Goal: Find specific page/section: Find specific page/section

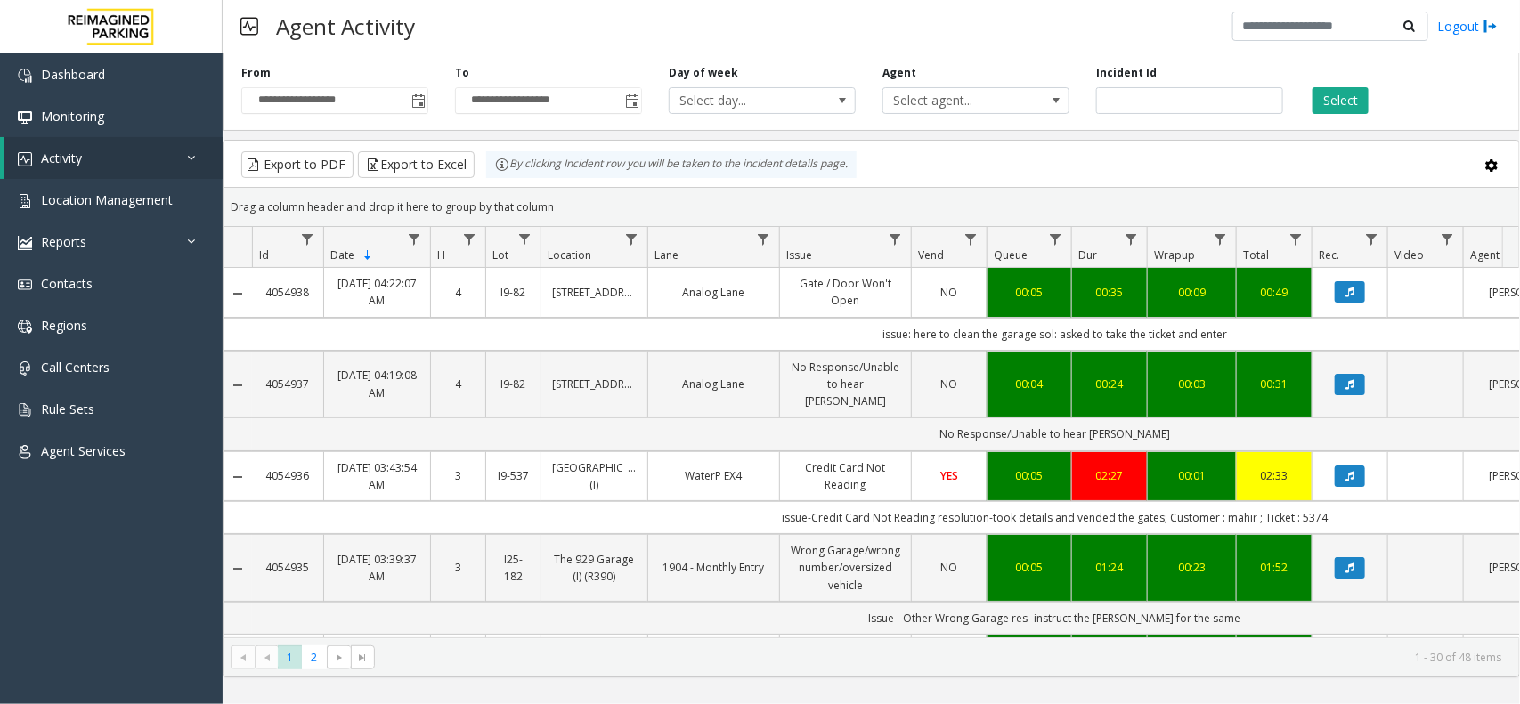
scroll to position [0, 201]
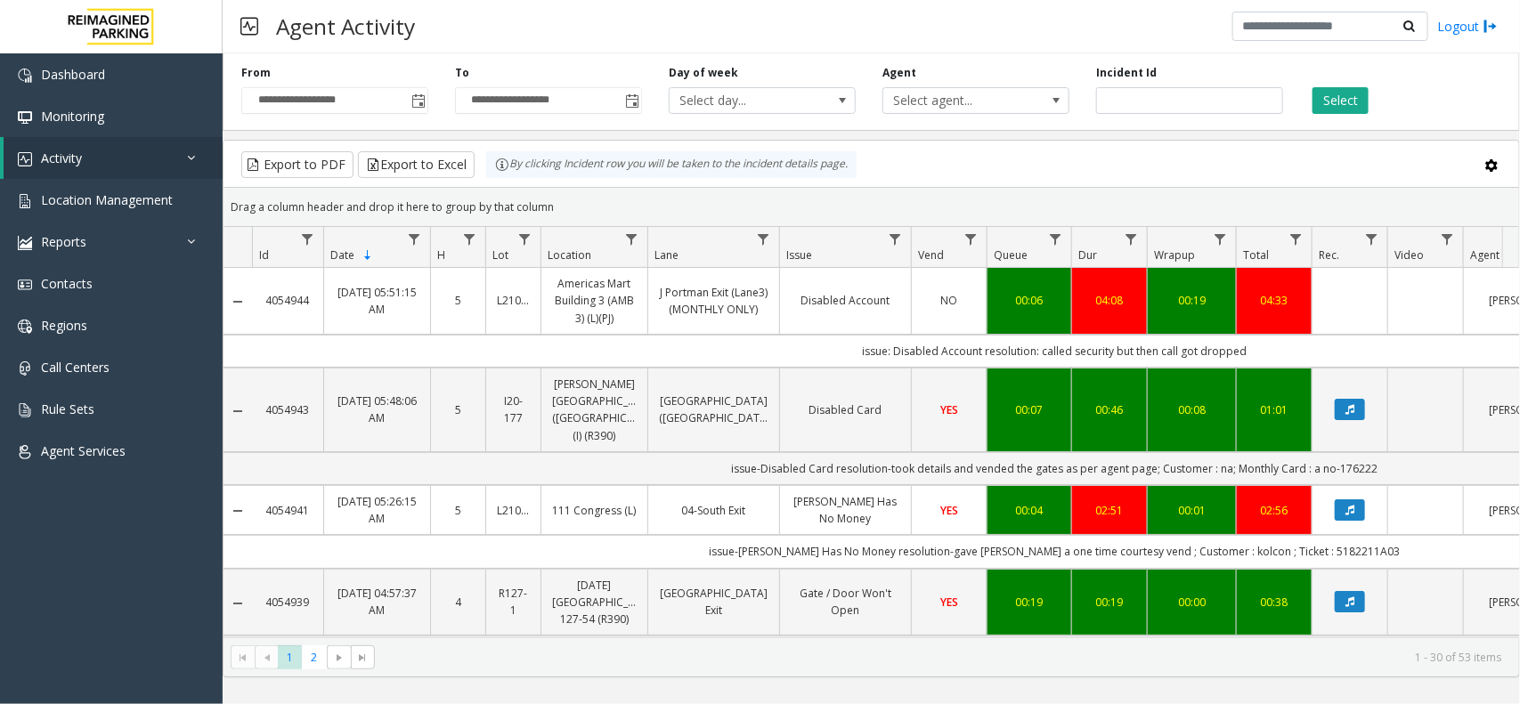
scroll to position [0, 201]
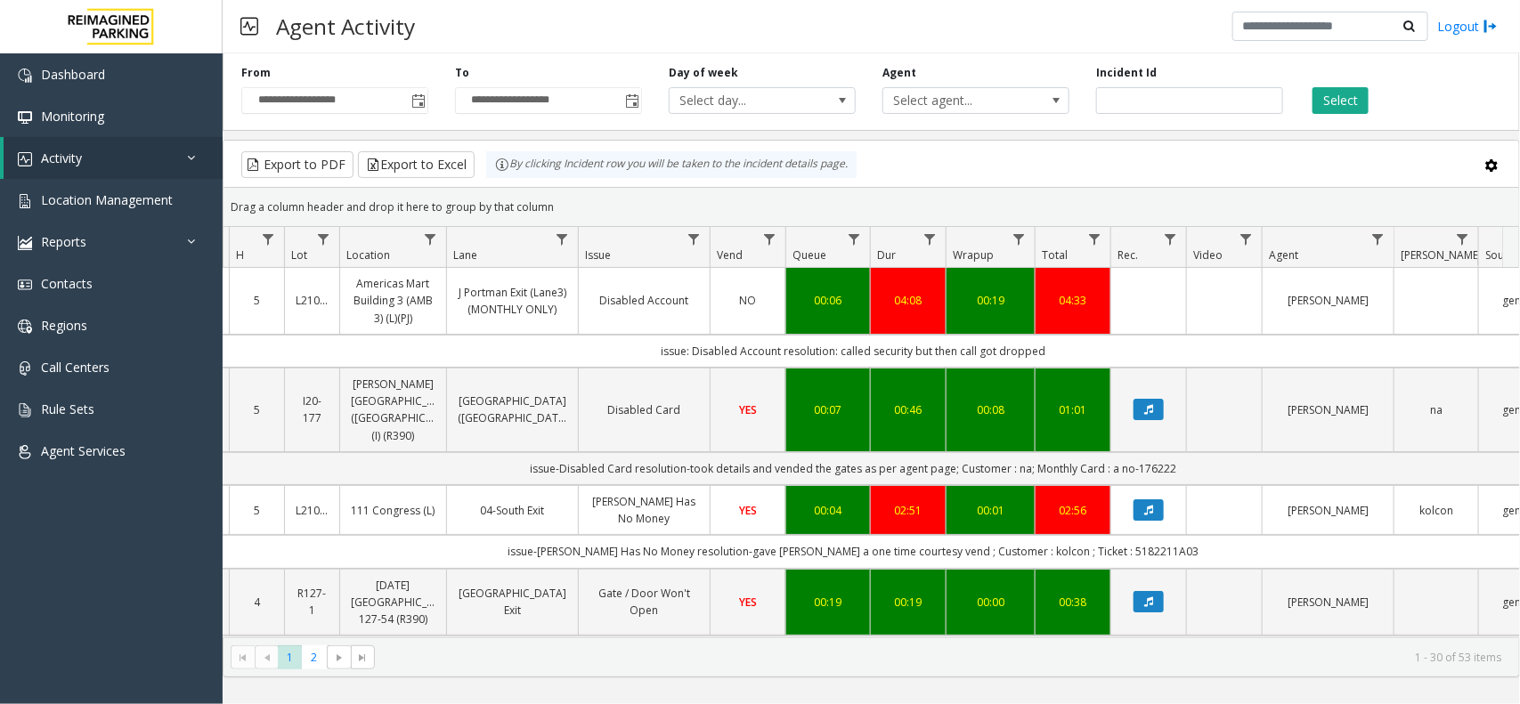
drag, startPoint x: 1111, startPoint y: 343, endPoint x: 536, endPoint y: 352, distance: 575.3
click at [536, 352] on td "issue: Disabled Account resolution: called security but then call got dropped" at bounding box center [853, 351] width 1605 height 33
click at [585, 345] on td "issue: Disabled Account resolution: called security but then call got dropped" at bounding box center [853, 351] width 1605 height 33
drag, startPoint x: 585, startPoint y: 345, endPoint x: 1073, endPoint y: 341, distance: 487.9
click at [1073, 341] on td "issue: Disabled Account resolution: called security but then call got dropped" at bounding box center [853, 351] width 1605 height 33
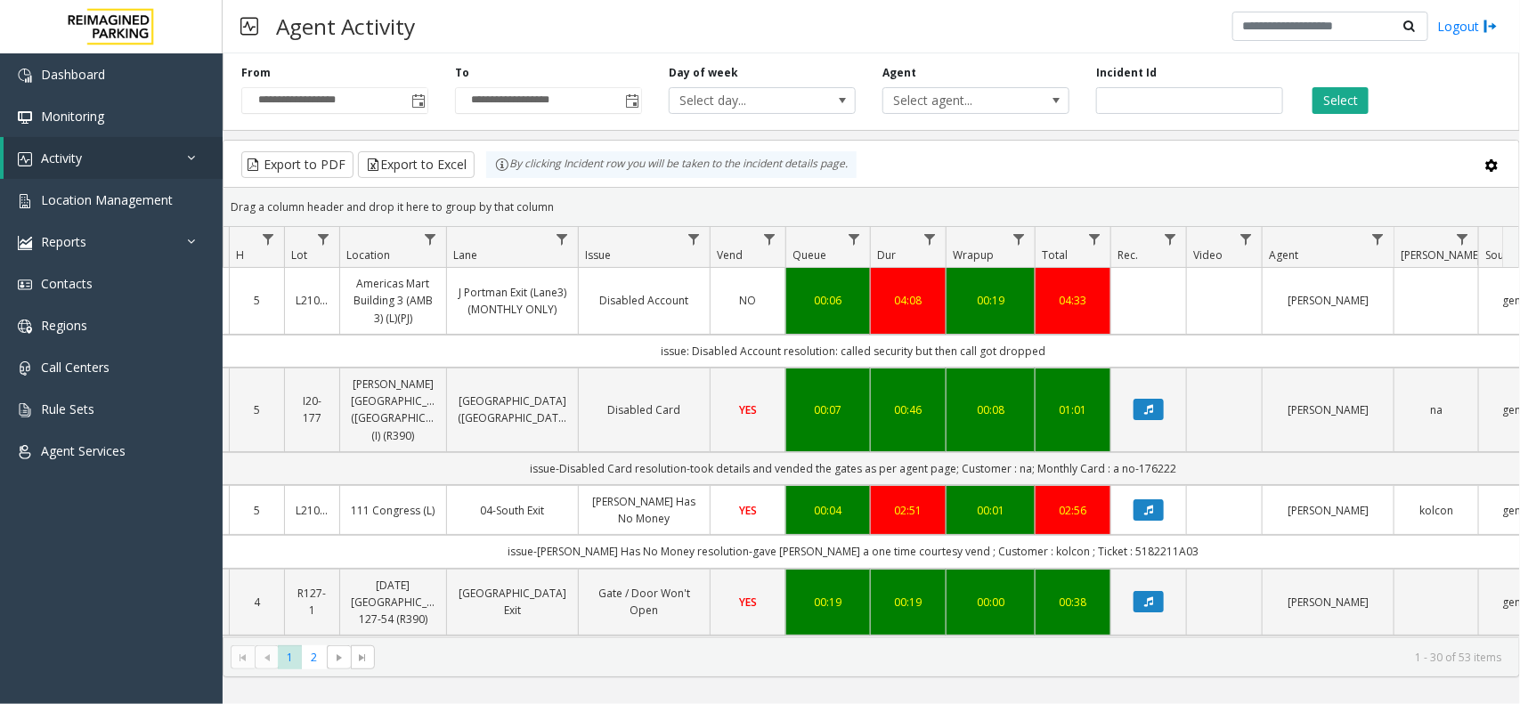
click at [1065, 353] on td "issue: Disabled Account resolution: called security but then call got dropped" at bounding box center [853, 351] width 1605 height 33
drag, startPoint x: 1065, startPoint y: 352, endPoint x: 668, endPoint y: 361, distance: 397.2
click at [668, 361] on td "issue: Disabled Account resolution: called security but then call got dropped" at bounding box center [853, 351] width 1605 height 33
click at [630, 361] on td "issue: Disabled Account resolution: called security but then call got dropped" at bounding box center [853, 351] width 1605 height 33
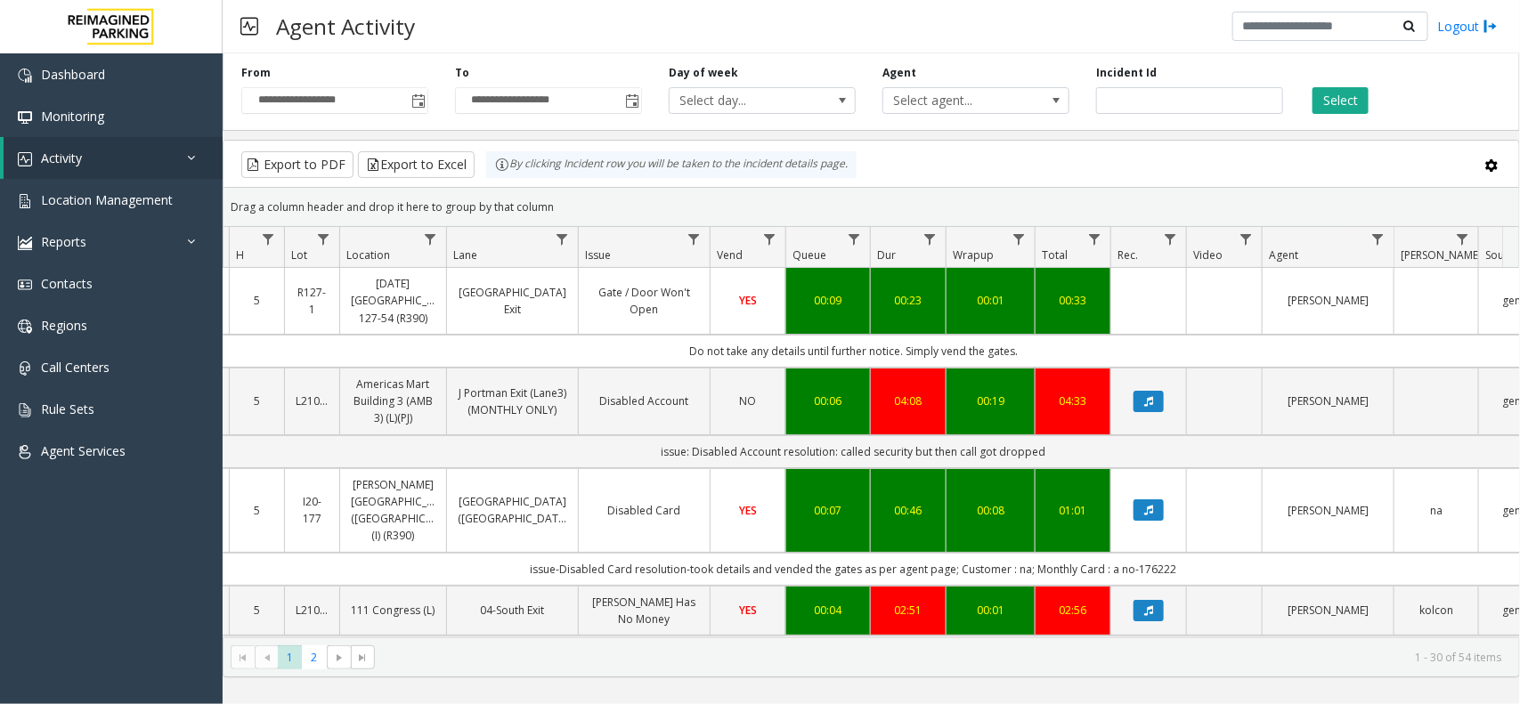
click at [936, 170] on div "Export to PDF Export to Excel By clicking Incident row you will be taken to the…" at bounding box center [871, 164] width 1265 height 27
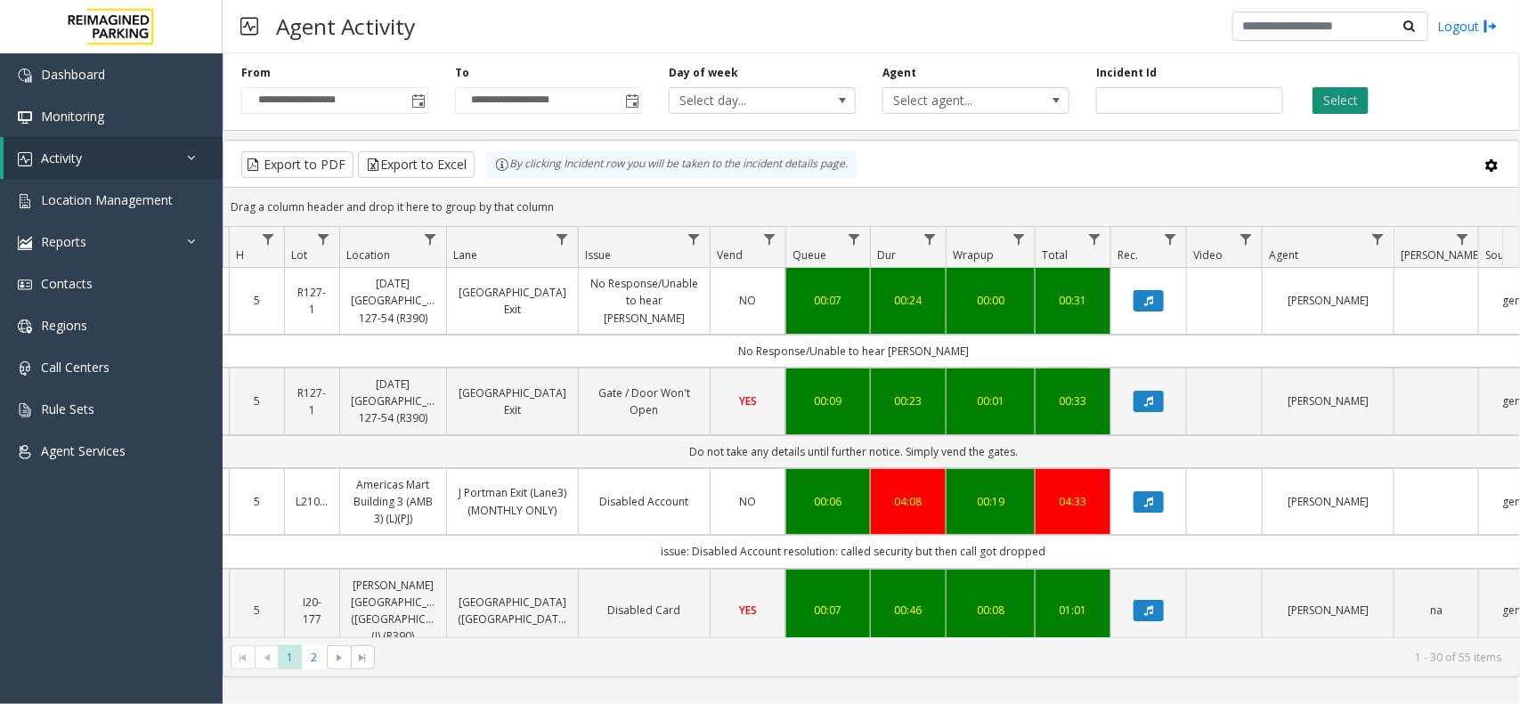
click at [1328, 94] on button "Select" at bounding box center [1340, 100] width 56 height 27
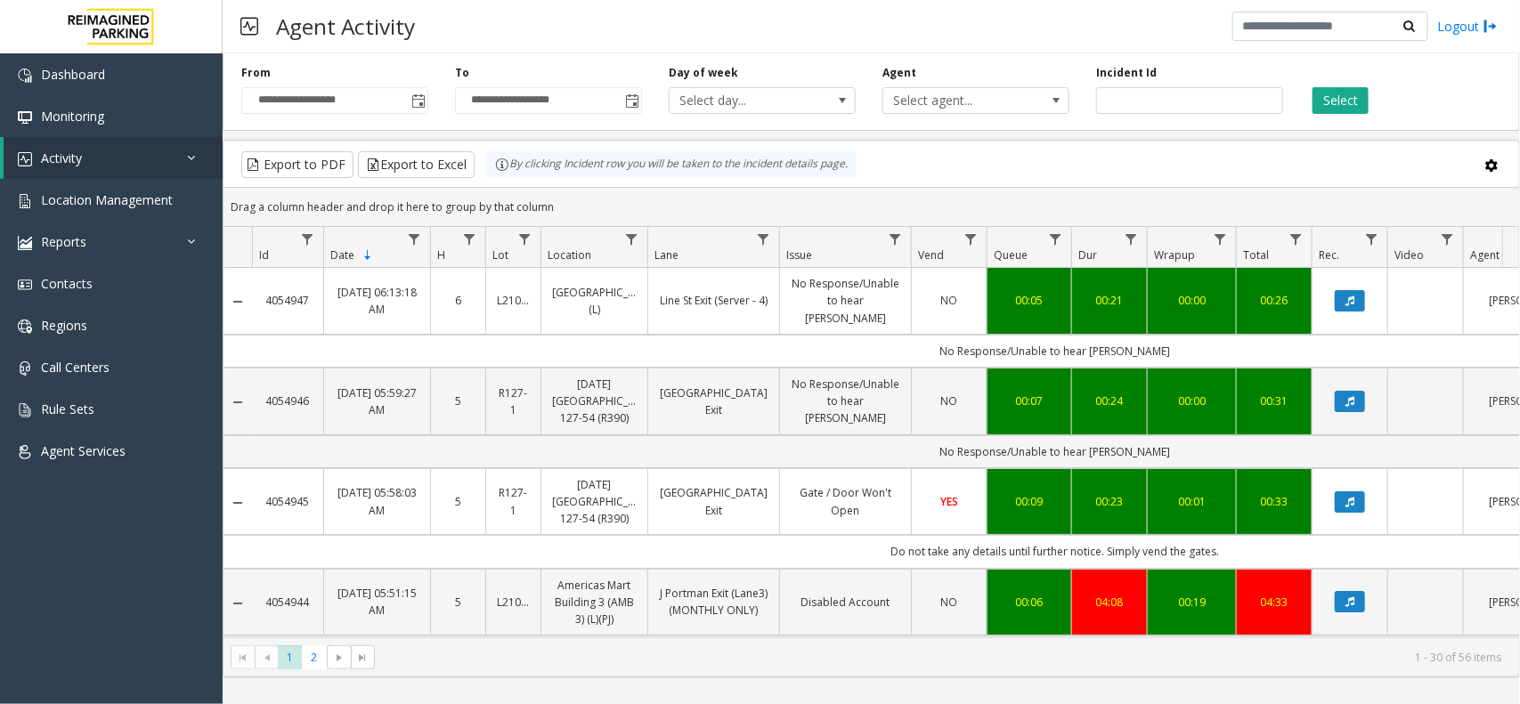
scroll to position [0, 201]
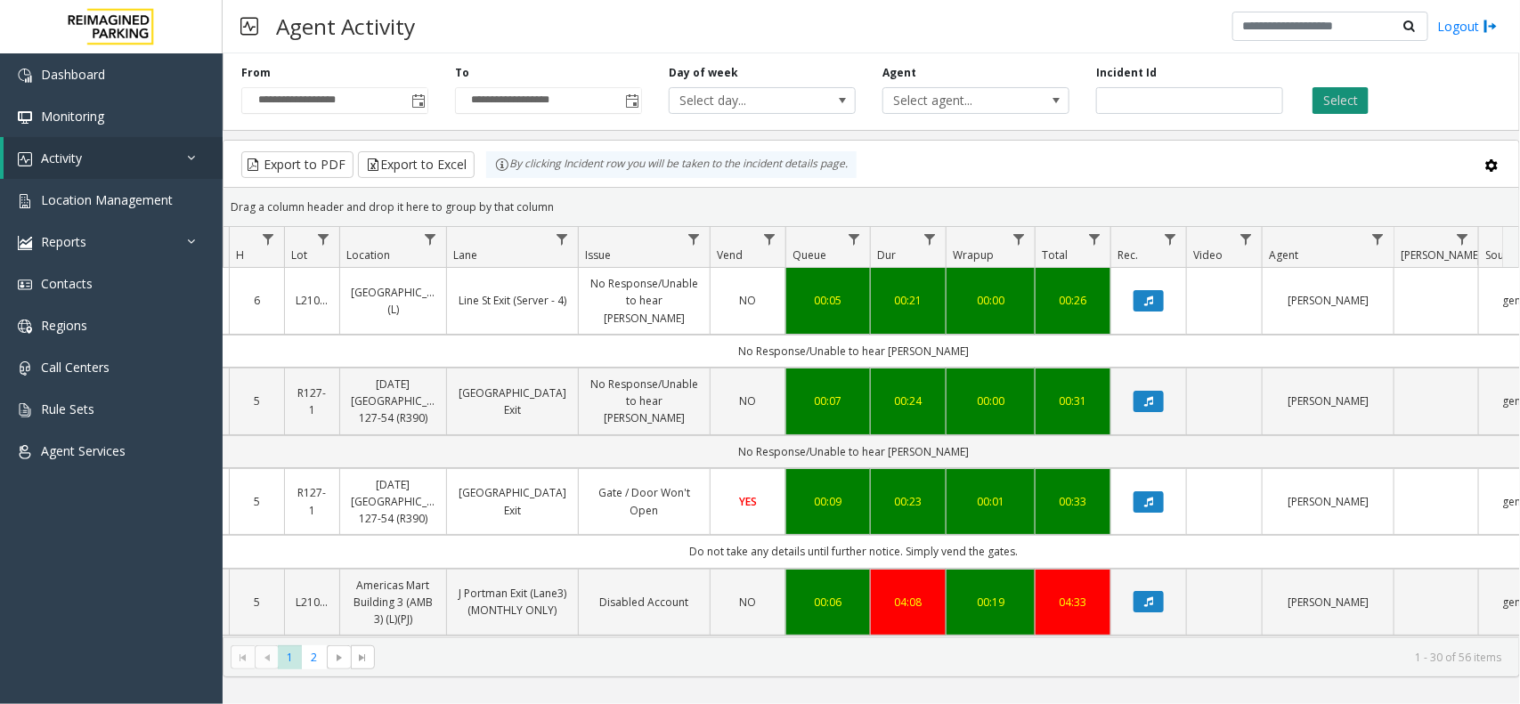
click at [1347, 99] on button "Select" at bounding box center [1340, 100] width 56 height 27
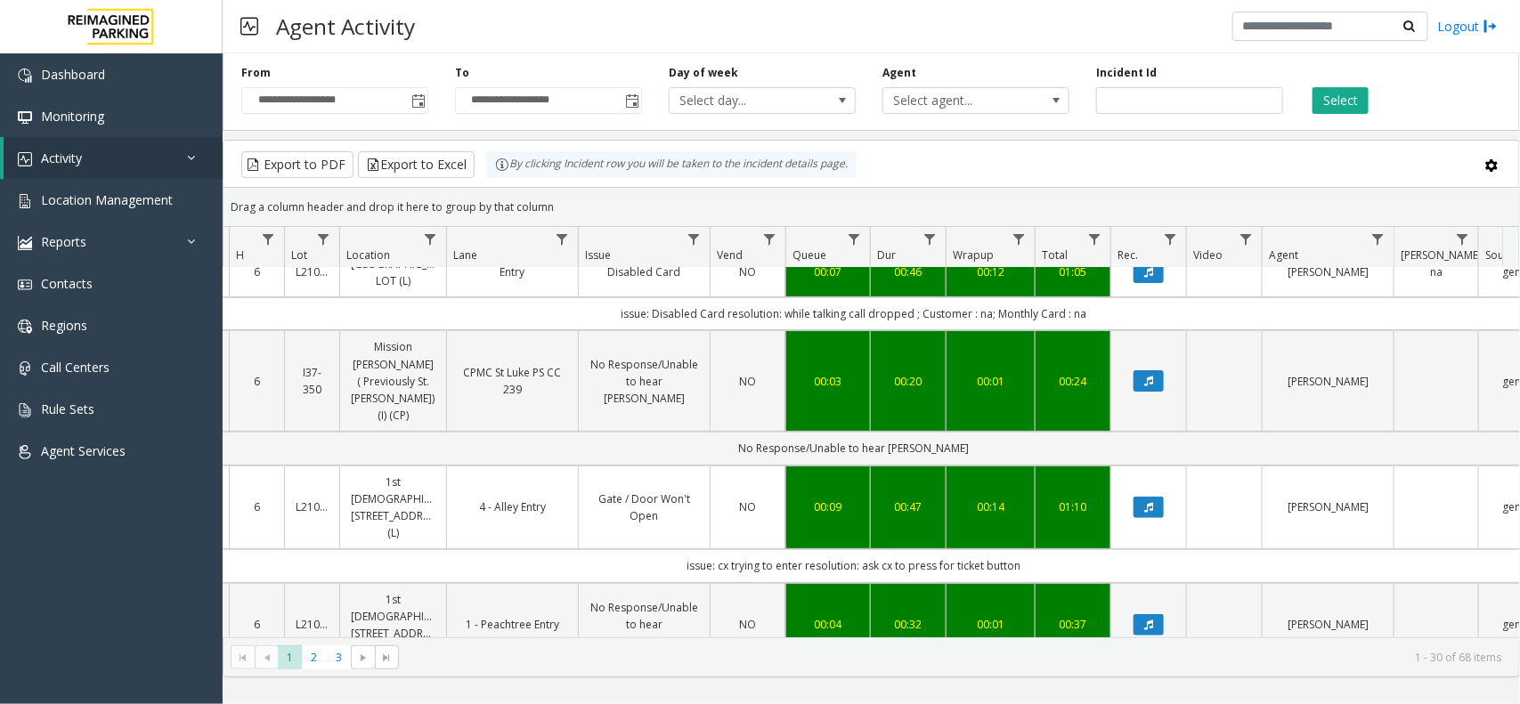
scroll to position [223, 201]
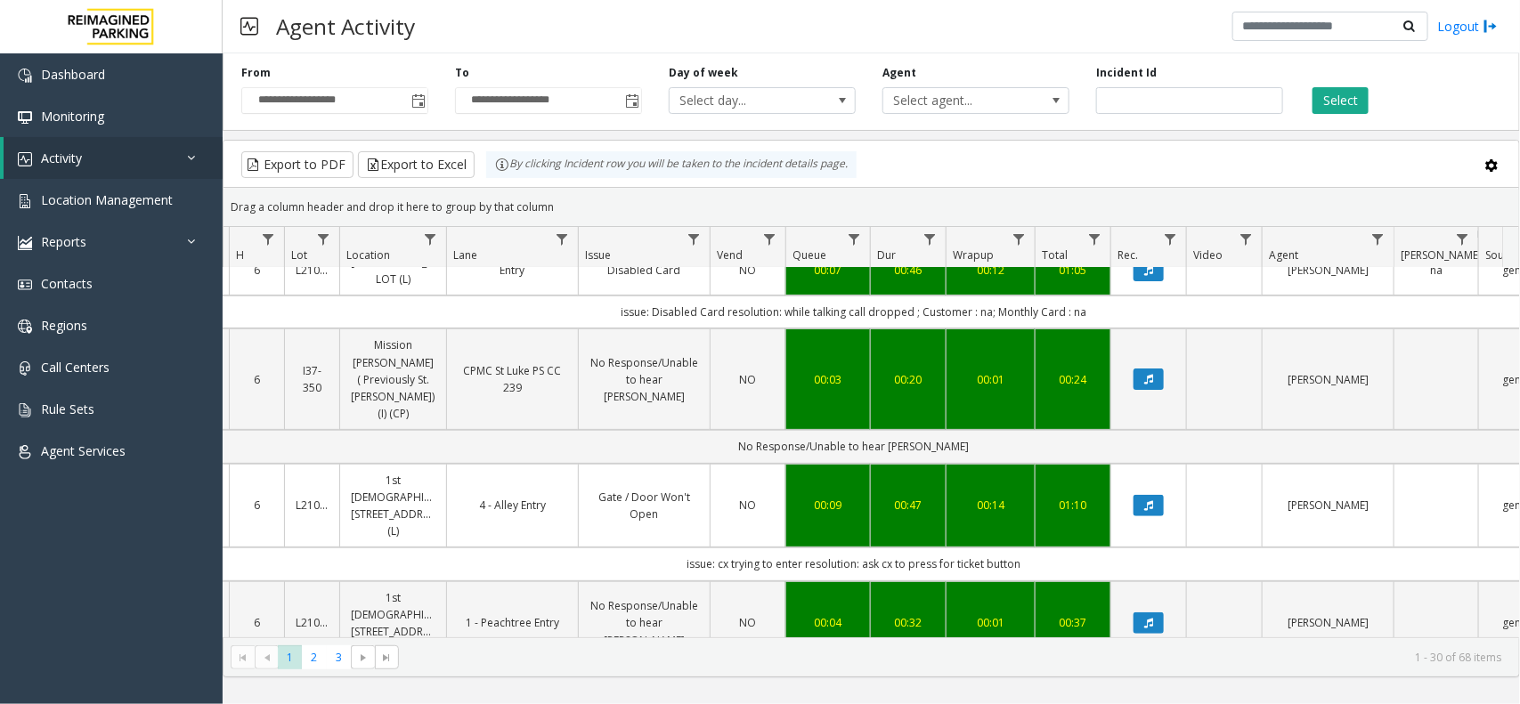
drag, startPoint x: 1038, startPoint y: 508, endPoint x: 686, endPoint y: 519, distance: 352.8
click at [686, 548] on td "issue: cx trying to enter resolution: ask cx to press for ticket button" at bounding box center [853, 564] width 1605 height 33
click at [672, 548] on td "issue: cx trying to enter resolution: ask cx to press for ticket button" at bounding box center [853, 564] width 1605 height 33
drag, startPoint x: 668, startPoint y: 512, endPoint x: 1035, endPoint y: 512, distance: 366.8
click at [1035, 548] on td "issue: cx trying to enter resolution: ask cx to press for ticket button" at bounding box center [853, 564] width 1605 height 33
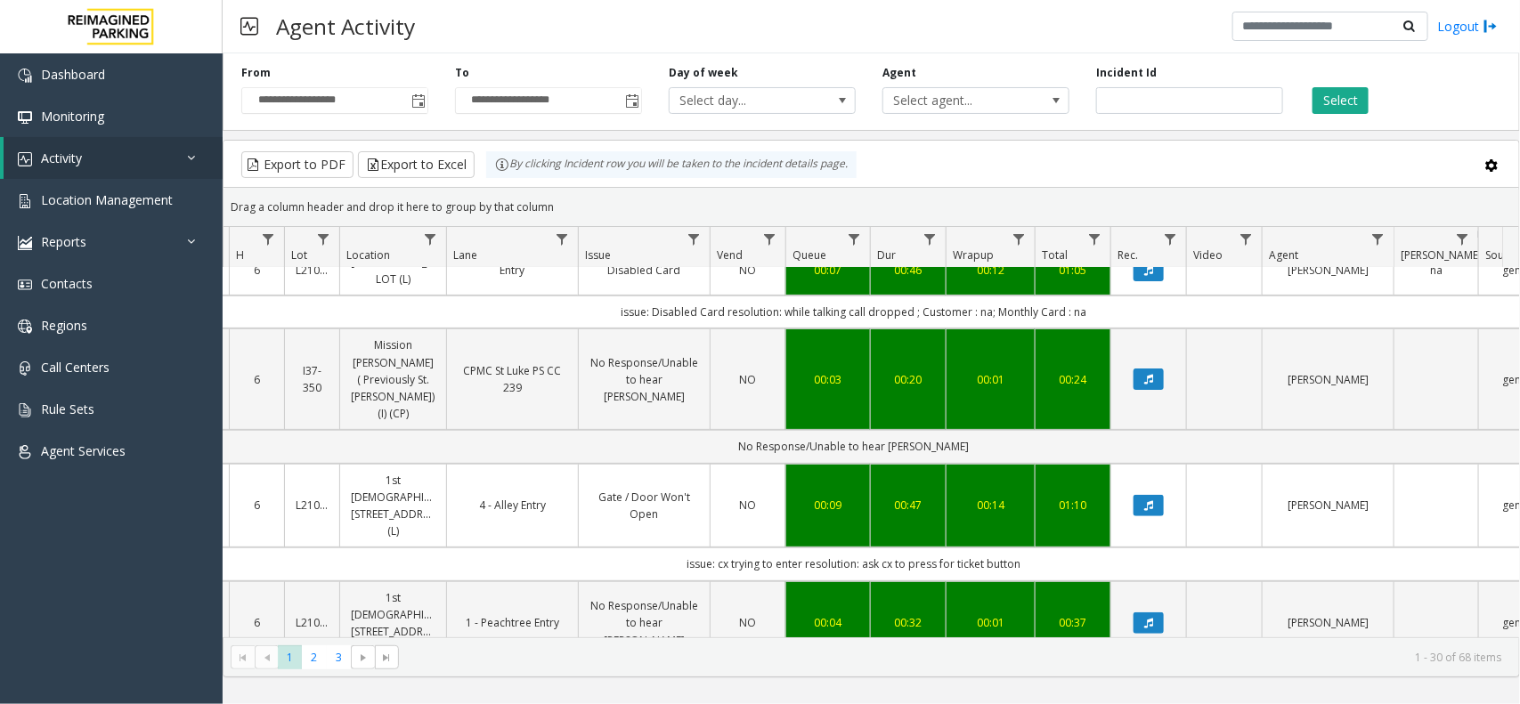
click at [1035, 548] on td "issue: cx trying to enter resolution: ask cx to press for ticket button" at bounding box center [853, 564] width 1605 height 33
drag, startPoint x: 1035, startPoint y: 512, endPoint x: 654, endPoint y: 508, distance: 380.2
click at [654, 548] on td "issue: cx trying to enter resolution: ask cx to press for ticket button" at bounding box center [853, 564] width 1605 height 33
click at [650, 548] on td "issue: cx trying to enter resolution: ask cx to press for ticket button" at bounding box center [853, 564] width 1605 height 33
drag, startPoint x: 644, startPoint y: 514, endPoint x: 1053, endPoint y: 513, distance: 409.6
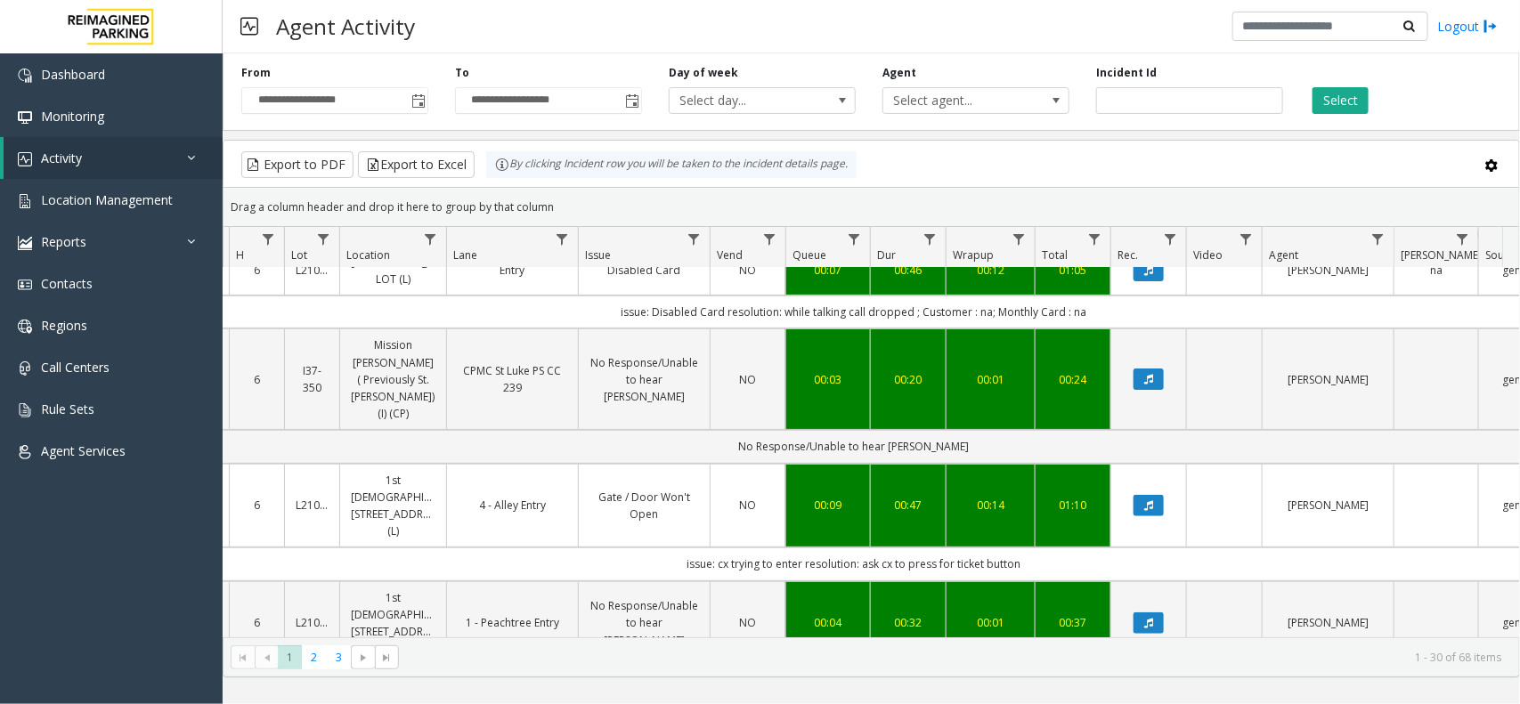
click at [1053, 548] on td "issue: cx trying to enter resolution: ask cx to press for ticket button" at bounding box center [853, 564] width 1605 height 33
drag, startPoint x: 1053, startPoint y: 513, endPoint x: 690, endPoint y: 530, distance: 363.7
click at [690, 548] on td "issue: cx trying to enter resolution: ask cx to press for ticket button" at bounding box center [853, 564] width 1605 height 33
click at [656, 548] on td "issue: cx trying to enter resolution: ask cx to press for ticket button" at bounding box center [853, 564] width 1605 height 33
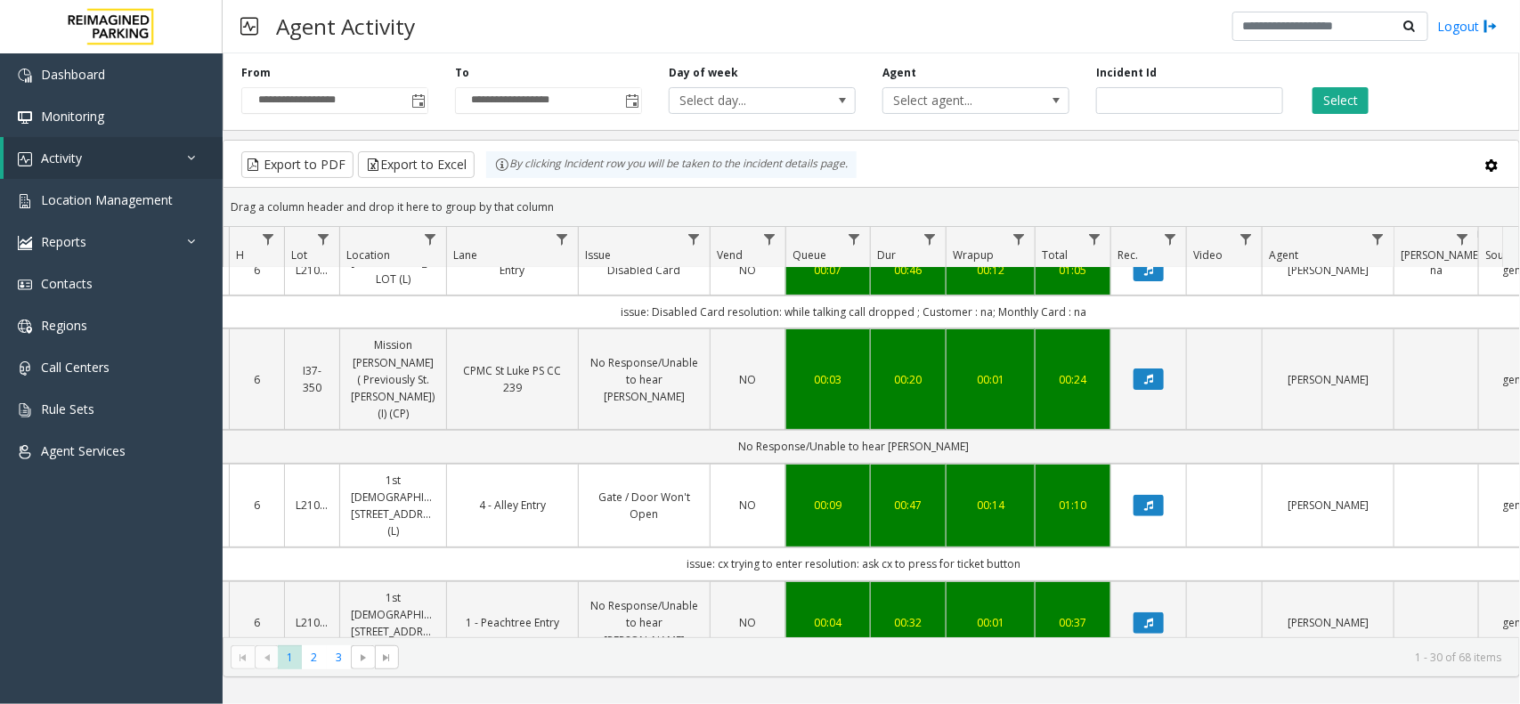
drag, startPoint x: 648, startPoint y: 524, endPoint x: 1025, endPoint y: 512, distance: 376.8
click at [1022, 548] on td "issue: cx trying to enter resolution: ask cx to press for ticket button" at bounding box center [853, 564] width 1605 height 33
click at [1029, 548] on td "issue: cx trying to enter resolution: ask cx to press for ticket button" at bounding box center [853, 564] width 1605 height 33
drag, startPoint x: 900, startPoint y: 521, endPoint x: 637, endPoint y: 508, distance: 263.8
click at [637, 548] on td "issue: cx trying to enter resolution: ask cx to press for ticket button" at bounding box center [853, 564] width 1605 height 33
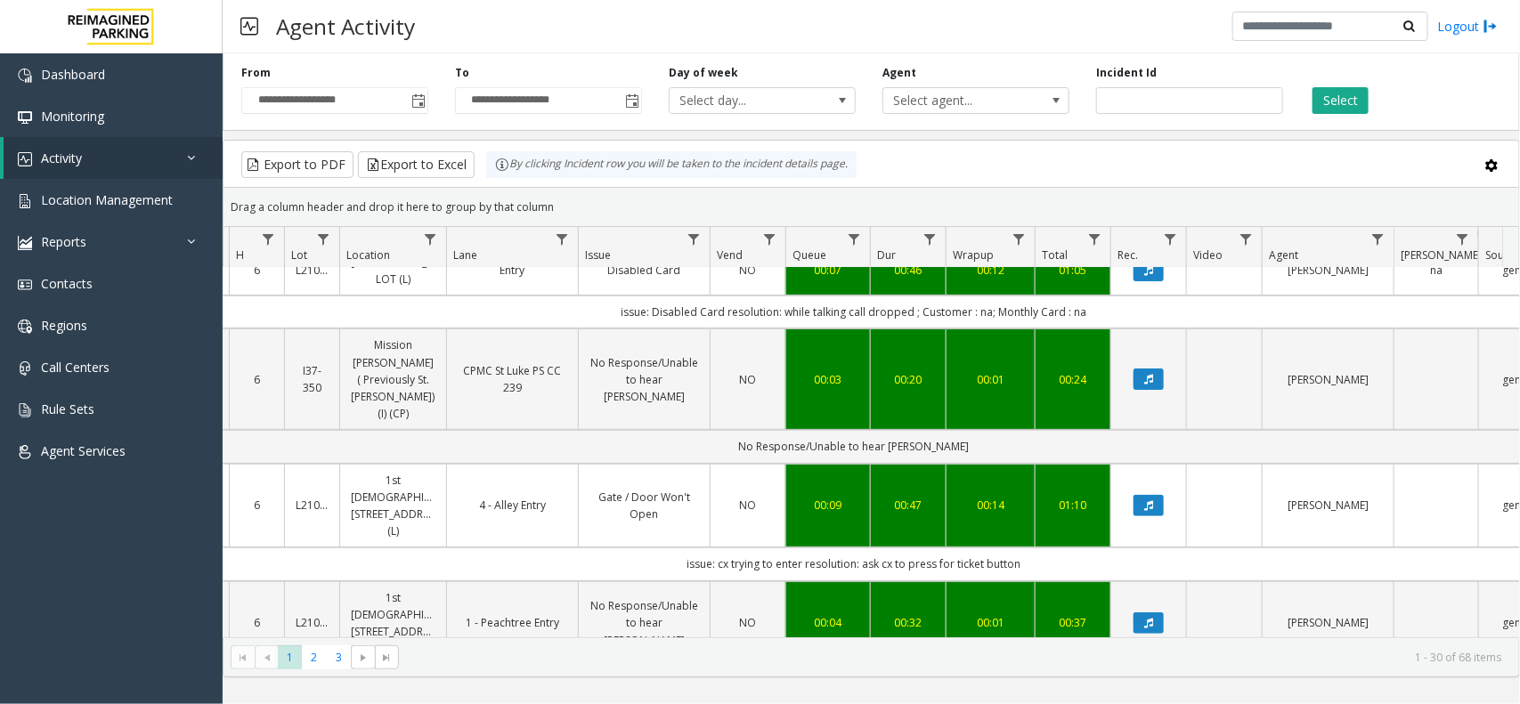
click at [625, 548] on td "issue: cx trying to enter resolution: ask cx to press for ticket button" at bounding box center [853, 564] width 1605 height 33
drag, startPoint x: 625, startPoint y: 517, endPoint x: 1066, endPoint y: 518, distance: 440.7
click at [1066, 548] on td "issue: cx trying to enter resolution: ask cx to press for ticket button" at bounding box center [853, 564] width 1605 height 33
drag, startPoint x: 821, startPoint y: 528, endPoint x: 633, endPoint y: 528, distance: 187.9
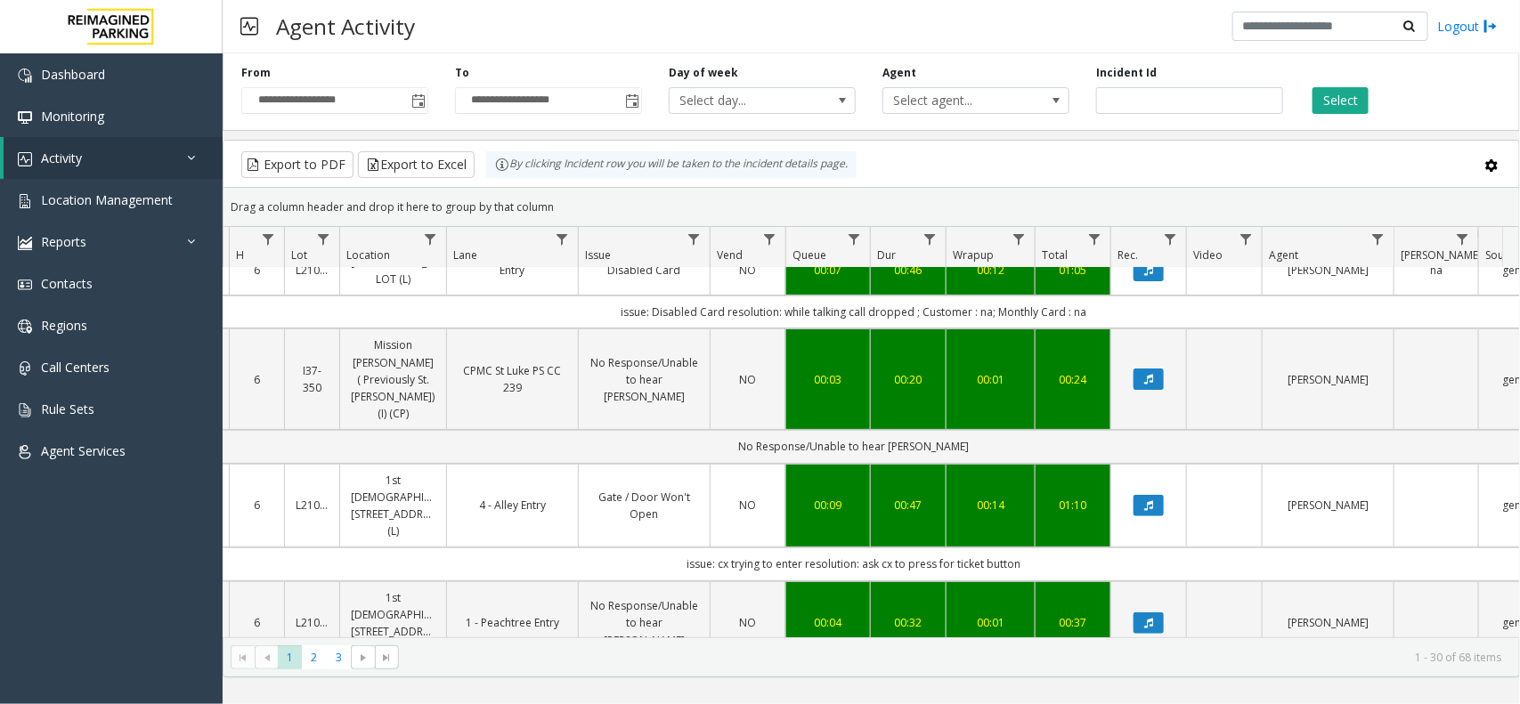
click at [633, 548] on td "issue: cx trying to enter resolution: ask cx to press for ticket button" at bounding box center [853, 564] width 1605 height 33
click at [632, 548] on td "issue: cx trying to enter resolution: ask cx to press for ticket button" at bounding box center [853, 564] width 1605 height 33
drag, startPoint x: 608, startPoint y: 524, endPoint x: 1071, endPoint y: 517, distance: 463.0
click at [1071, 548] on td "issue: cx trying to enter resolution: ask cx to press for ticket button" at bounding box center [853, 564] width 1605 height 33
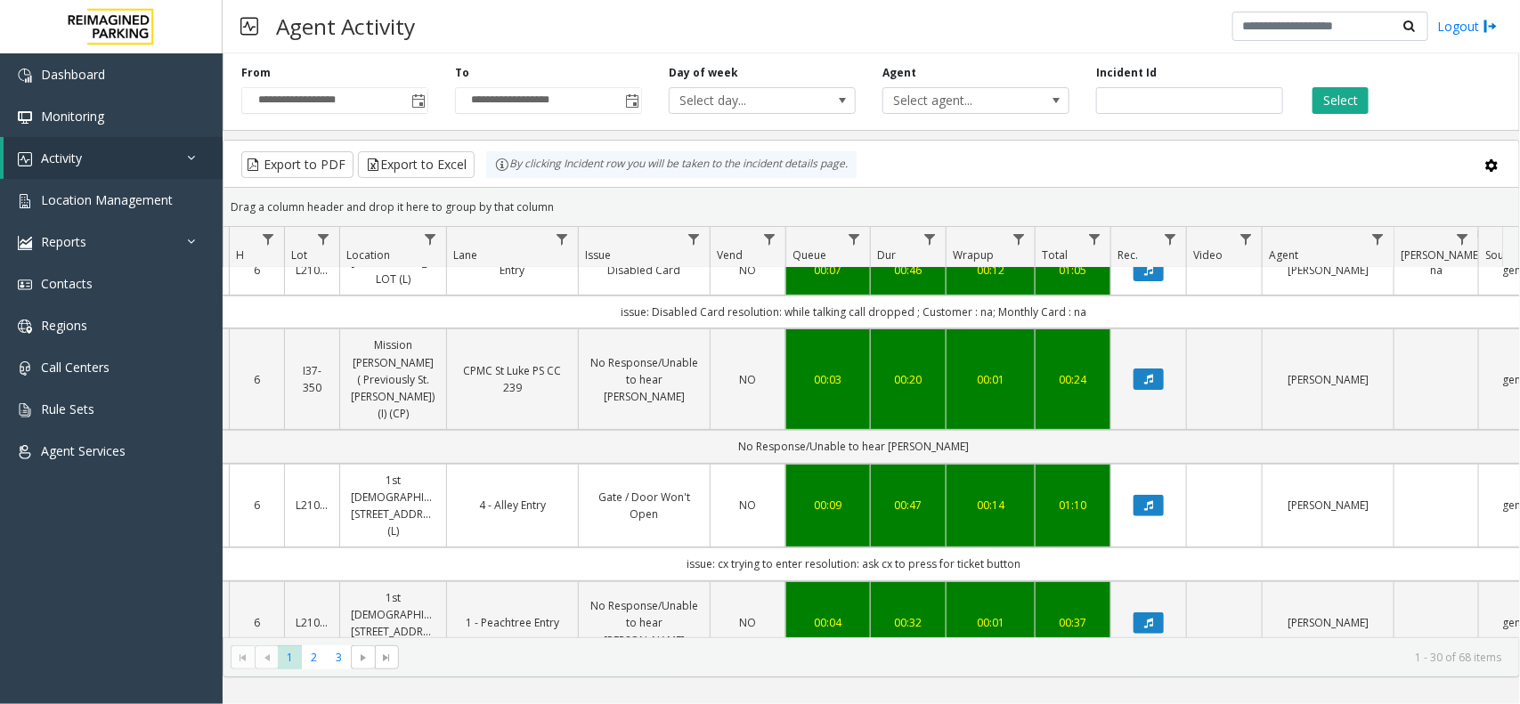
drag, startPoint x: 1071, startPoint y: 517, endPoint x: 666, endPoint y: 522, distance: 405.1
click at [666, 548] on td "issue: cx trying to enter resolution: ask cx to press for ticket button" at bounding box center [853, 564] width 1605 height 33
drag, startPoint x: 644, startPoint y: 515, endPoint x: 1068, endPoint y: 506, distance: 424.8
click at [1068, 548] on td "issue: cx trying to enter resolution: ask cx to press for ticket button" at bounding box center [853, 564] width 1605 height 33
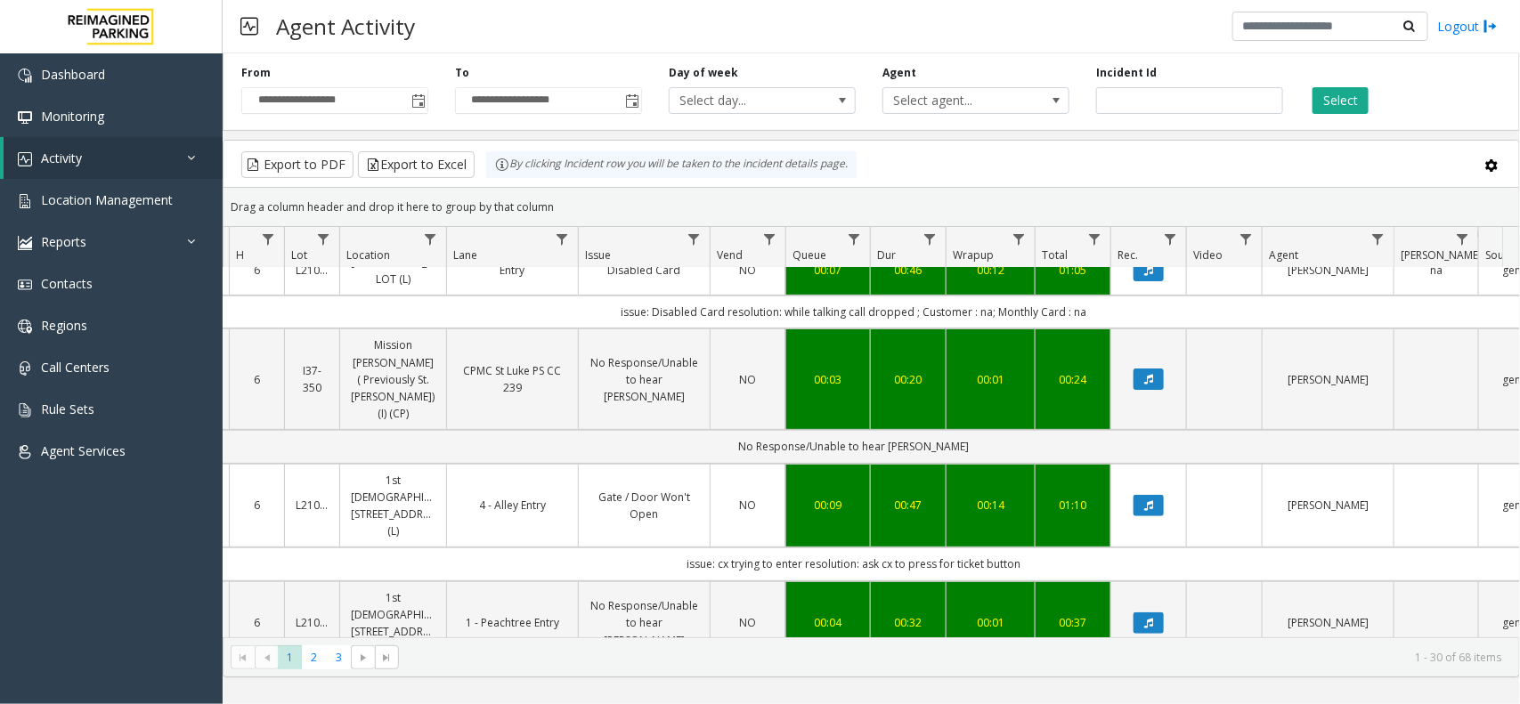
click at [1068, 548] on td "issue: cx trying to enter resolution: ask cx to press for ticket button" at bounding box center [853, 564] width 1605 height 33
drag, startPoint x: 1067, startPoint y: 514, endPoint x: 669, endPoint y: 532, distance: 398.4
click at [669, 548] on td "issue: cx trying to enter resolution: ask cx to press for ticket button" at bounding box center [853, 564] width 1605 height 33
click at [653, 548] on td "issue: cx trying to enter resolution: ask cx to press for ticket button" at bounding box center [853, 564] width 1605 height 33
drag, startPoint x: 602, startPoint y: 513, endPoint x: 1060, endPoint y: 512, distance: 458.5
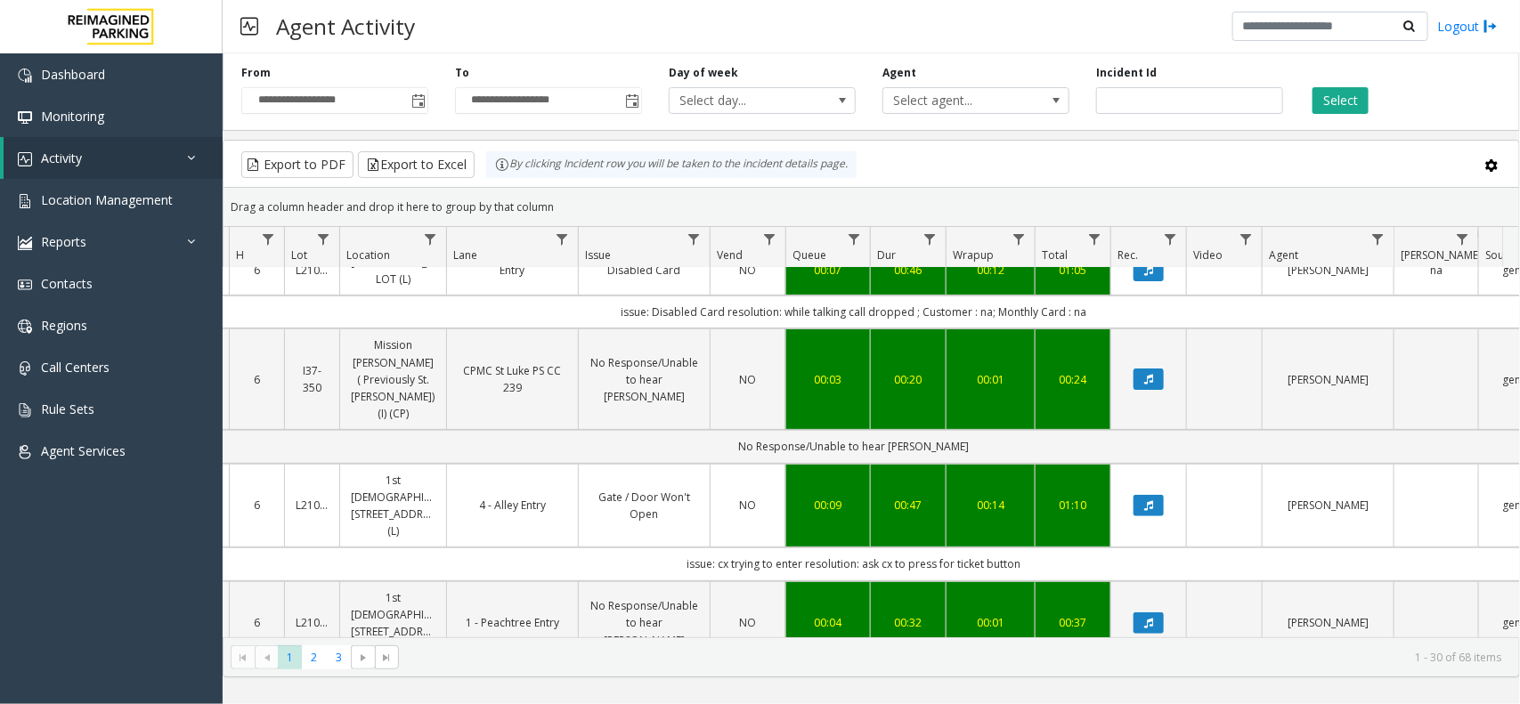
click at [1060, 548] on td "issue: cx trying to enter resolution: ask cx to press for ticket button" at bounding box center [853, 564] width 1605 height 33
drag, startPoint x: 873, startPoint y: 518, endPoint x: 643, endPoint y: 518, distance: 229.7
click at [644, 548] on td "issue: cx trying to enter resolution: ask cx to press for ticket button" at bounding box center [853, 564] width 1605 height 33
click at [643, 548] on td "issue: cx trying to enter resolution: ask cx to press for ticket button" at bounding box center [853, 564] width 1605 height 33
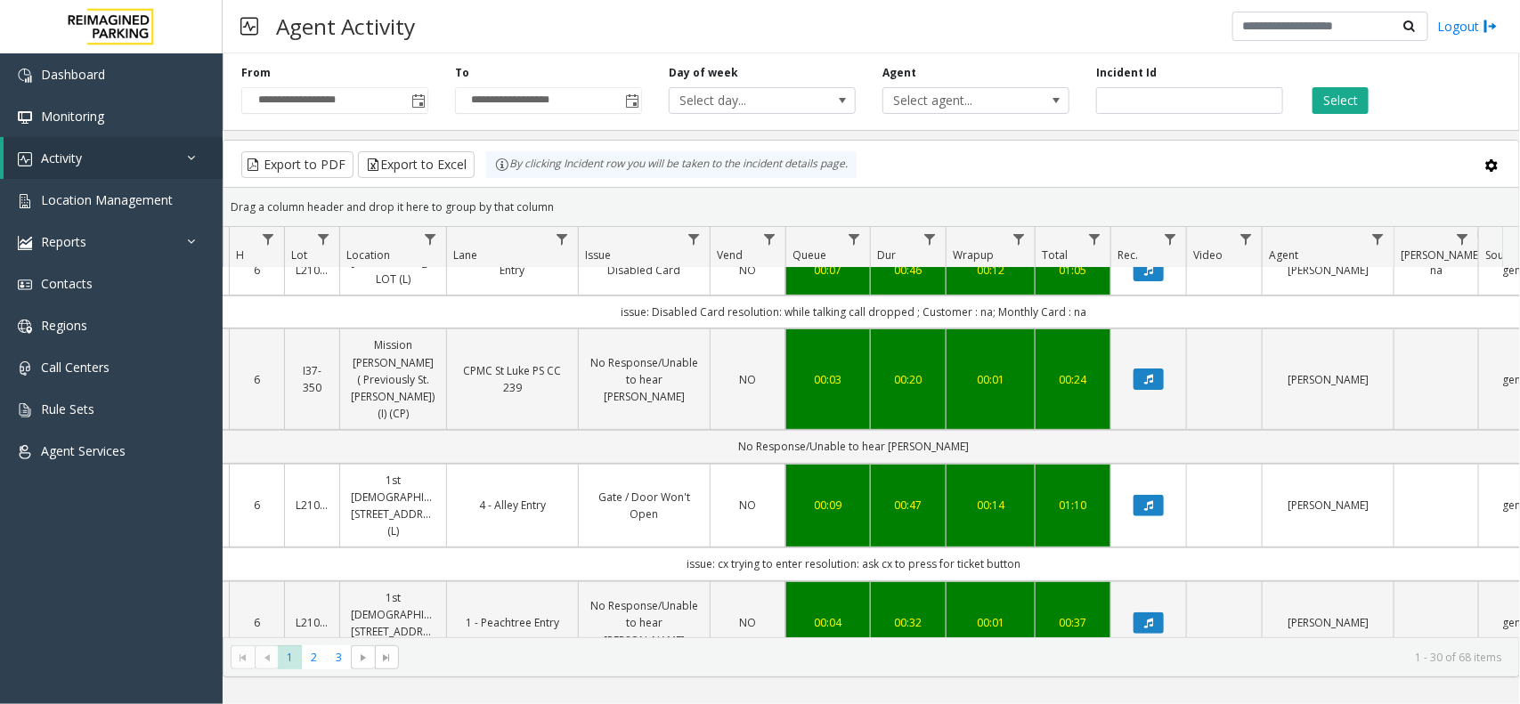
drag, startPoint x: 621, startPoint y: 517, endPoint x: 1084, endPoint y: 513, distance: 462.1
click at [1084, 548] on td "issue: cx trying to enter resolution: ask cx to press for ticket button" at bounding box center [853, 564] width 1605 height 33
drag, startPoint x: 1084, startPoint y: 513, endPoint x: 655, endPoint y: 532, distance: 428.7
click at [655, 548] on td "issue: cx trying to enter resolution: ask cx to press for ticket button" at bounding box center [853, 564] width 1605 height 33
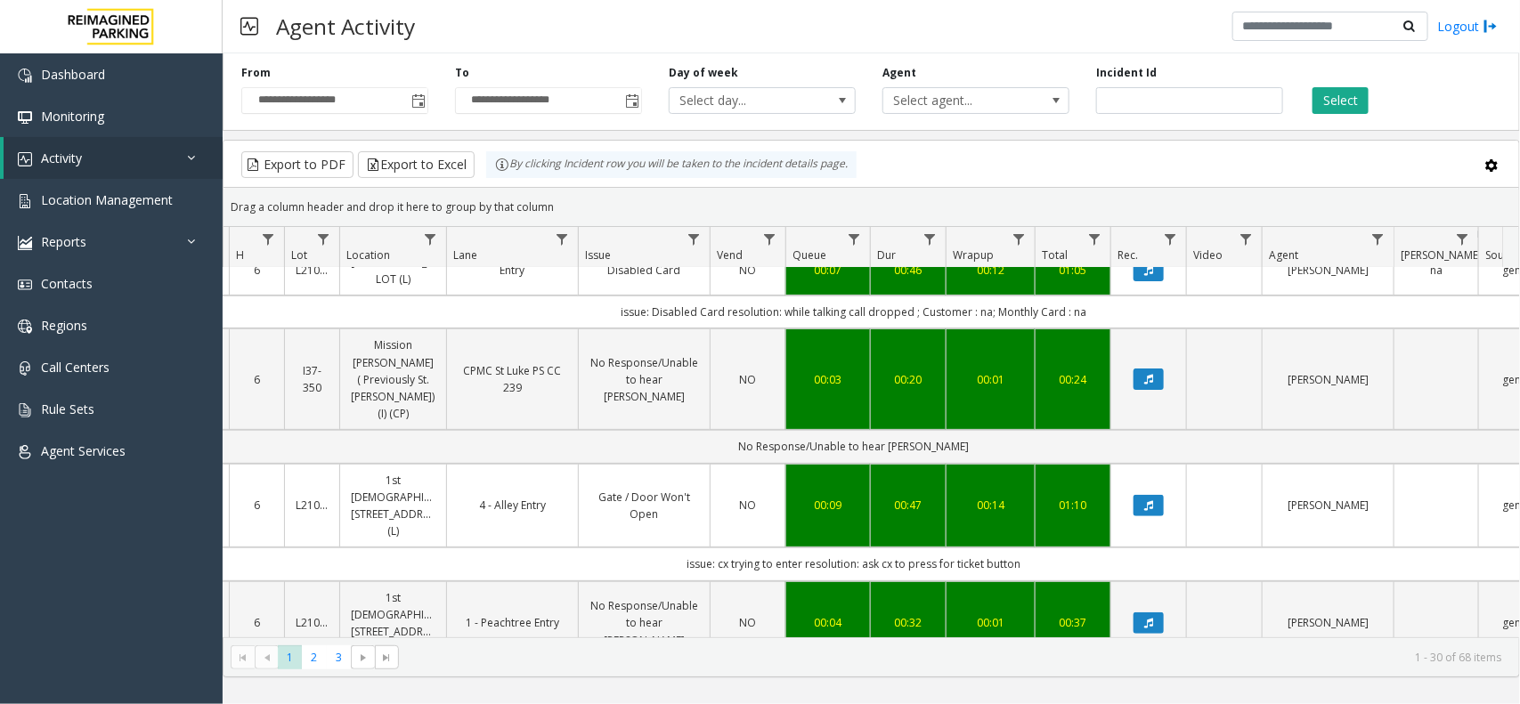
click at [642, 548] on td "issue: cx trying to enter resolution: ask cx to press for ticket button" at bounding box center [853, 564] width 1605 height 33
drag, startPoint x: 581, startPoint y: 515, endPoint x: 1271, endPoint y: 522, distance: 690.1
click at [1271, 548] on td "issue: cx trying to enter resolution: ask cx to press for ticket button" at bounding box center [853, 564] width 1605 height 33
click at [1181, 548] on td "issue: cx trying to enter resolution: ask cx to press for ticket button" at bounding box center [853, 564] width 1605 height 33
drag, startPoint x: 1140, startPoint y: 523, endPoint x: 623, endPoint y: 526, distance: 516.4
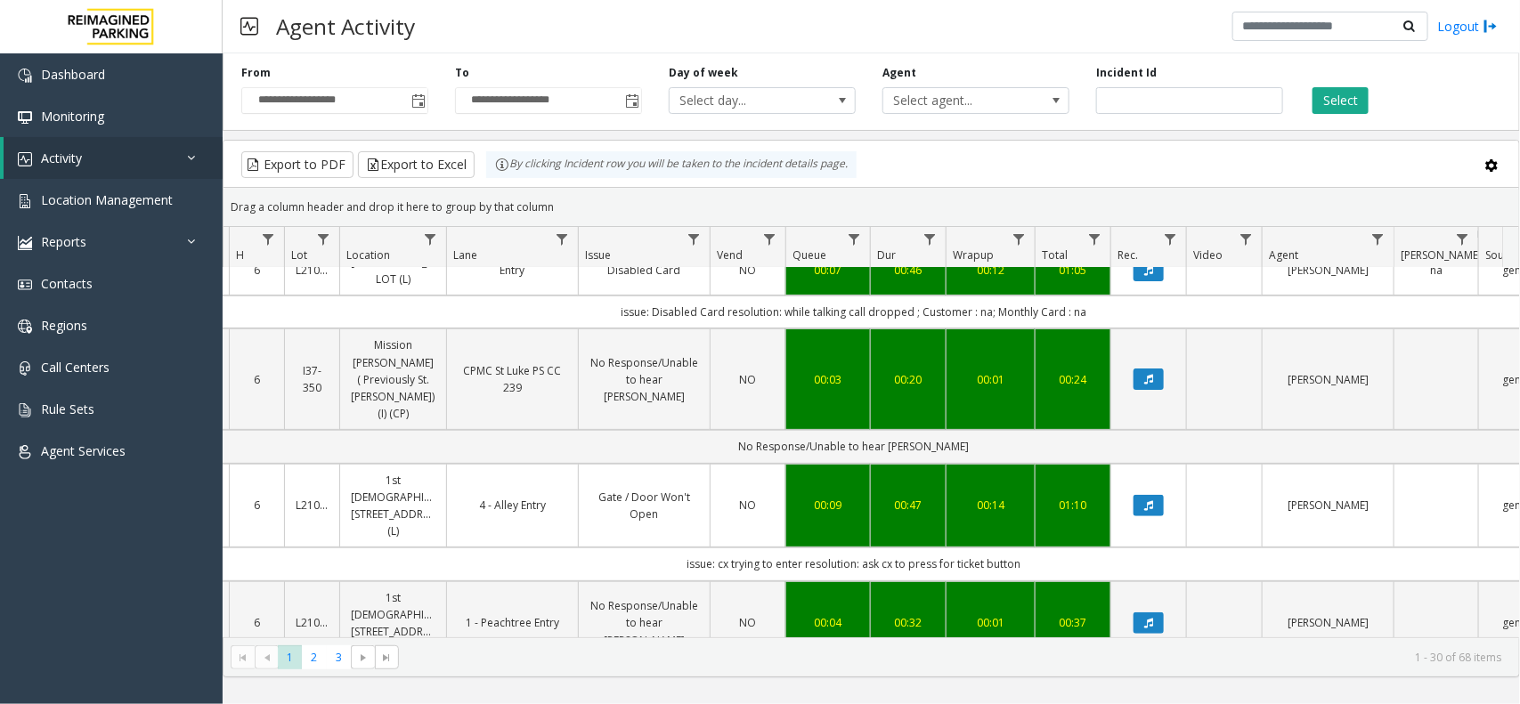
click at [623, 548] on td "issue: cx trying to enter resolution: ask cx to press for ticket button" at bounding box center [853, 564] width 1605 height 33
drag, startPoint x: 610, startPoint y: 522, endPoint x: 1165, endPoint y: 508, distance: 554.9
click at [1165, 548] on td "issue: cx trying to enter resolution: ask cx to press for ticket button" at bounding box center [853, 564] width 1605 height 33
click at [1150, 548] on td "issue: cx trying to enter resolution: ask cx to press for ticket button" at bounding box center [853, 564] width 1605 height 33
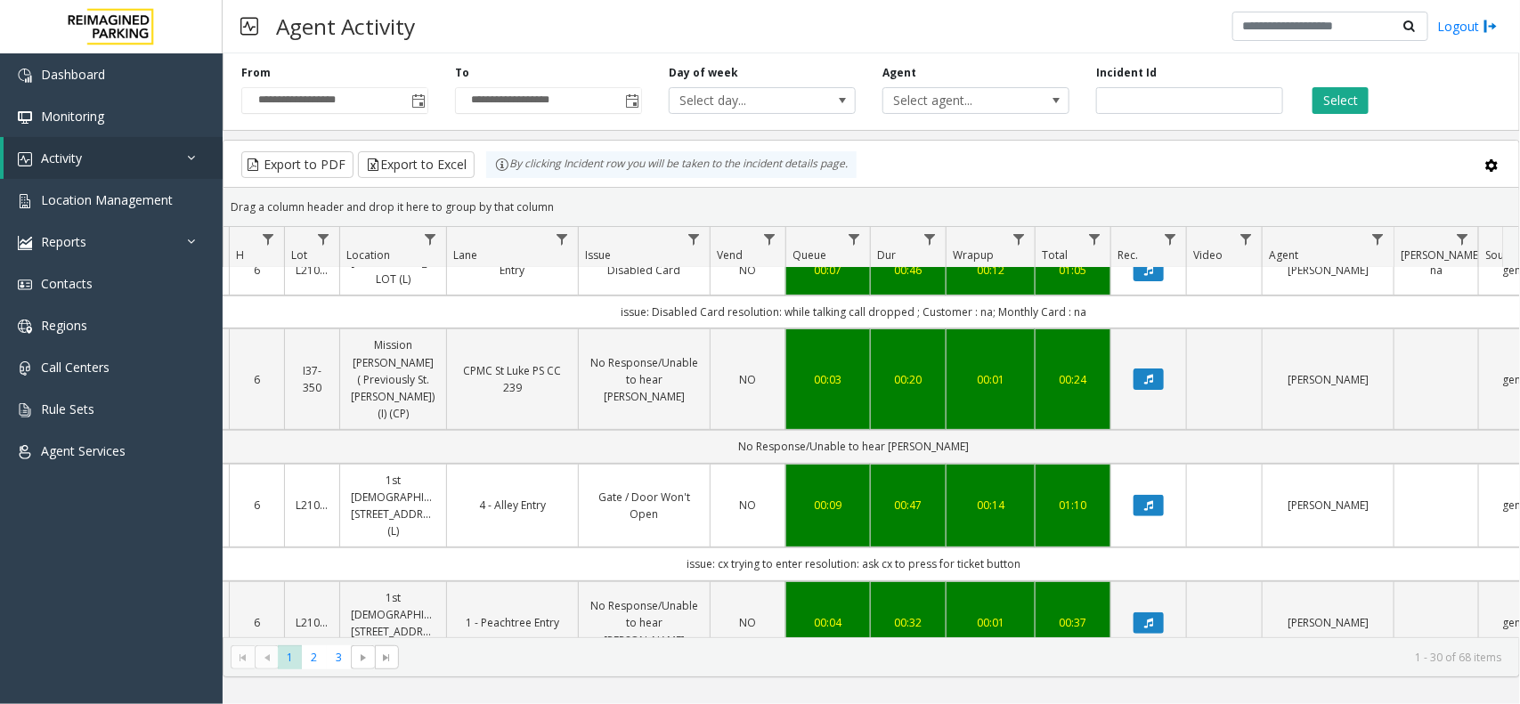
click at [555, 211] on div "Drag a column header and drop it here to group by that column" at bounding box center [870, 206] width 1295 height 31
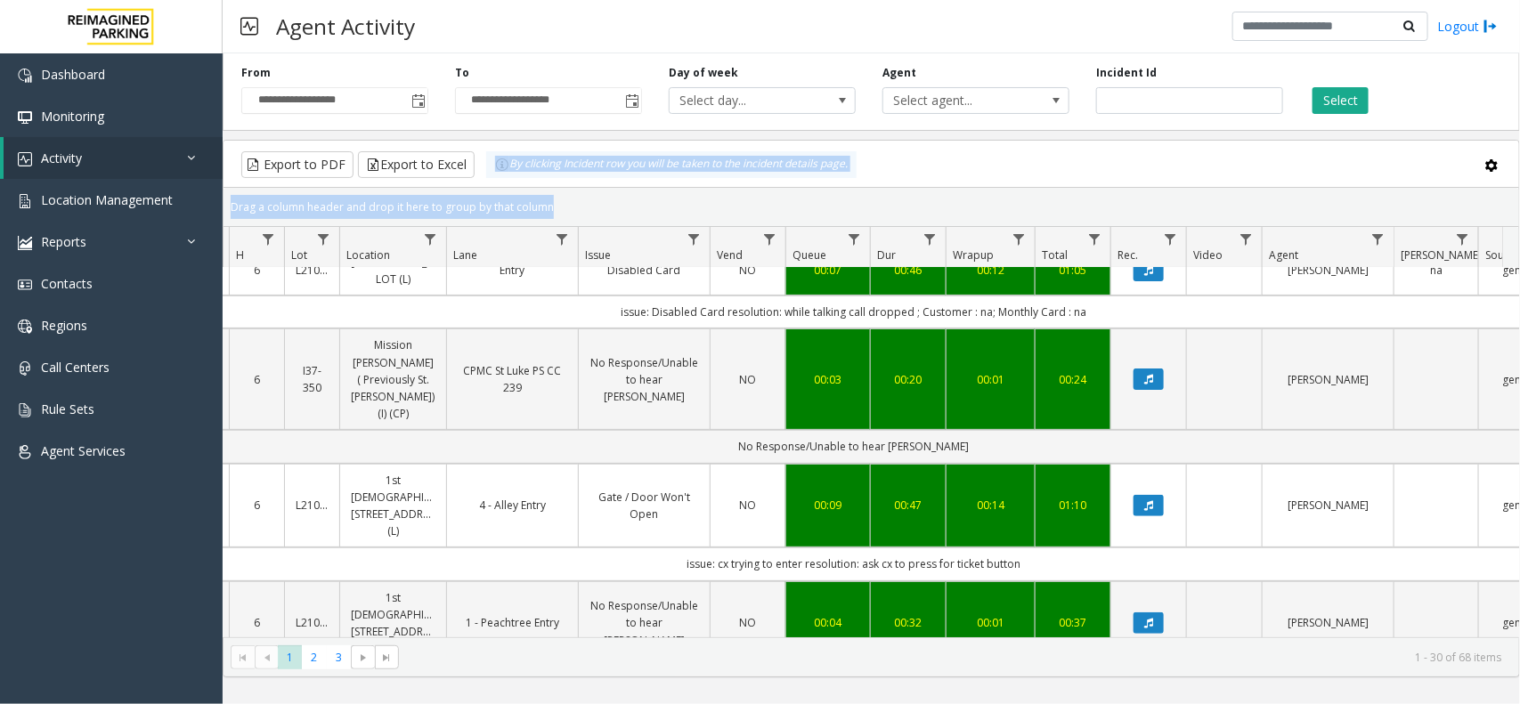
drag, startPoint x: 548, startPoint y: 185, endPoint x: 481, endPoint y: 162, distance: 70.7
click at [481, 162] on kendo-grid "Export to PDF Export to Excel By clicking Incident row you will be taken to the…" at bounding box center [871, 409] width 1297 height 538
click at [565, 210] on div "Drag a column header and drop it here to group by that column" at bounding box center [870, 206] width 1295 height 31
click at [558, 205] on div "Drag a column header and drop it here to group by that column" at bounding box center [870, 206] width 1295 height 31
drag, startPoint x: 544, startPoint y: 203, endPoint x: 481, endPoint y: 167, distance: 72.6
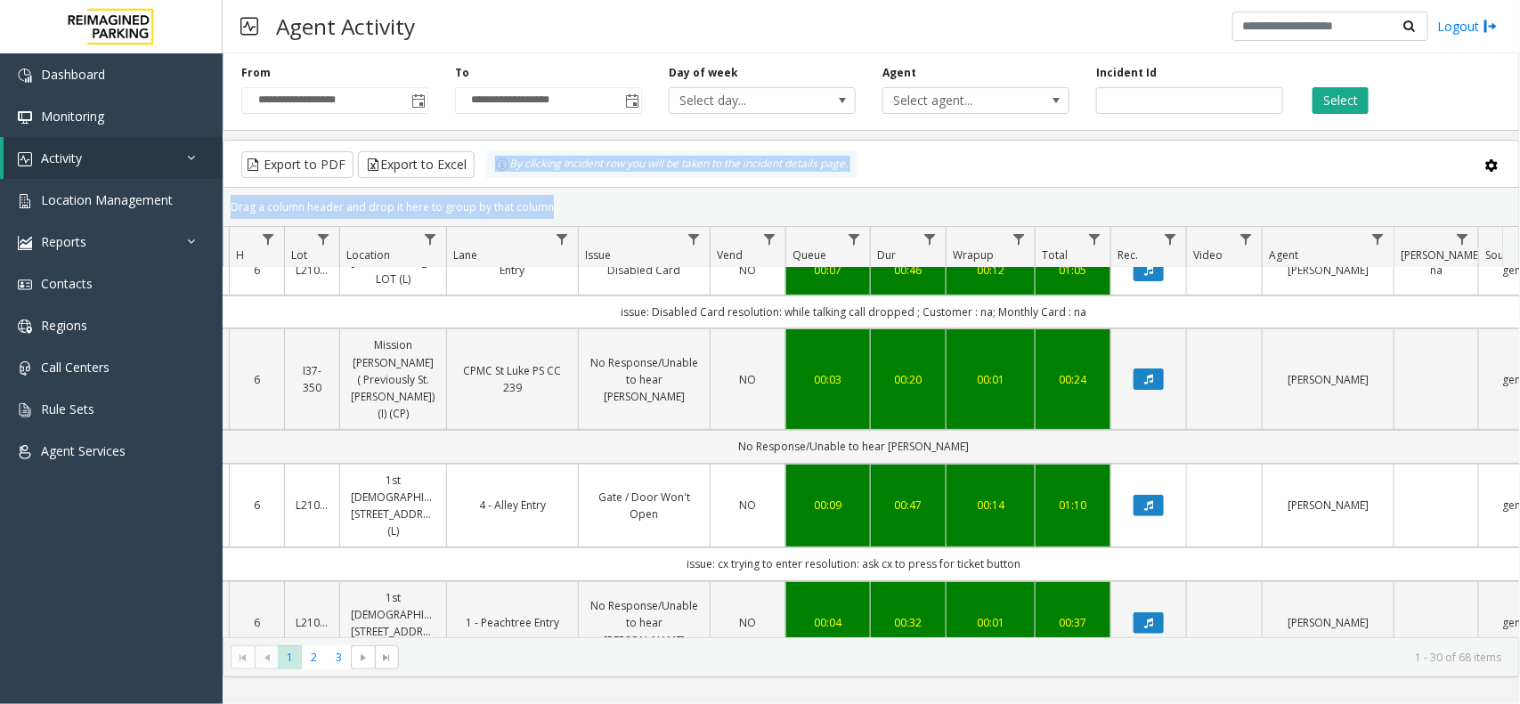
click at [481, 167] on kendo-grid "Export to PDF Export to Excel By clicking Incident row you will be taken to the…" at bounding box center [871, 409] width 1297 height 538
click at [523, 203] on div "Drag a column header and drop it here to group by that column" at bounding box center [870, 206] width 1295 height 31
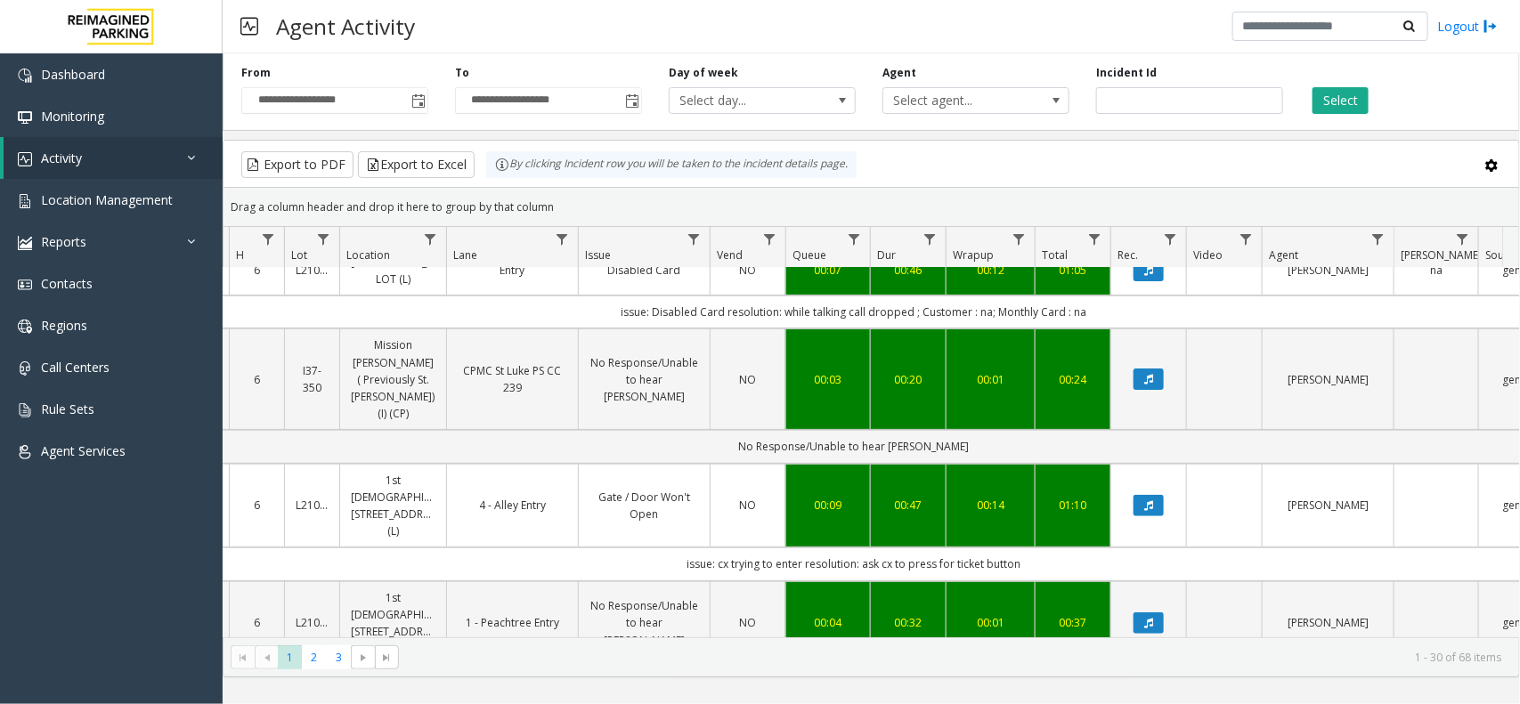
click at [548, 207] on div "Drag a column header and drop it here to group by that column" at bounding box center [870, 206] width 1295 height 31
click at [548, 206] on div "Drag a column header and drop it here to group by that column" at bounding box center [870, 206] width 1295 height 31
drag, startPoint x: 550, startPoint y: 203, endPoint x: 476, endPoint y: 167, distance: 82.4
click at [476, 167] on kendo-grid "Export to PDF Export to Excel By clicking Incident row you will be taken to the…" at bounding box center [871, 409] width 1297 height 538
click at [552, 207] on div "Drag a column header and drop it here to group by that column" at bounding box center [870, 206] width 1295 height 31
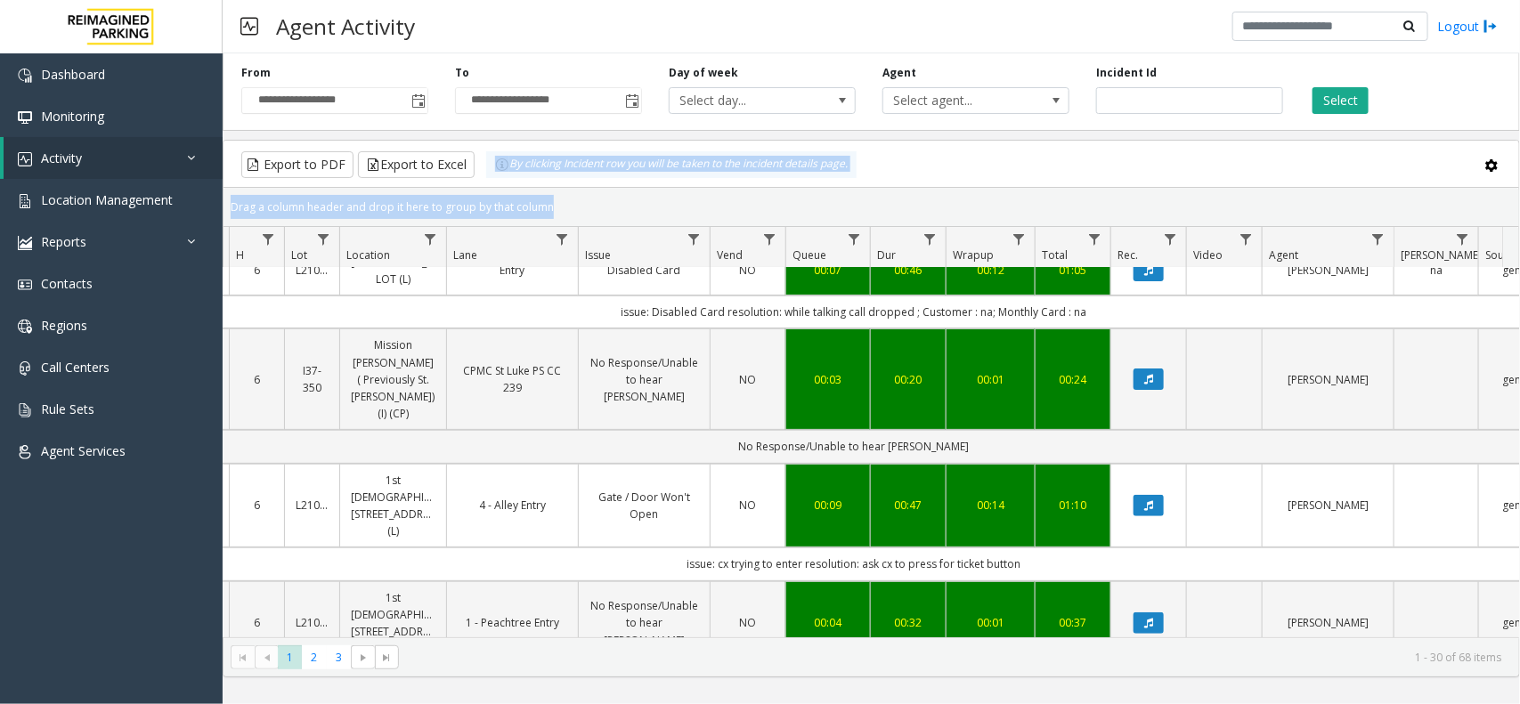
drag, startPoint x: 553, startPoint y: 207, endPoint x: 500, endPoint y: 183, distance: 58.6
click at [500, 183] on kendo-grid "Export to PDF Export to Excel By clicking Incident row you will be taken to the…" at bounding box center [871, 409] width 1297 height 538
click at [562, 210] on div "Drag a column header and drop it here to group by that column" at bounding box center [870, 206] width 1295 height 31
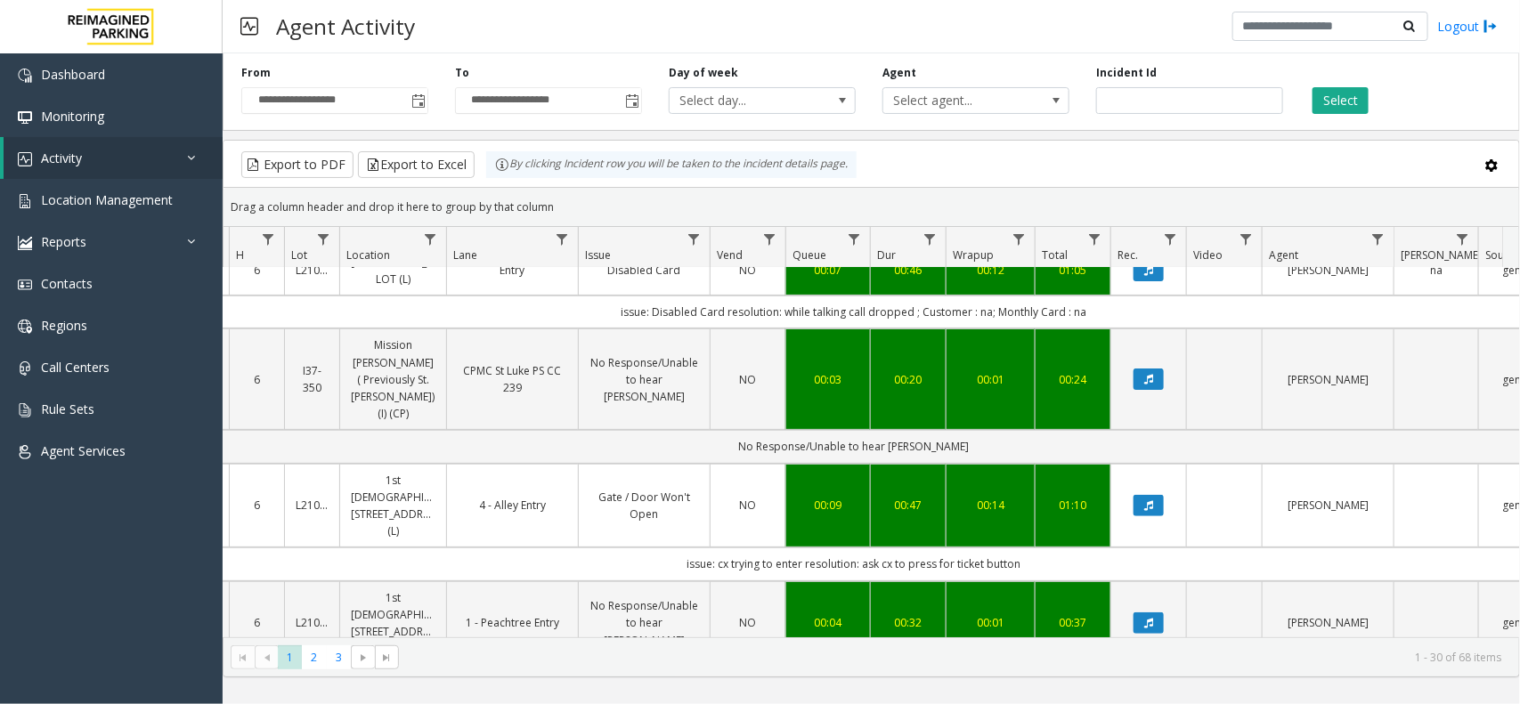
click at [1166, 171] on div "Export to PDF Export to Excel By clicking Incident row you will be taken to the…" at bounding box center [871, 164] width 1265 height 27
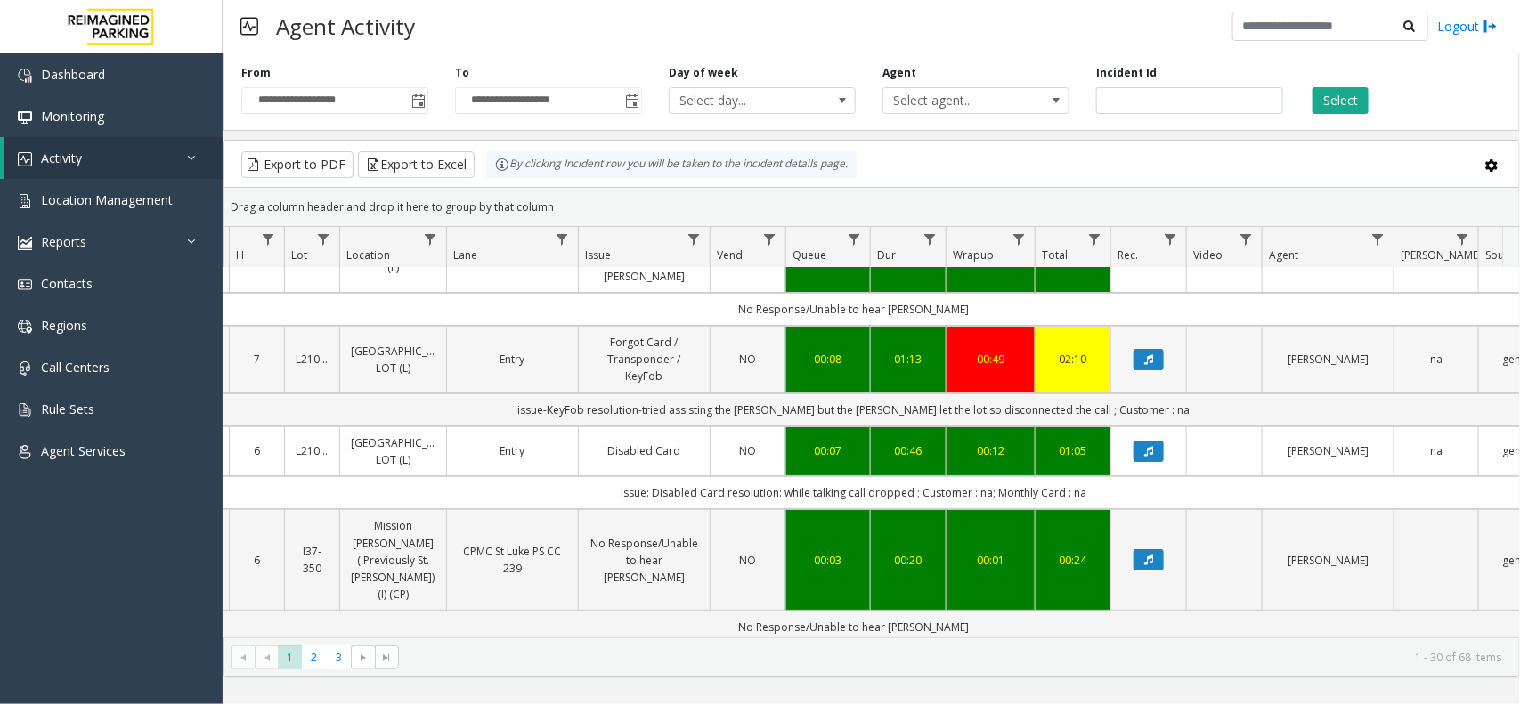
scroll to position [0, 201]
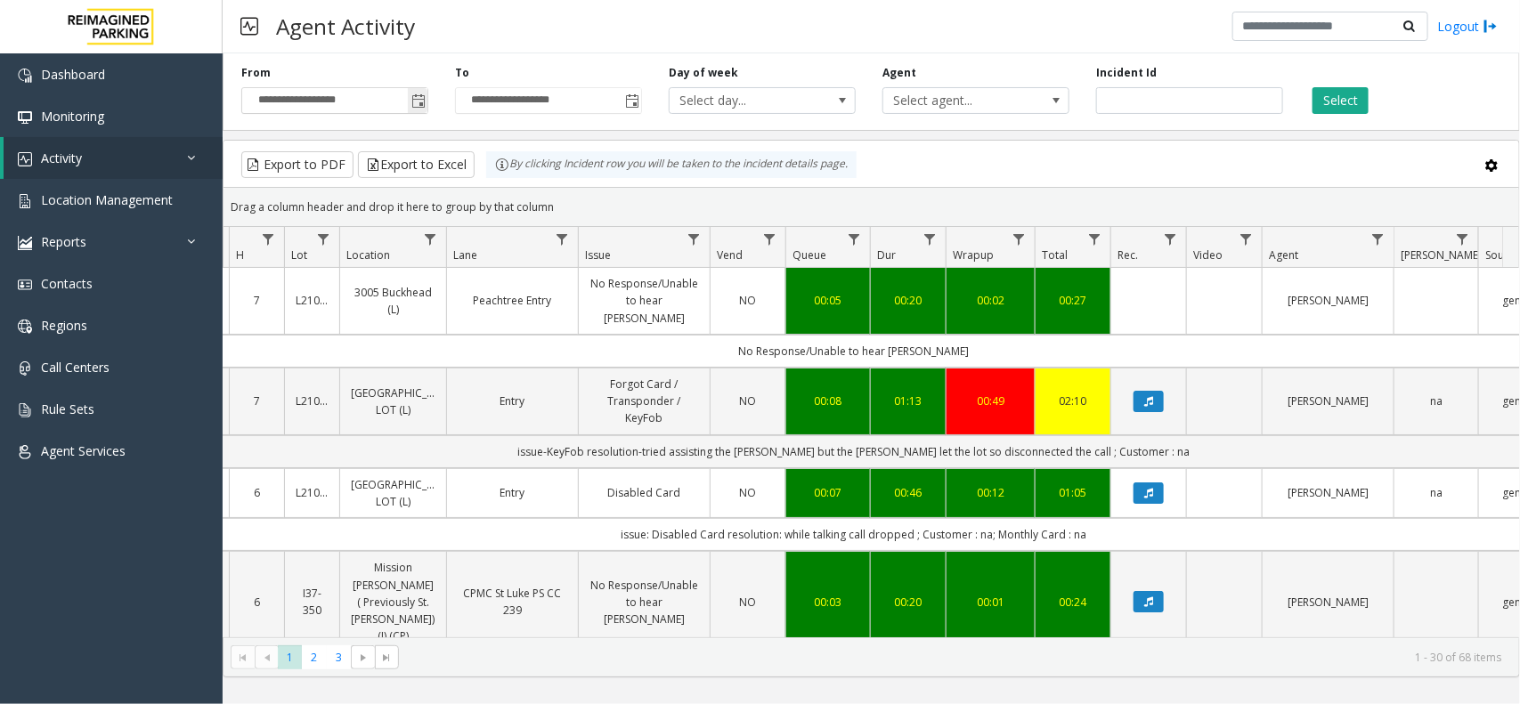
click at [420, 107] on span "Toggle popup" at bounding box center [418, 101] width 14 height 14
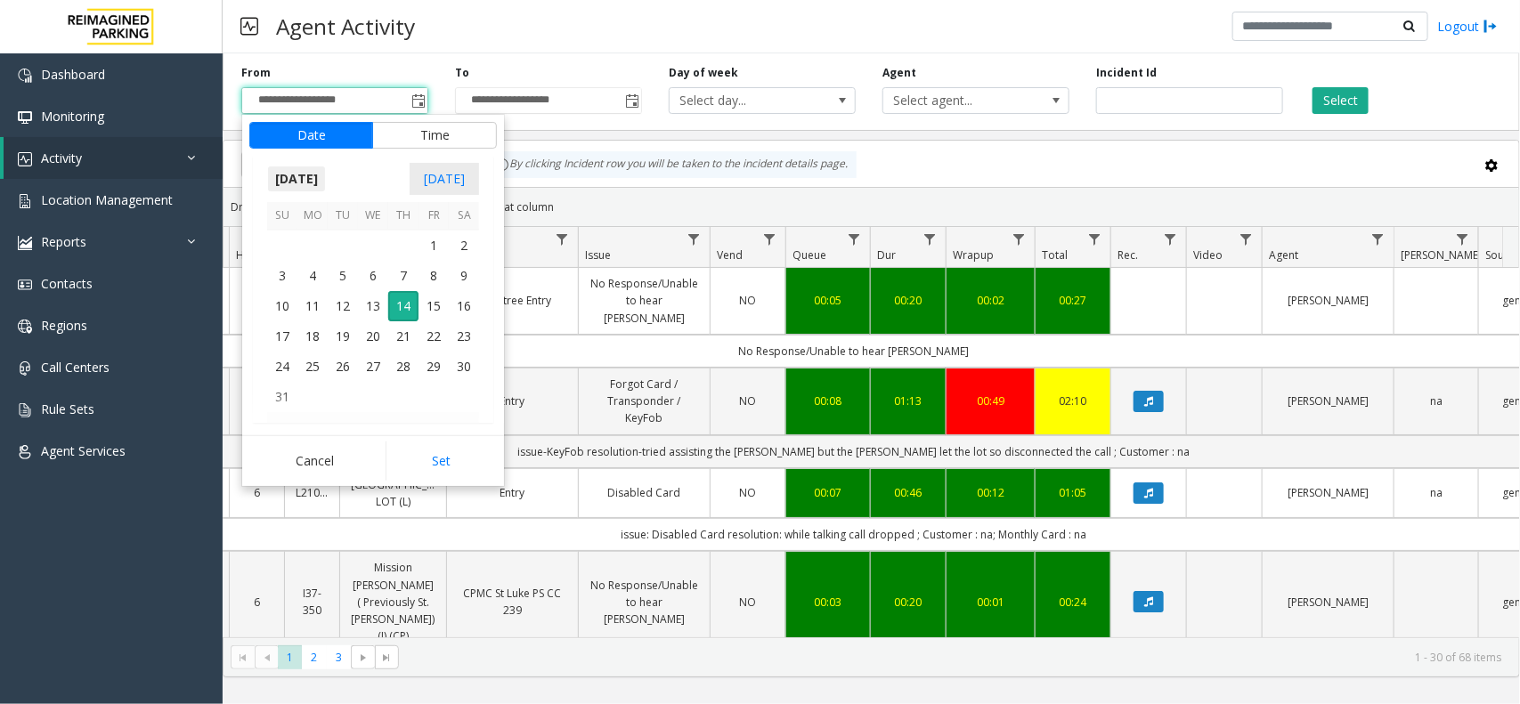
click at [304, 179] on span "August 2025" at bounding box center [296, 179] width 59 height 27
click at [330, 221] on span "Feb" at bounding box center [331, 219] width 43 height 43
click at [359, 319] on span "12" at bounding box center [373, 304] width 30 height 30
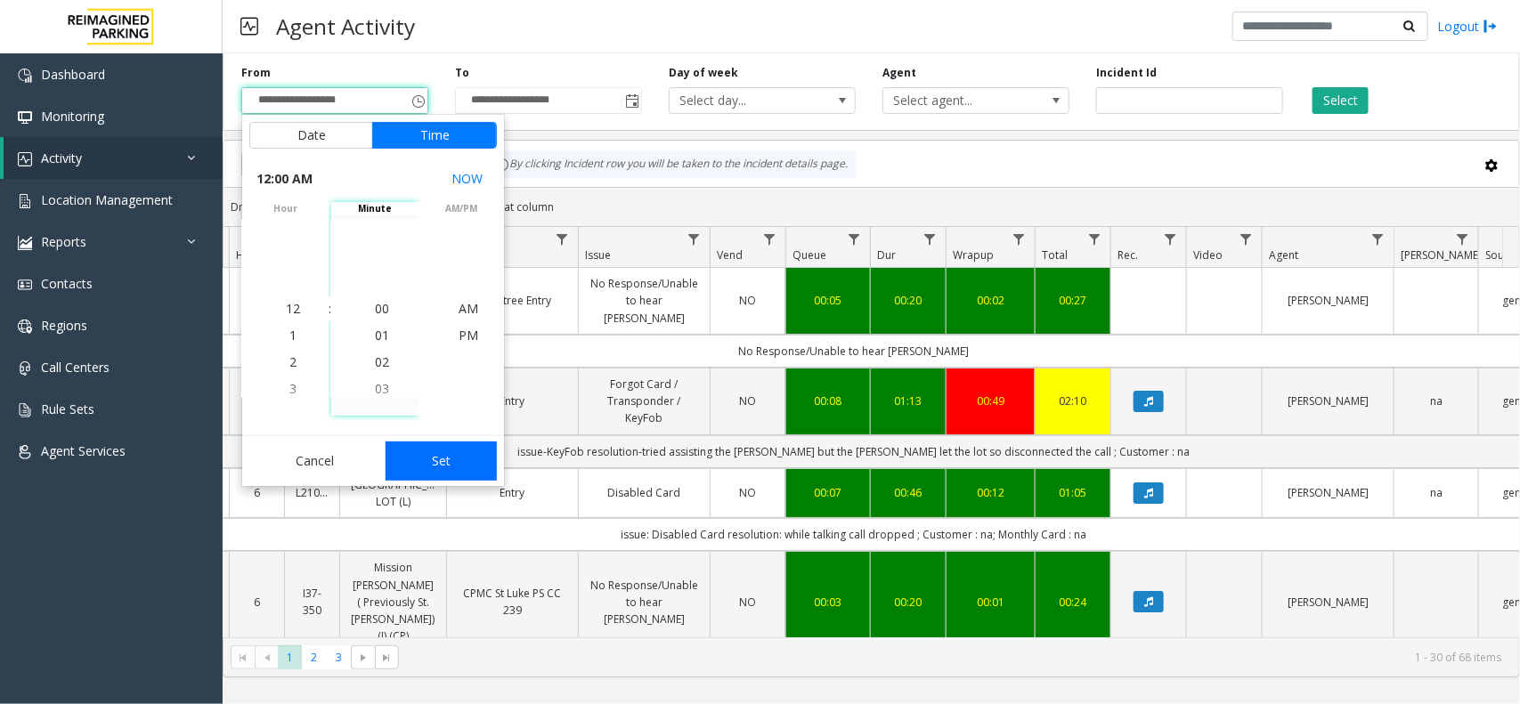
click at [427, 460] on button "Set" at bounding box center [442, 461] width 112 height 39
type input "**********"
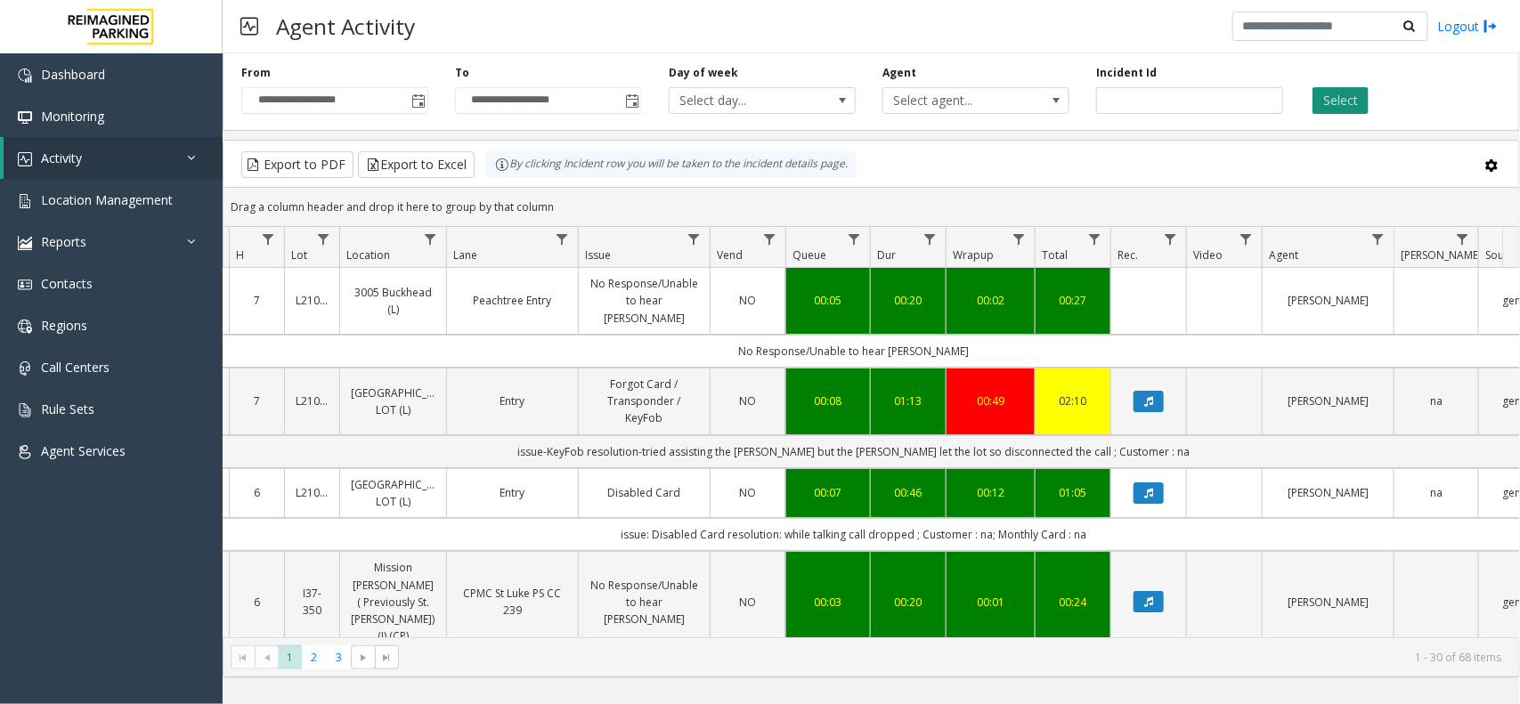
click at [1327, 94] on button "Select" at bounding box center [1340, 100] width 56 height 27
click at [561, 234] on span "Data table" at bounding box center [562, 239] width 14 height 14
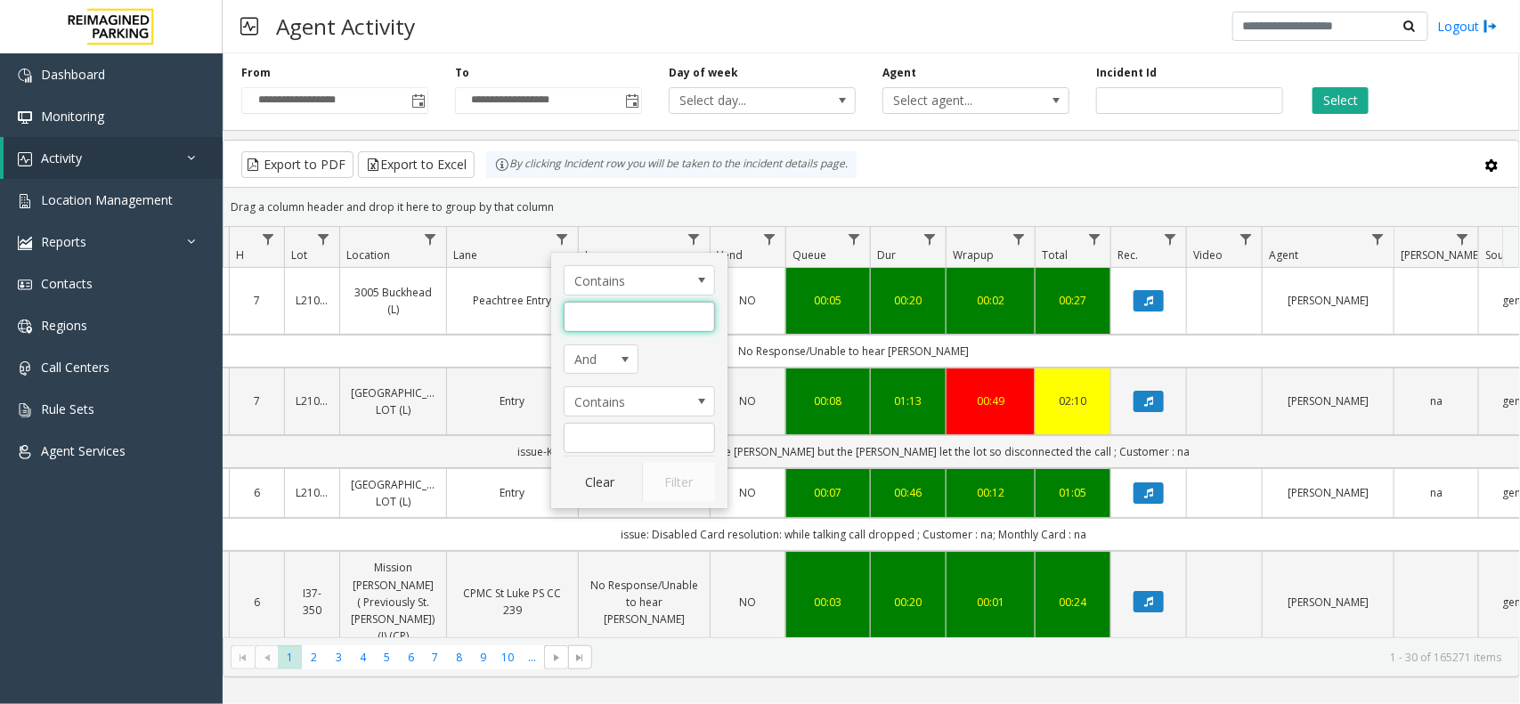
click at [597, 314] on input "Lane Filter" at bounding box center [639, 317] width 151 height 30
type input "**********"
click at [679, 483] on button "Filter" at bounding box center [678, 482] width 73 height 39
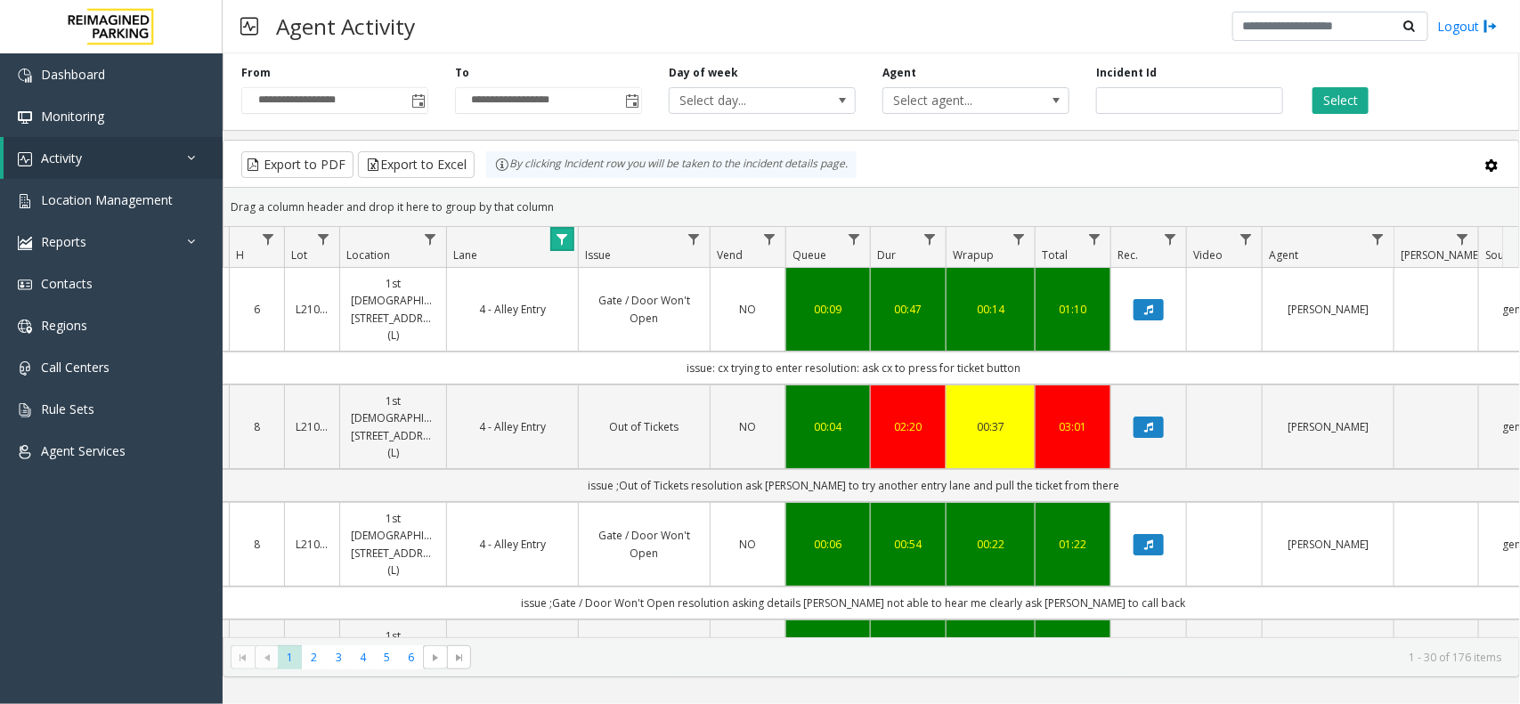
click at [430, 236] on span "Data table" at bounding box center [430, 239] width 14 height 14
click at [750, 202] on div "Drag a column header and drop it here to group by that column" at bounding box center [870, 206] width 1295 height 31
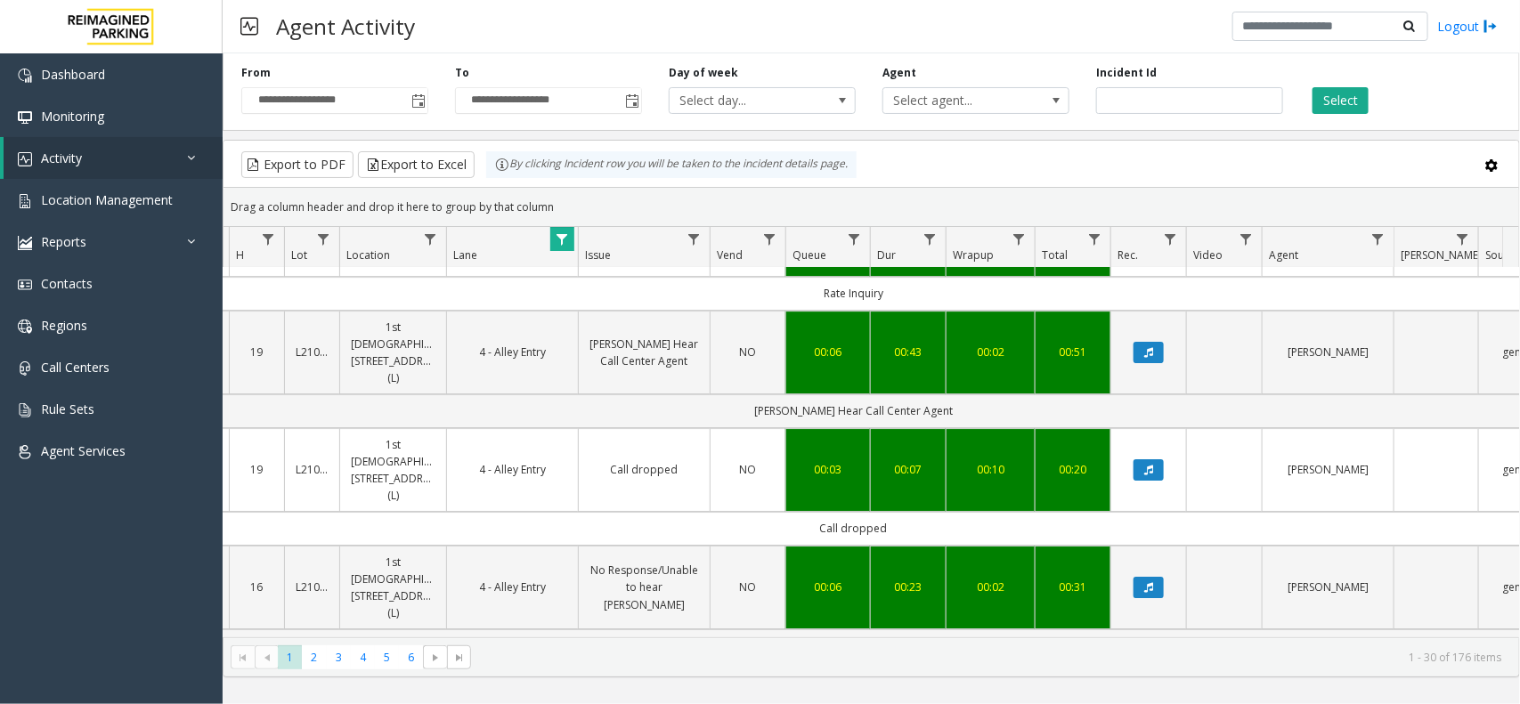
scroll to position [2684, 201]
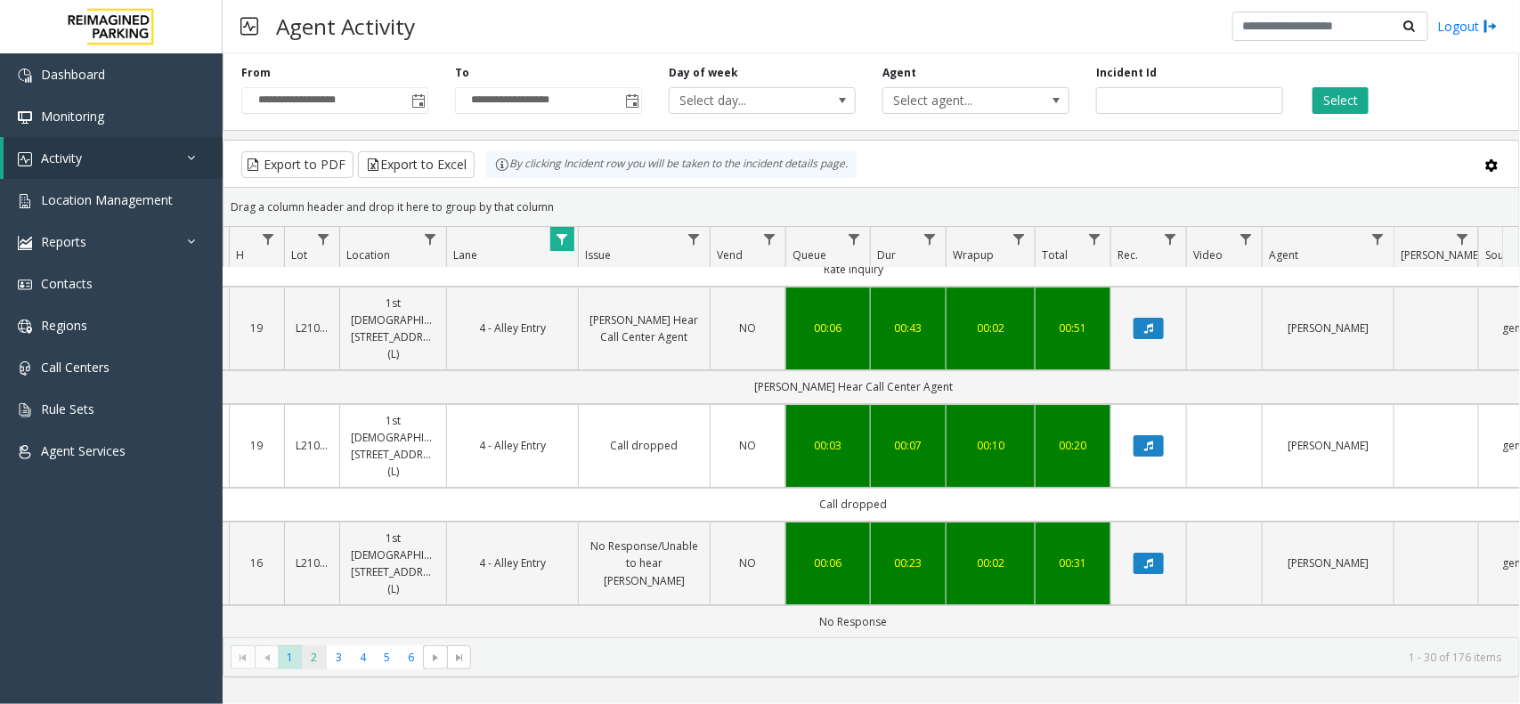
click at [313, 655] on span "2" at bounding box center [314, 658] width 24 height 24
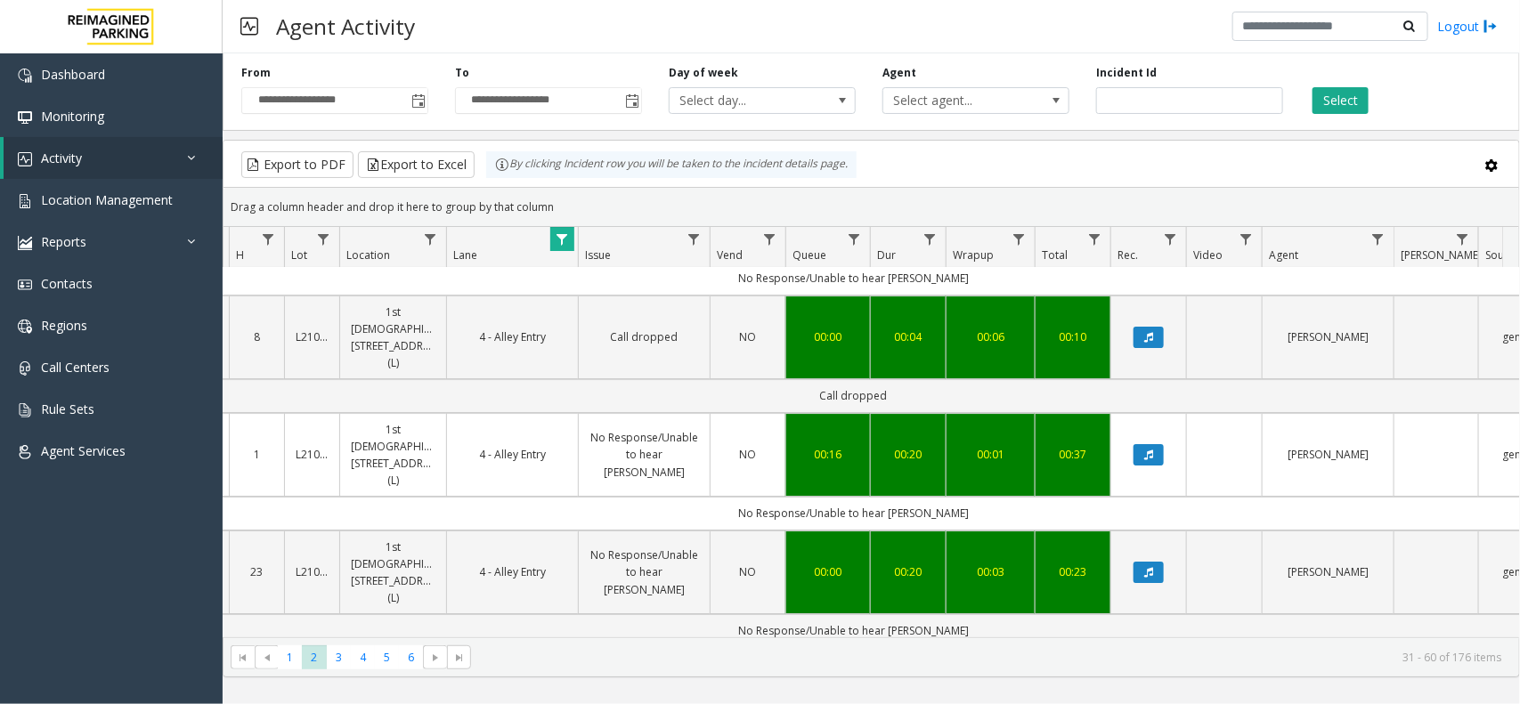
scroll to position [2684, 201]
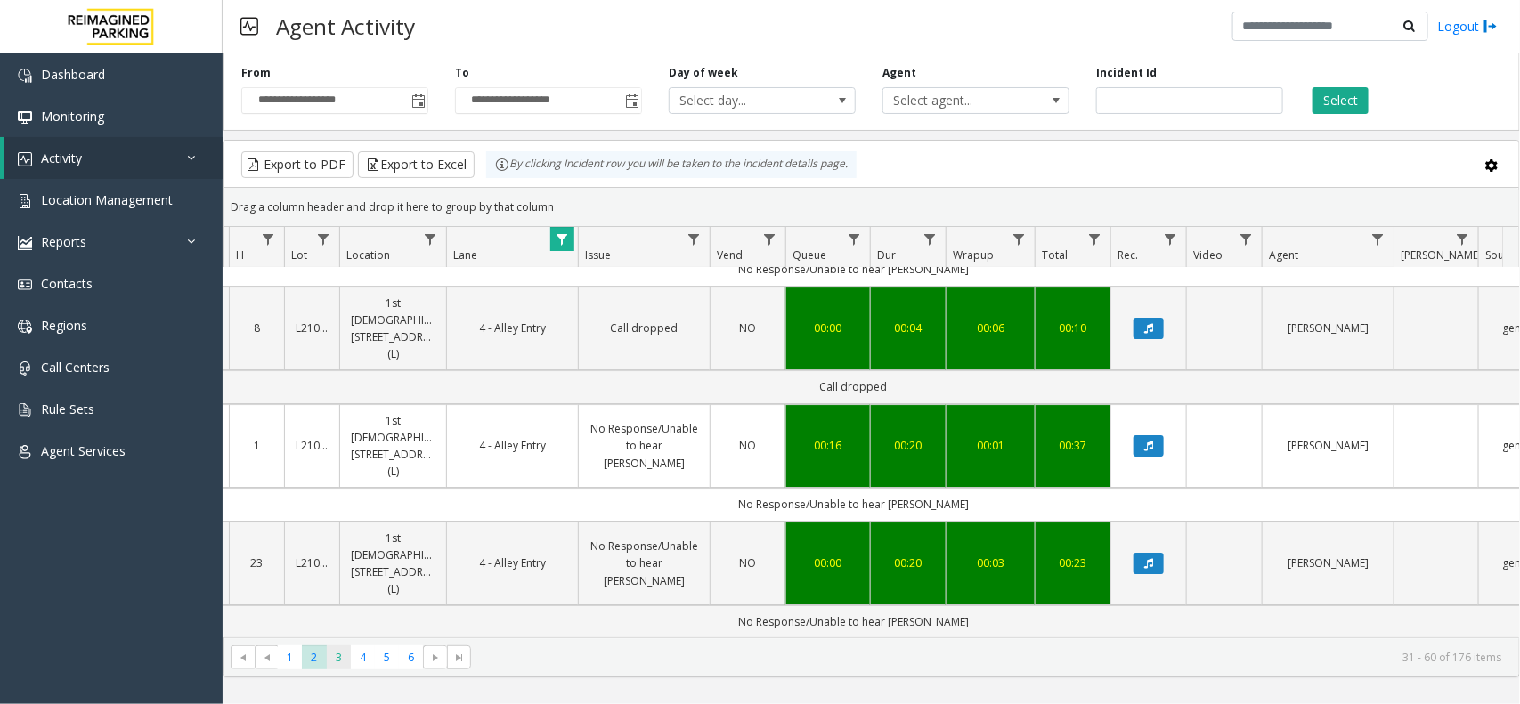
click at [337, 656] on span "3" at bounding box center [339, 658] width 24 height 24
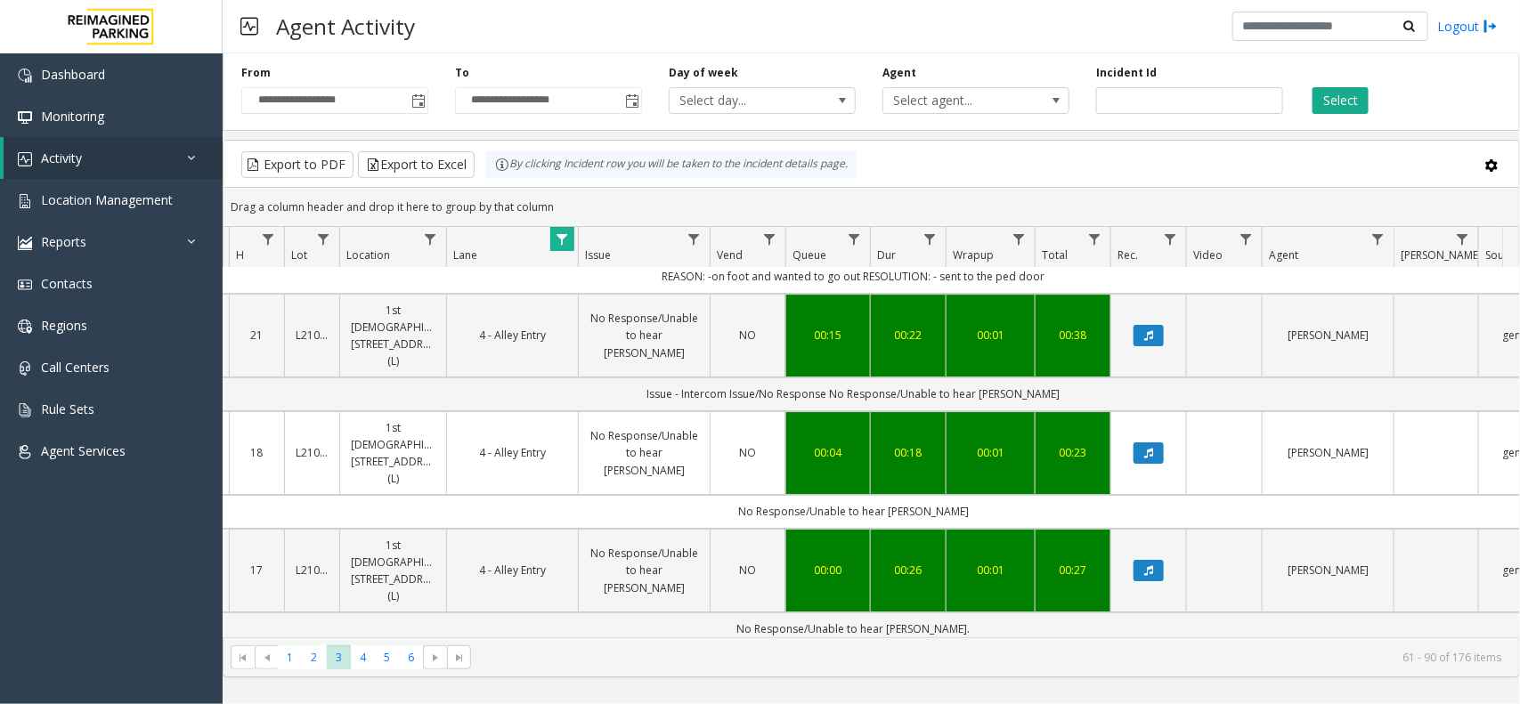
scroll to position [2684, 201]
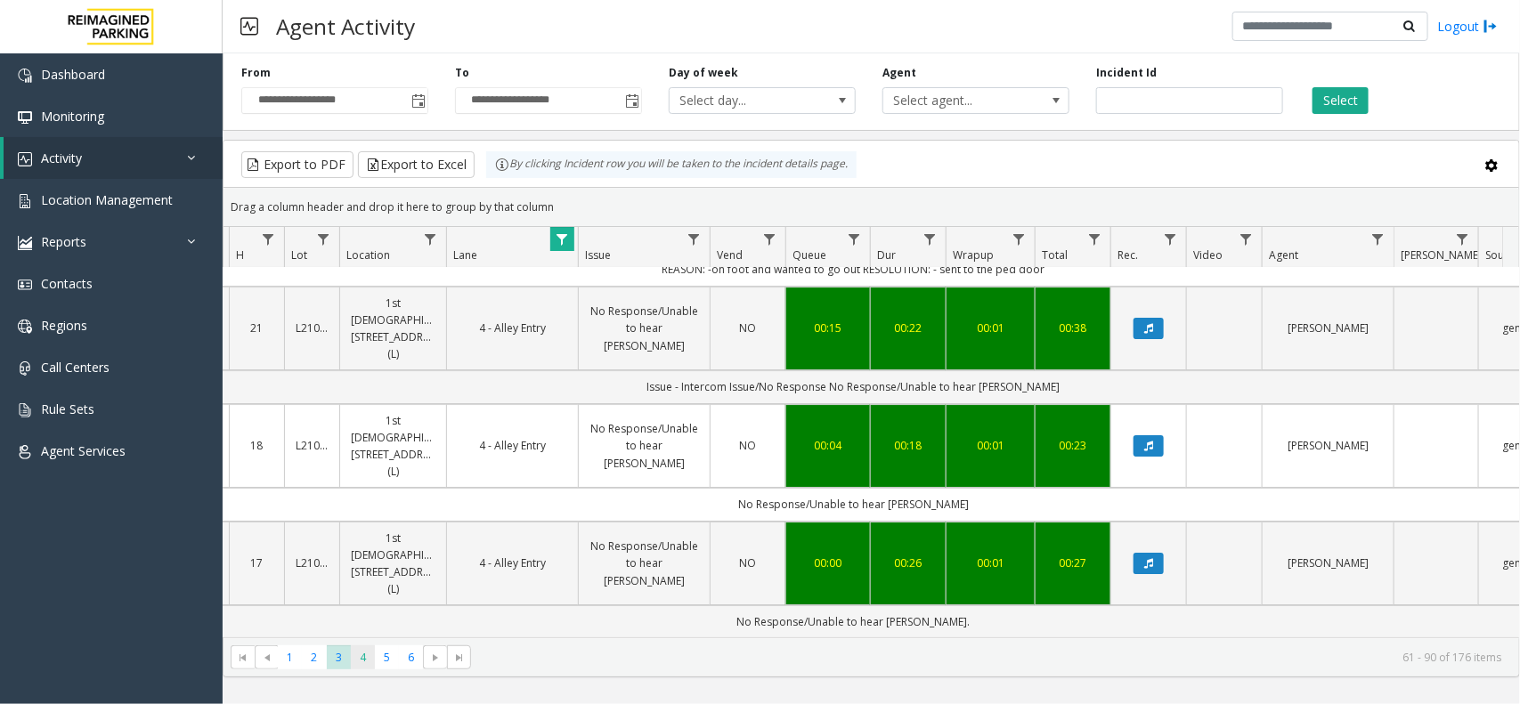
click at [366, 651] on span "4" at bounding box center [363, 658] width 24 height 24
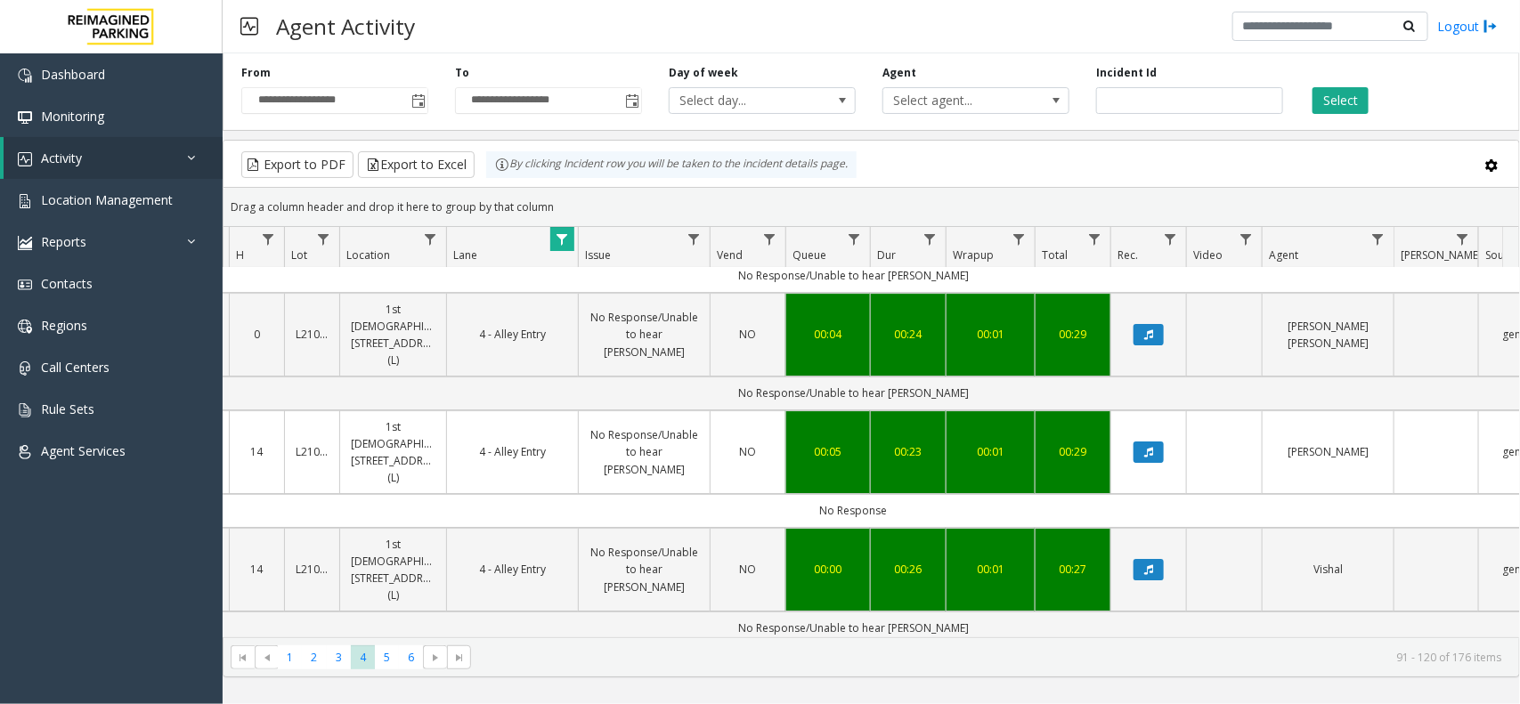
scroll to position [2684, 201]
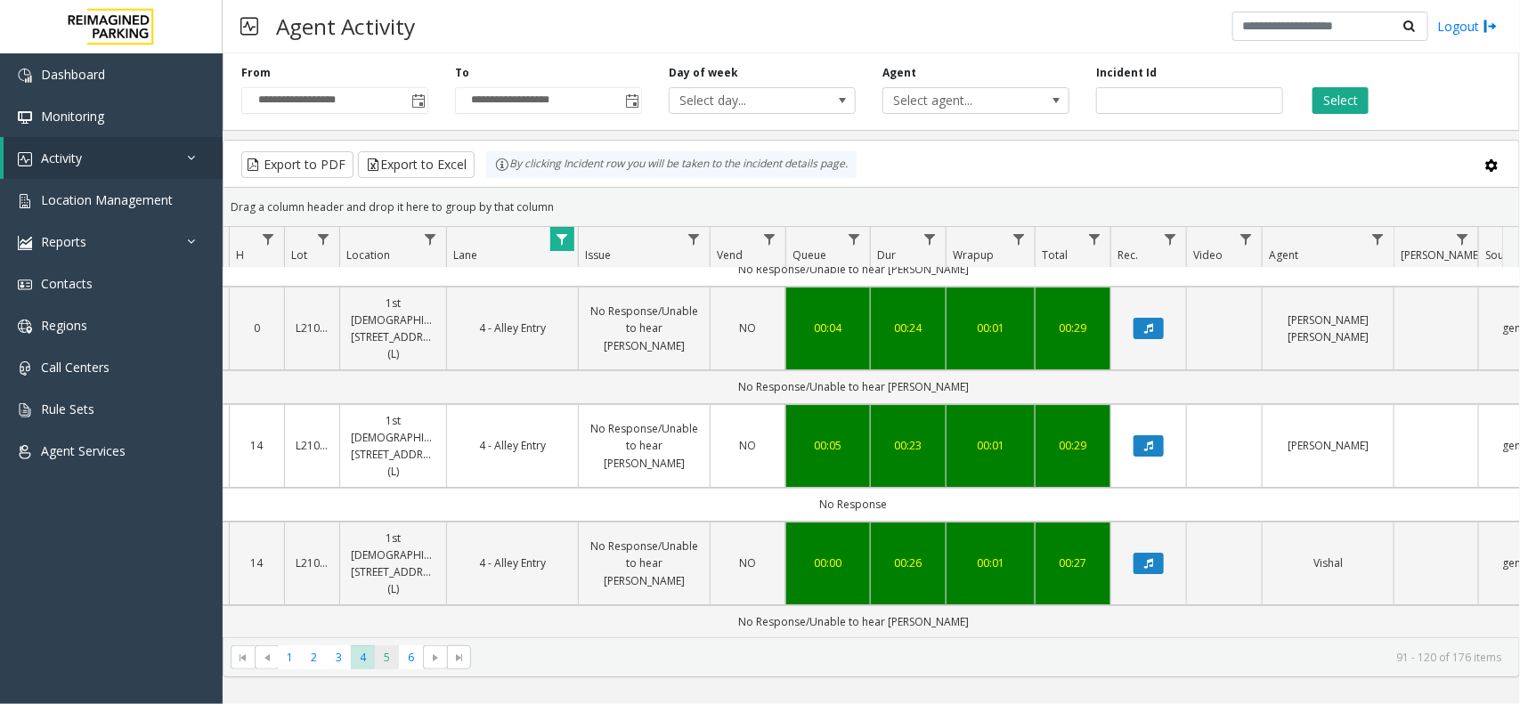
click at [383, 656] on span "5" at bounding box center [387, 658] width 24 height 24
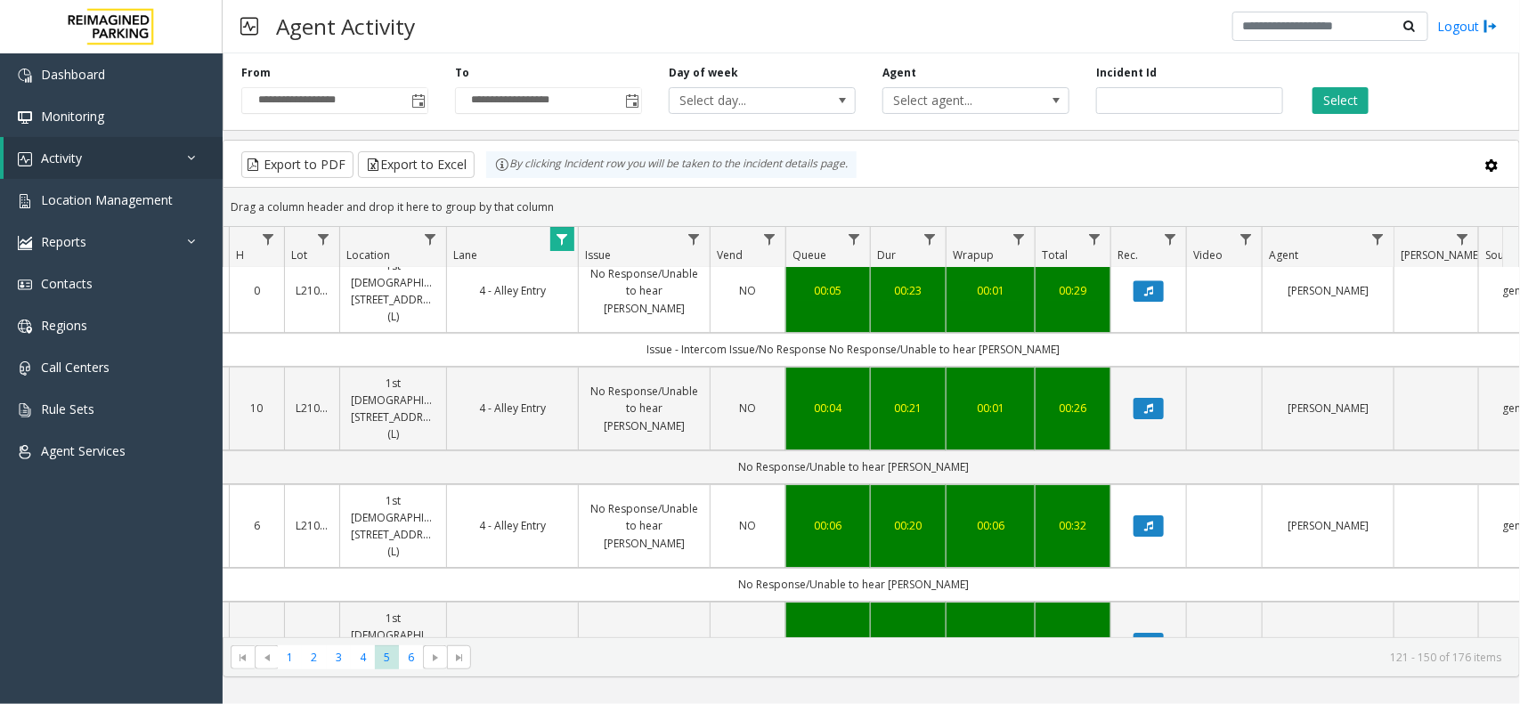
scroll to position [2684, 201]
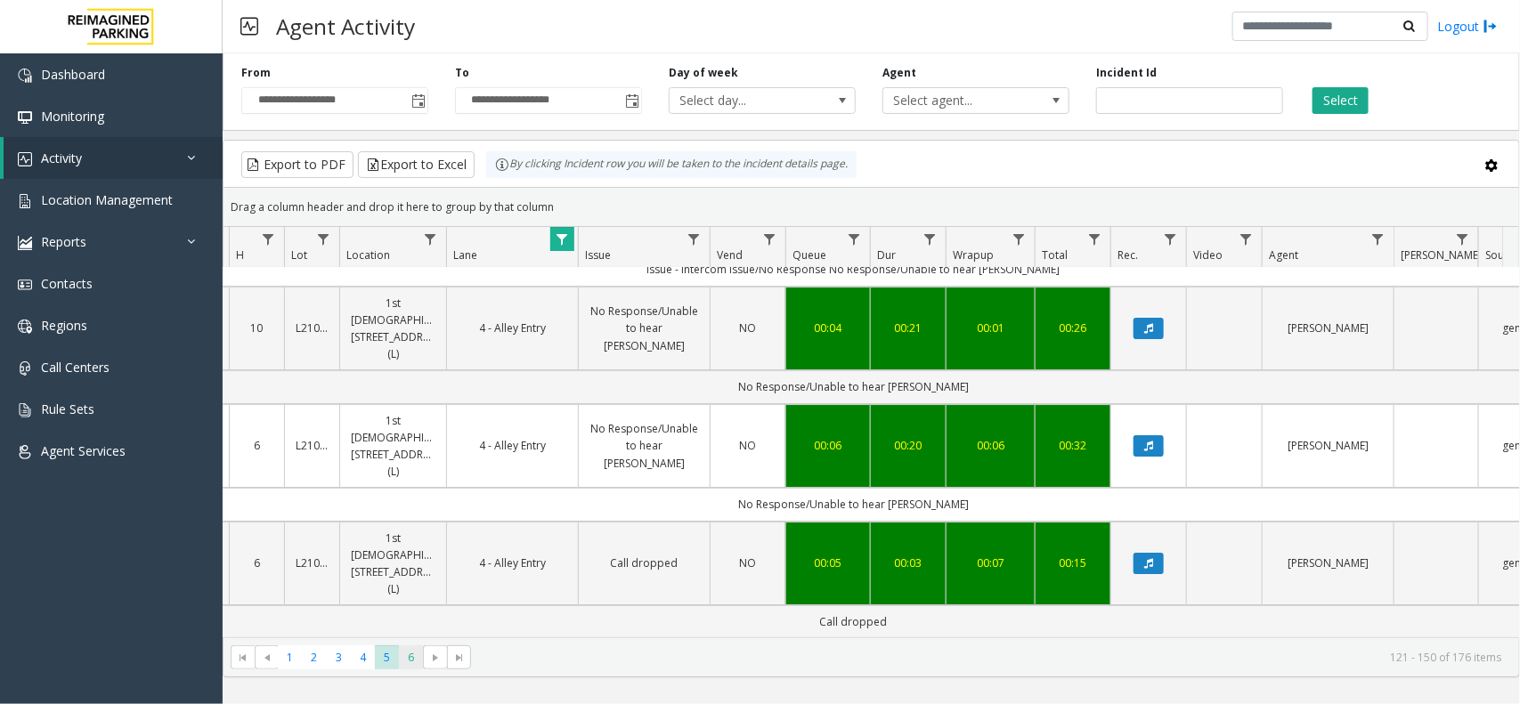
click at [407, 657] on span "6" at bounding box center [411, 658] width 24 height 24
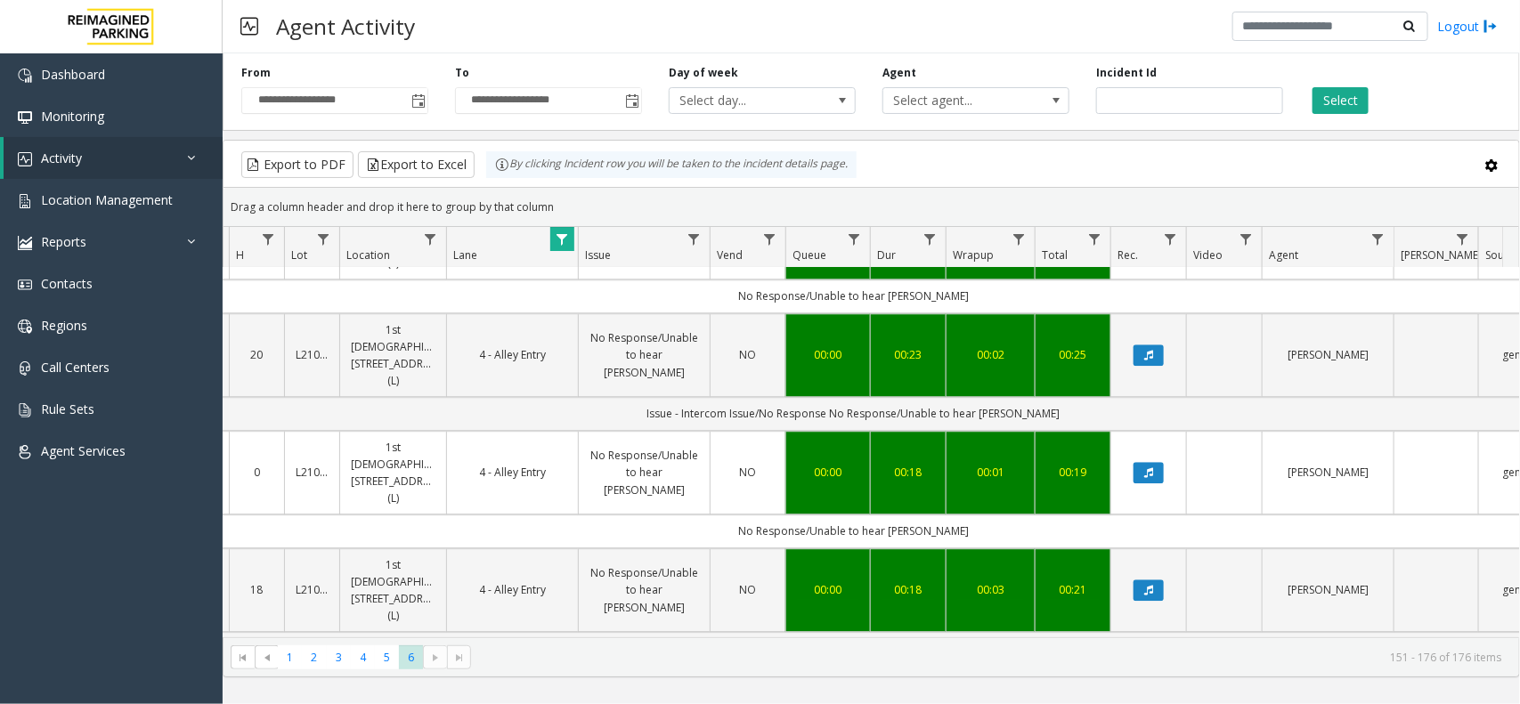
scroll to position [2279, 201]
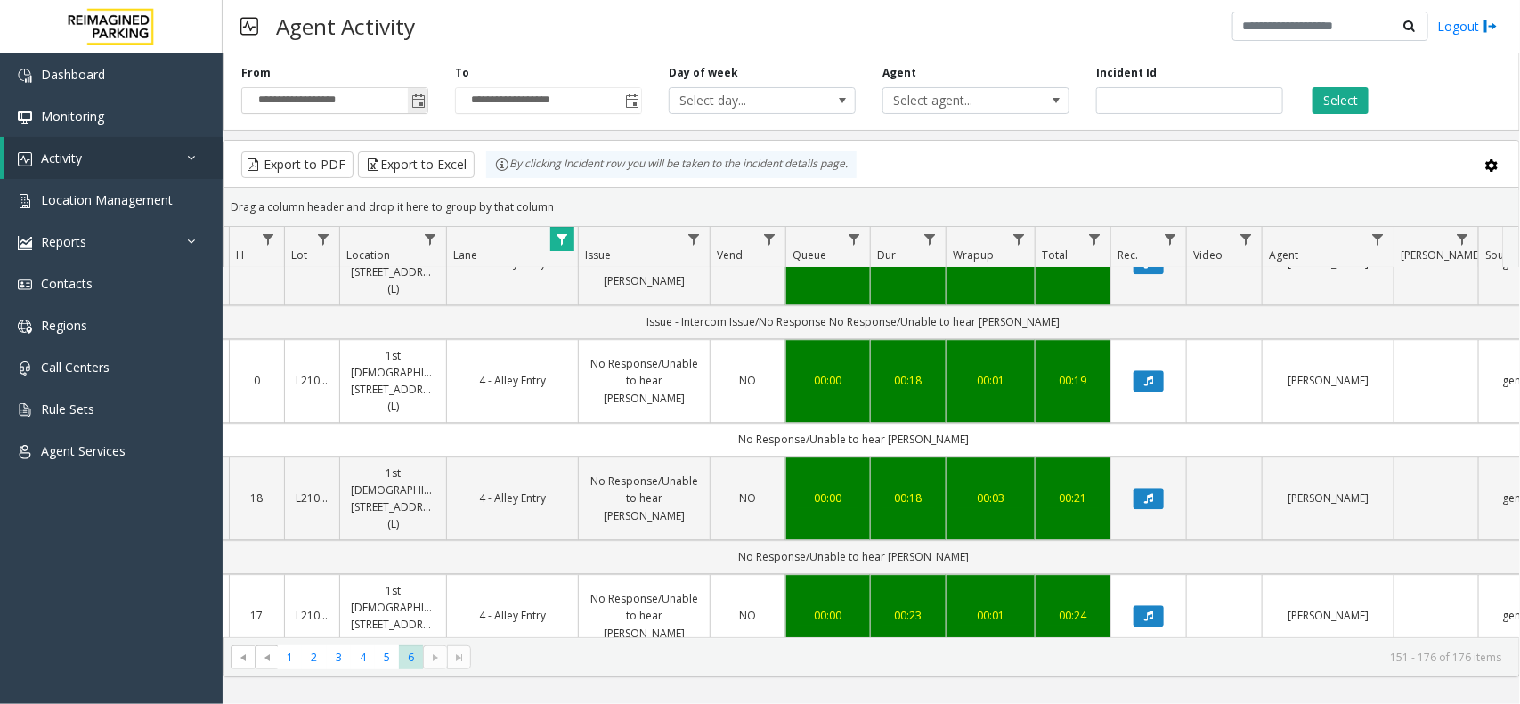
click at [411, 105] on span "Toggle popup" at bounding box center [418, 101] width 14 height 14
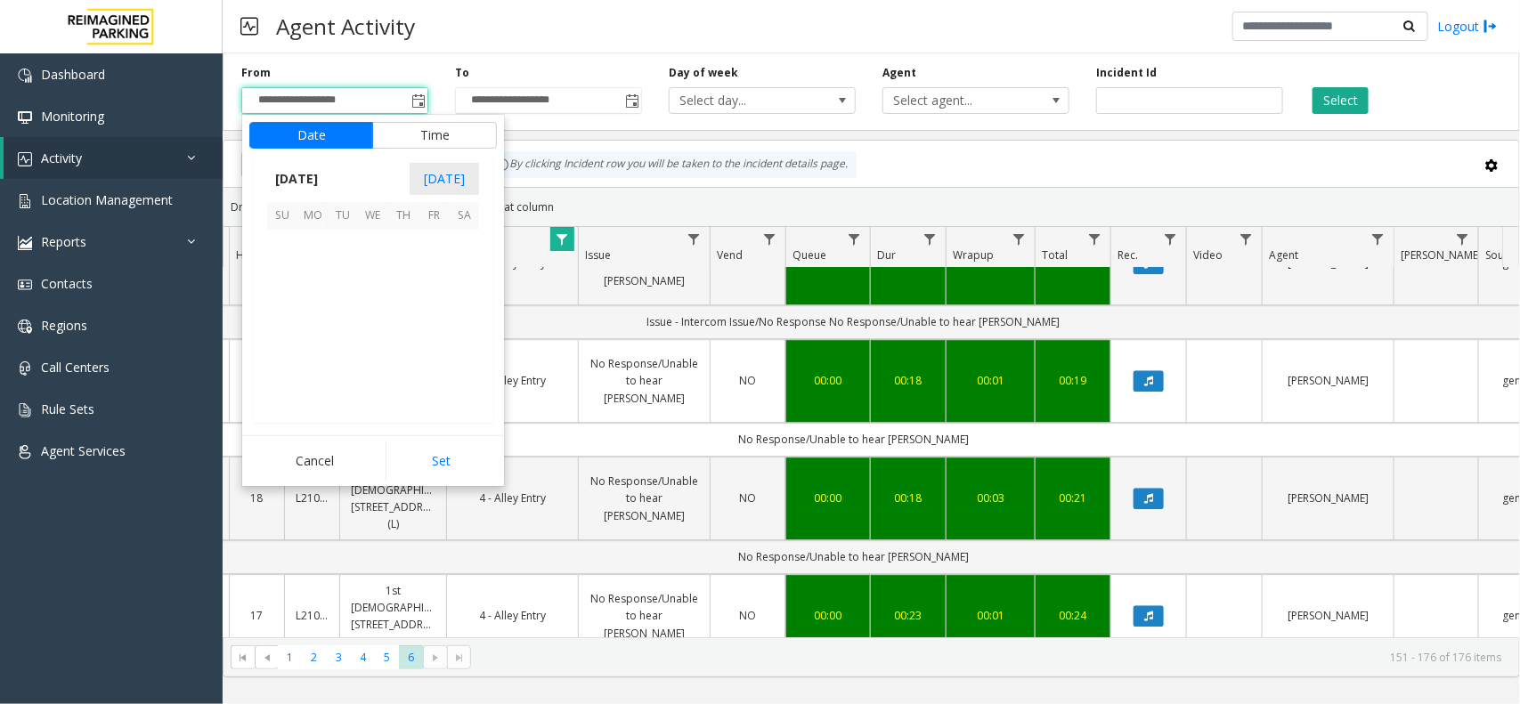
scroll to position [319201, 0]
click at [307, 175] on span "August 2025" at bounding box center [296, 179] width 59 height 27
click at [321, 286] on span "Feb" at bounding box center [331, 289] width 43 height 43
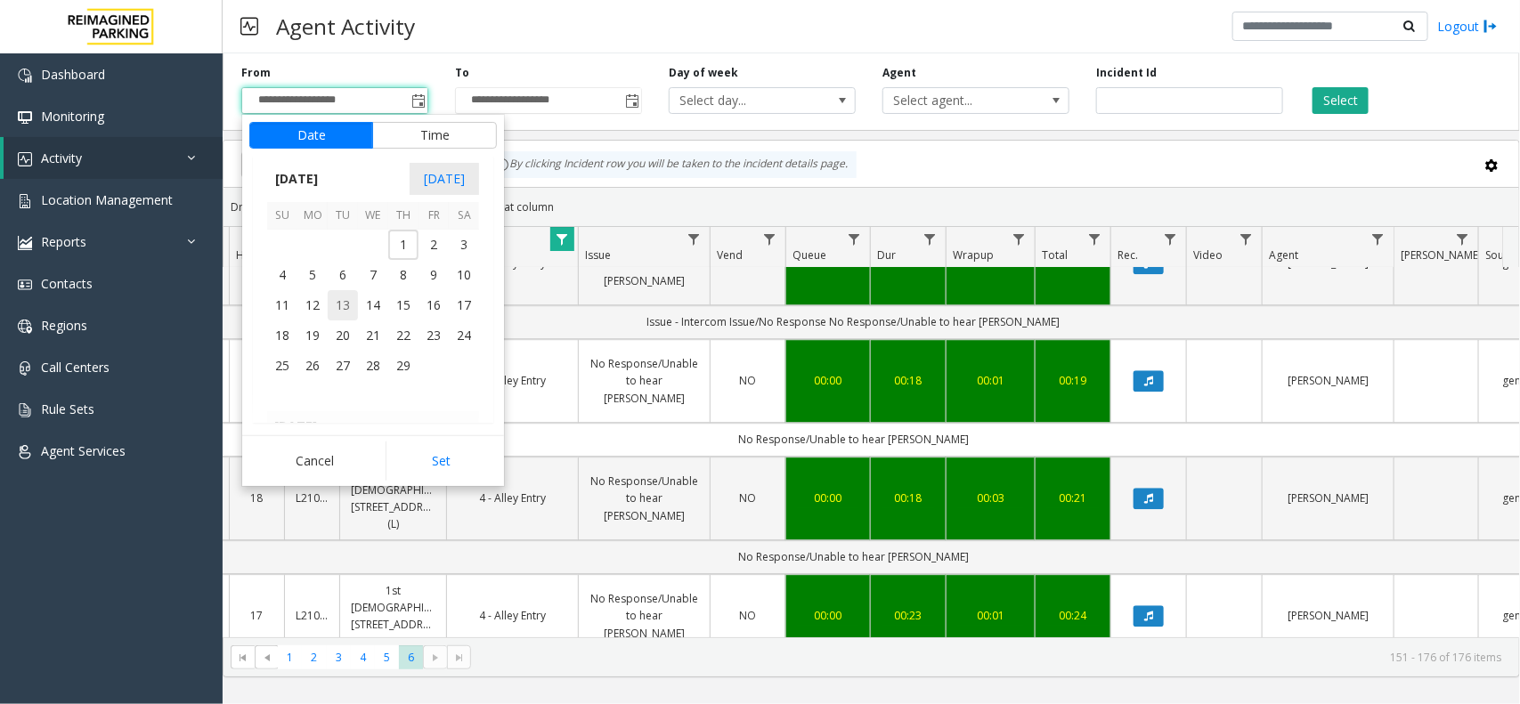
click at [336, 292] on span "13" at bounding box center [343, 305] width 30 height 30
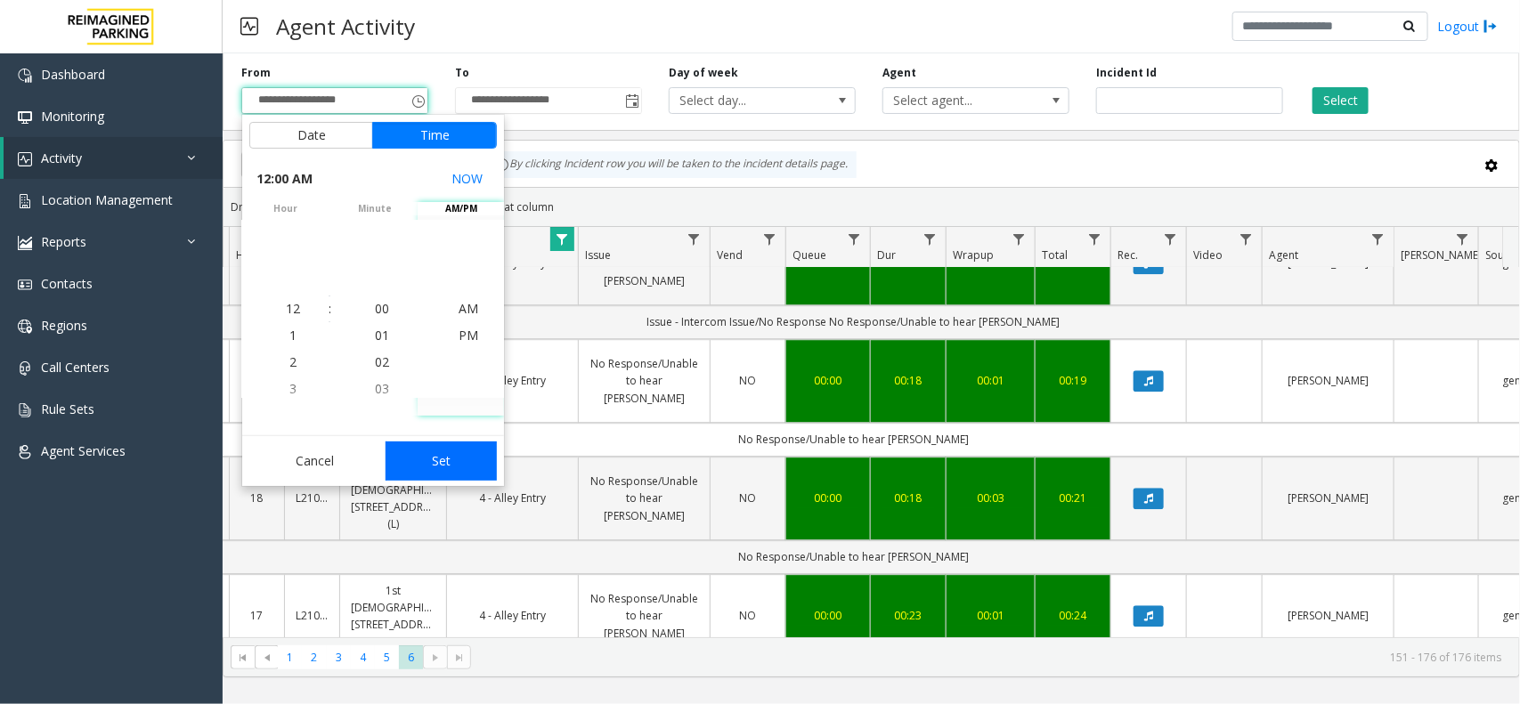
click at [425, 459] on button "Set" at bounding box center [442, 461] width 112 height 39
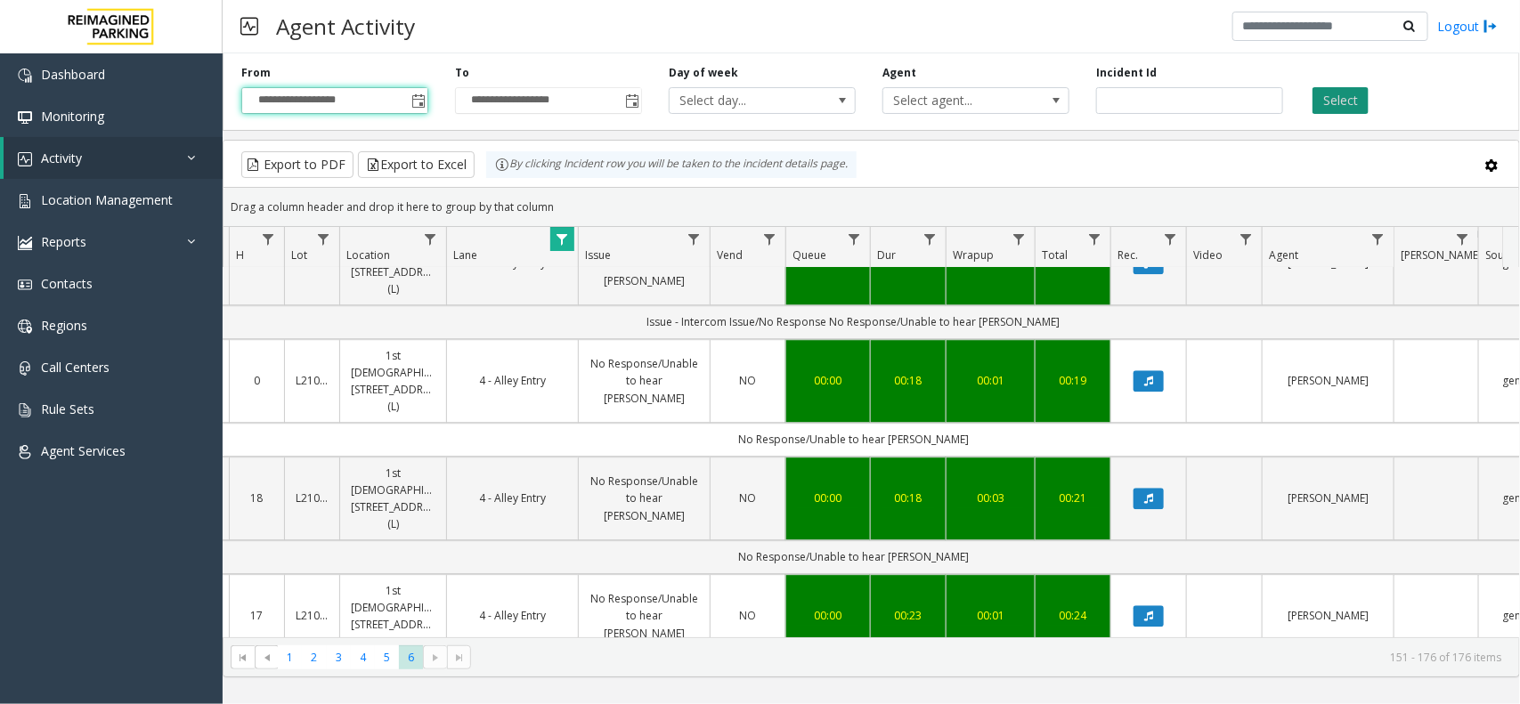
click at [1345, 108] on button "Select" at bounding box center [1340, 100] width 56 height 27
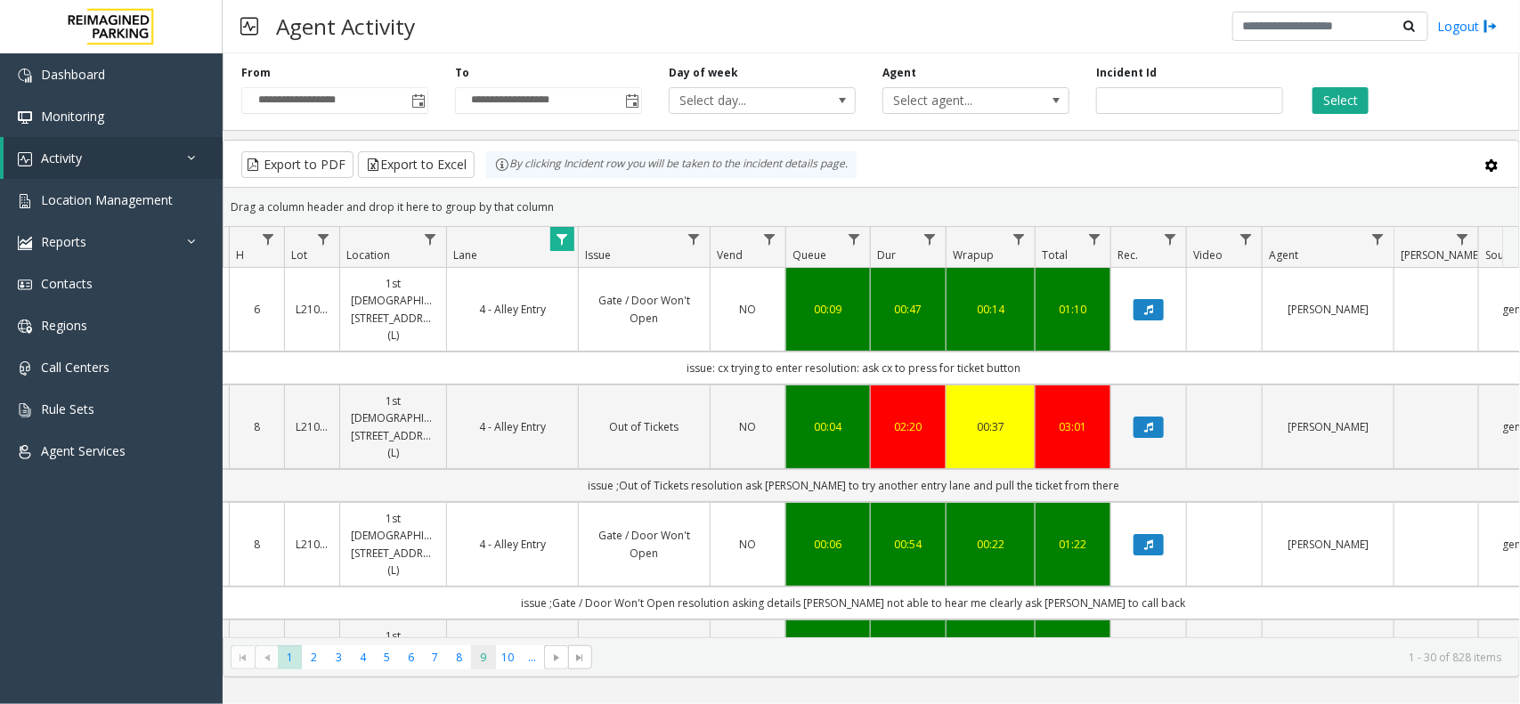
click at [490, 660] on span "9" at bounding box center [483, 658] width 24 height 24
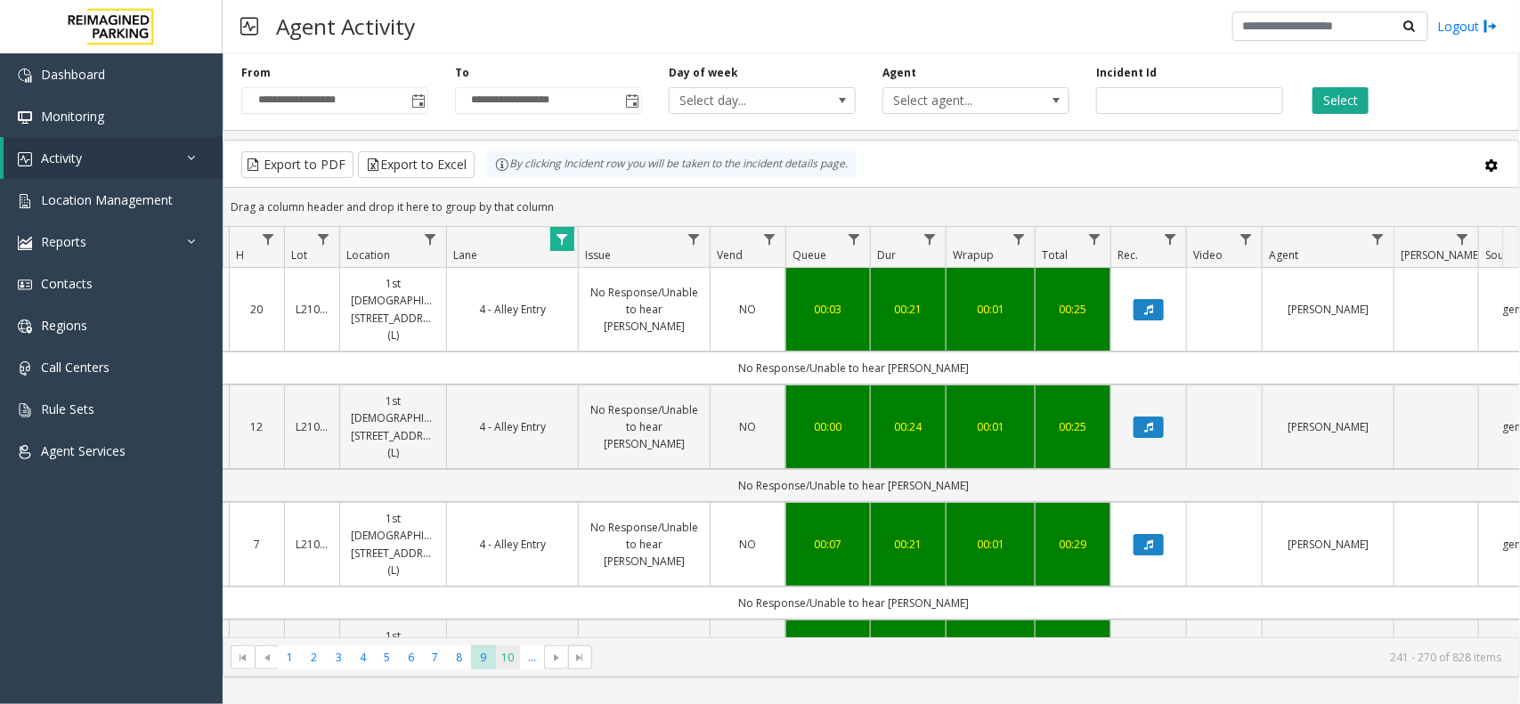
click at [510, 663] on span "10" at bounding box center [508, 658] width 24 height 24
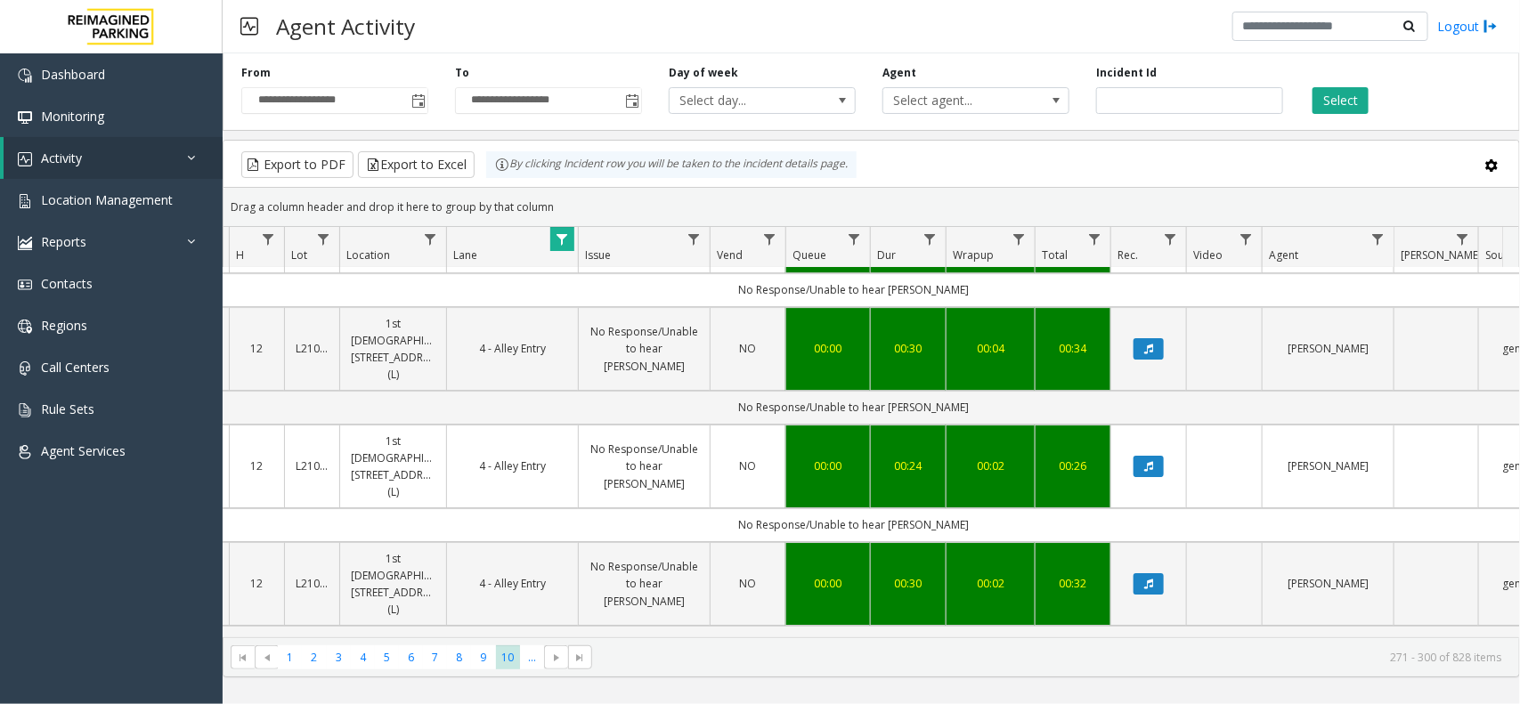
scroll to position [2684, 201]
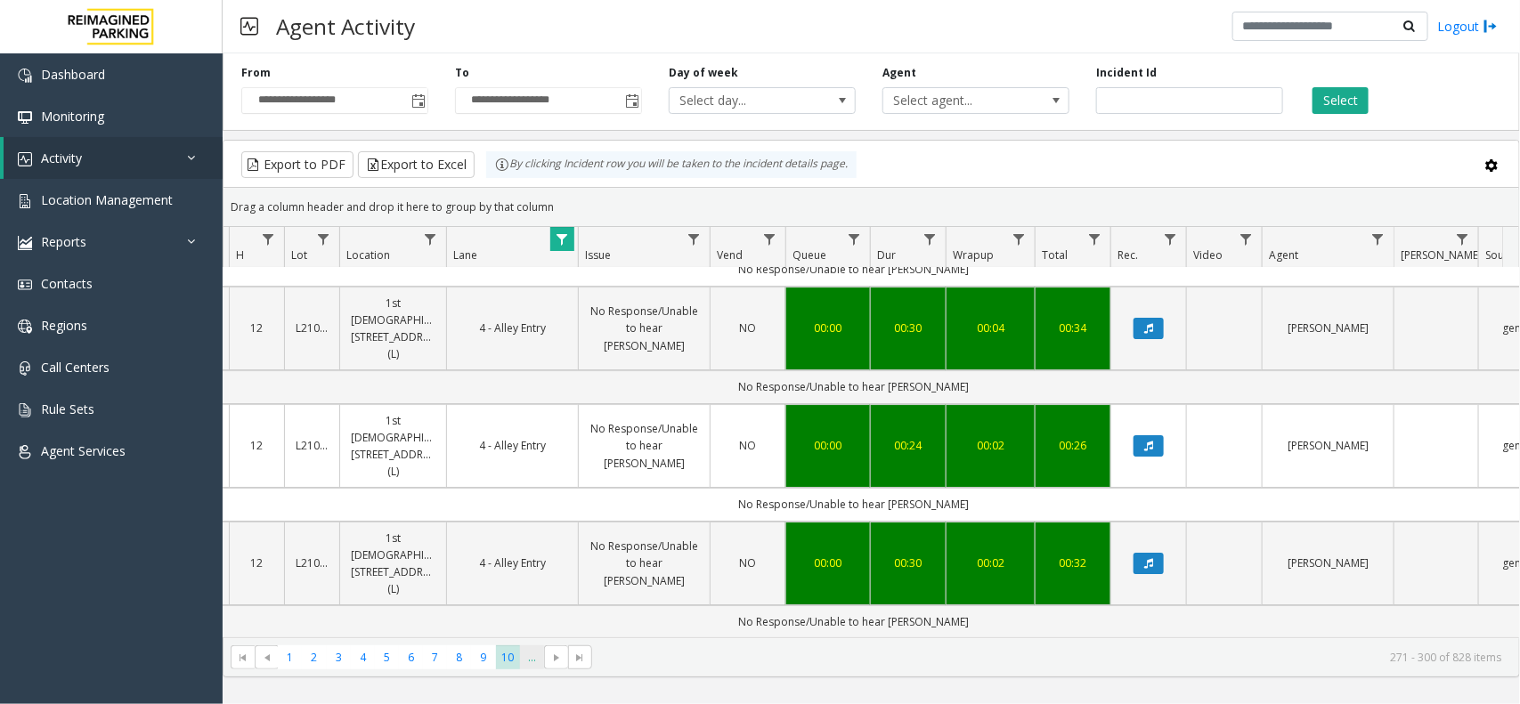
click at [528, 660] on span "..." at bounding box center [532, 658] width 24 height 24
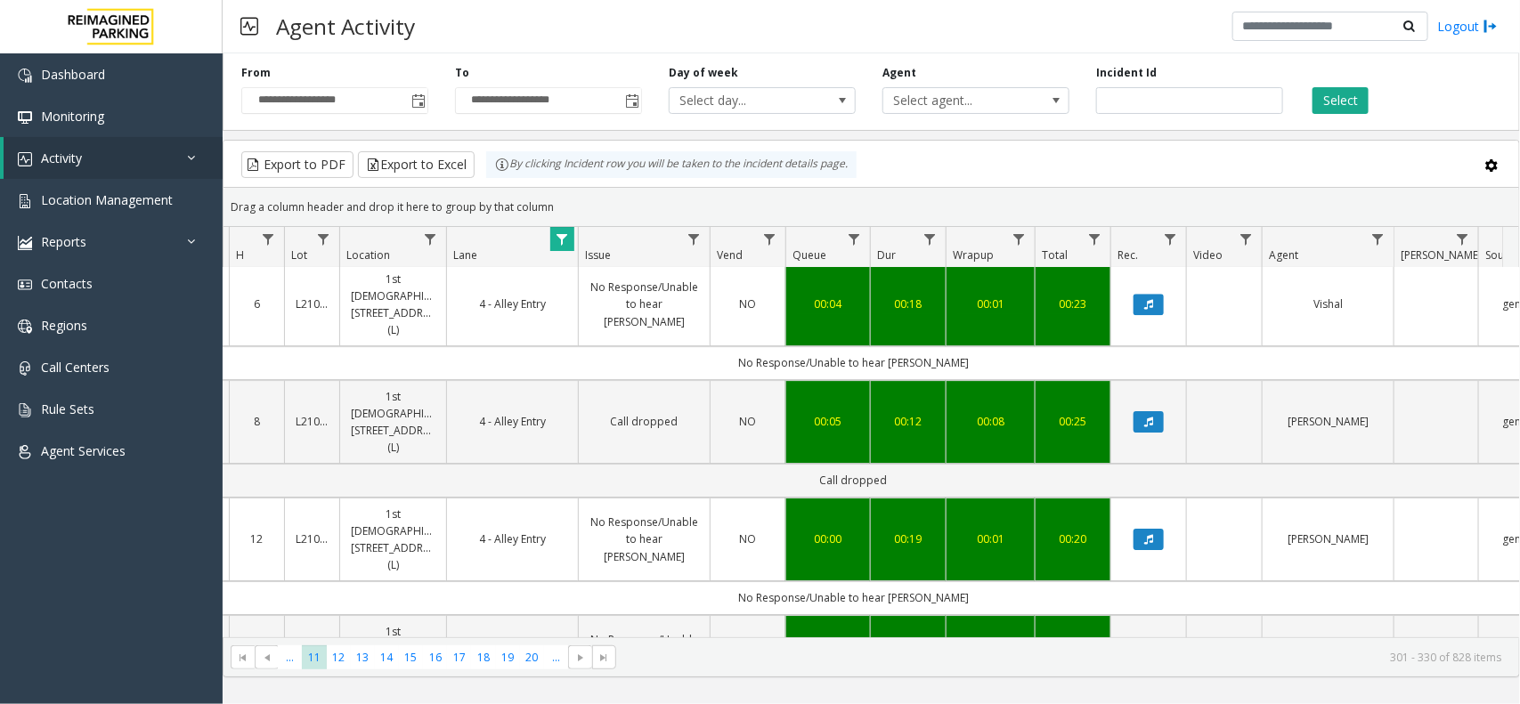
scroll to position [2684, 201]
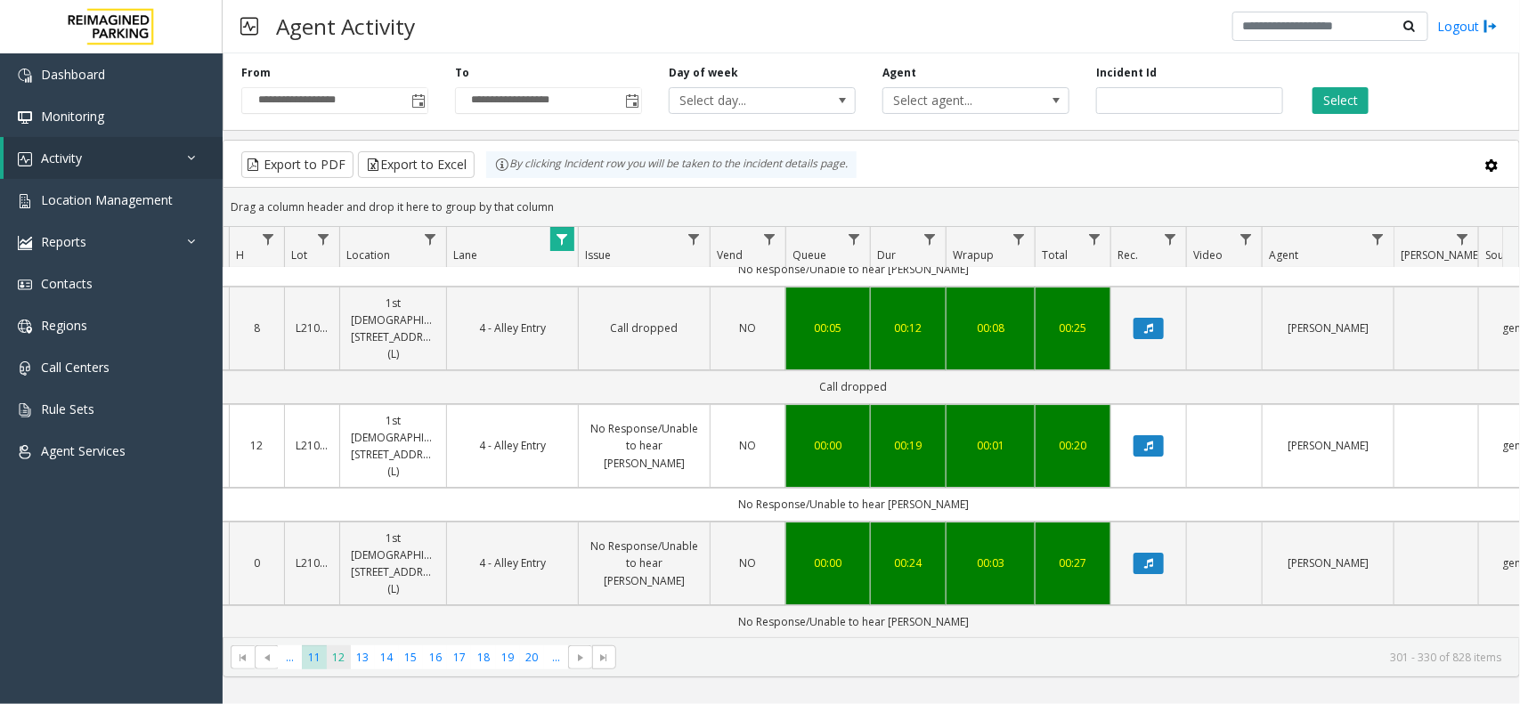
click at [340, 665] on span "12" at bounding box center [339, 658] width 24 height 24
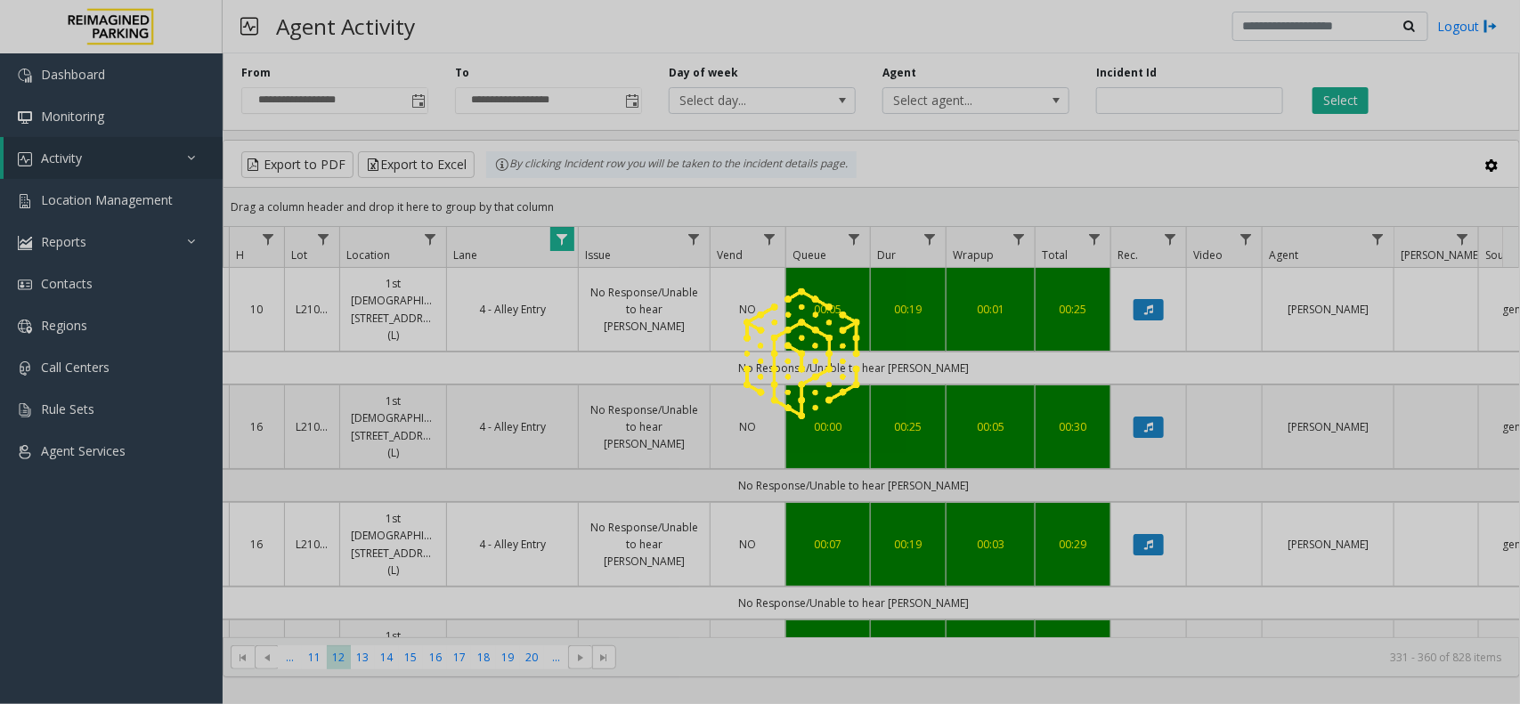
click at [1511, 607] on div at bounding box center [760, 352] width 1520 height 704
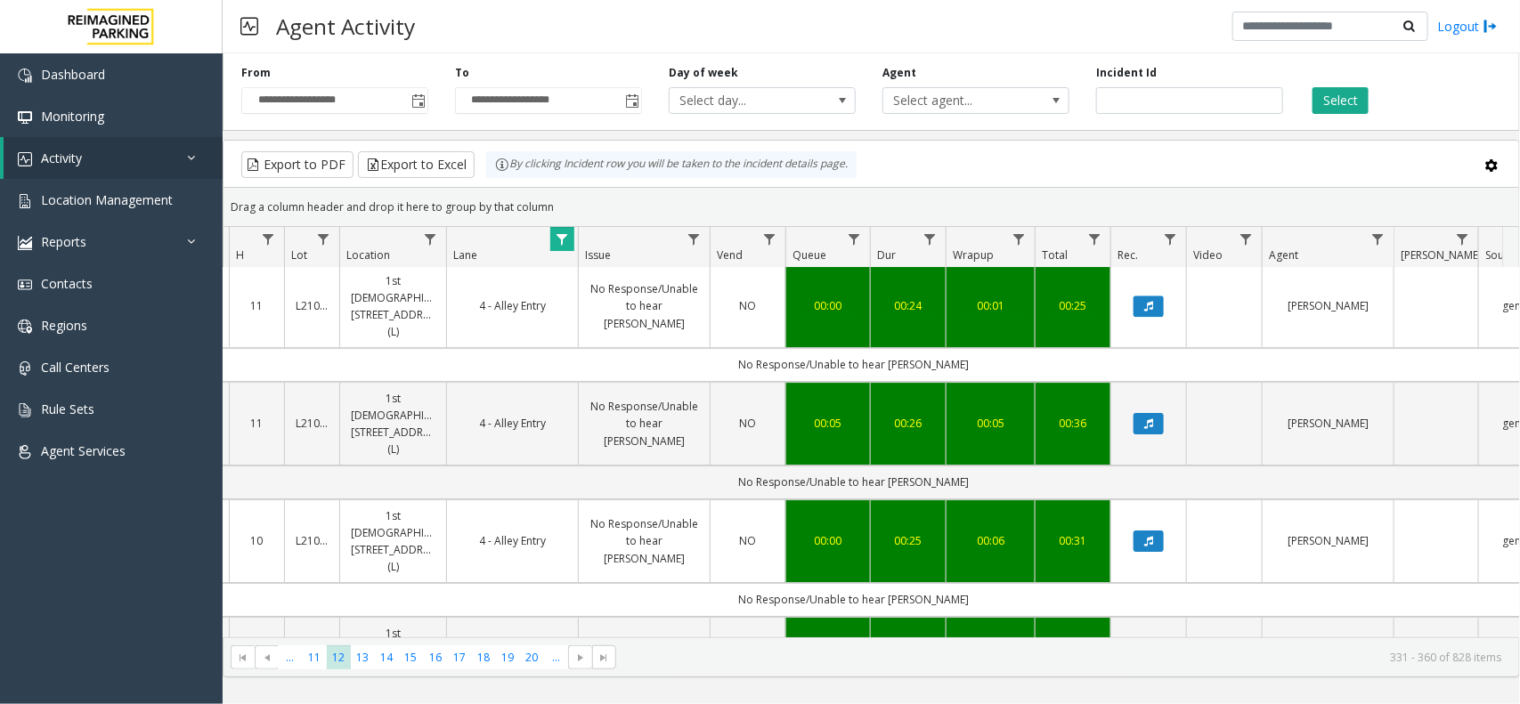
scroll to position [2684, 201]
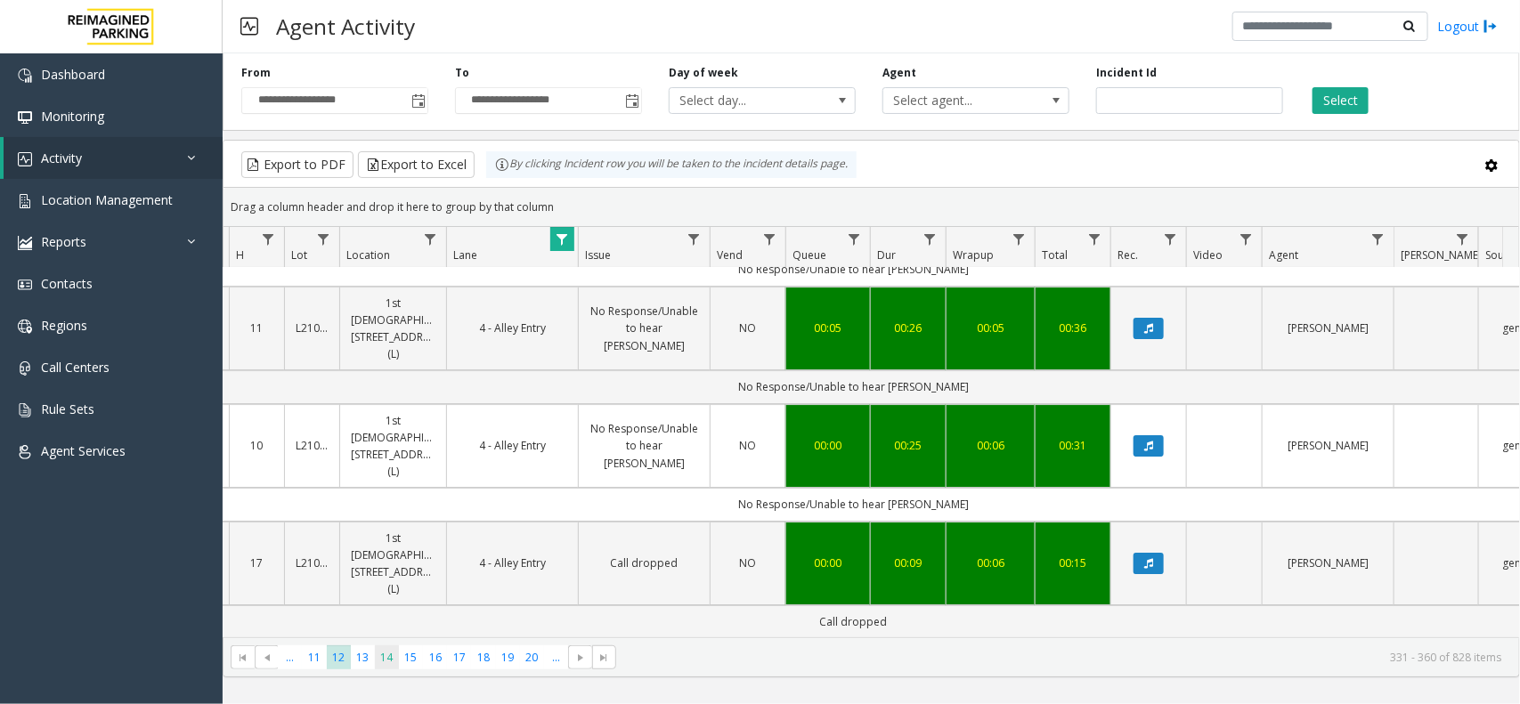
click at [375, 648] on span "14" at bounding box center [387, 658] width 24 height 24
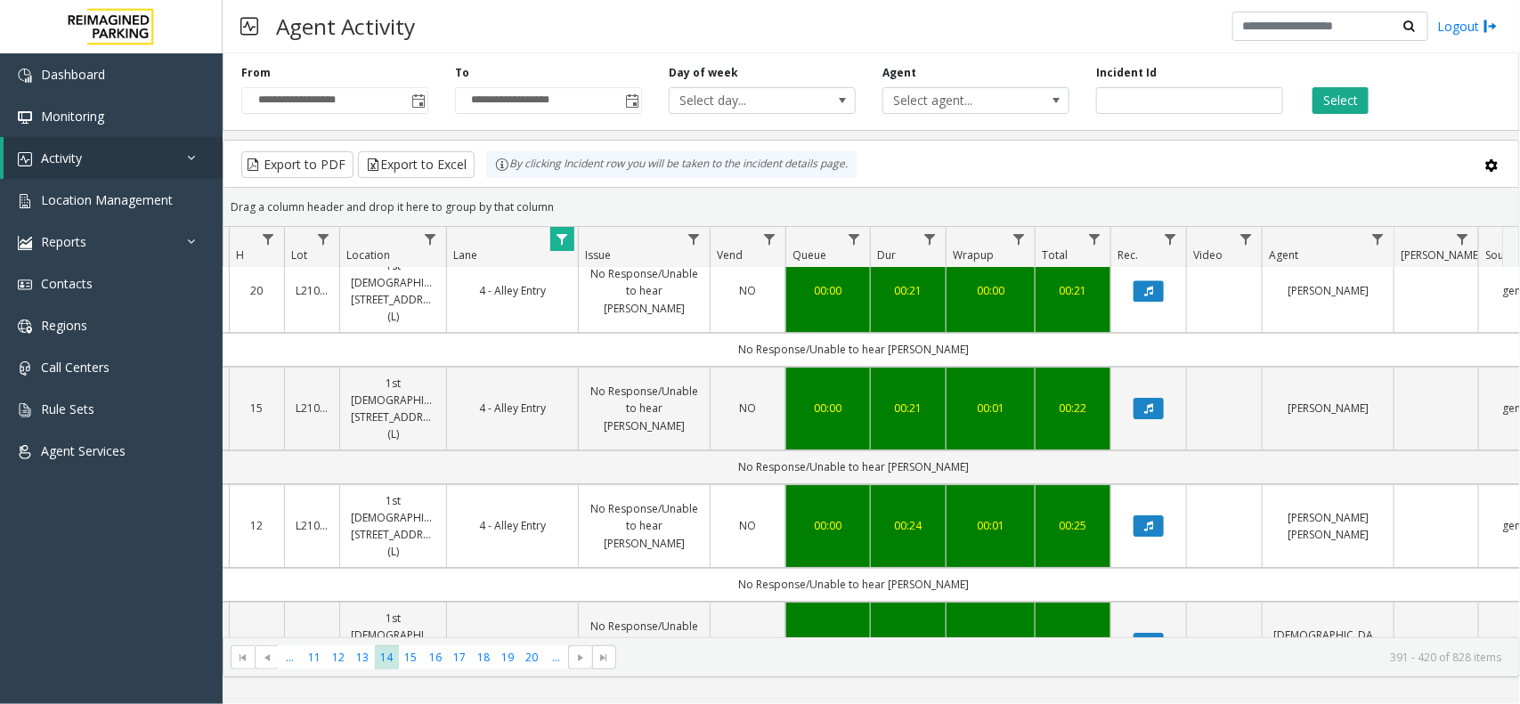
scroll to position [2684, 201]
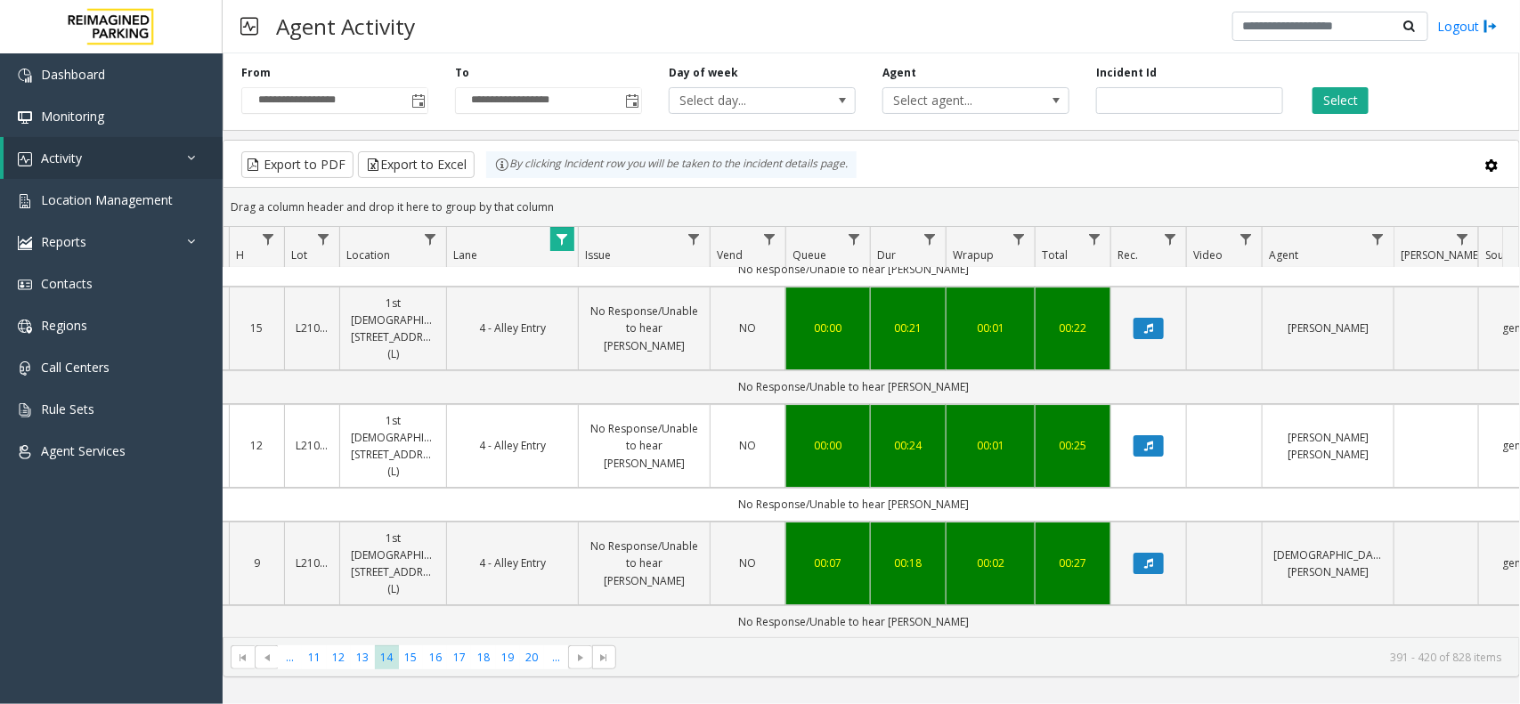
drag, startPoint x: 1008, startPoint y: 605, endPoint x: 642, endPoint y: 604, distance: 365.9
drag, startPoint x: 642, startPoint y: 604, endPoint x: 1092, endPoint y: 614, distance: 450.7
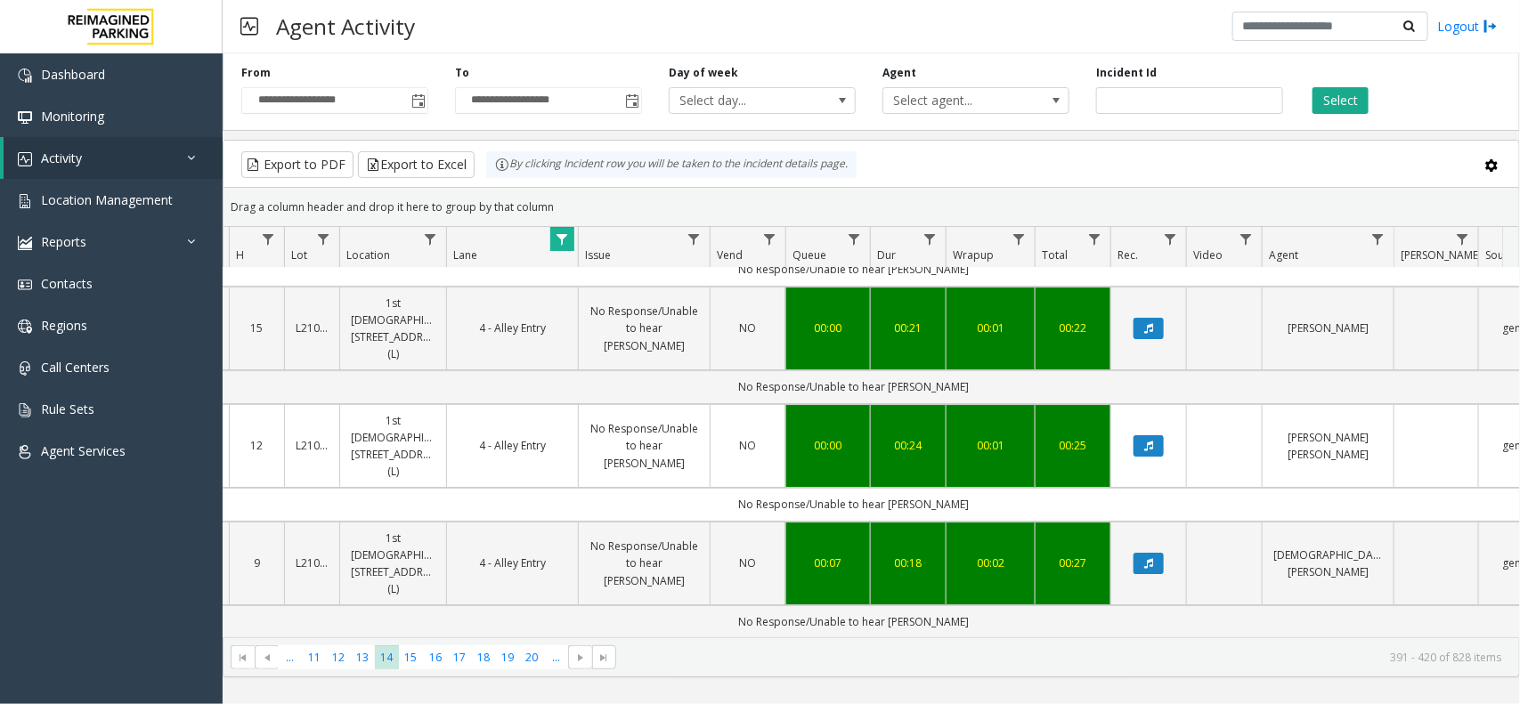
drag, startPoint x: 1095, startPoint y: 599, endPoint x: 646, endPoint y: 594, distance: 448.8
drag, startPoint x: 626, startPoint y: 602, endPoint x: 1098, endPoint y: 621, distance: 472.3
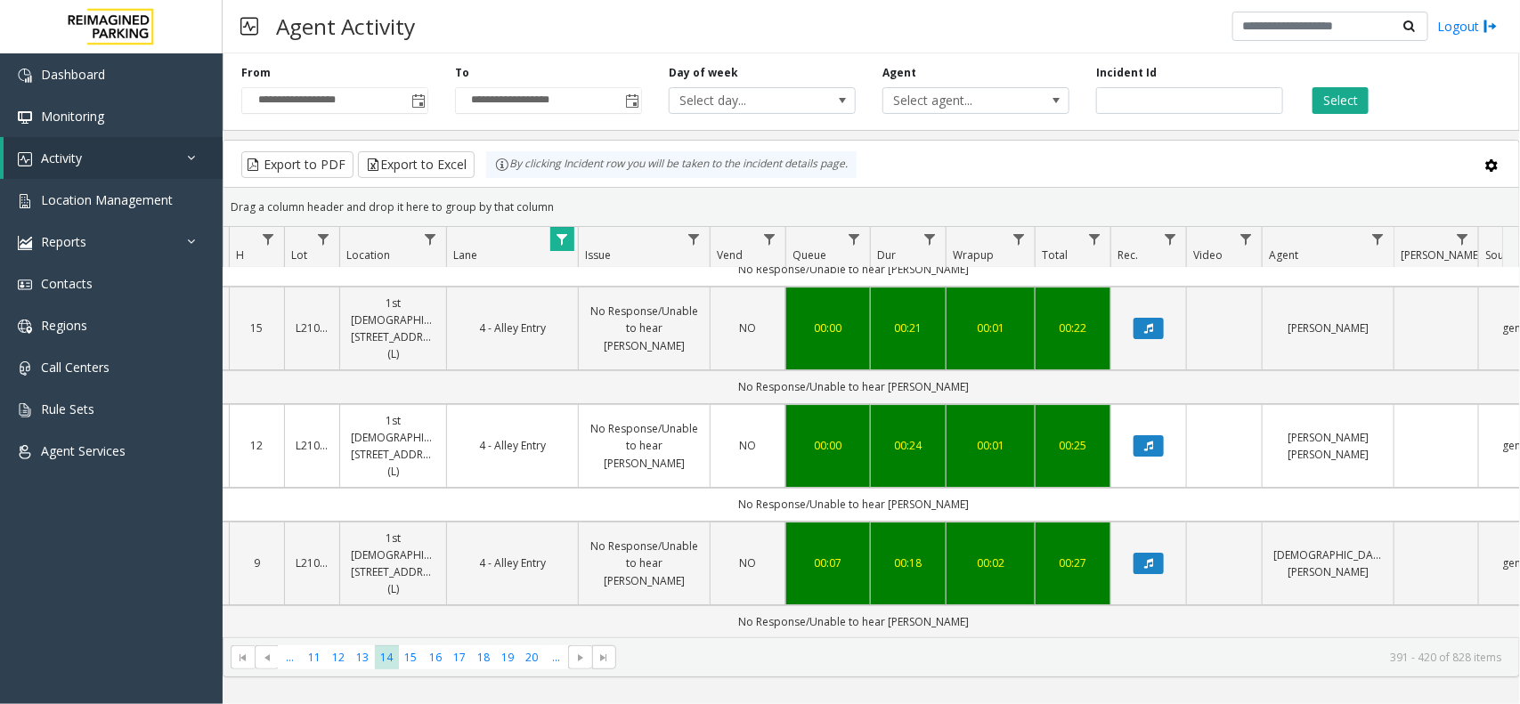
click at [1098, 621] on div "3808270 Nov 28, 2024 11:00:01 PM 23 L21078200 1st Presbyterian, 1337 Peachtree …" at bounding box center [870, 453] width 1295 height 370
click at [416, 660] on span "15" at bounding box center [411, 658] width 24 height 24
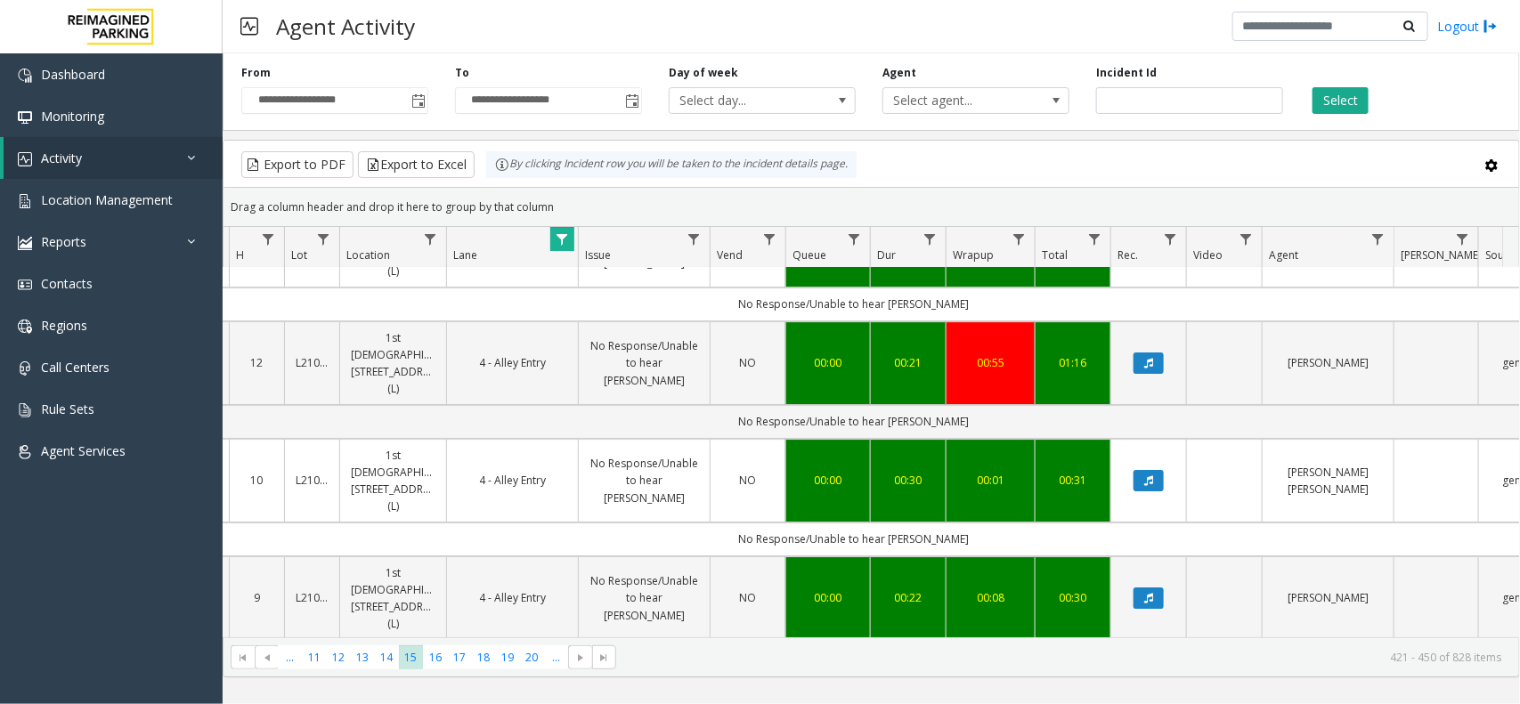
scroll to position [2684, 201]
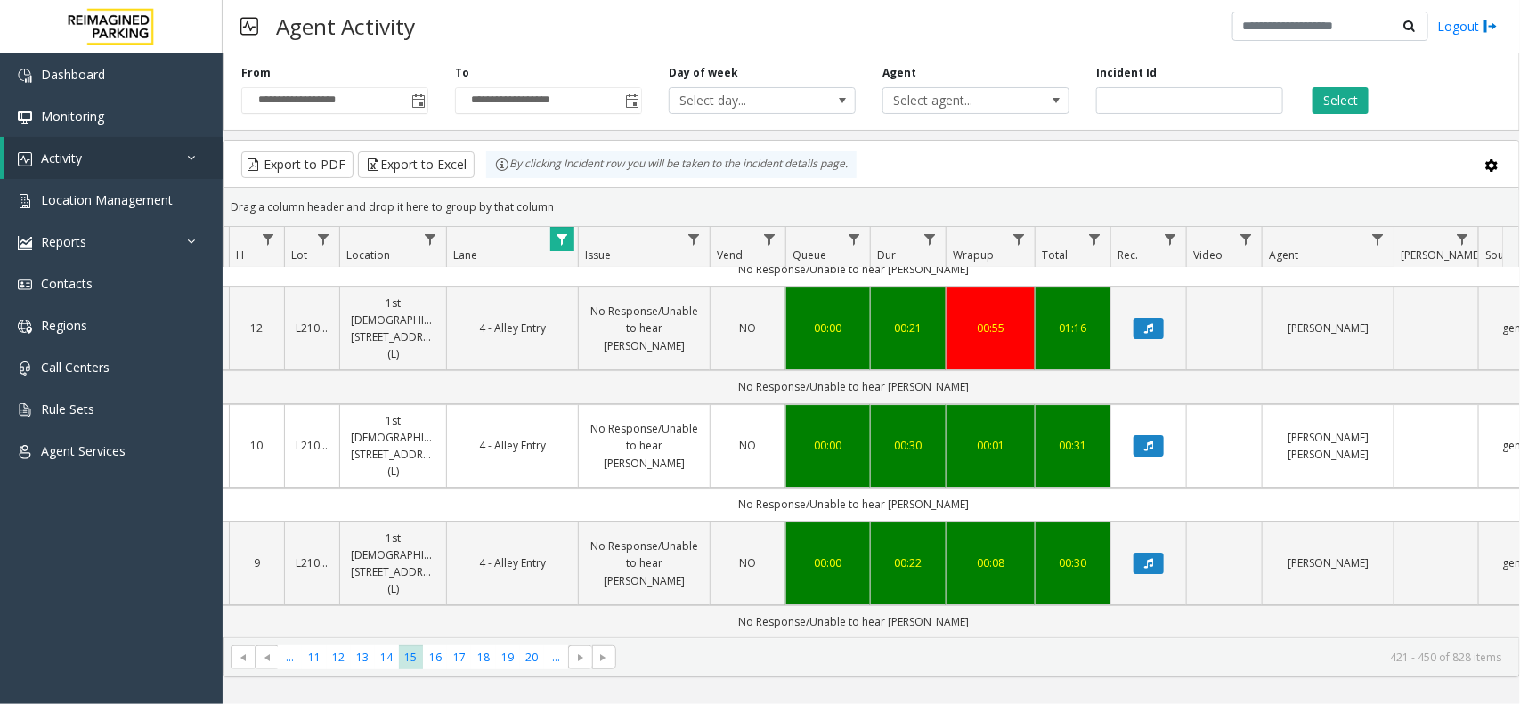
click at [428, 101] on div "**********" at bounding box center [335, 89] width 214 height 49
click at [426, 99] on span "Toggle popup" at bounding box center [418, 100] width 20 height 28
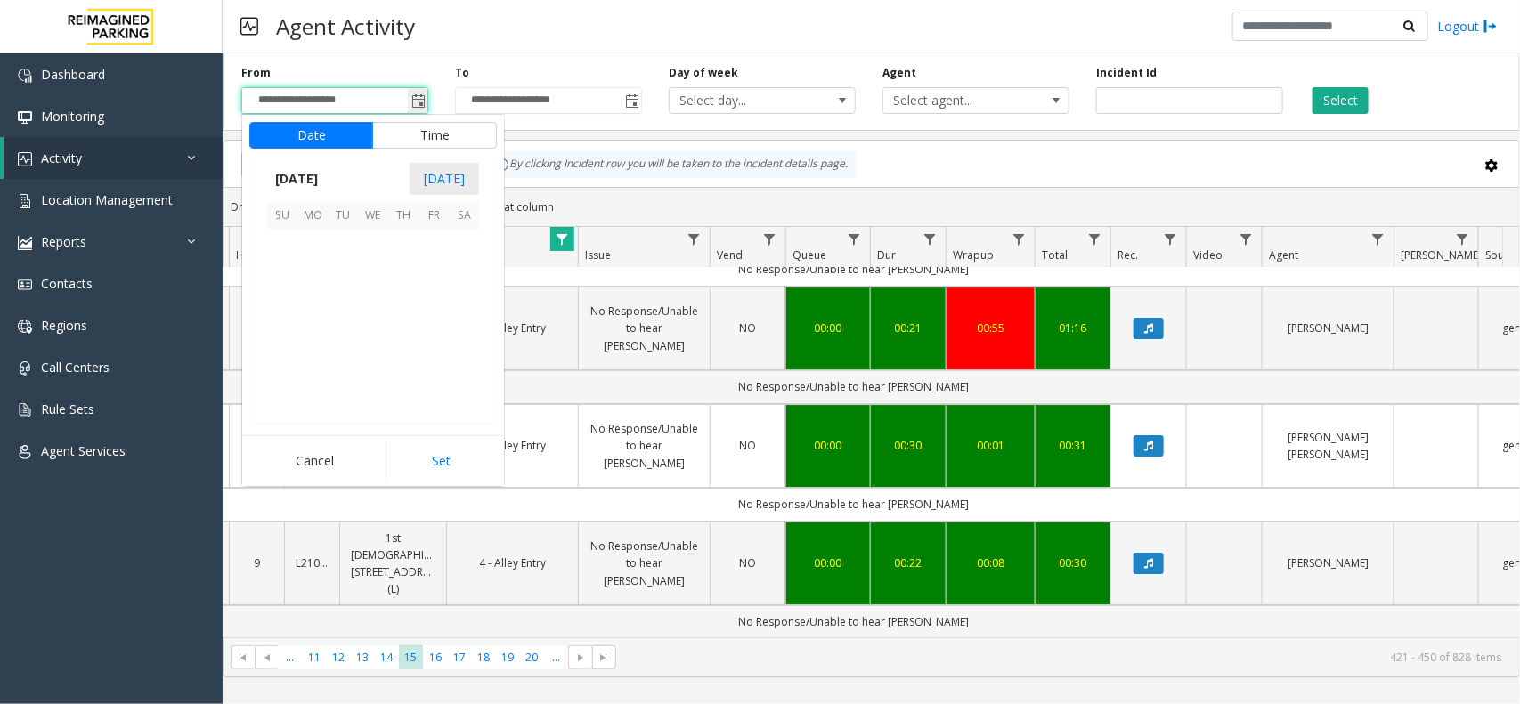
scroll to position [319201, 0]
click at [299, 178] on span "August 2025" at bounding box center [296, 179] width 59 height 27
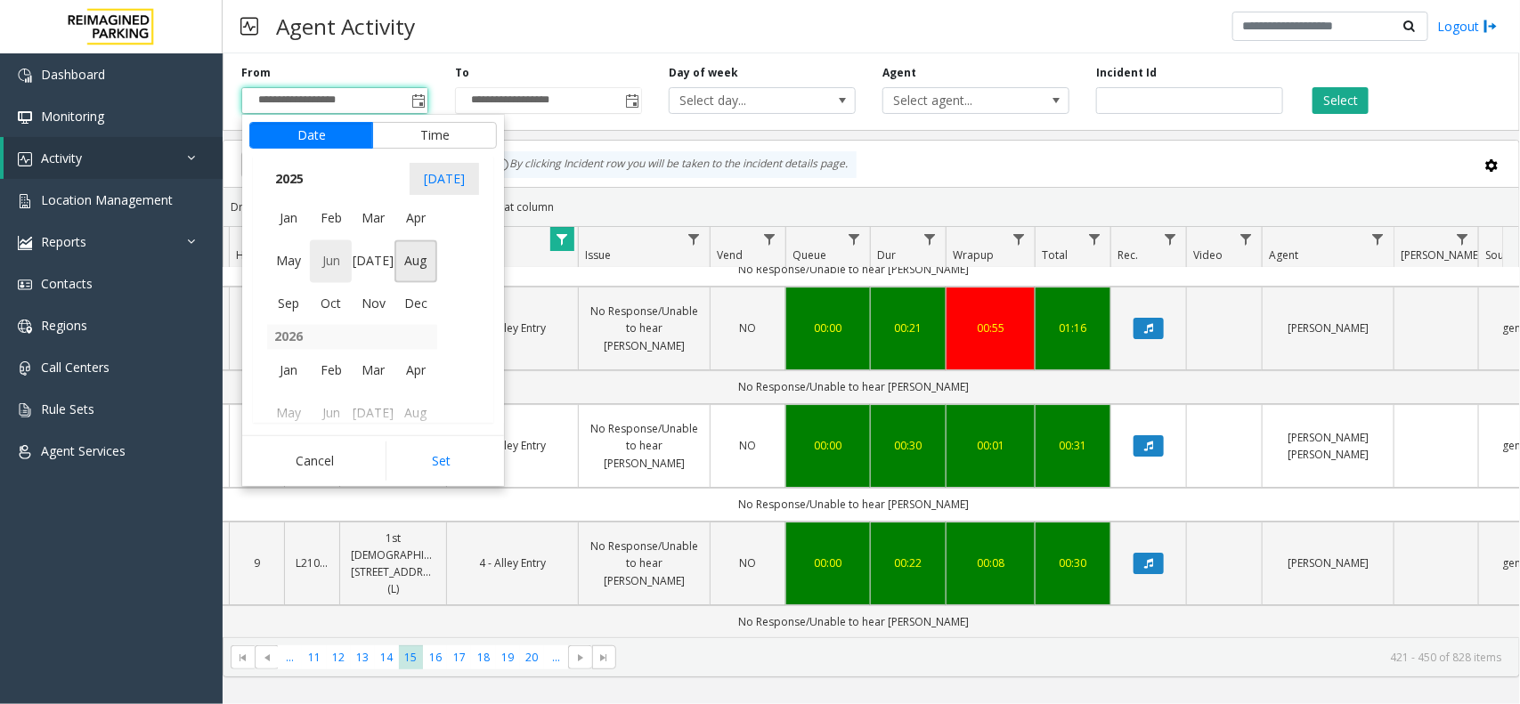
click at [321, 263] on span "Jun" at bounding box center [331, 261] width 43 height 43
click at [321, 263] on span "9" at bounding box center [312, 275] width 30 height 30
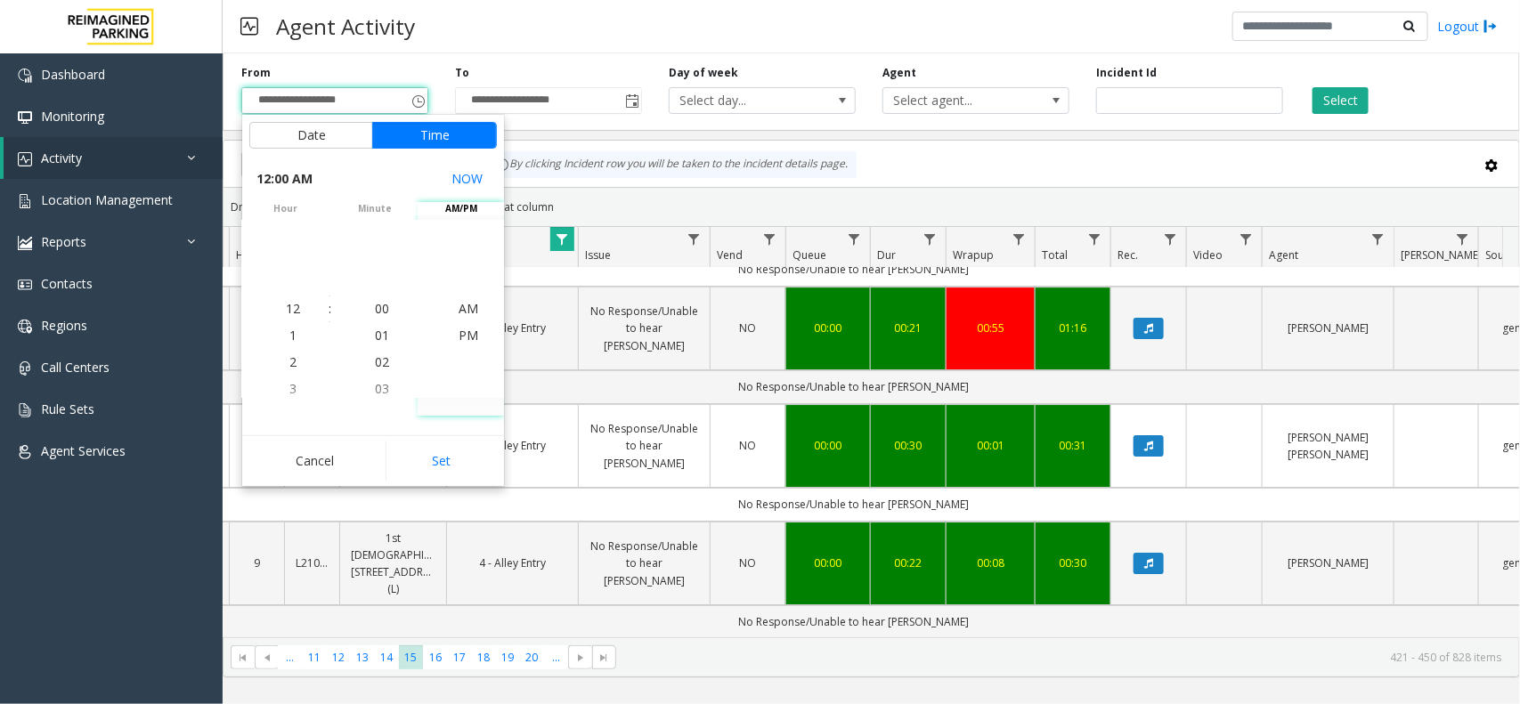
click at [430, 469] on button "Set" at bounding box center [442, 461] width 112 height 39
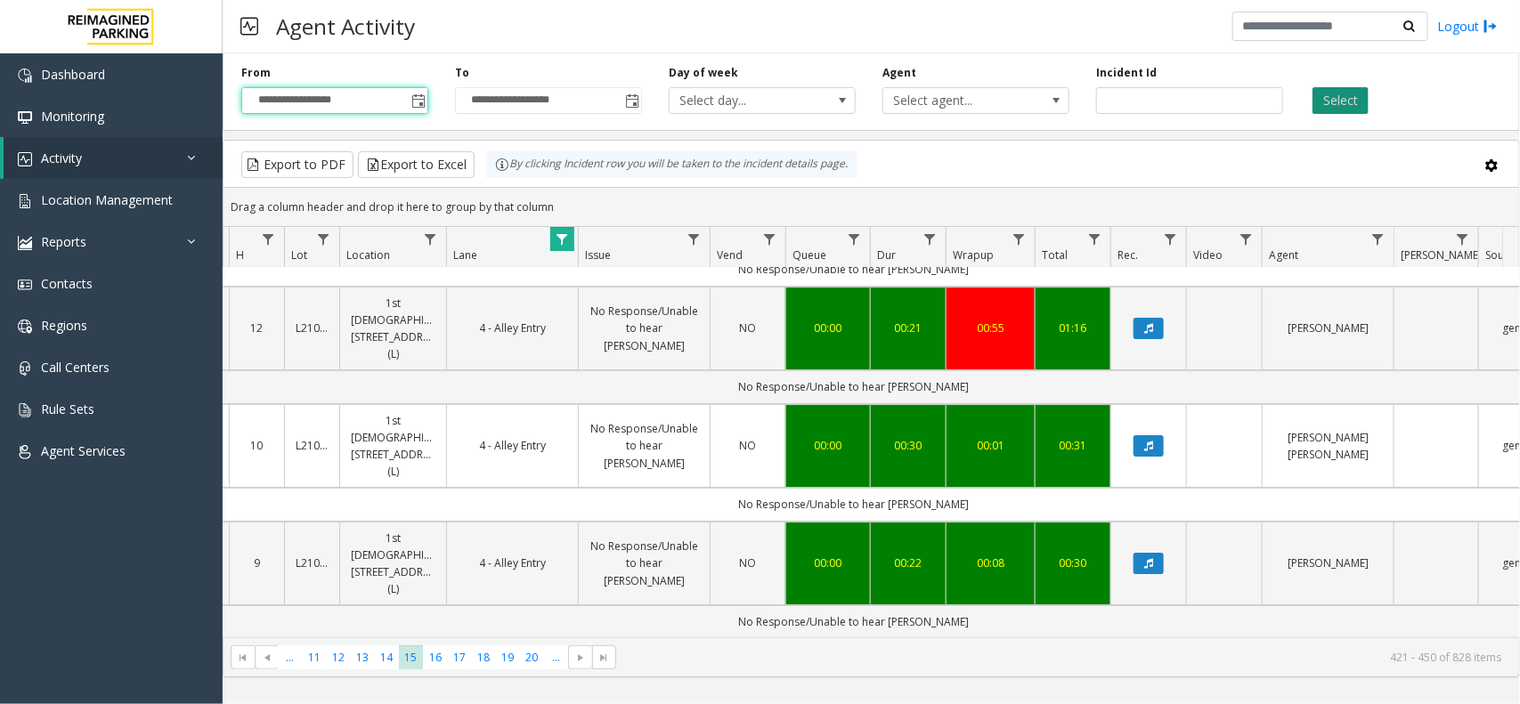
click at [1346, 113] on button "Select" at bounding box center [1340, 100] width 56 height 27
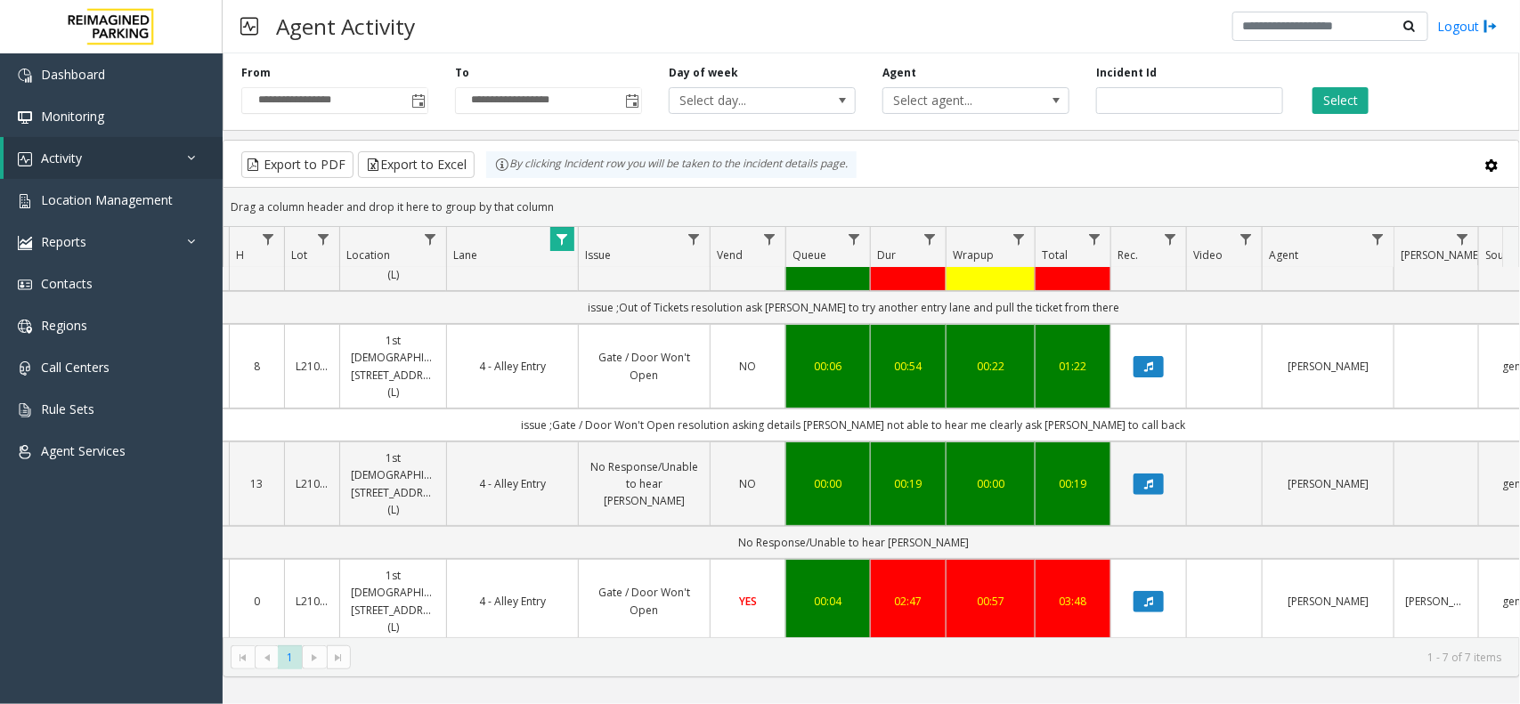
scroll to position [223, 201]
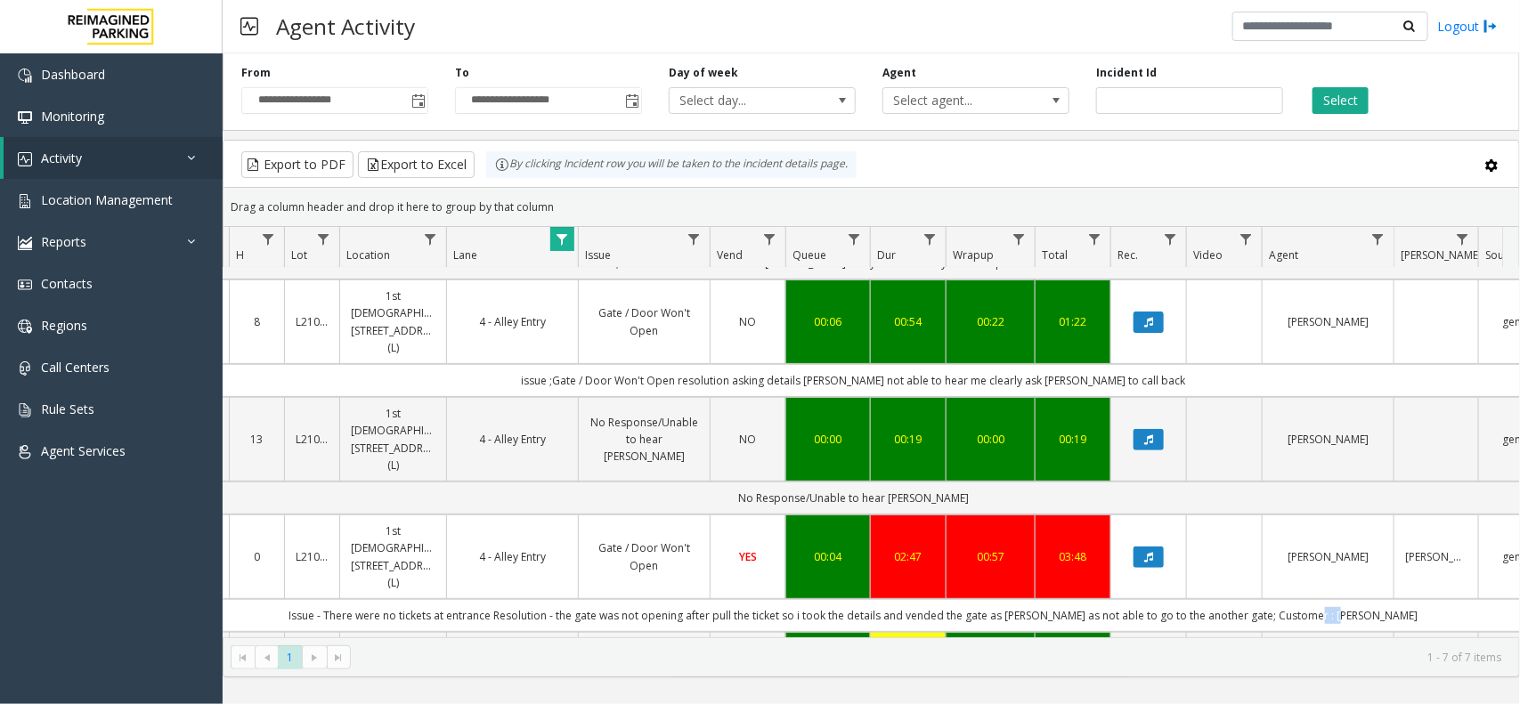
drag, startPoint x: 1387, startPoint y: 535, endPoint x: 1221, endPoint y: 531, distance: 166.6
click at [1310, 599] on td "Issue - There were no tickets at entrance Resolution - the gate was not opening…" at bounding box center [853, 615] width 1605 height 33
click at [281, 599] on td "Issue - There were no tickets at entrance Resolution - the gate was not opening…" at bounding box center [853, 615] width 1605 height 33
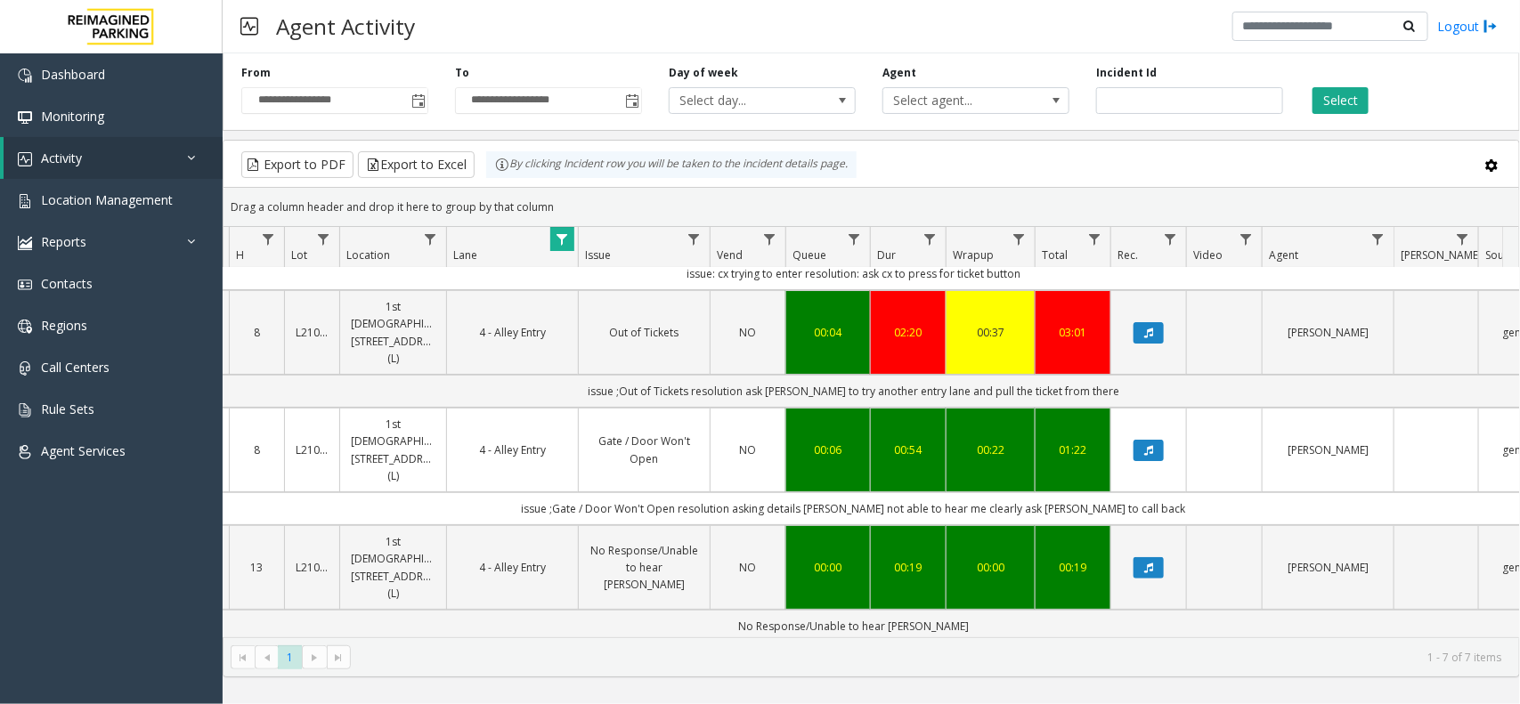
scroll to position [0, 201]
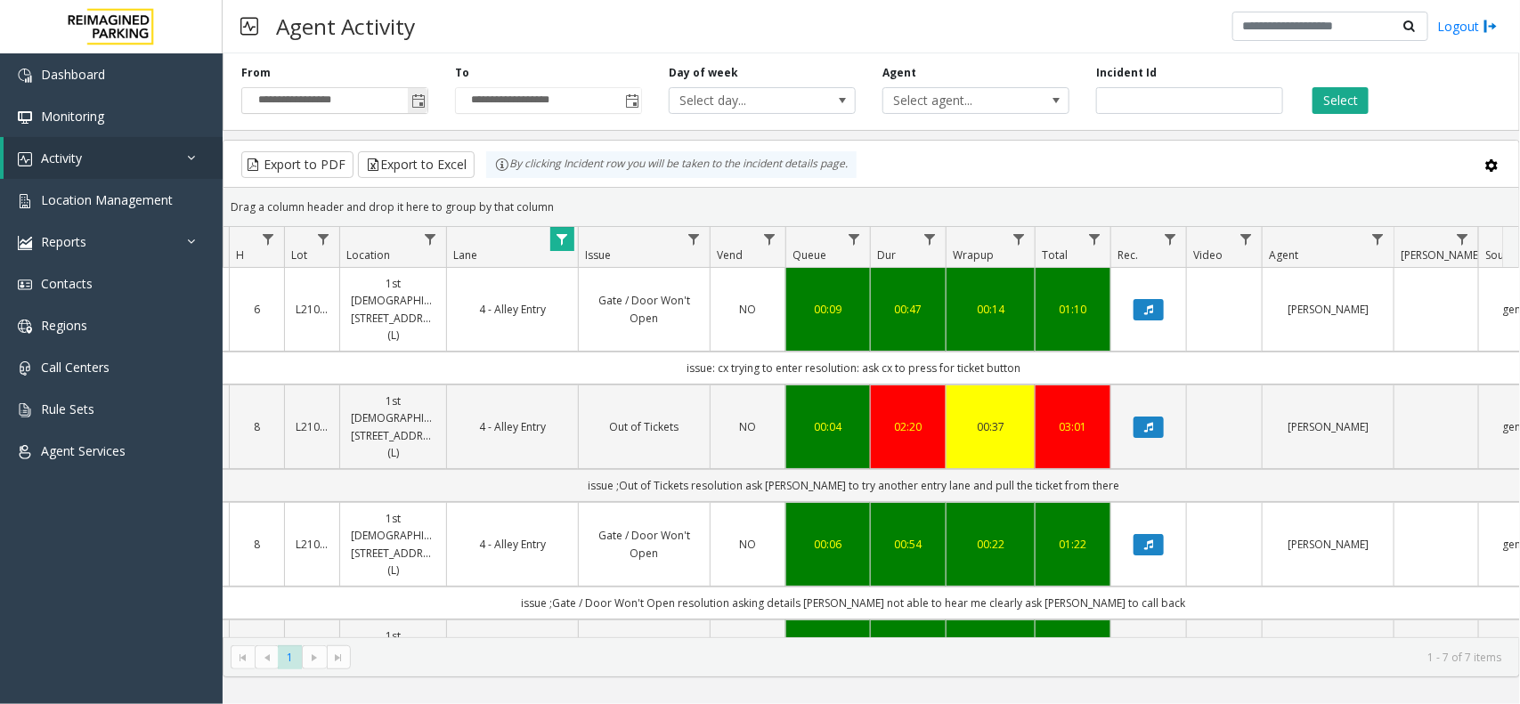
click at [426, 100] on span "Toggle popup" at bounding box center [418, 100] width 20 height 28
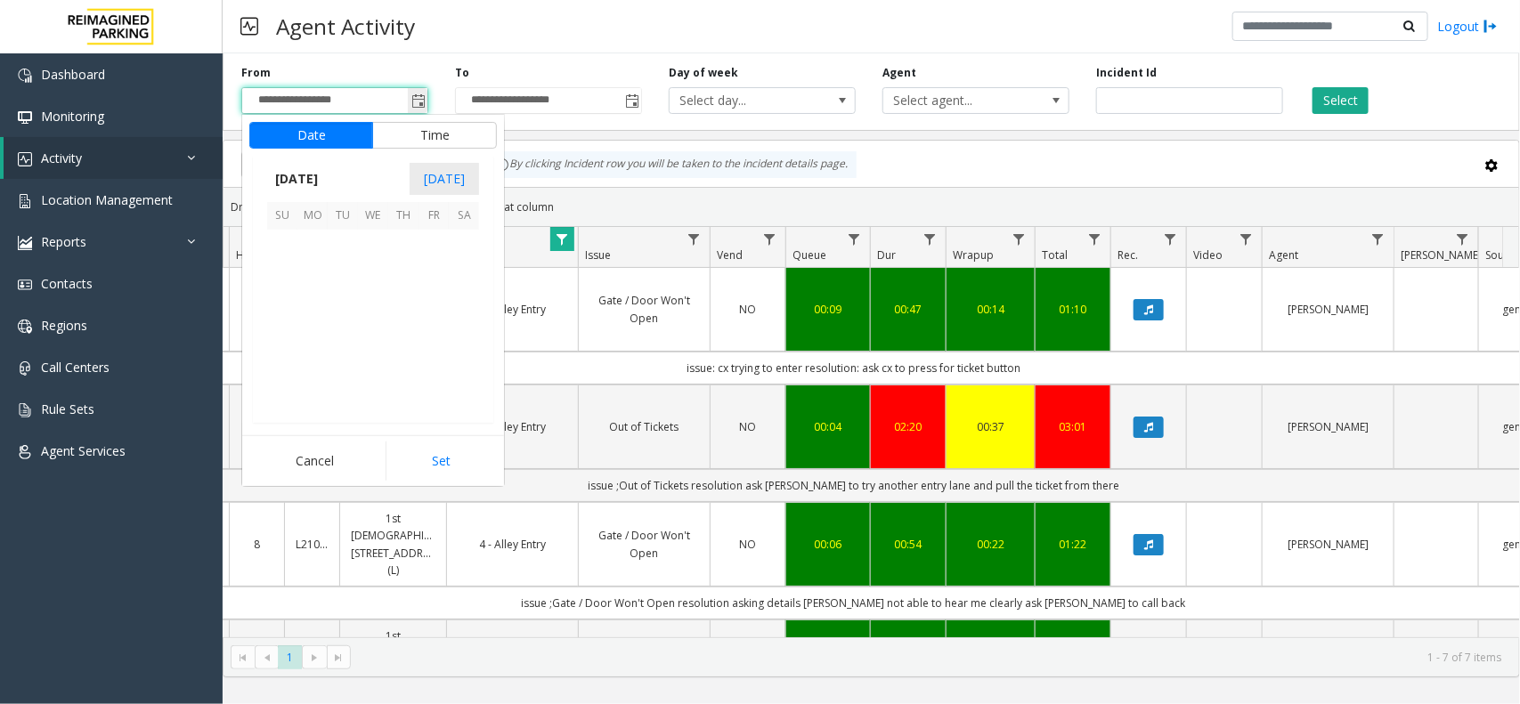
scroll to position [319201, 0]
click at [401, 305] on span "14" at bounding box center [403, 306] width 30 height 30
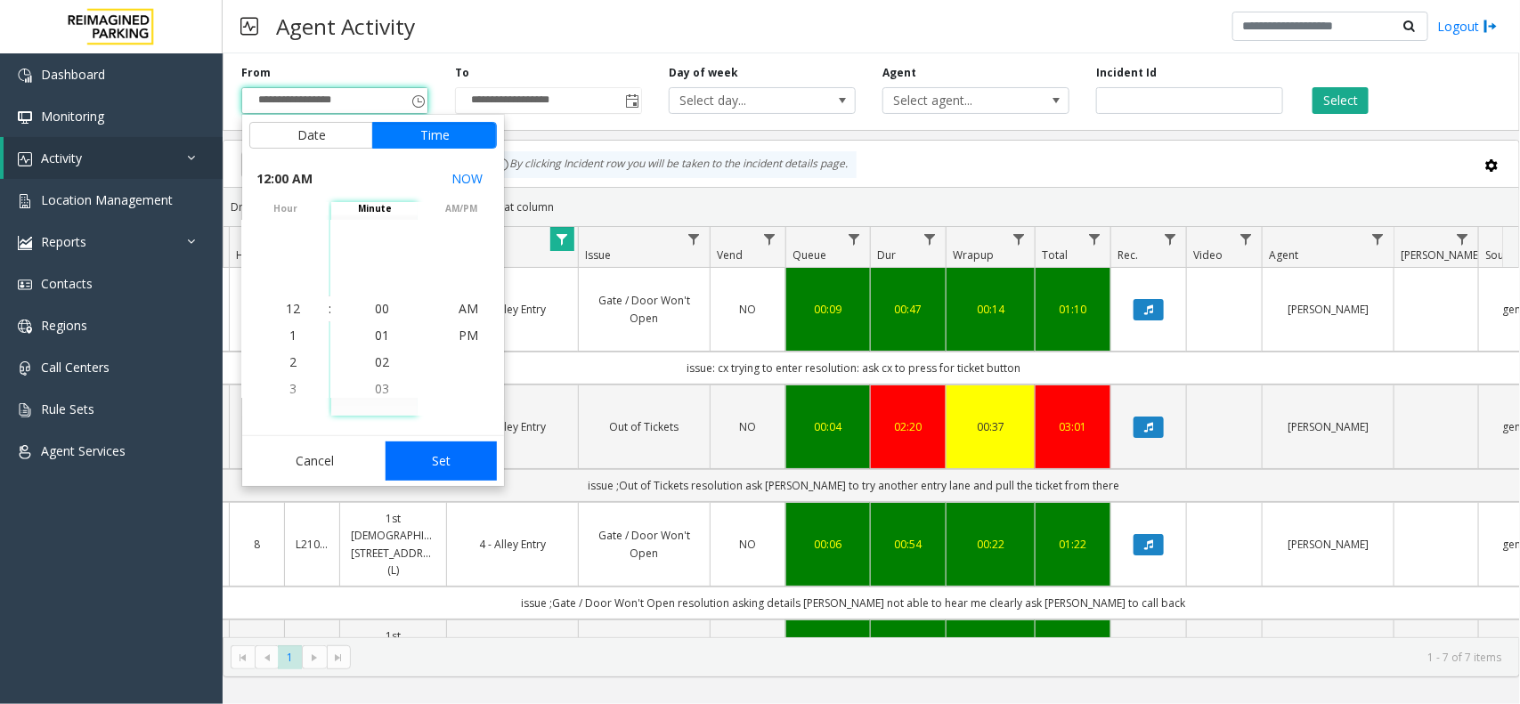
click at [425, 454] on button "Set" at bounding box center [442, 461] width 112 height 39
type input "**********"
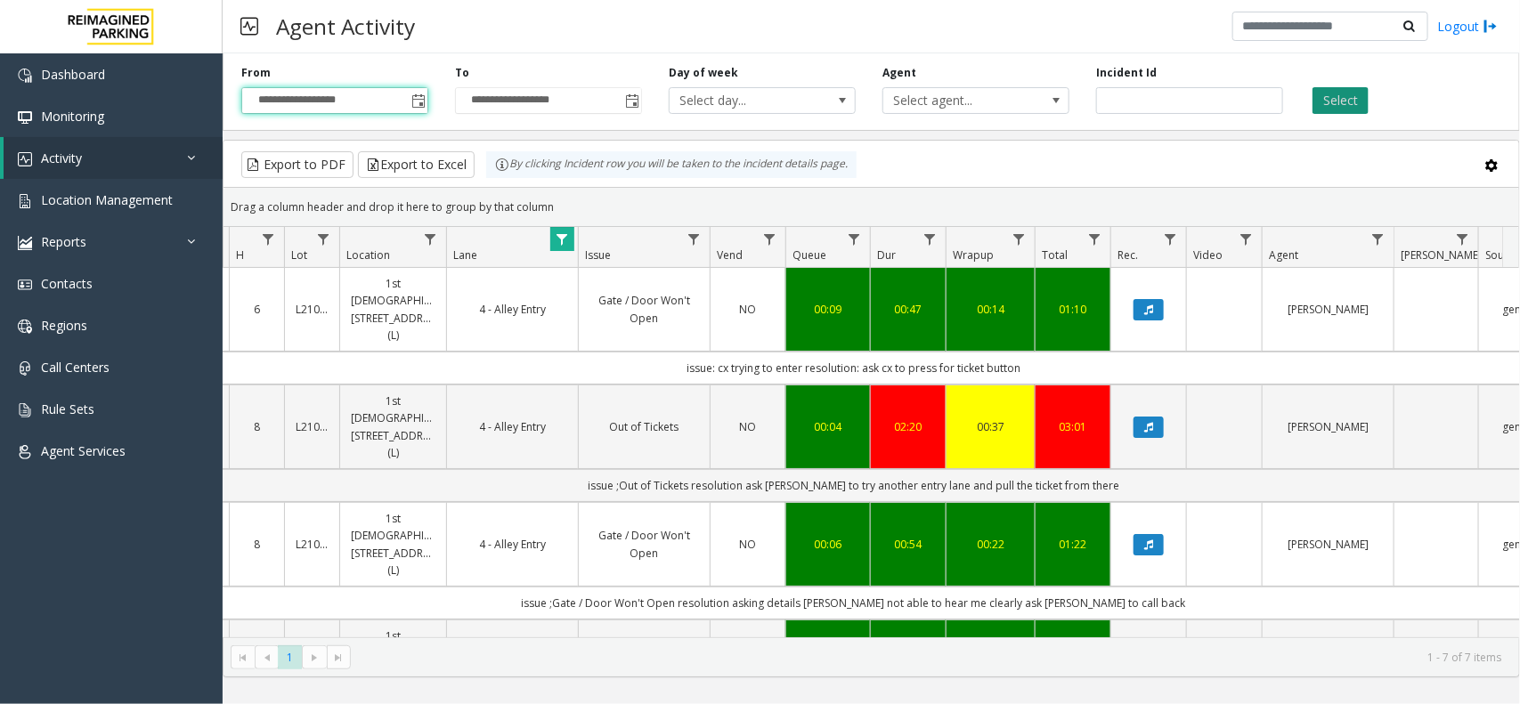
click at [1332, 112] on button "Select" at bounding box center [1340, 100] width 56 height 27
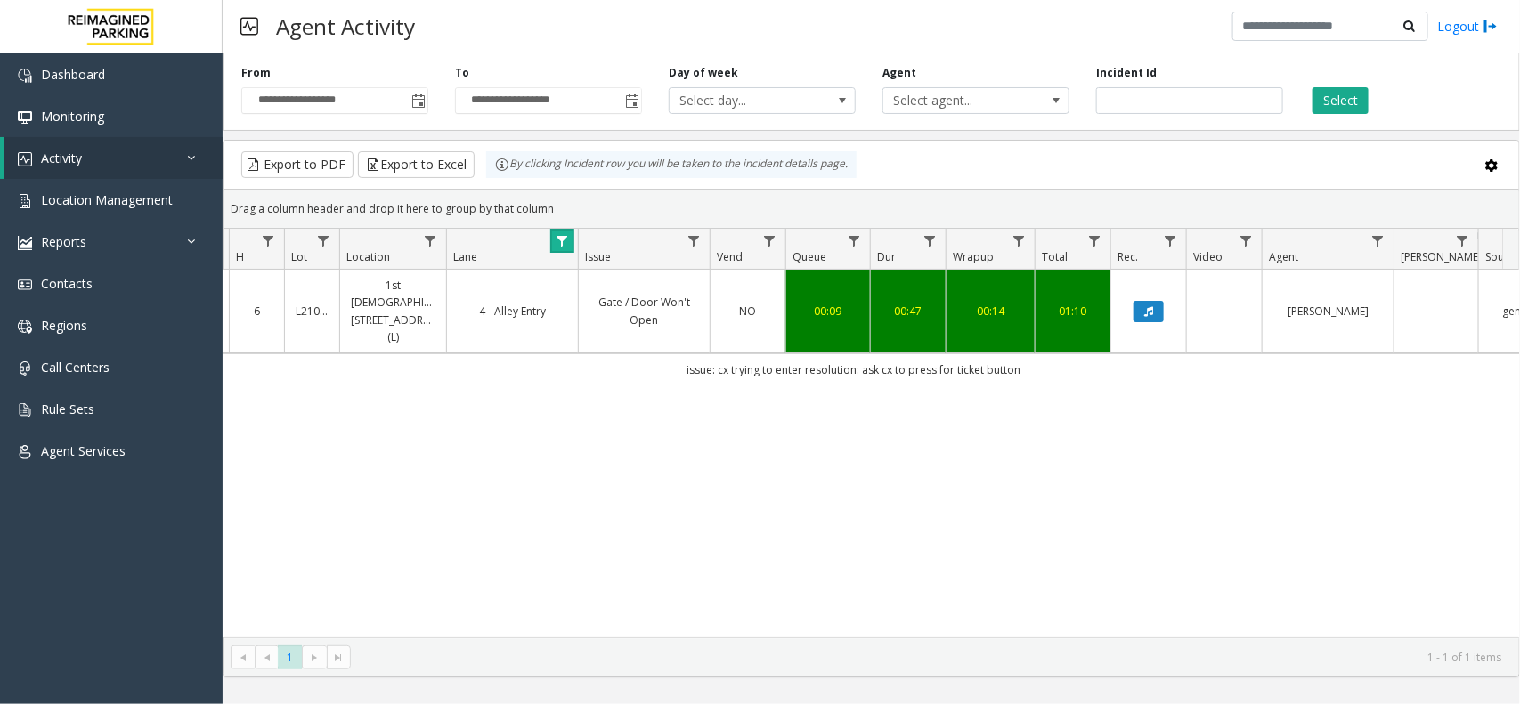
click at [572, 242] on link "Data table" at bounding box center [562, 241] width 24 height 24
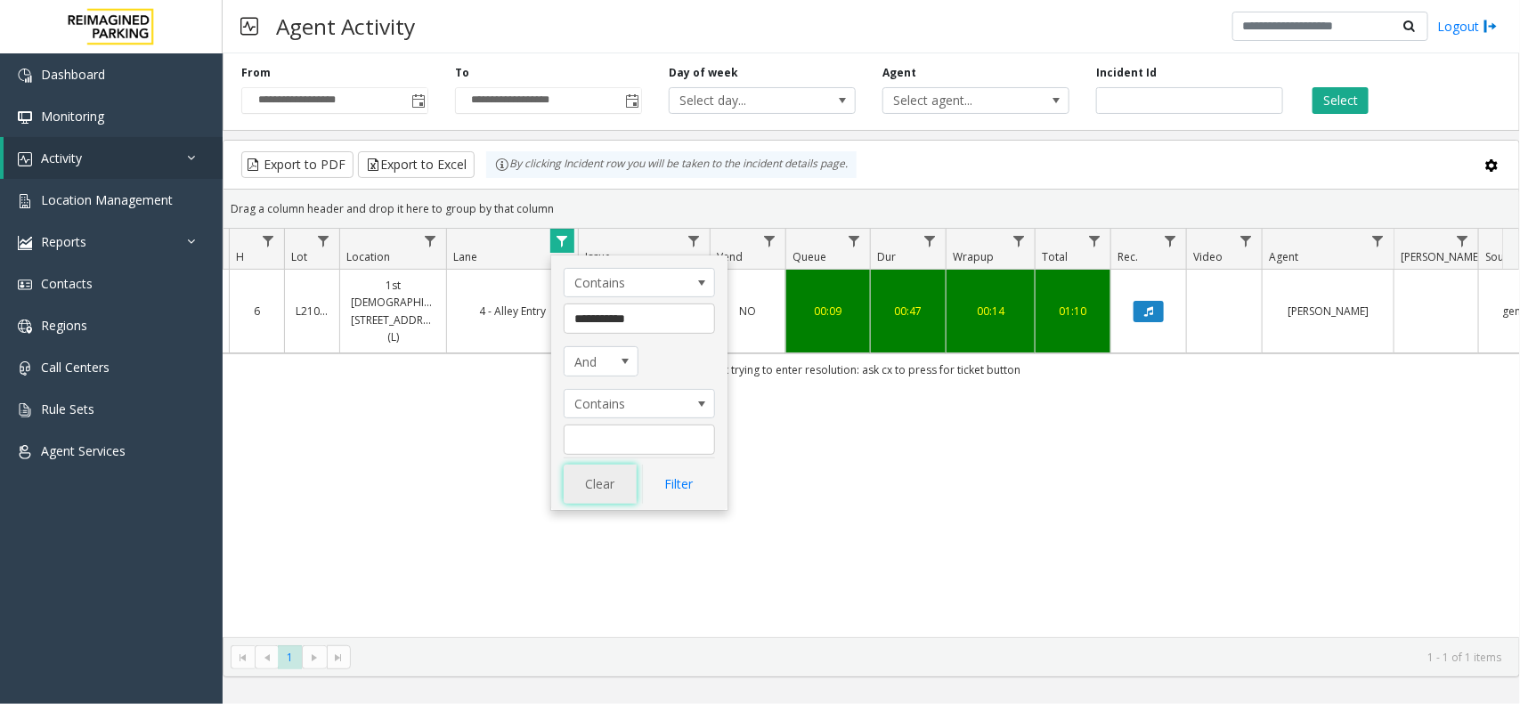
click at [601, 483] on button "Clear" at bounding box center [600, 484] width 73 height 39
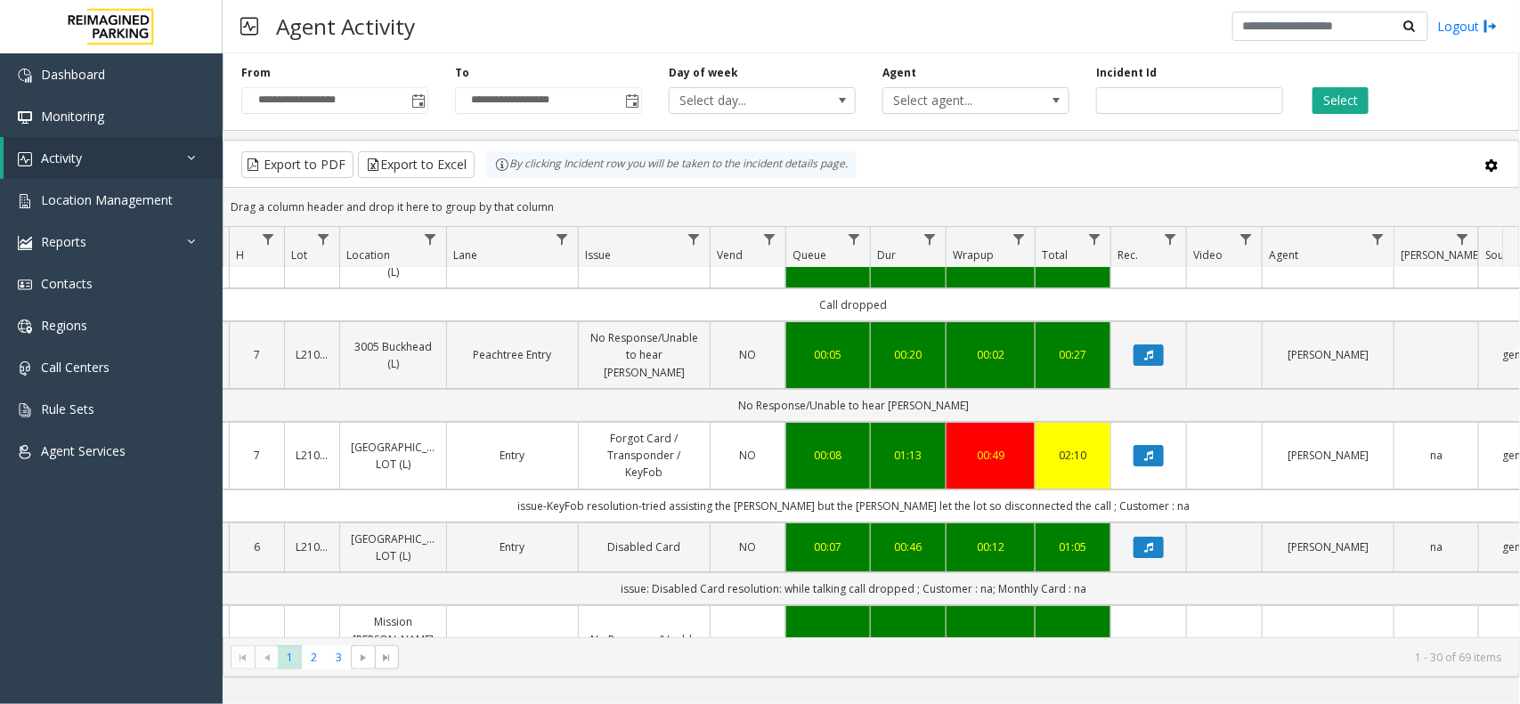
scroll to position [0, 201]
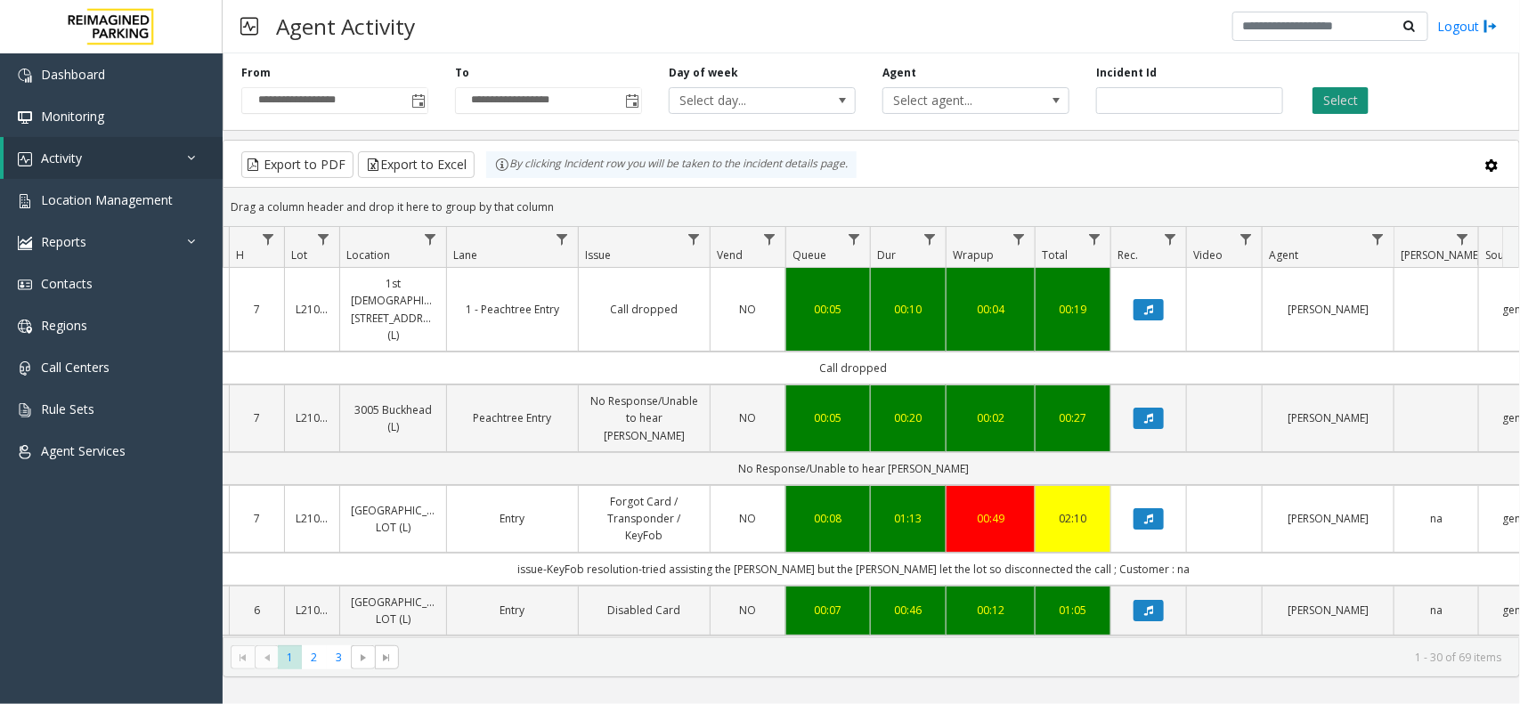
click at [1324, 93] on button "Select" at bounding box center [1340, 100] width 56 height 27
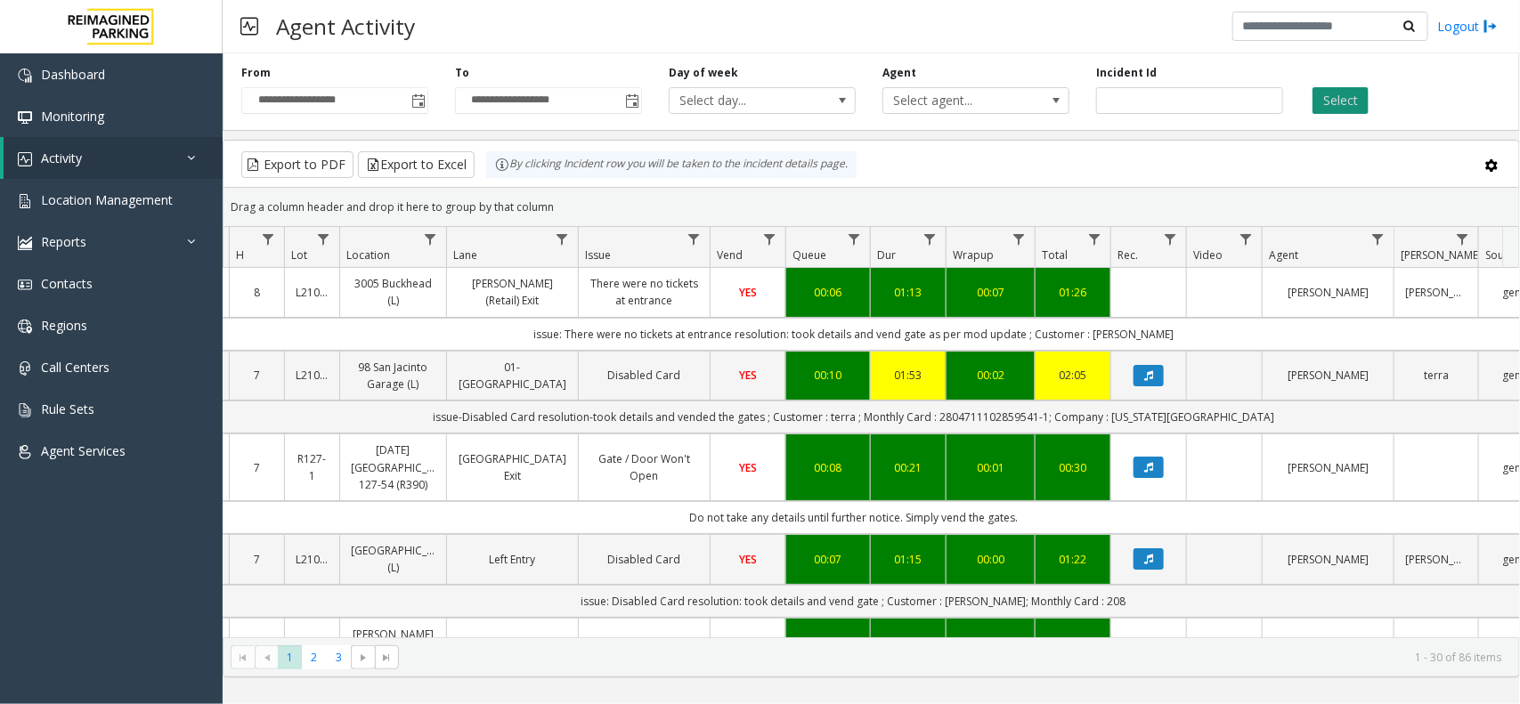
click at [1333, 92] on button "Select" at bounding box center [1340, 100] width 56 height 27
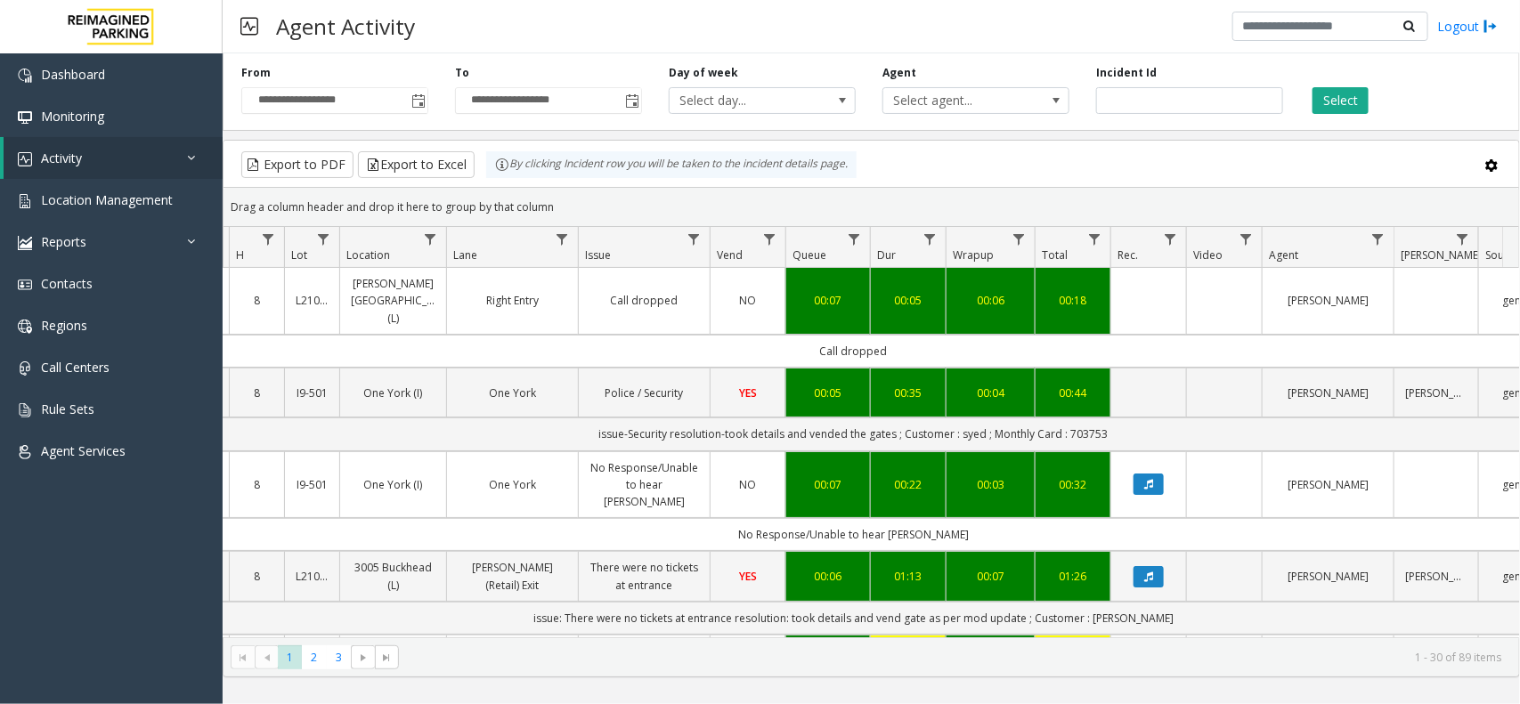
drag, startPoint x: 585, startPoint y: 201, endPoint x: 501, endPoint y: 175, distance: 87.6
click at [501, 175] on kendo-grid "Export to PDF Export to Excel By clicking Incident row you will be taken to the…" at bounding box center [871, 409] width 1297 height 538
click at [565, 199] on div "Drag a column header and drop it here to group by that column" at bounding box center [870, 206] width 1295 height 31
drag, startPoint x: 552, startPoint y: 202, endPoint x: 499, endPoint y: 183, distance: 56.9
click at [499, 183] on kendo-grid "Export to PDF Export to Excel By clicking Incident row you will be taken to the…" at bounding box center [871, 409] width 1297 height 538
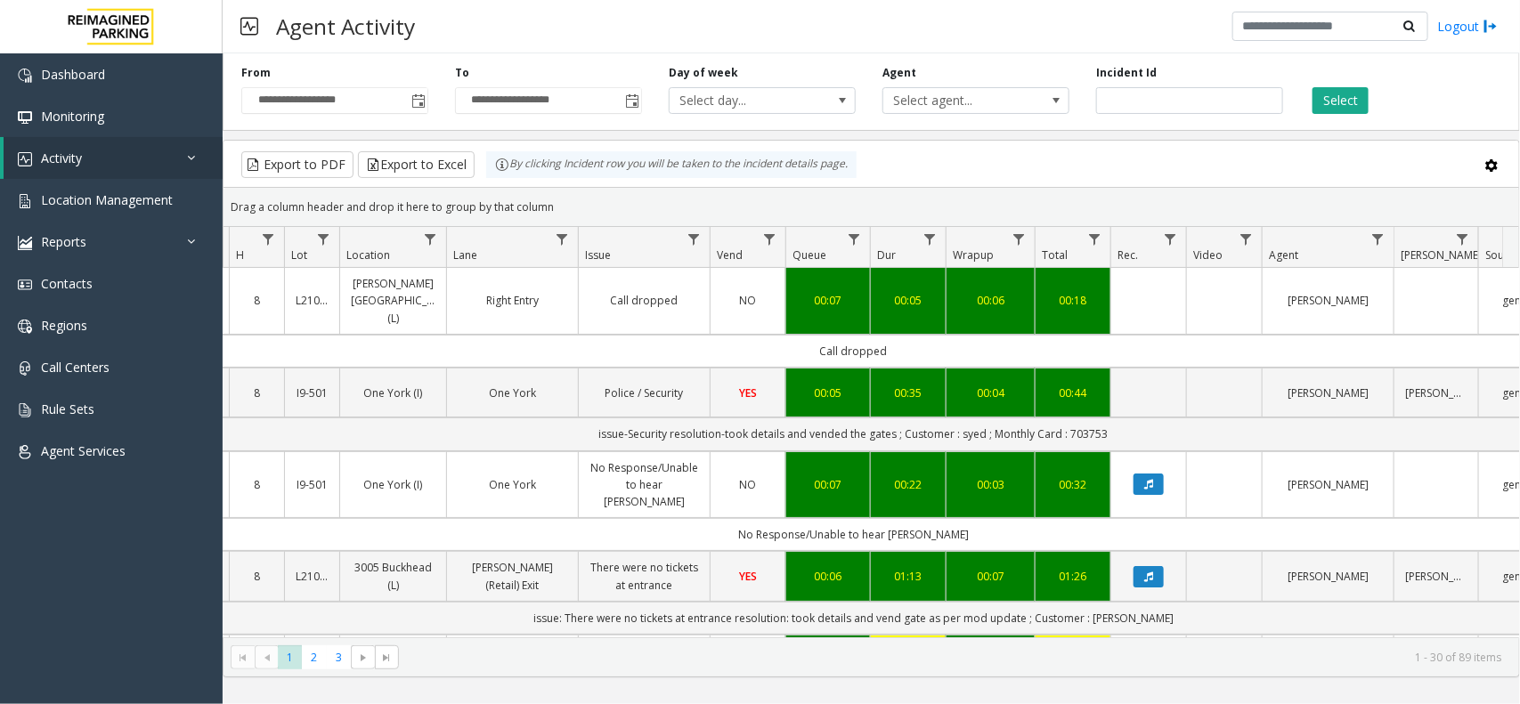
click at [549, 205] on div "Drag a column header and drop it here to group by that column" at bounding box center [870, 206] width 1295 height 31
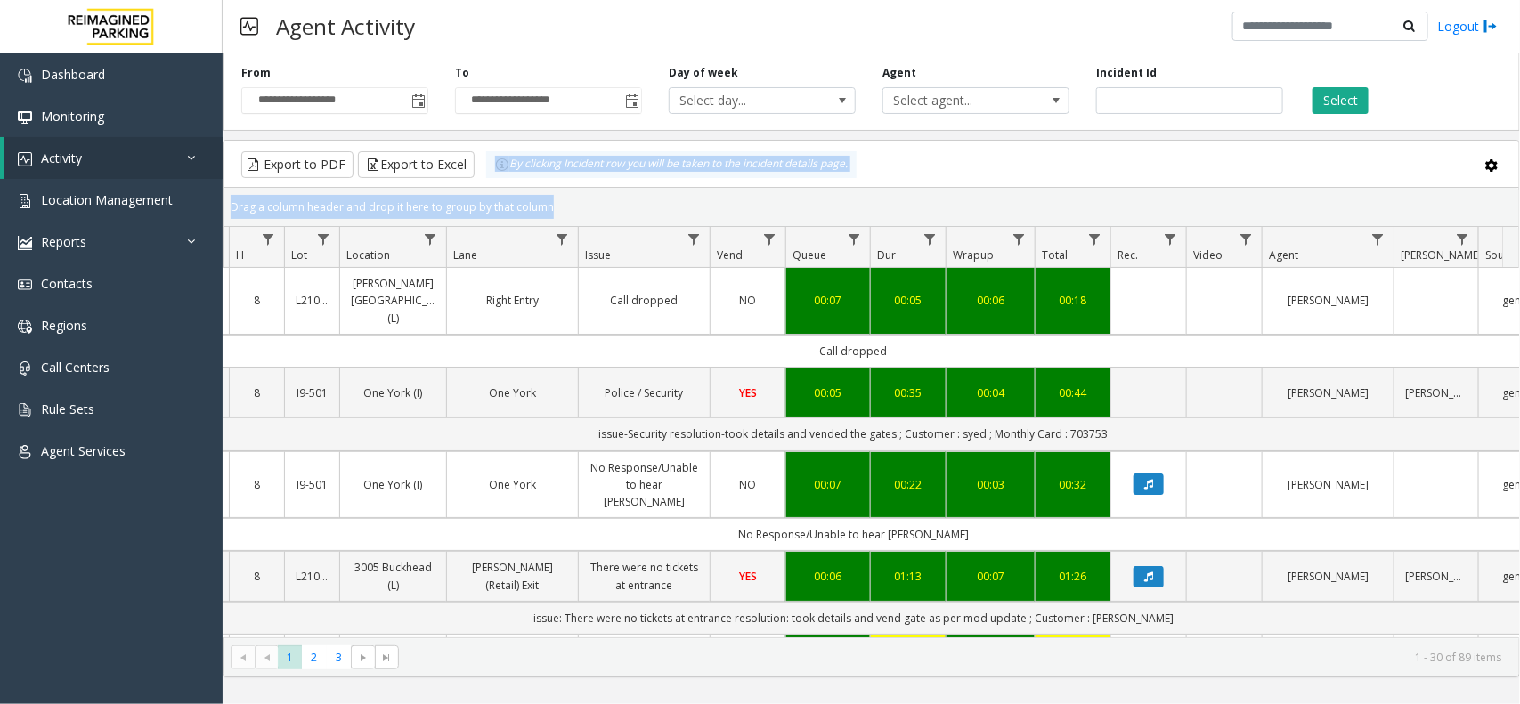
drag, startPoint x: 549, startPoint y: 205, endPoint x: 504, endPoint y: 172, distance: 56.1
click at [504, 172] on kendo-grid "Export to PDF Export to Excel By clicking Incident row you will be taken to the…" at bounding box center [871, 409] width 1297 height 538
click at [567, 209] on div "Drag a column header and drop it here to group by that column" at bounding box center [870, 206] width 1295 height 31
drag, startPoint x: 567, startPoint y: 209, endPoint x: 494, endPoint y: 171, distance: 82.4
click at [494, 171] on kendo-grid "Export to PDF Export to Excel By clicking Incident row you will be taken to the…" at bounding box center [871, 409] width 1297 height 538
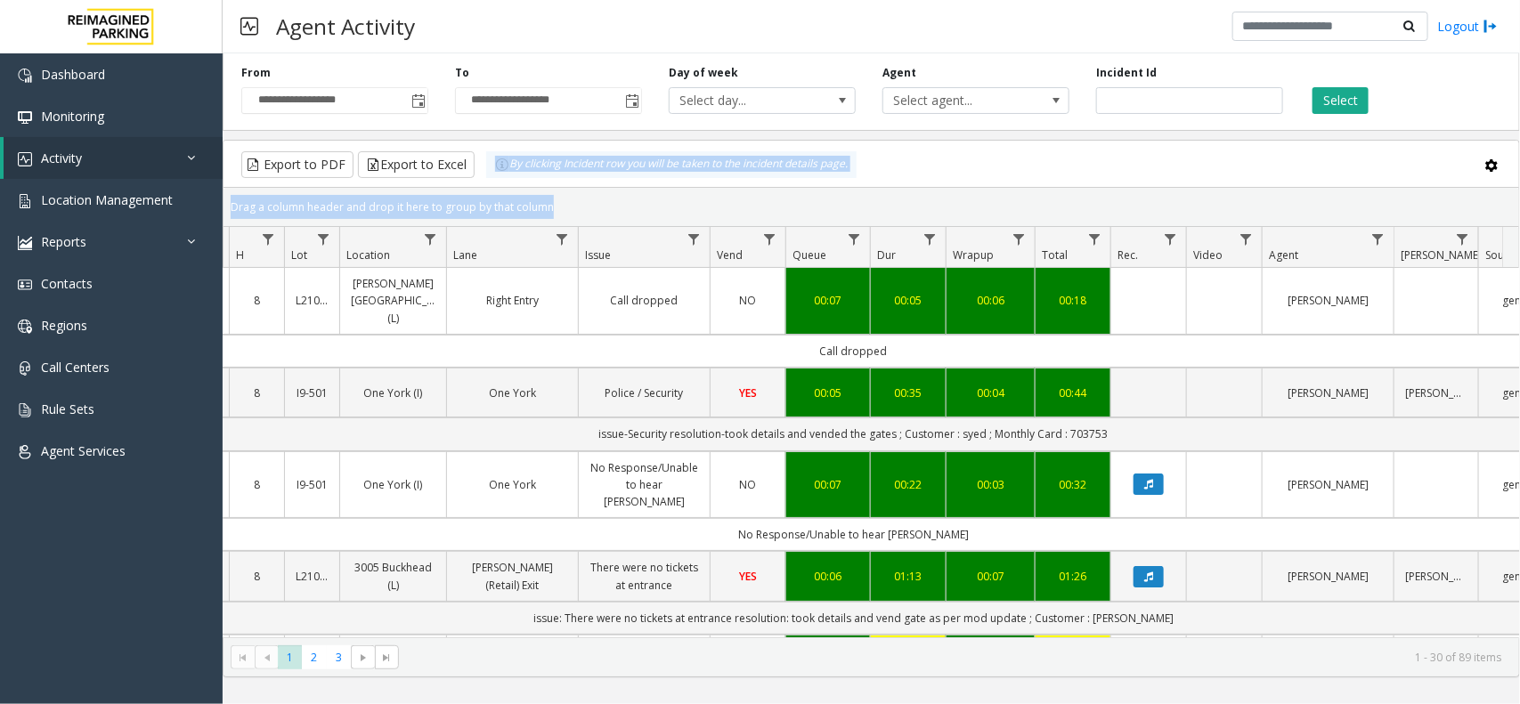
click at [565, 211] on div "Drag a column header and drop it here to group by that column" at bounding box center [870, 206] width 1295 height 31
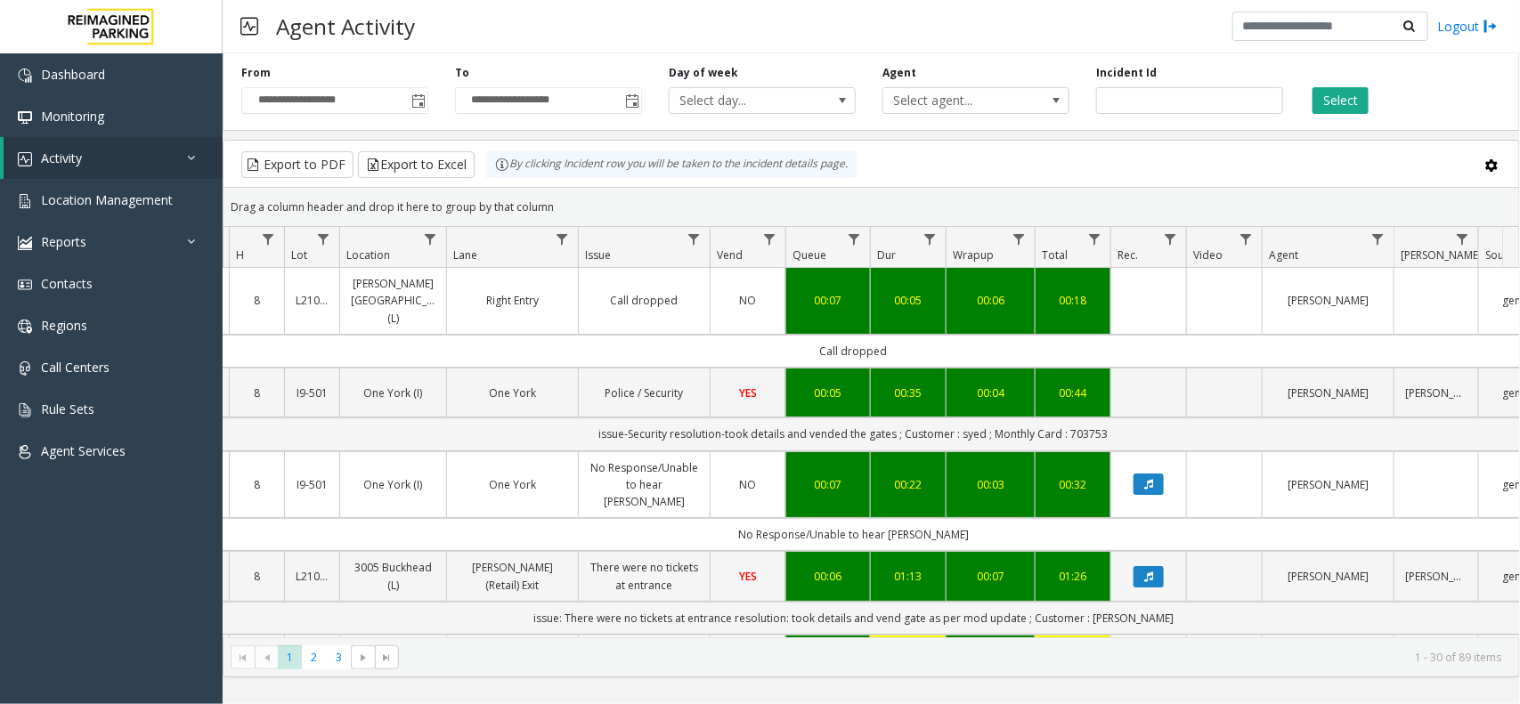
drag, startPoint x: 554, startPoint y: 207, endPoint x: 476, endPoint y: 175, distance: 83.5
click at [476, 175] on kendo-grid "Export to PDF Export to Excel By clicking Incident row you will be taken to the…" at bounding box center [871, 409] width 1297 height 538
click at [559, 203] on div "Drag a column header and drop it here to group by that column" at bounding box center [870, 206] width 1295 height 31
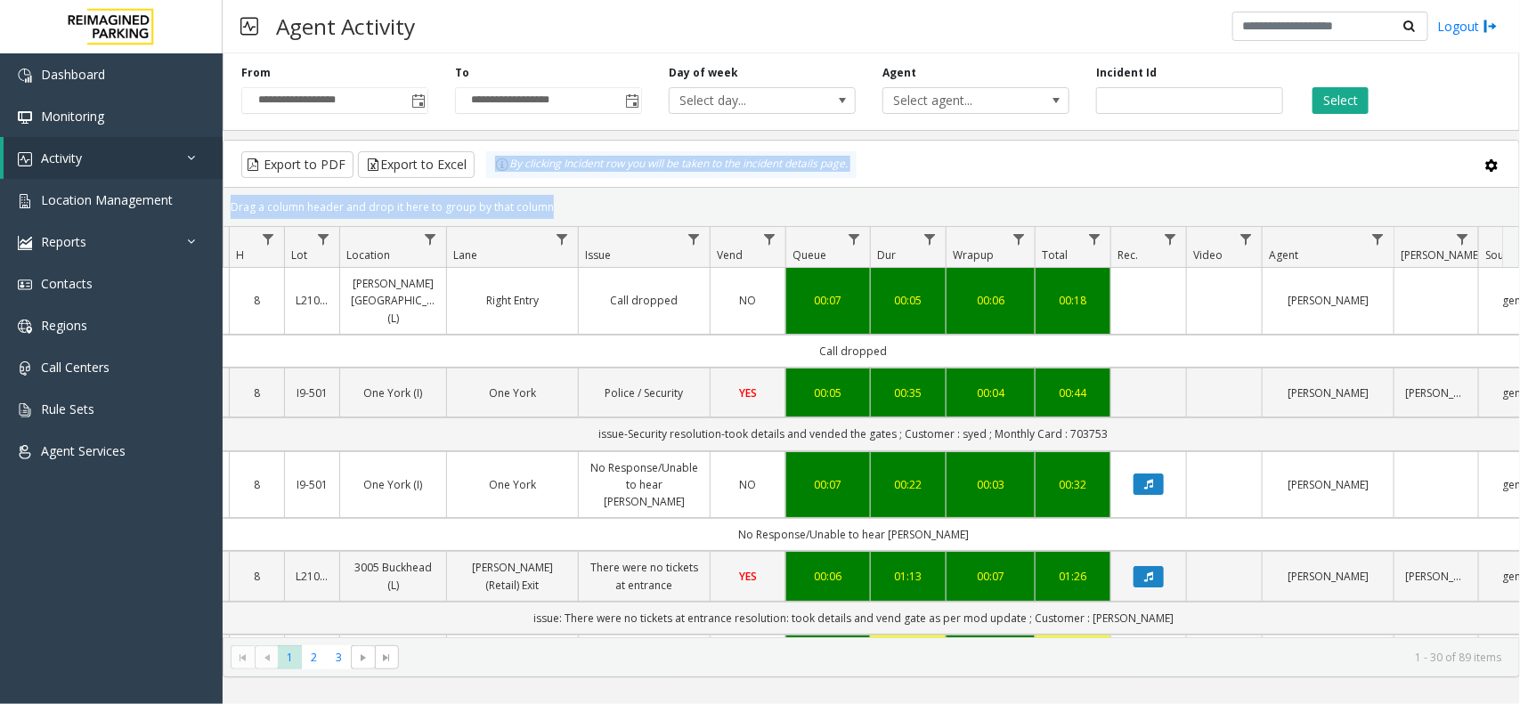
drag, startPoint x: 557, startPoint y: 205, endPoint x: 483, endPoint y: 183, distance: 78.0
click at [483, 183] on kendo-grid "Export to PDF Export to Excel By clicking Incident row you will be taken to the…" at bounding box center [871, 409] width 1297 height 538
click at [568, 215] on div "Drag a column header and drop it here to group by that column" at bounding box center [870, 206] width 1295 height 31
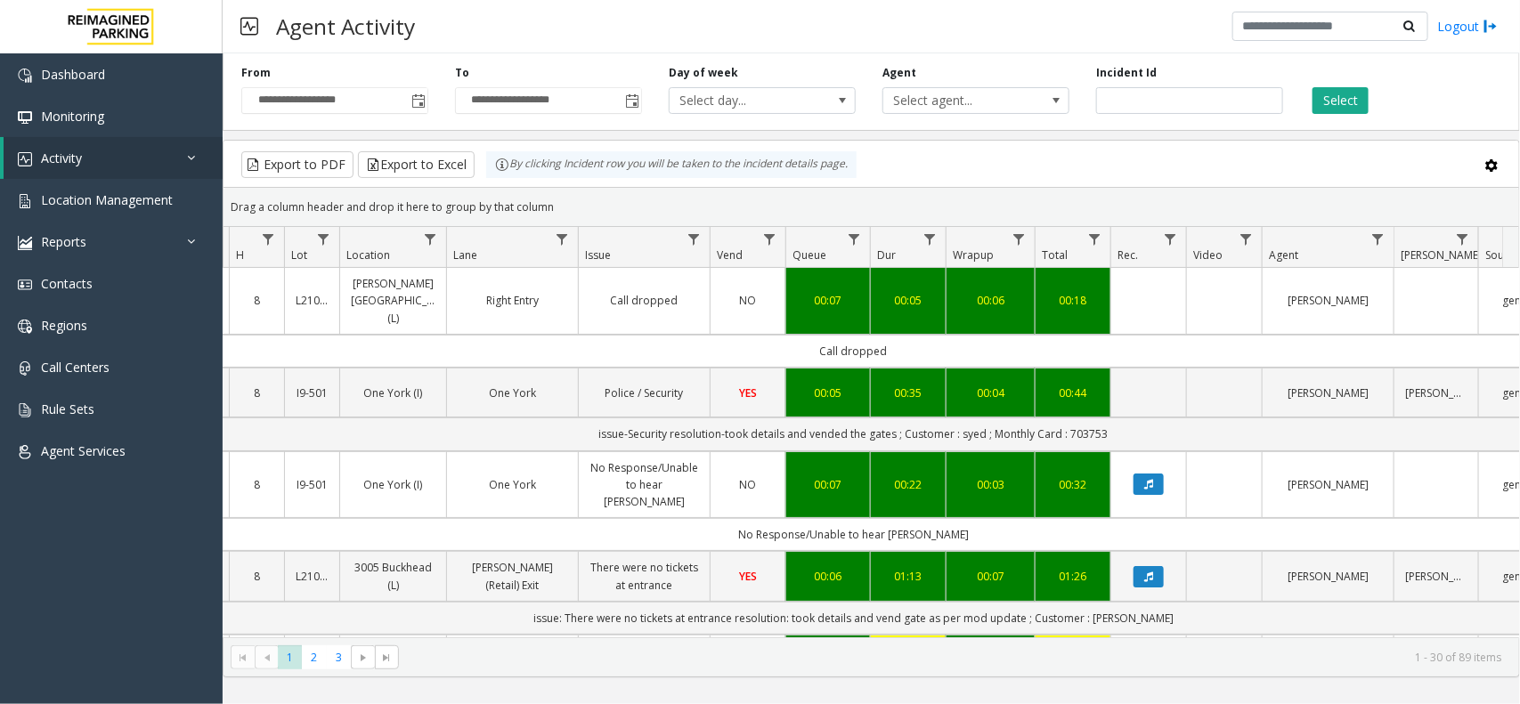
drag, startPoint x: 494, startPoint y: 189, endPoint x: 475, endPoint y: 187, distance: 19.7
click at [475, 187] on kendo-grid "Export to PDF Export to Excel By clicking Incident row you will be taken to the…" at bounding box center [871, 409] width 1297 height 538
click at [567, 205] on div "Drag a column header and drop it here to group by that column" at bounding box center [870, 206] width 1295 height 31
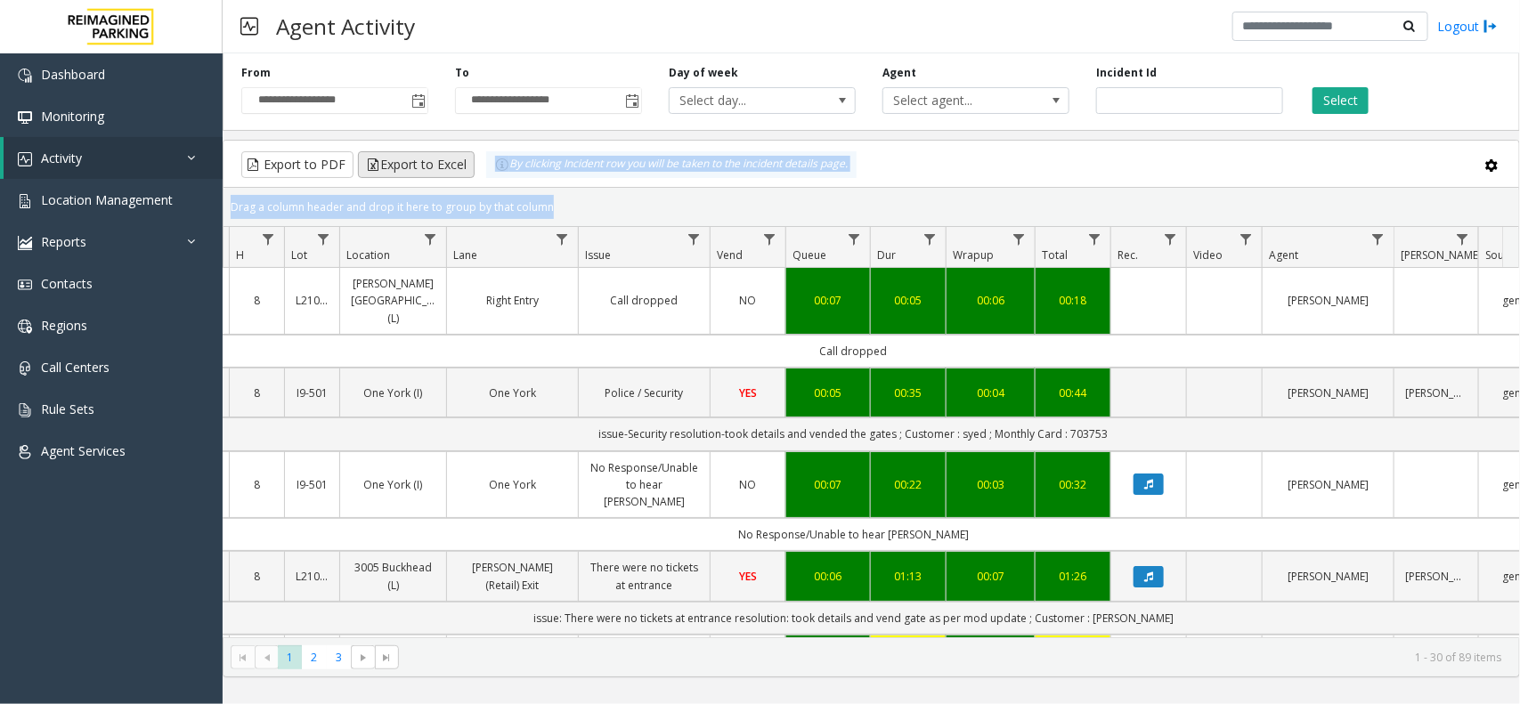
drag, startPoint x: 567, startPoint y: 205, endPoint x: 465, endPoint y: 167, distance: 109.0
click at [465, 167] on kendo-grid "Export to PDF Export to Excel By clicking Incident row you will be taken to the…" at bounding box center [871, 409] width 1297 height 538
click at [558, 202] on div "Drag a column header and drop it here to group by that column" at bounding box center [870, 206] width 1295 height 31
drag, startPoint x: 558, startPoint y: 202, endPoint x: 482, endPoint y: 172, distance: 82.3
click at [482, 172] on kendo-grid "Export to PDF Export to Excel By clicking Incident row you will be taken to the…" at bounding box center [871, 409] width 1297 height 538
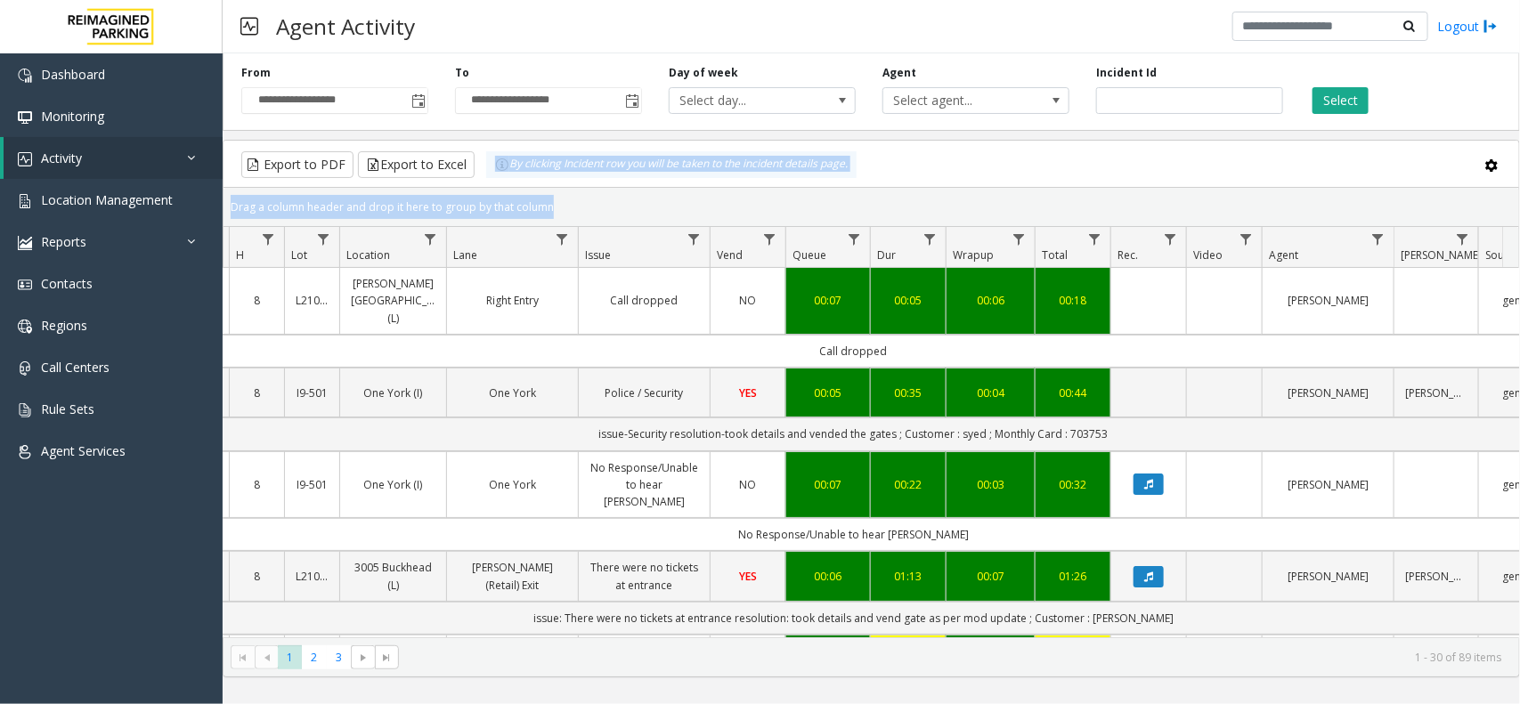
click at [544, 205] on div "Drag a column header and drop it here to group by that column" at bounding box center [870, 206] width 1295 height 31
drag, startPoint x: 550, startPoint y: 207, endPoint x: 473, endPoint y: 158, distance: 91.2
click at [473, 158] on kendo-grid "Export to PDF Export to Excel By clicking Incident row you will be taken to the…" at bounding box center [871, 409] width 1297 height 538
click at [546, 199] on div "Drag a column header and drop it here to group by that column" at bounding box center [870, 206] width 1295 height 31
drag, startPoint x: 548, startPoint y: 202, endPoint x: 469, endPoint y: 158, distance: 90.9
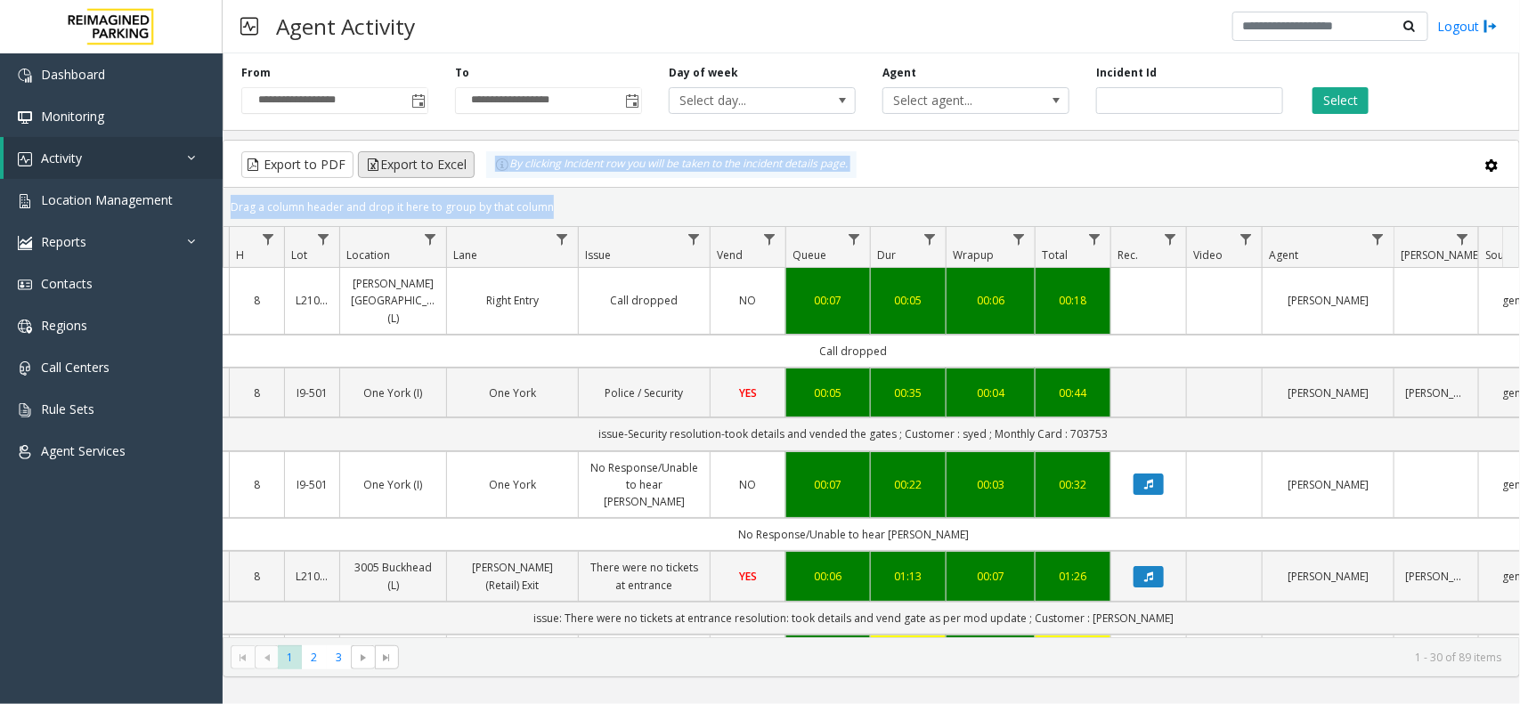
click at [469, 158] on kendo-grid "Export to PDF Export to Excel By clicking Incident row you will be taken to the…" at bounding box center [871, 409] width 1297 height 538
click at [561, 201] on div "Drag a column header and drop it here to group by that column" at bounding box center [870, 206] width 1295 height 31
drag, startPoint x: 561, startPoint y: 201, endPoint x: 499, endPoint y: 178, distance: 66.5
click at [499, 178] on kendo-grid "Export to PDF Export to Excel By clicking Incident row you will be taken to the…" at bounding box center [871, 409] width 1297 height 538
click at [557, 207] on div "Drag a column header and drop it here to group by that column" at bounding box center [870, 206] width 1295 height 31
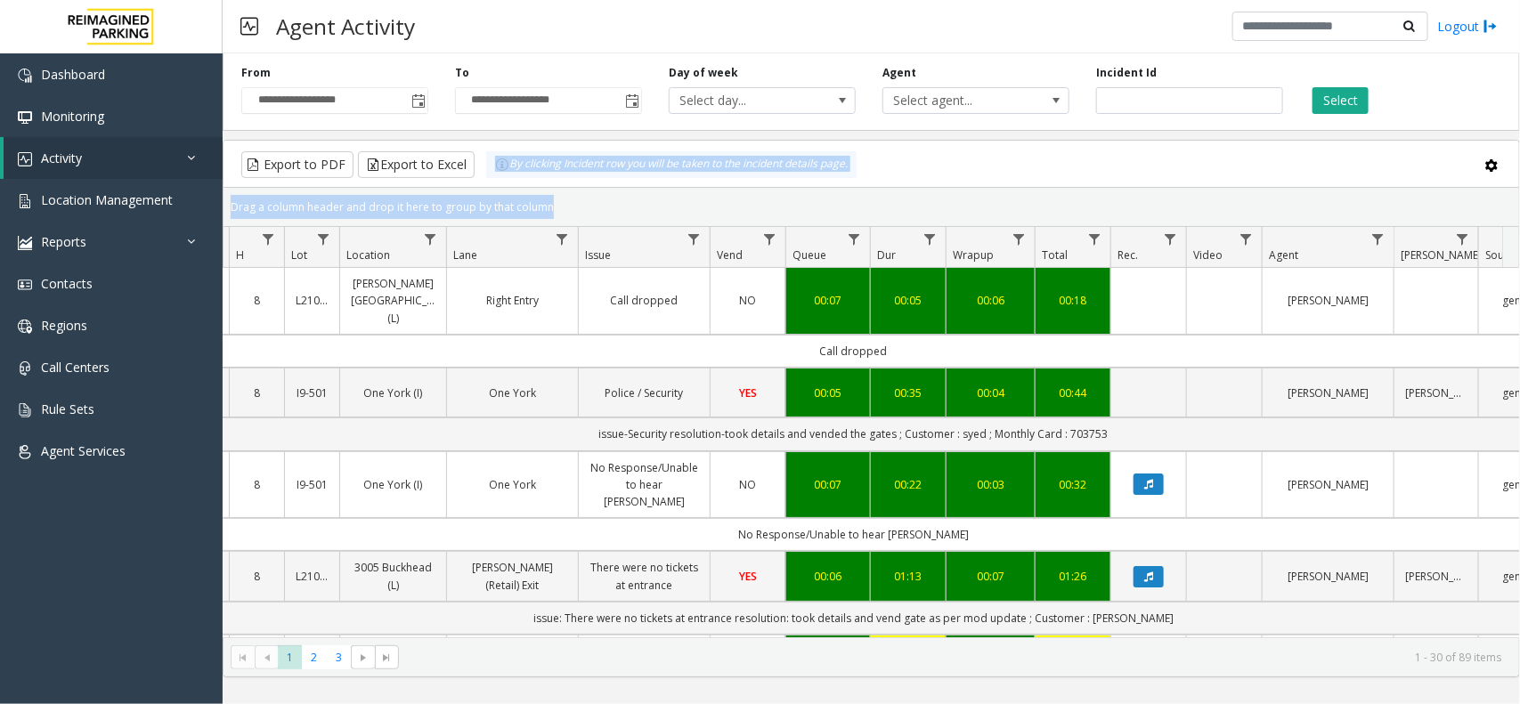
drag, startPoint x: 557, startPoint y: 207, endPoint x: 500, endPoint y: 185, distance: 60.9
click at [500, 185] on kendo-grid "Export to PDF Export to Excel By clicking Incident row you will be taken to the…" at bounding box center [871, 409] width 1297 height 538
click at [550, 210] on div "Drag a column header and drop it here to group by that column" at bounding box center [870, 206] width 1295 height 31
drag, startPoint x: 553, startPoint y: 209, endPoint x: 456, endPoint y: 167, distance: 106.0
click at [456, 167] on kendo-grid "Export to PDF Export to Excel By clicking Incident row you will be taken to the…" at bounding box center [871, 409] width 1297 height 538
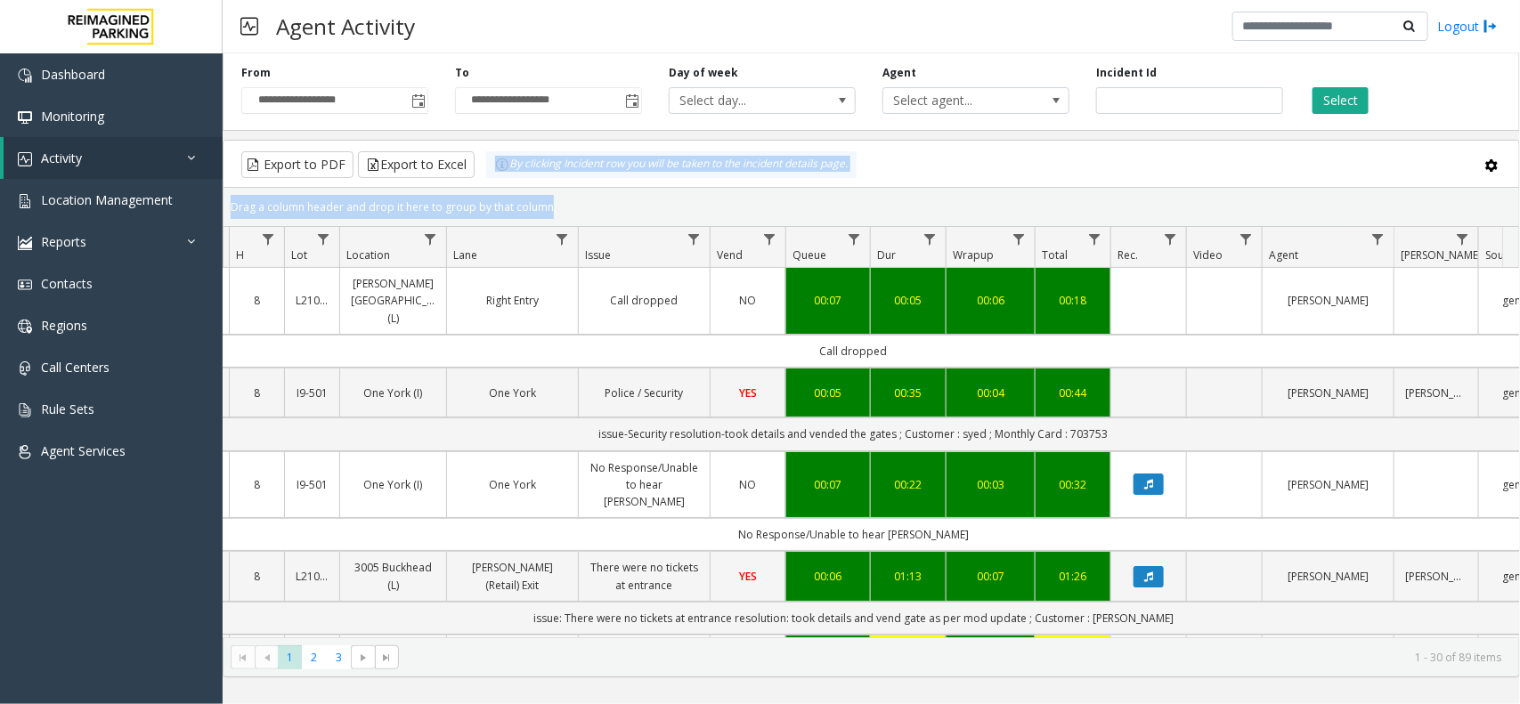
click at [554, 201] on div "Drag a column header and drop it here to group by that column" at bounding box center [870, 206] width 1295 height 31
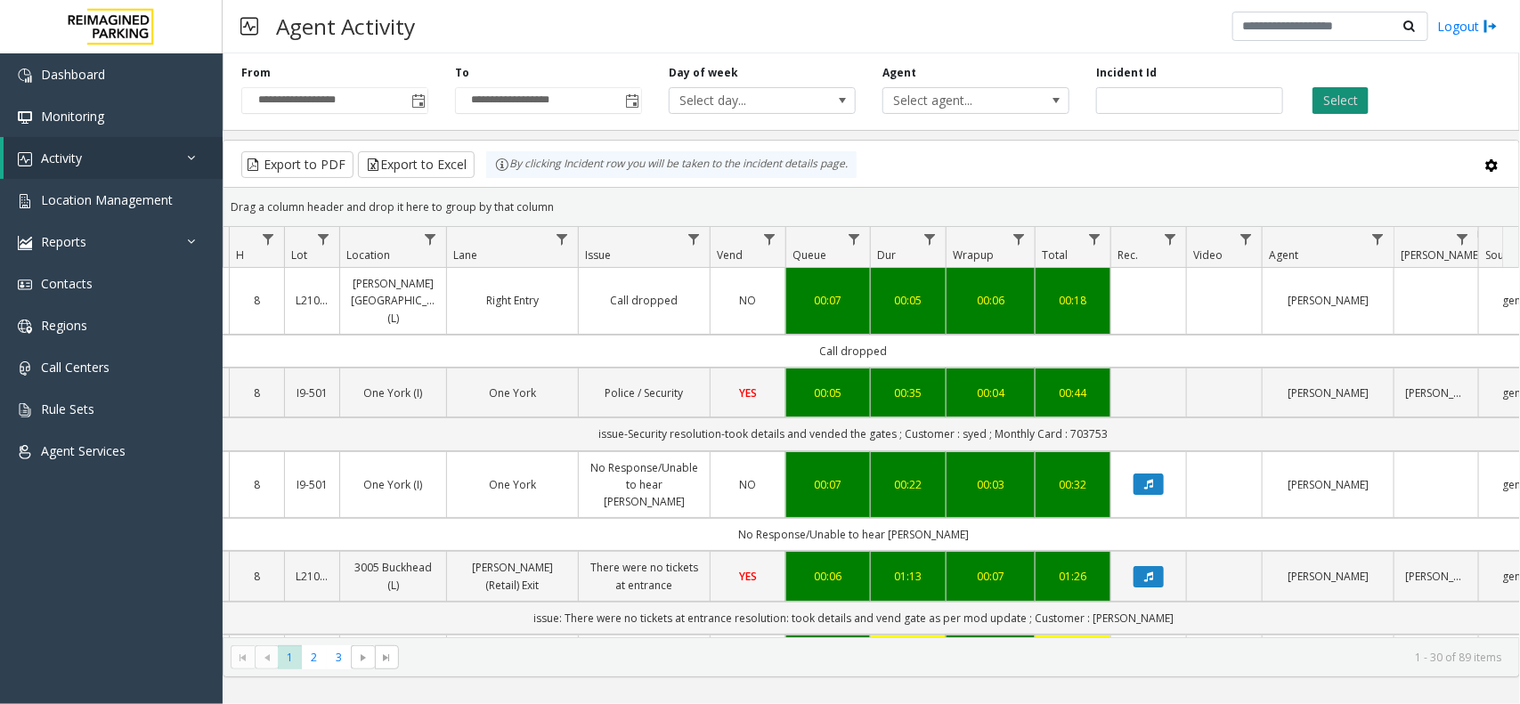
click at [1331, 98] on button "Select" at bounding box center [1340, 100] width 56 height 27
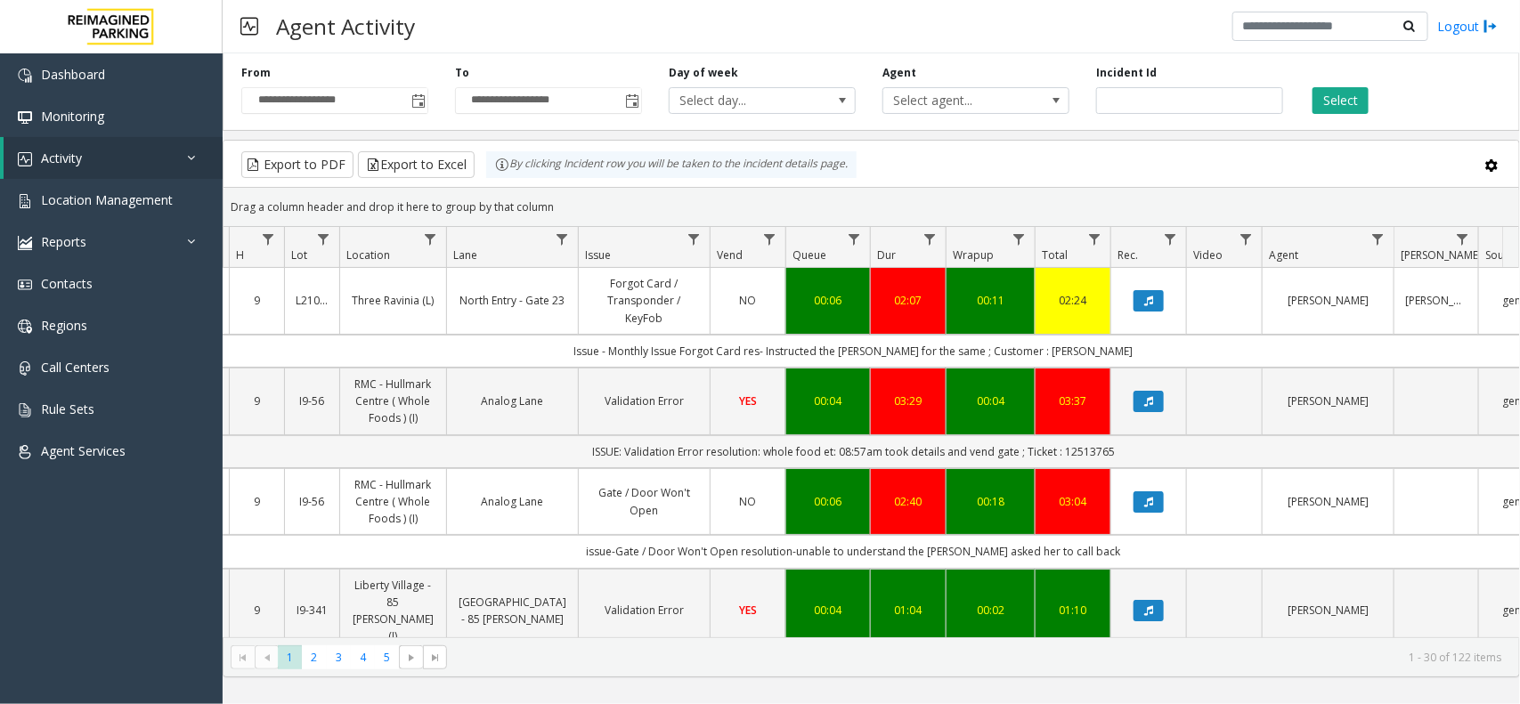
drag, startPoint x: 1125, startPoint y: 443, endPoint x: 559, endPoint y: 450, distance: 565.4
click at [559, 450] on td "ISSUE: Validation Error resolution: whole food et: 08:57am took details and ven…" at bounding box center [853, 451] width 1605 height 33
drag, startPoint x: 559, startPoint y: 450, endPoint x: 1100, endPoint y: 443, distance: 540.5
click at [1100, 443] on td "ISSUE: Validation Error resolution: whole food et: 08:57am took details and ven…" at bounding box center [853, 451] width 1605 height 33
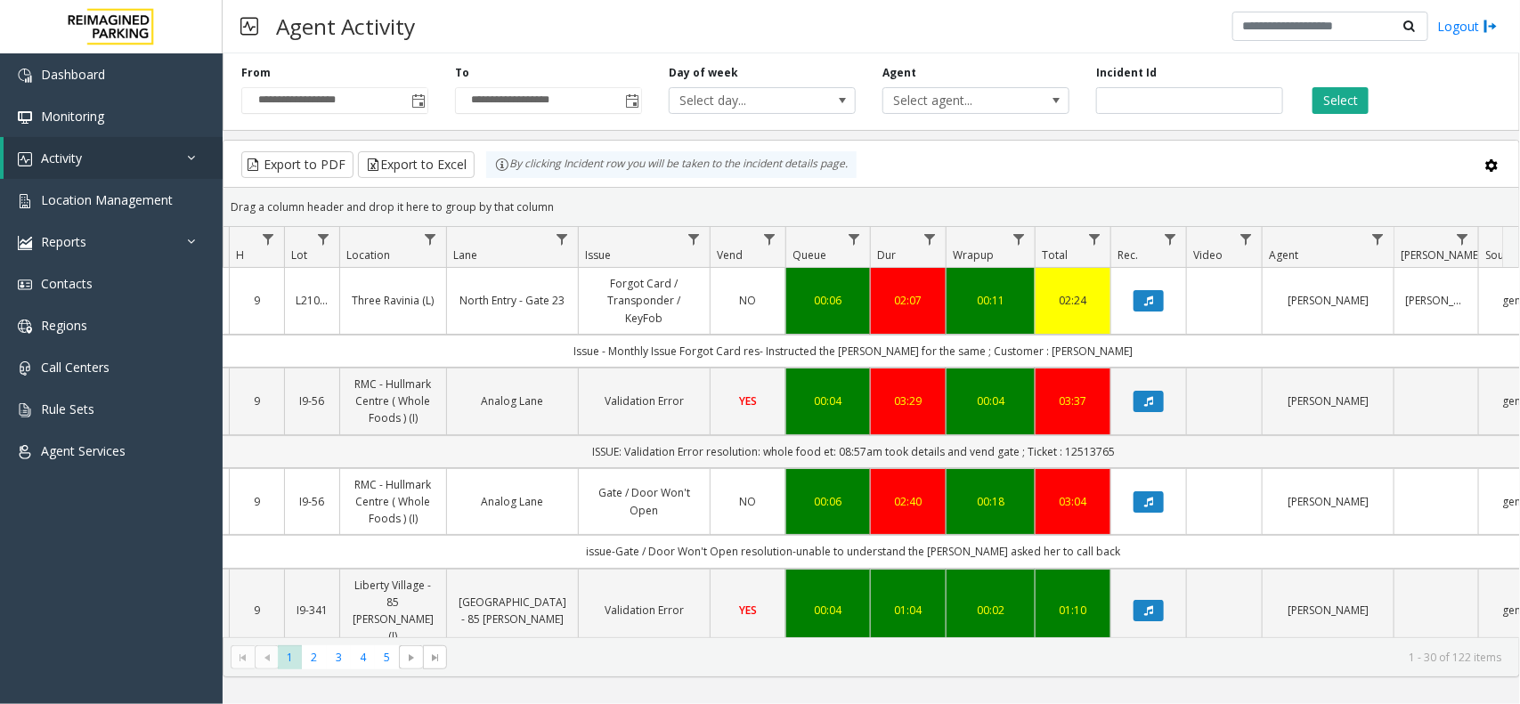
click at [1120, 443] on td "ISSUE: Validation Error resolution: whole food et: 08:57am took details and ven…" at bounding box center [853, 451] width 1605 height 33
drag, startPoint x: 1127, startPoint y: 446, endPoint x: 588, endPoint y: 464, distance: 539.9
click at [588, 464] on td "ISSUE: Validation Error resolution: whole food et: 08:57am took details and ven…" at bounding box center [853, 451] width 1605 height 33
click at [564, 459] on td "ISSUE: Validation Error resolution: whole food et: 08:57am took details and ven…" at bounding box center [853, 451] width 1605 height 33
drag, startPoint x: 563, startPoint y: 457, endPoint x: 1114, endPoint y: 468, distance: 551.3
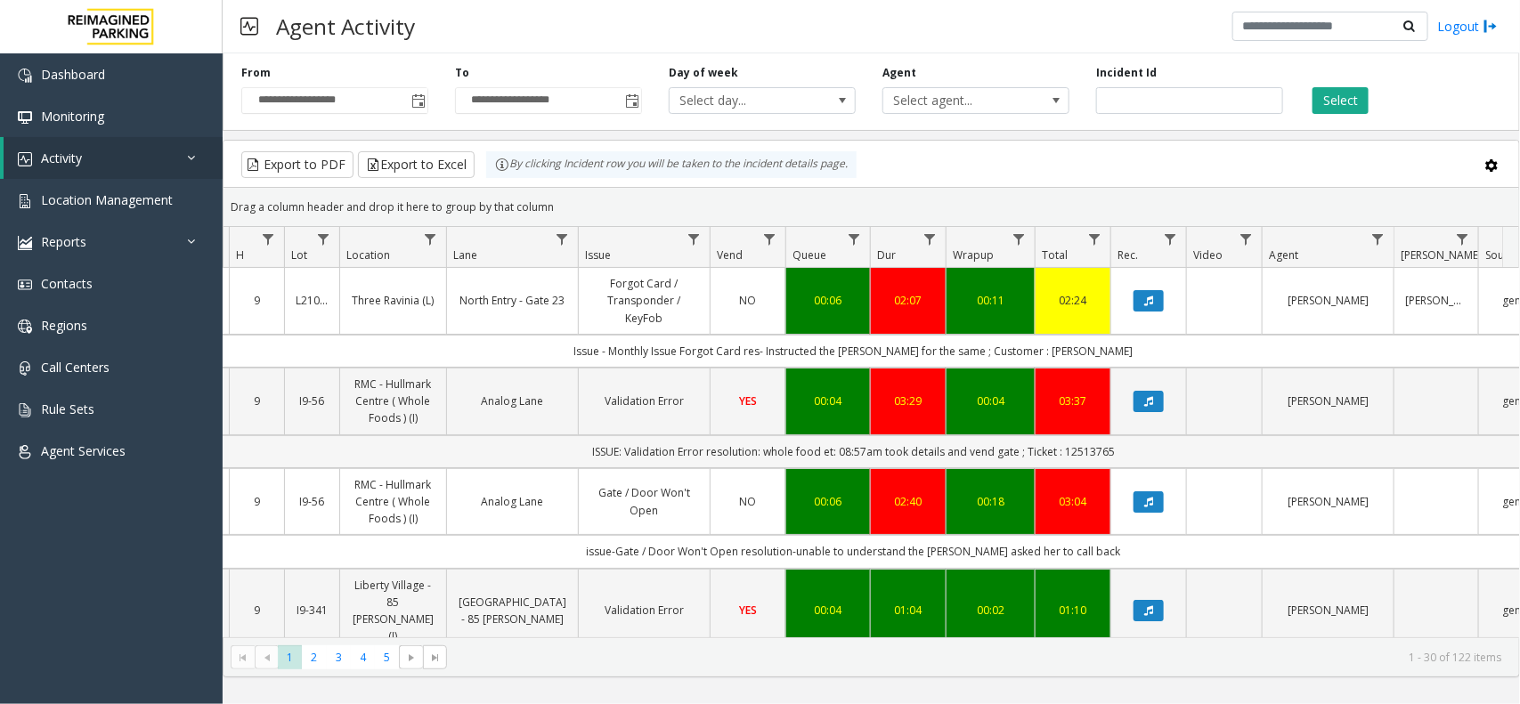
click at [1114, 468] on td "ISSUE: Validation Error resolution: whole food et: 08:57am took details and ven…" at bounding box center [853, 451] width 1605 height 33
click at [1136, 456] on td "ISSUE: Validation Error resolution: whole food et: 08:57am took details and ven…" at bounding box center [853, 451] width 1605 height 33
drag, startPoint x: 1144, startPoint y: 451, endPoint x: 567, endPoint y: 439, distance: 577.1
click at [567, 439] on td "ISSUE: Validation Error resolution: whole food et: 08:57am took details and ven…" at bounding box center [853, 451] width 1605 height 33
click at [561, 439] on td "ISSUE: Validation Error resolution: whole food et: 08:57am took details and ven…" at bounding box center [853, 451] width 1605 height 33
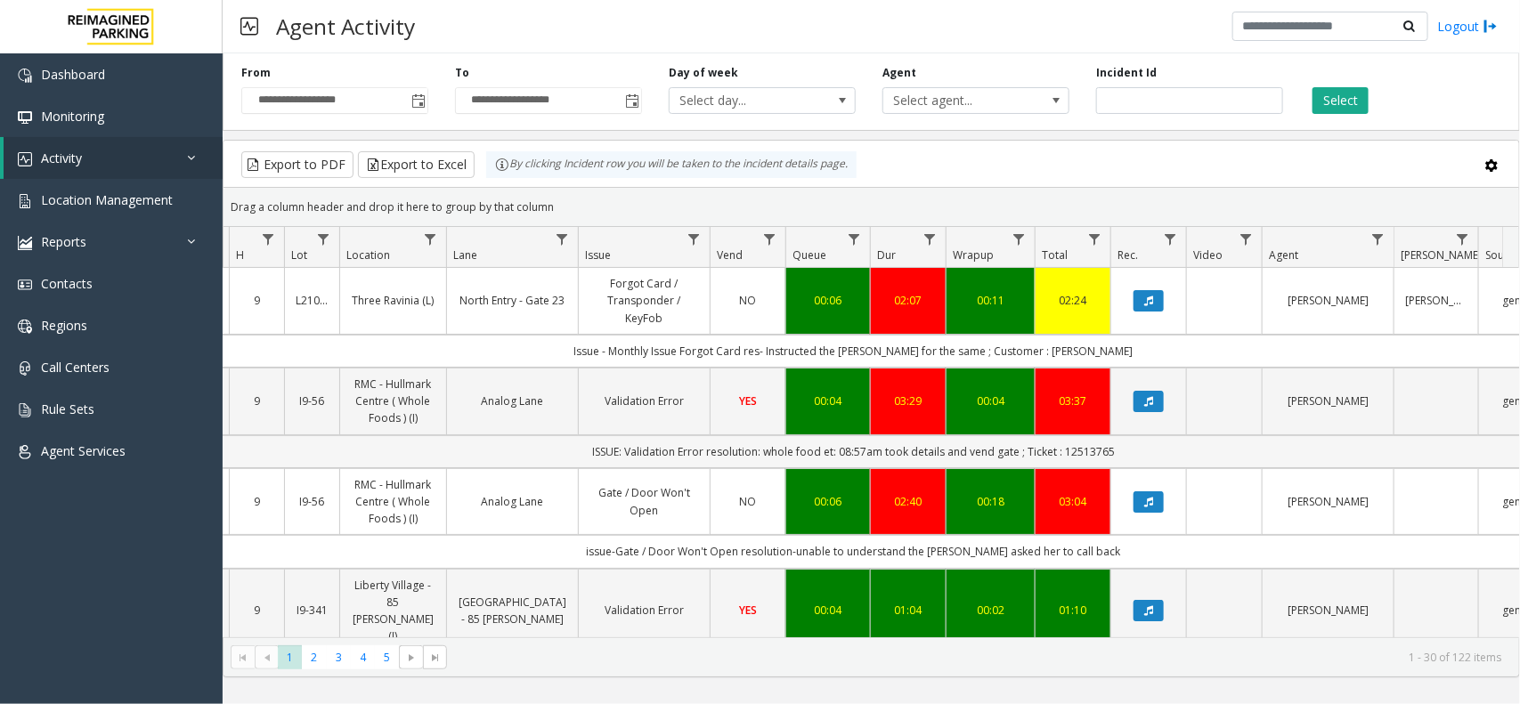
click at [565, 451] on td "ISSUE: Validation Error resolution: whole food et: 08:57am took details and ven…" at bounding box center [853, 451] width 1605 height 33
drag, startPoint x: 565, startPoint y: 451, endPoint x: 1136, endPoint y: 457, distance: 570.8
click at [1136, 457] on td "ISSUE: Validation Error resolution: whole food et: 08:57am took details and ven…" at bounding box center [853, 451] width 1605 height 33
drag, startPoint x: 1140, startPoint y: 455, endPoint x: 566, endPoint y: 459, distance: 573.4
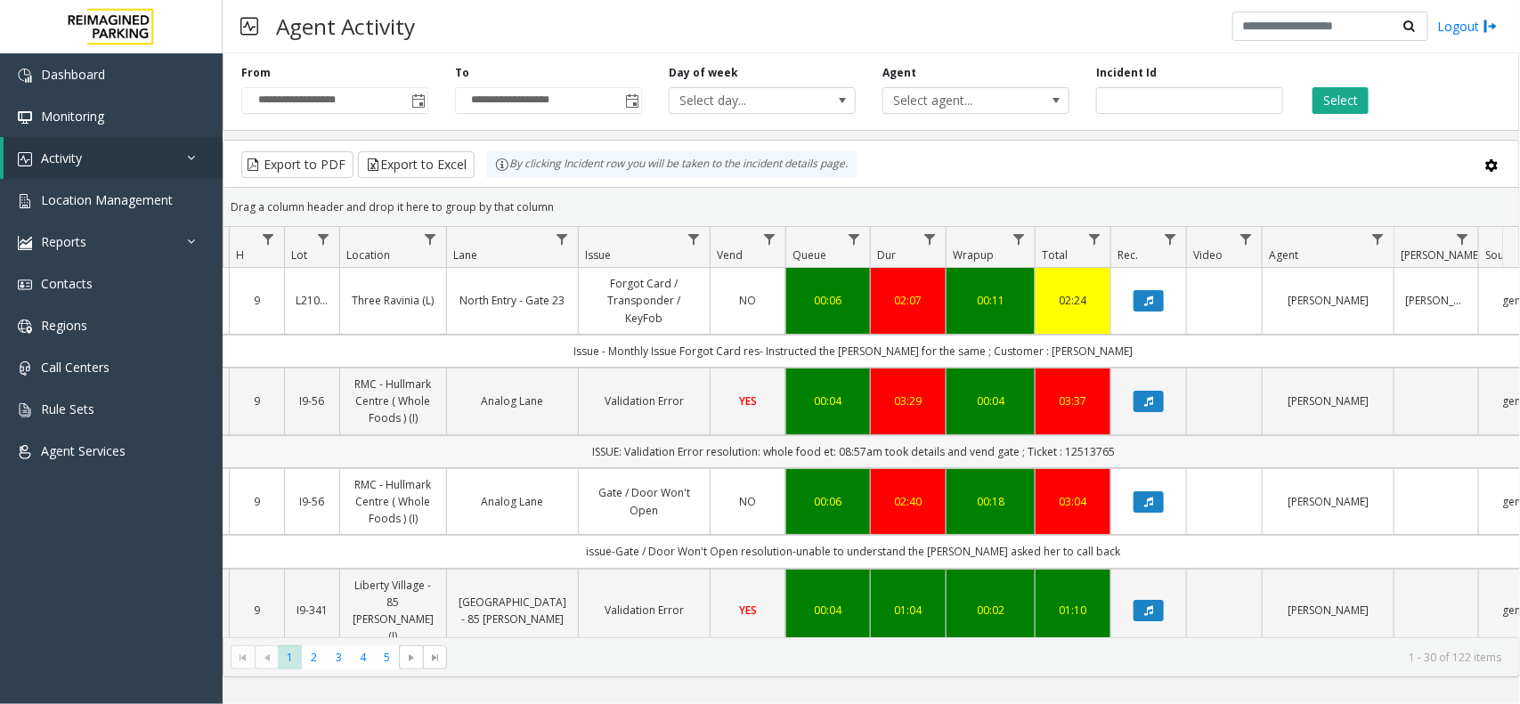
click at [566, 459] on td "ISSUE: Validation Error resolution: whole food et: 08:57am took details and ven…" at bounding box center [853, 451] width 1605 height 33
click at [566, 451] on td "ISSUE: Validation Error resolution: whole food et: 08:57am took details and ven…" at bounding box center [853, 451] width 1605 height 33
drag, startPoint x: 556, startPoint y: 206, endPoint x: 477, endPoint y: 176, distance: 84.5
click at [477, 176] on kendo-grid "Export to PDF Export to Excel By clicking Incident row you will be taken to the…" at bounding box center [871, 409] width 1297 height 538
click at [553, 202] on div "Drag a column header and drop it here to group by that column" at bounding box center [870, 206] width 1295 height 31
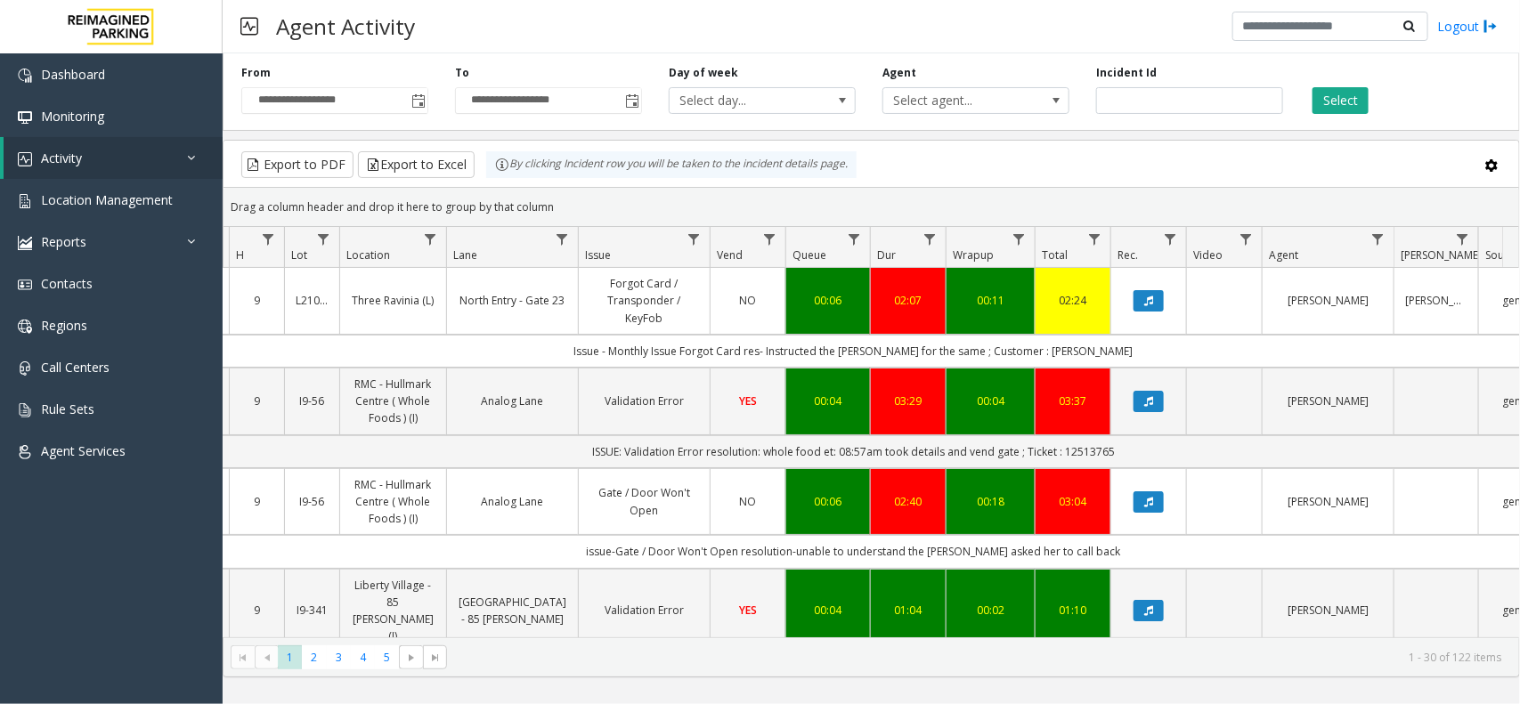
drag, startPoint x: 552, startPoint y: 206, endPoint x: 508, endPoint y: 167, distance: 58.6
click at [508, 167] on kendo-grid "Export to PDF Export to Excel By clicking Incident row you will be taken to the…" at bounding box center [871, 409] width 1297 height 538
click at [559, 191] on div "Drag a column header and drop it here to group by that column" at bounding box center [870, 206] width 1295 height 31
click at [1316, 107] on button "Select" at bounding box center [1340, 100] width 56 height 27
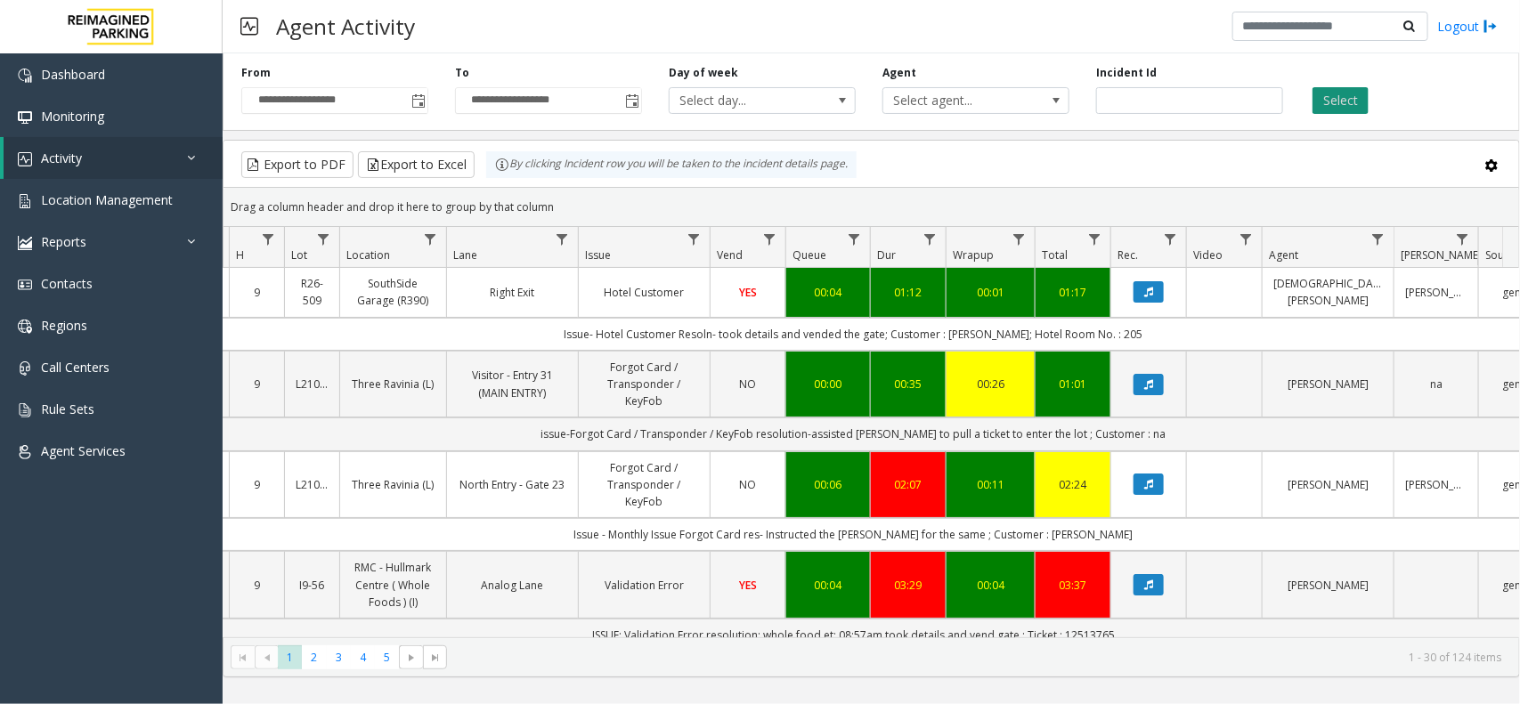
click at [1323, 107] on button "Select" at bounding box center [1340, 100] width 56 height 27
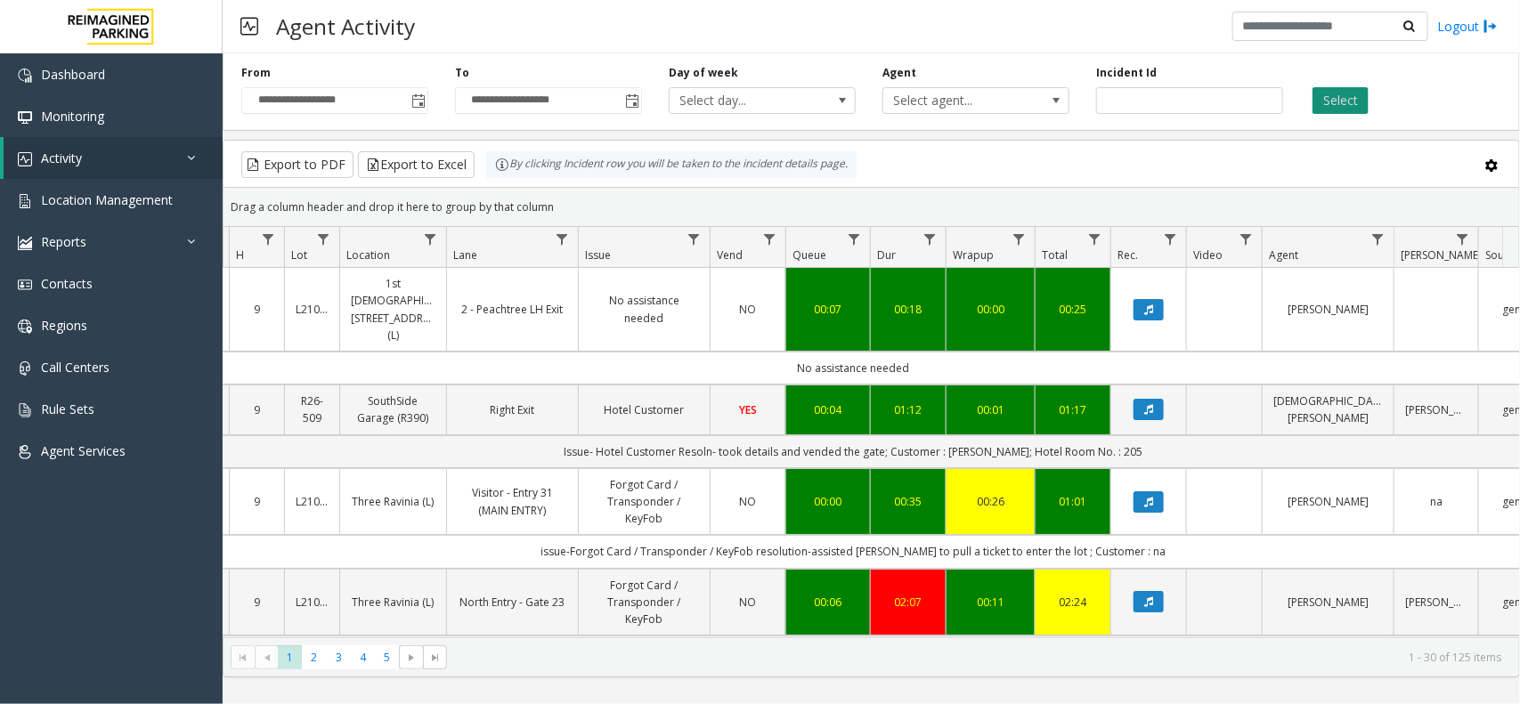
click at [1324, 109] on button "Select" at bounding box center [1340, 100] width 56 height 27
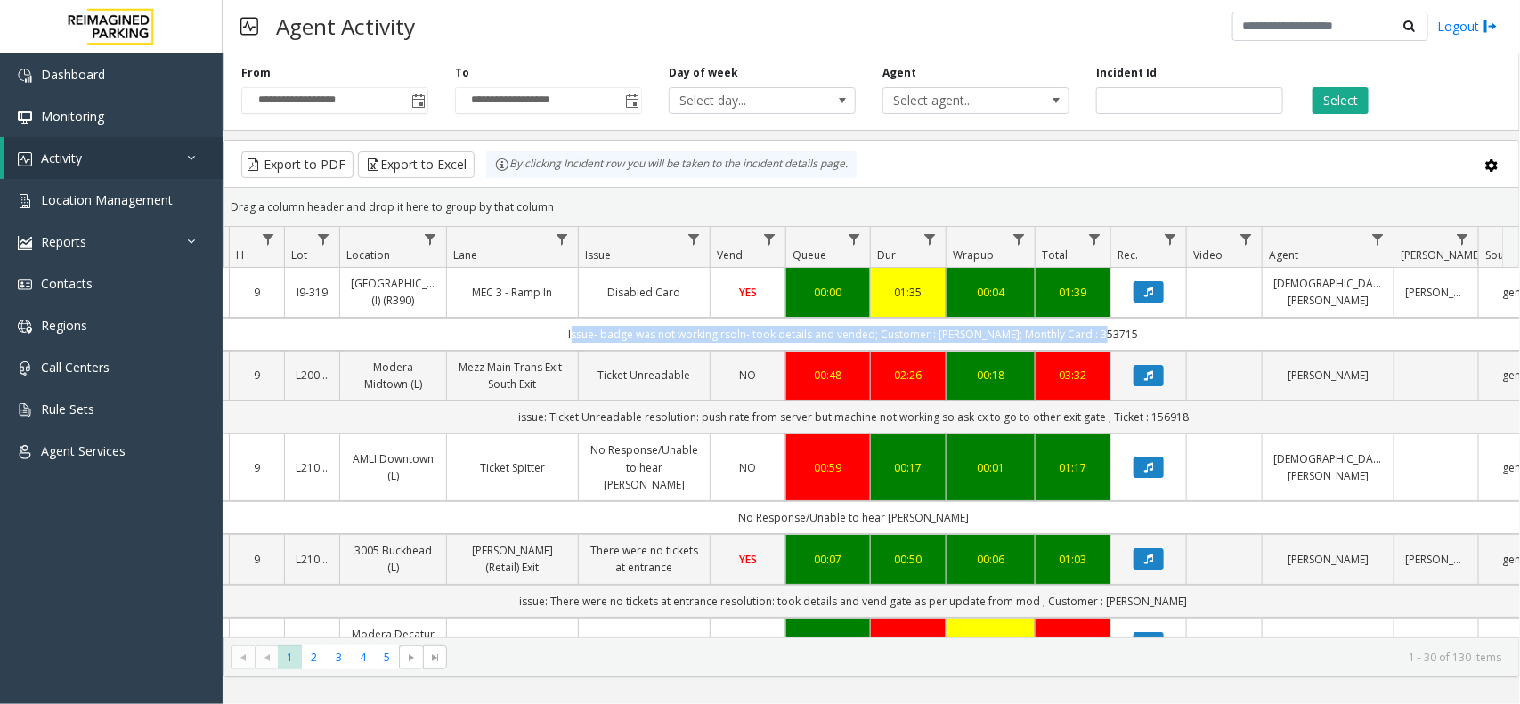
drag, startPoint x: 555, startPoint y: 344, endPoint x: 1147, endPoint y: 352, distance: 592.2
click at [1147, 351] on td "Issue- badge was not working rsoln- took details and vended; Customer : Massimo…" at bounding box center [853, 334] width 1605 height 33
click at [1157, 351] on td "Issue- badge was not working rsoln- took details and vended; Customer : Massimo…" at bounding box center [853, 334] width 1605 height 33
drag, startPoint x: 1157, startPoint y: 352, endPoint x: 619, endPoint y: 323, distance: 539.4
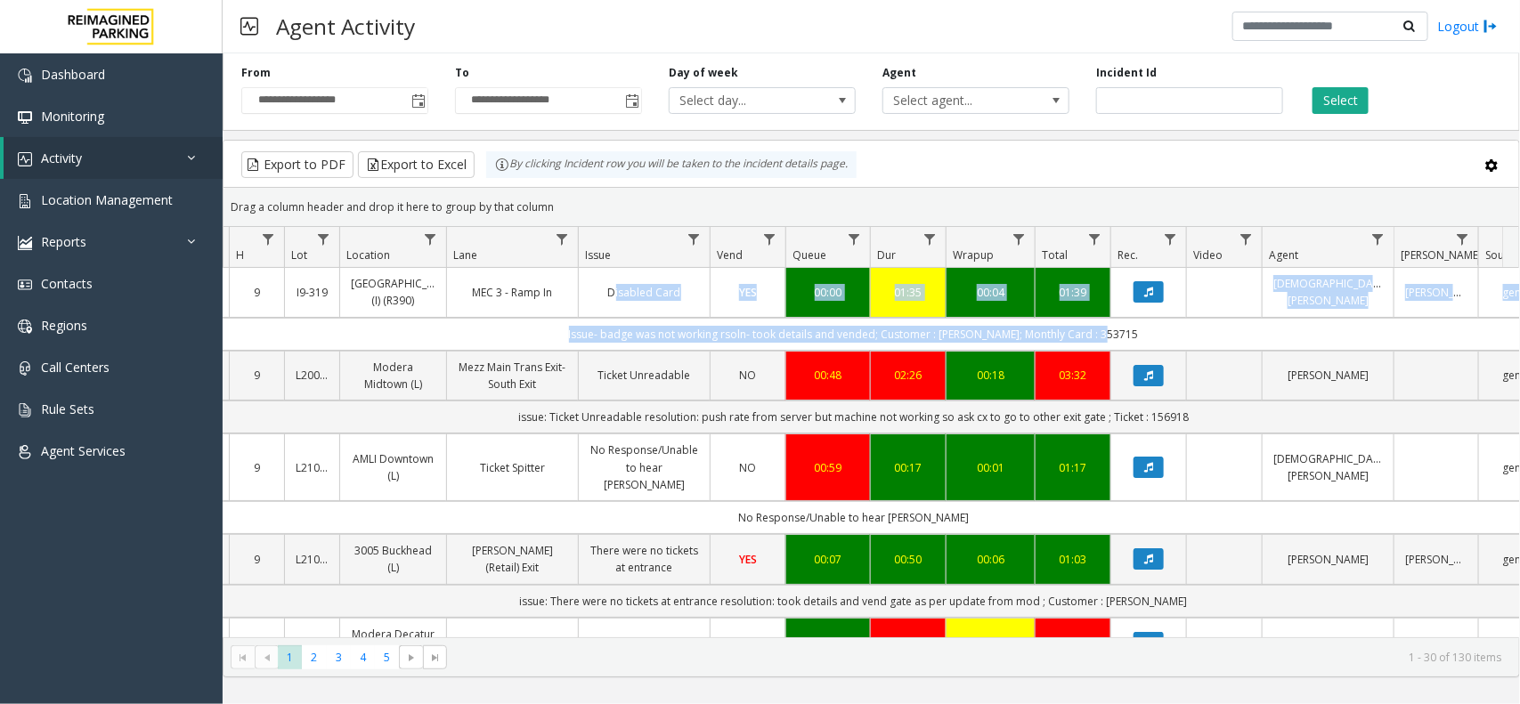
click at [573, 351] on td "Issue- badge was not working rsoln- took details and vended; Customer : Massimo…" at bounding box center [853, 334] width 1605 height 33
drag, startPoint x: 559, startPoint y: 348, endPoint x: 1120, endPoint y: 340, distance: 561.0
click at [1096, 339] on td "Issue- badge was not working rsoln- took details and vended; Customer : Massimo…" at bounding box center [853, 334] width 1605 height 33
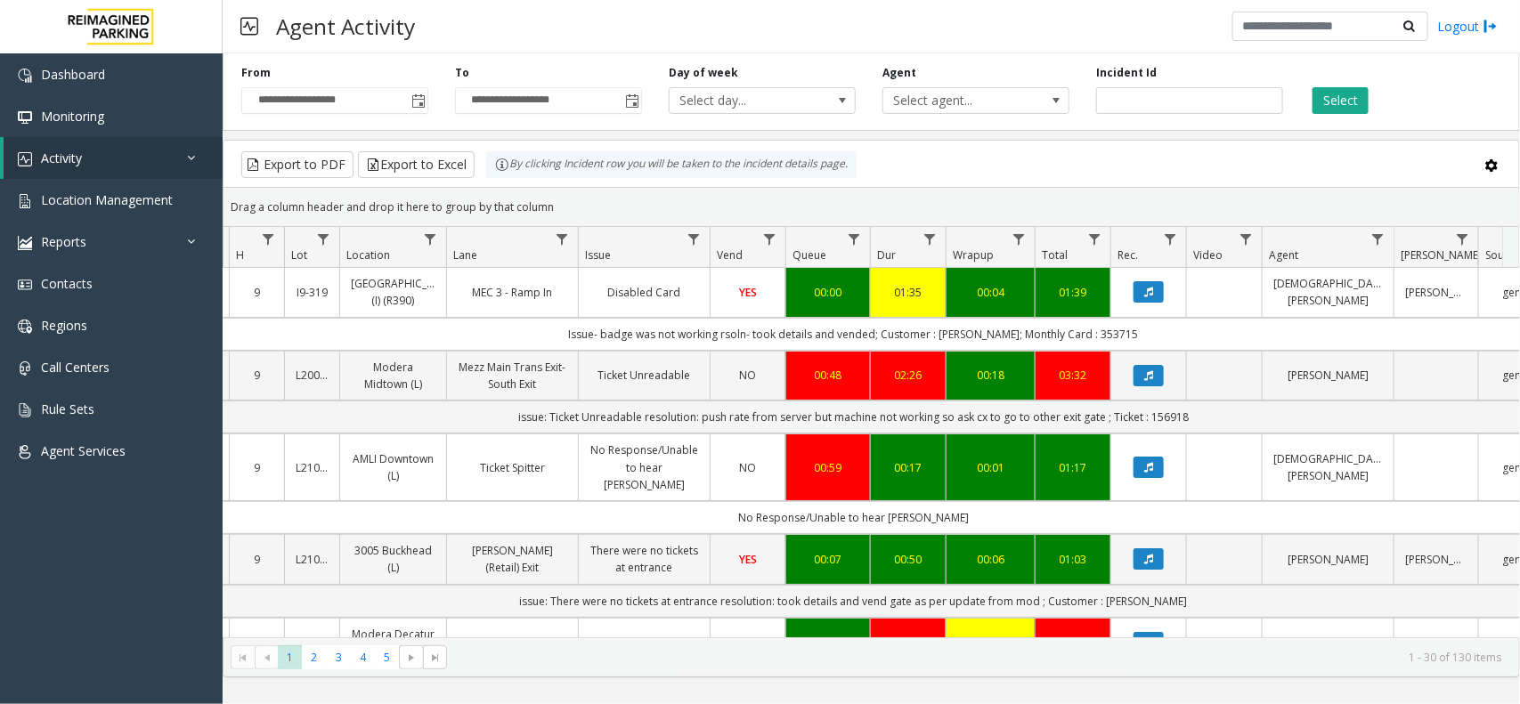
click at [1168, 345] on td "Issue- badge was not working rsoln- took details and vended; Customer : Massimo…" at bounding box center [853, 334] width 1605 height 33
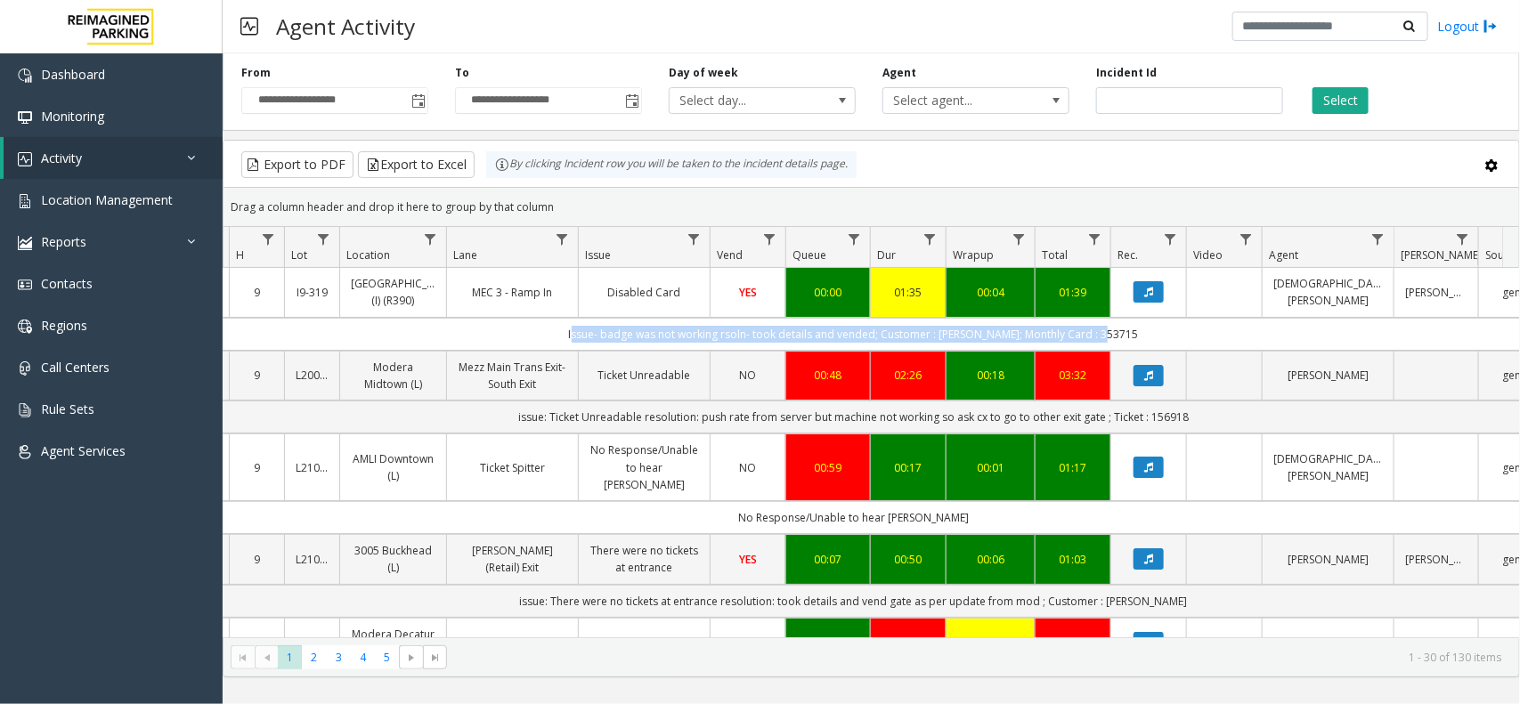
drag, startPoint x: 1110, startPoint y: 349, endPoint x: 492, endPoint y: 352, distance: 617.9
click at [492, 351] on td "Issue- badge was not working rsoln- took details and vended; Customer : Massimo…" at bounding box center [853, 334] width 1605 height 33
drag, startPoint x: 492, startPoint y: 352, endPoint x: 1141, endPoint y: 353, distance: 649.1
click at [1141, 351] on td "Issue- badge was not working rsoln- took details and vended; Customer : Massimo…" at bounding box center [853, 334] width 1605 height 33
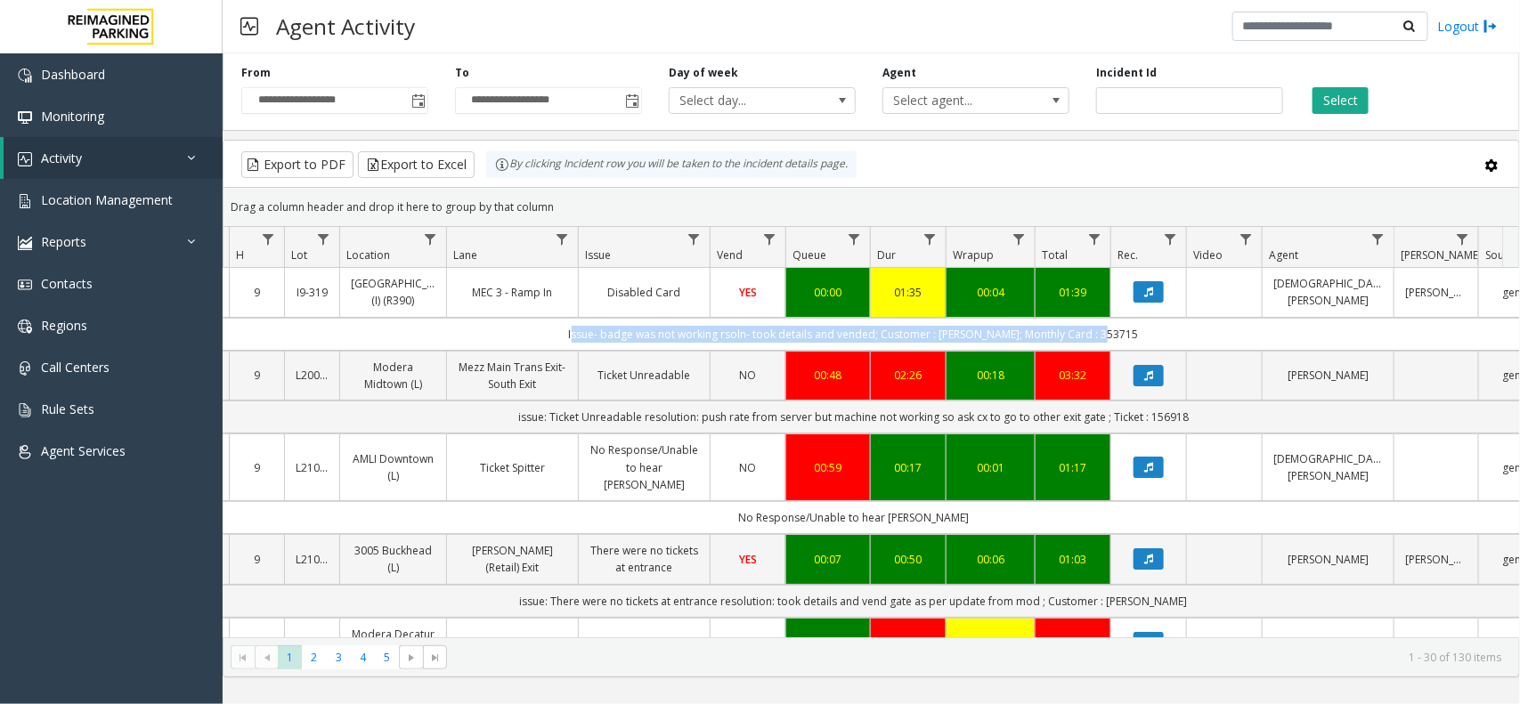
click at [1141, 351] on td "Issue- badge was not working rsoln- took details and vended; Customer : Massimo…" at bounding box center [853, 334] width 1605 height 33
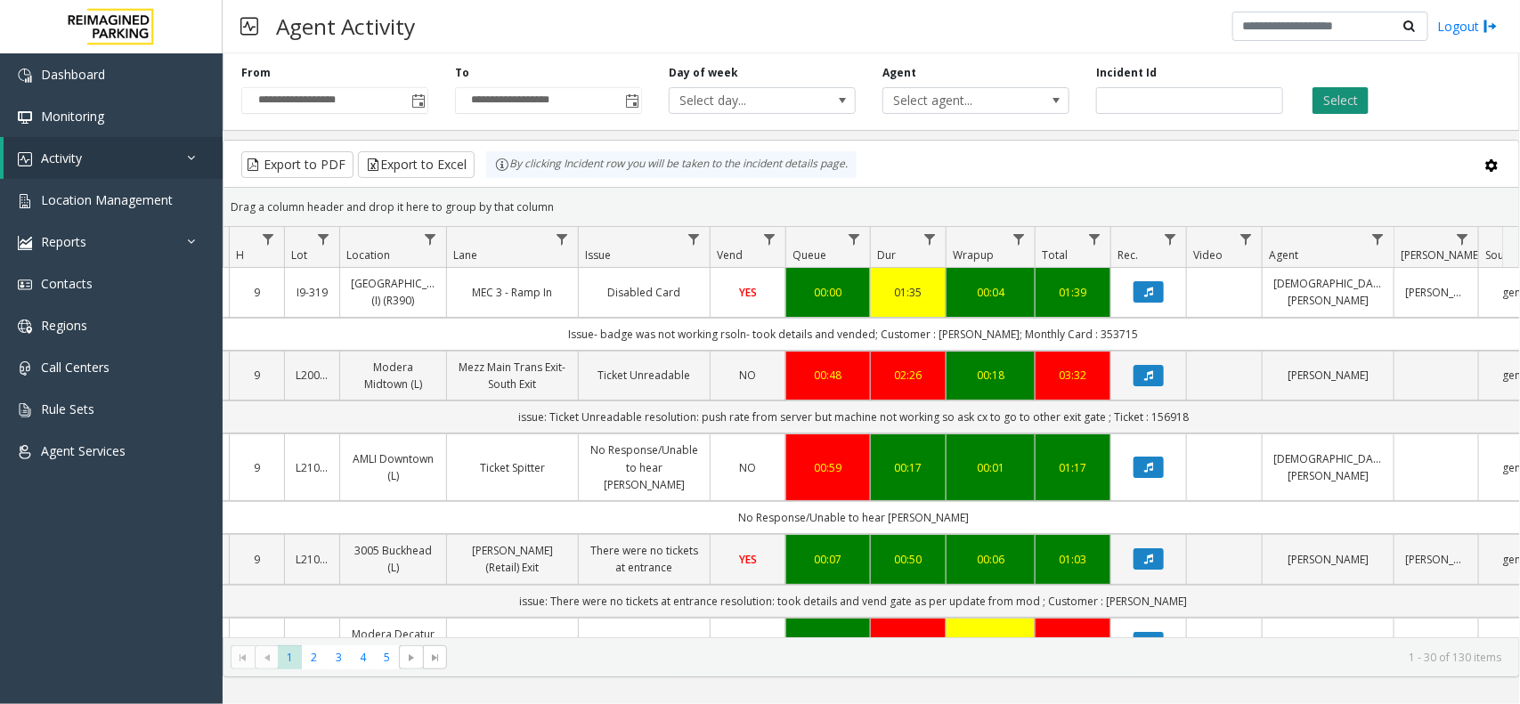
click at [1347, 94] on button "Select" at bounding box center [1340, 100] width 56 height 27
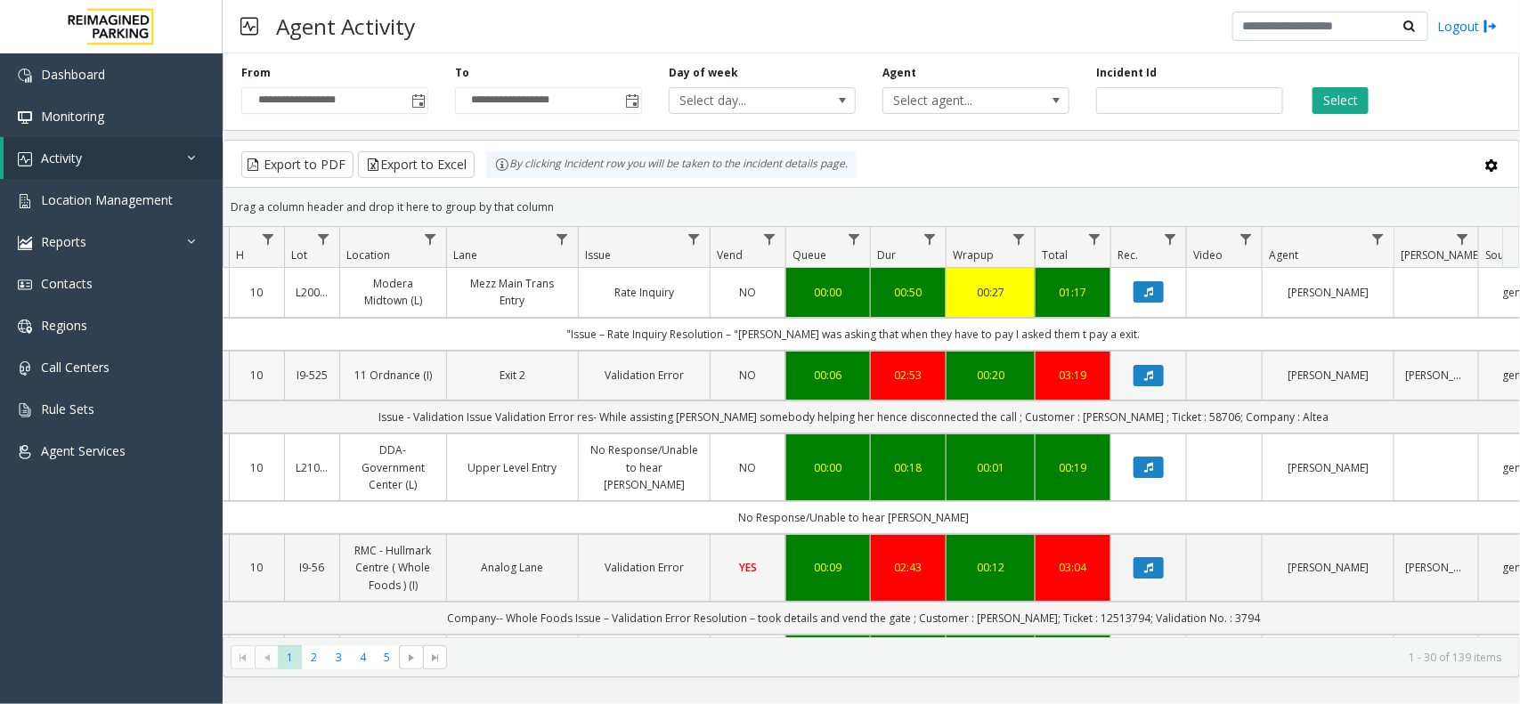
scroll to position [223, 201]
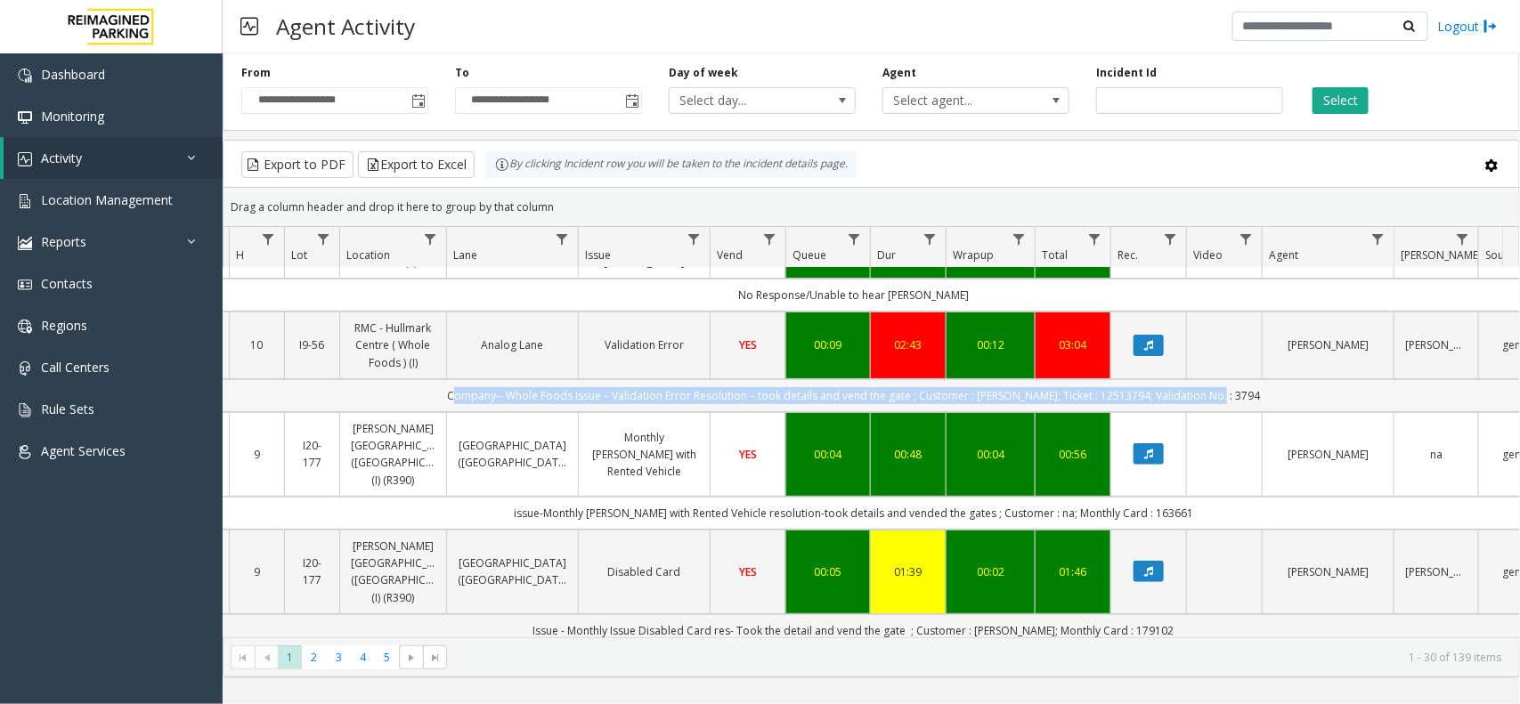
drag, startPoint x: 1236, startPoint y: 410, endPoint x: 419, endPoint y: 402, distance: 816.5
click at [419, 402] on td "Company-- Whole Foods Issue – Validation Error Resolution – took details and ve…" at bounding box center [853, 395] width 1605 height 33
drag, startPoint x: 417, startPoint y: 402, endPoint x: 1245, endPoint y: 394, distance: 828.1
click at [1245, 394] on td "Company-- Whole Foods Issue – Validation Error Resolution – took details and ve…" at bounding box center [853, 395] width 1605 height 33
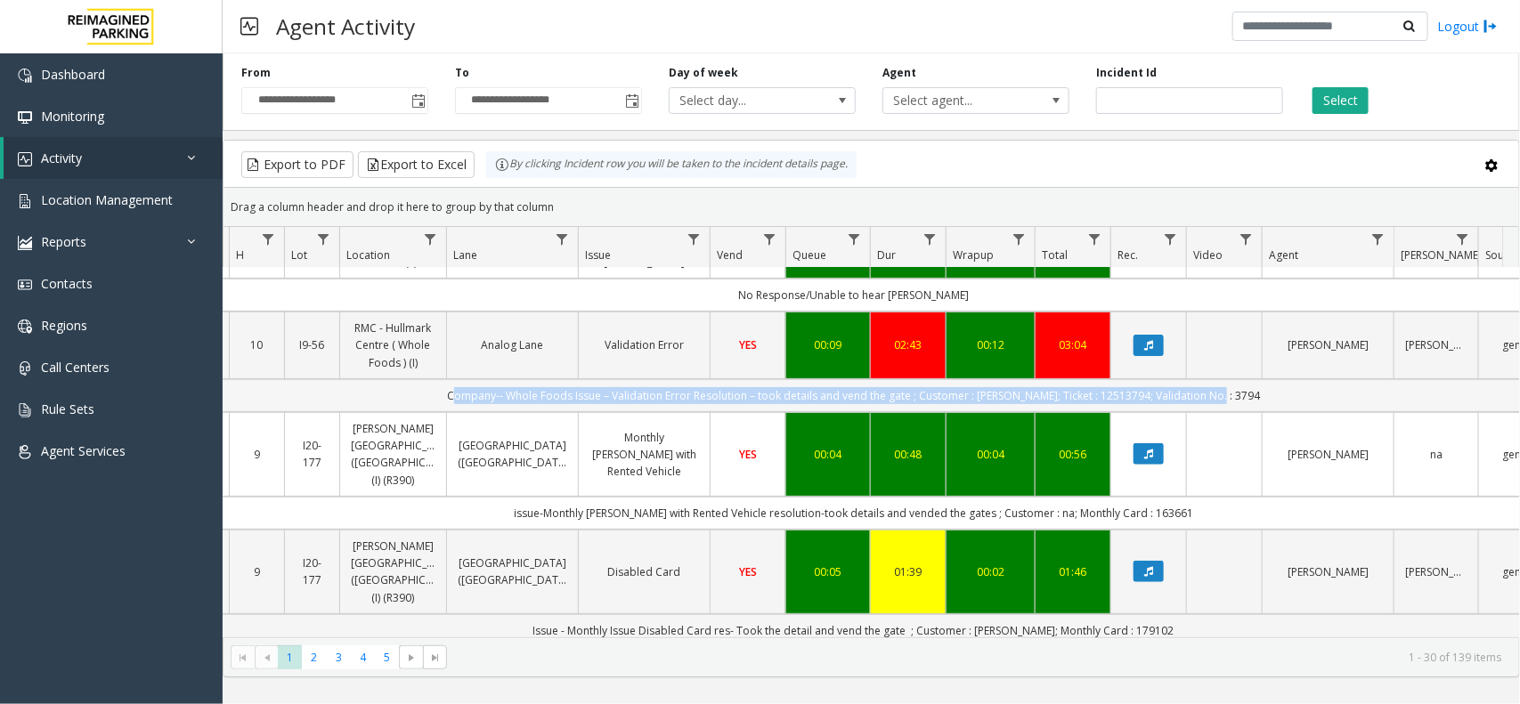
click at [1245, 394] on td "Company-- Whole Foods Issue – Validation Error Resolution – took details and ve…" at bounding box center [853, 395] width 1605 height 33
drag, startPoint x: 1245, startPoint y: 394, endPoint x: 414, endPoint y: 401, distance: 830.7
click at [414, 401] on td "Company-- Whole Foods Issue – Validation Error Resolution – took details and ve…" at bounding box center [853, 395] width 1605 height 33
drag, startPoint x: 410, startPoint y: 401, endPoint x: 1256, endPoint y: 390, distance: 845.9
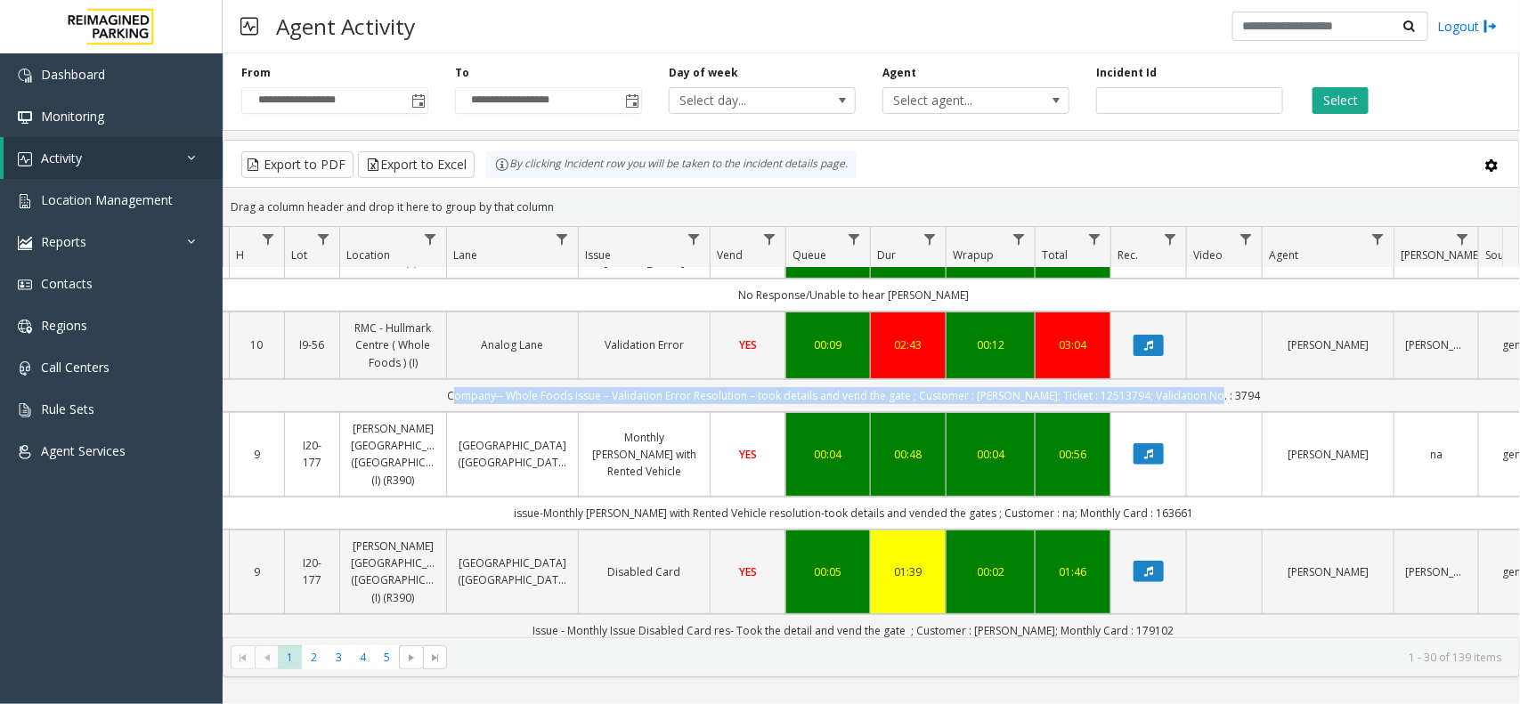
click at [1222, 390] on td "Company-- Whole Foods Issue – Validation Error Resolution – took details and ve…" at bounding box center [853, 395] width 1605 height 33
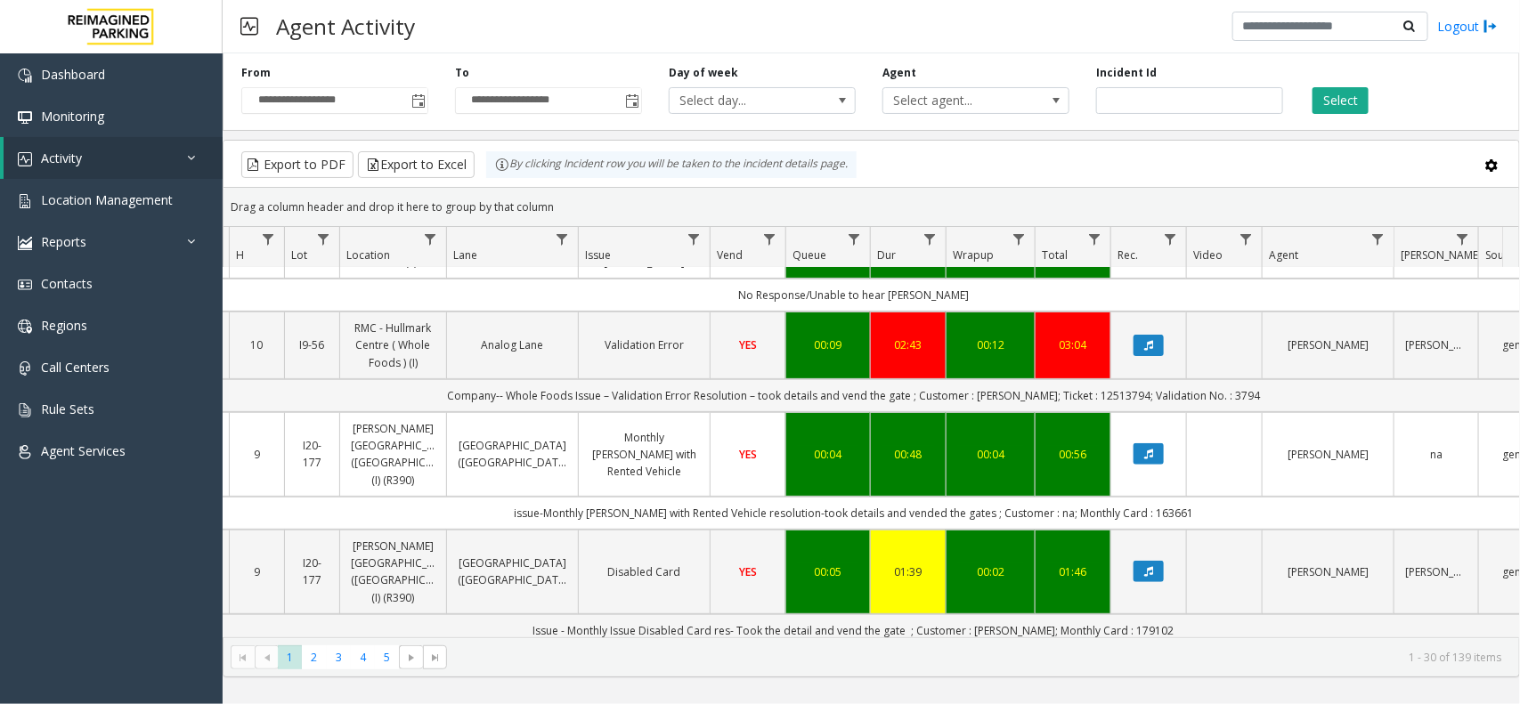
click at [1256, 390] on td "Company-- Whole Foods Issue – Validation Error Resolution – took details and ve…" at bounding box center [853, 395] width 1605 height 33
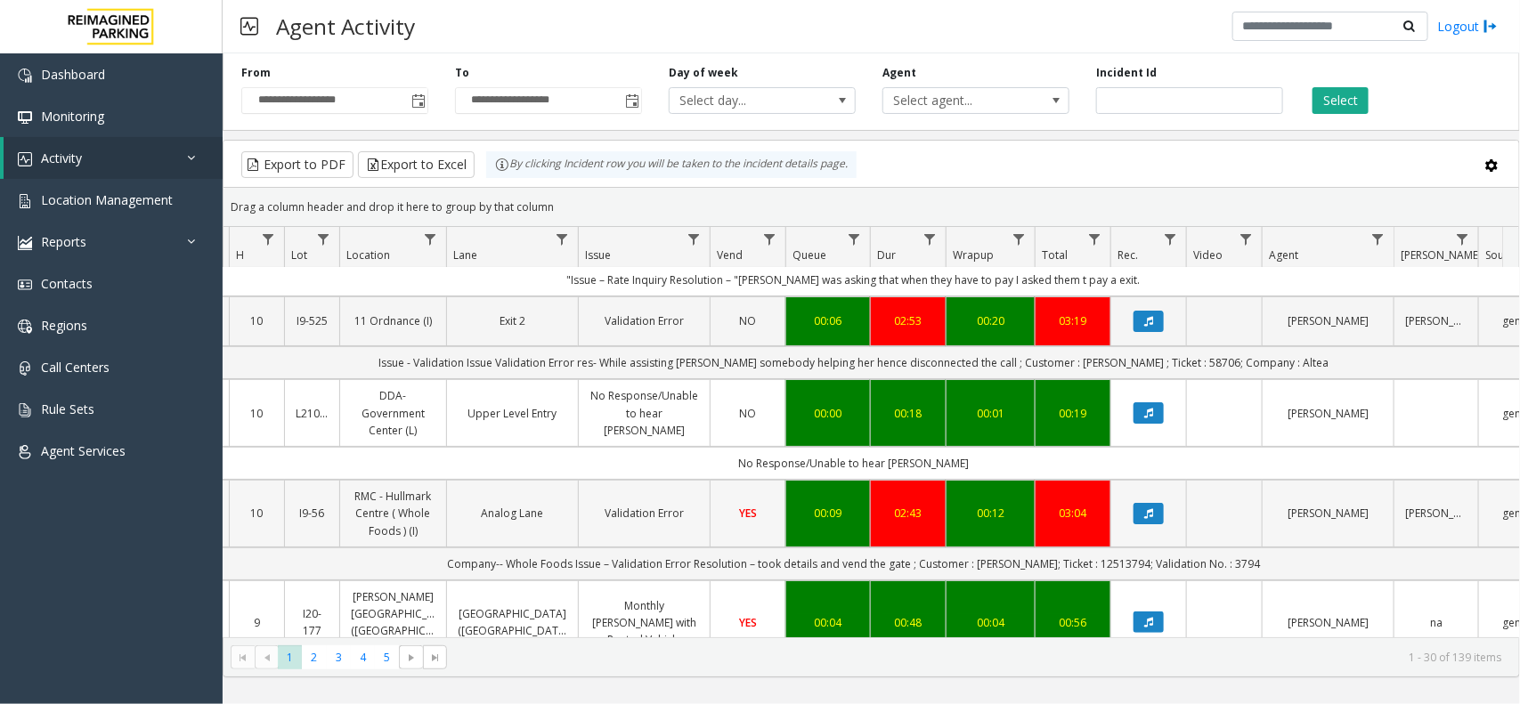
scroll to position [0, 201]
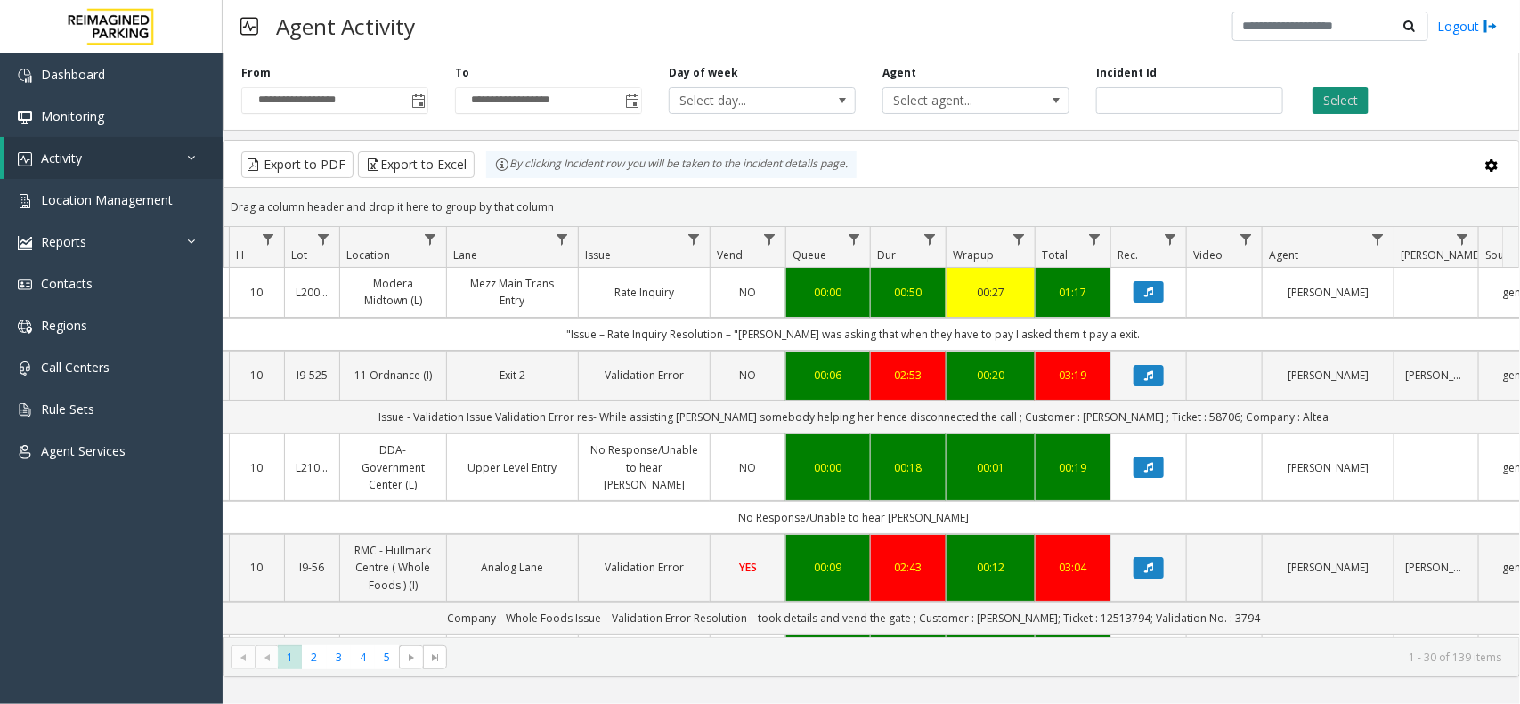
click at [1329, 108] on button "Select" at bounding box center [1340, 100] width 56 height 27
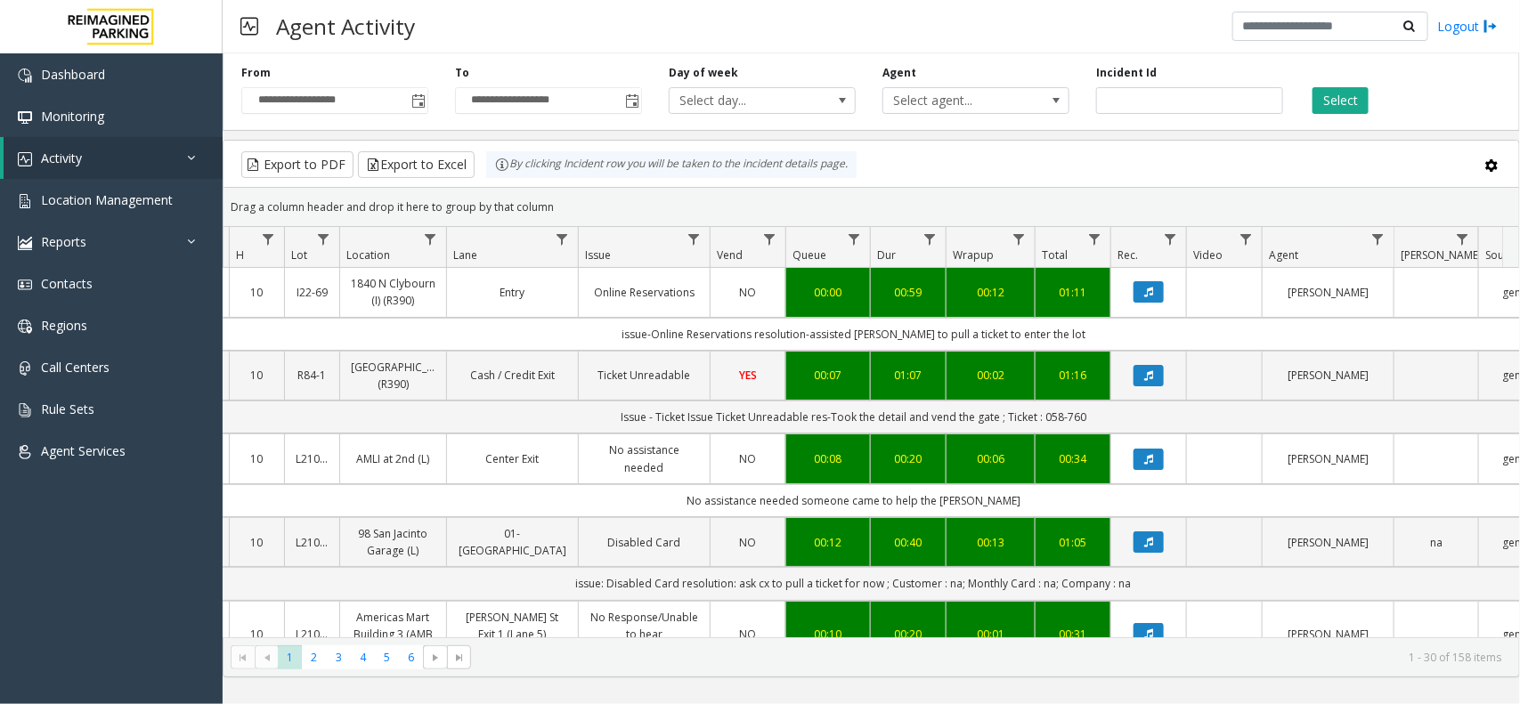
drag, startPoint x: 1307, startPoint y: 96, endPoint x: 1319, endPoint y: 100, distance: 12.1
click at [1311, 99] on div "Select" at bounding box center [1403, 89] width 214 height 49
click at [1344, 103] on button "Select" at bounding box center [1340, 100] width 56 height 27
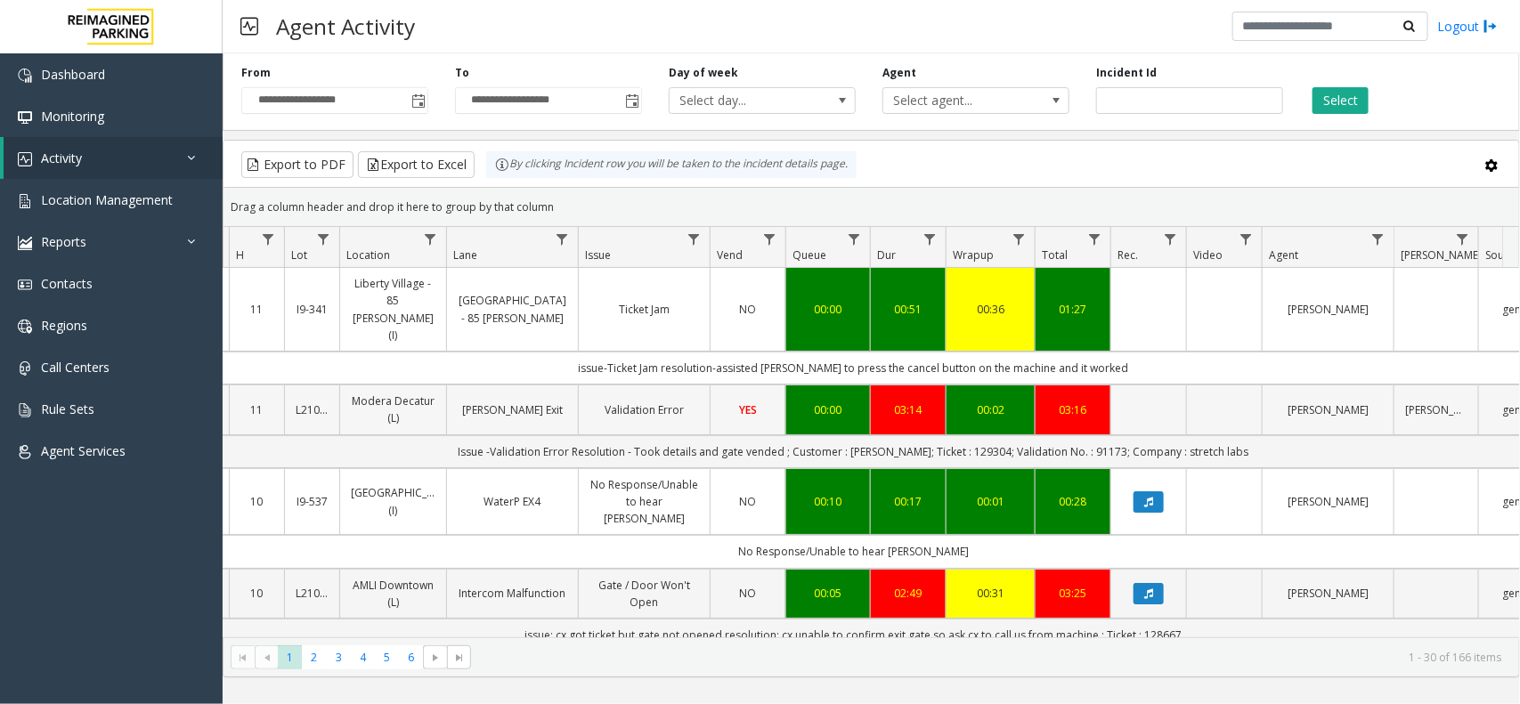
scroll to position [111, 201]
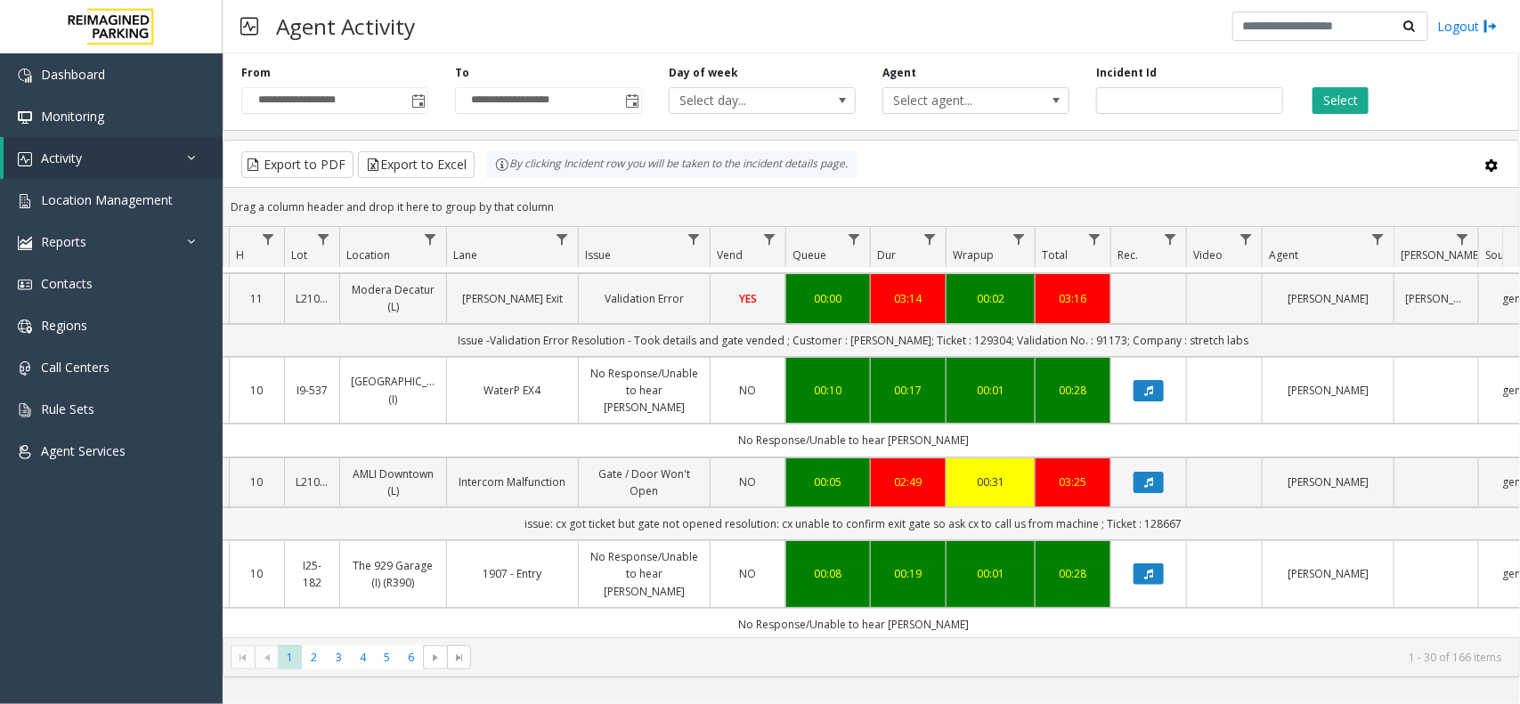
drag, startPoint x: 1204, startPoint y: 479, endPoint x: 496, endPoint y: 474, distance: 707.9
click at [496, 508] on td "issue: cx got ticket but gate not opened resolution: cx unable to confirm exit …" at bounding box center [853, 524] width 1605 height 33
click at [494, 508] on td "issue: cx got ticket but gate not opened resolution: cx unable to confirm exit …" at bounding box center [853, 524] width 1605 height 33
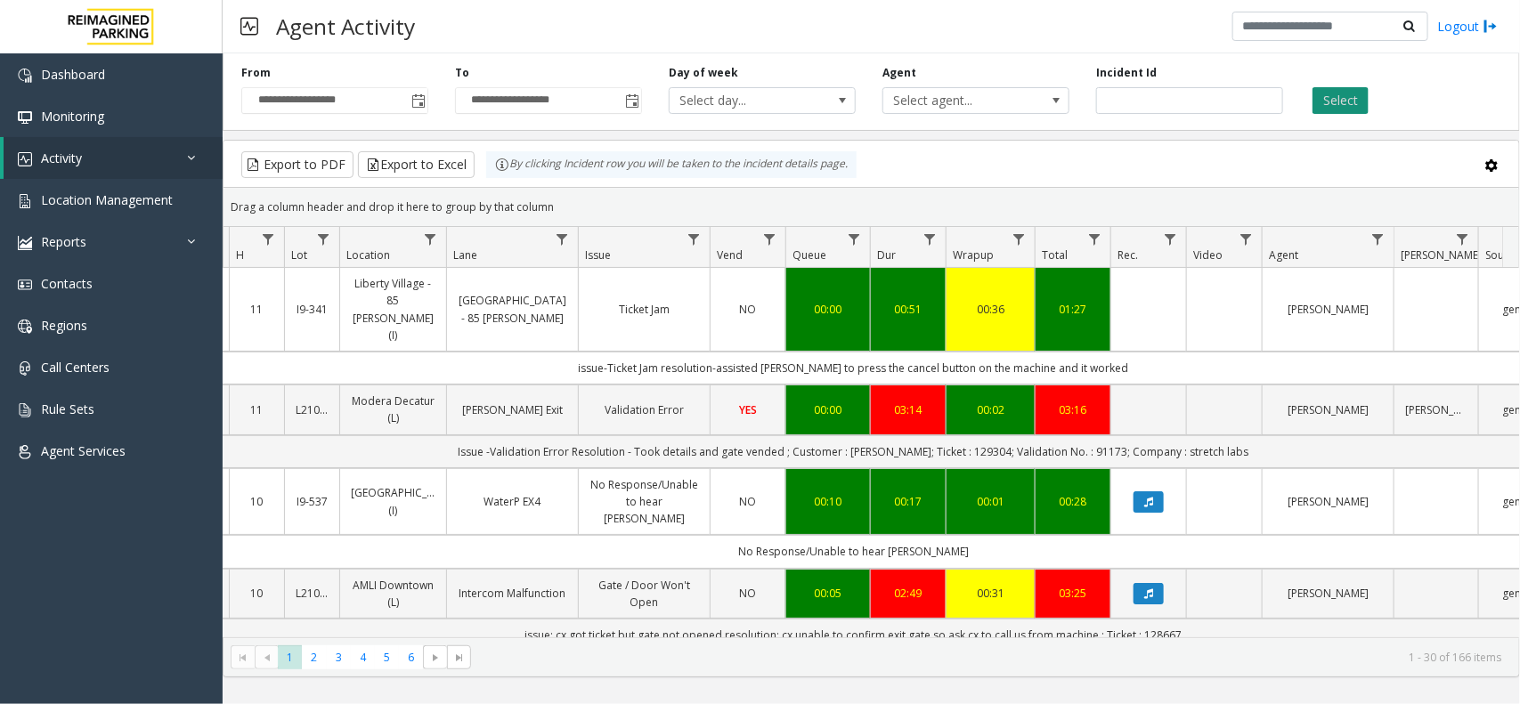
click at [1333, 102] on button "Select" at bounding box center [1340, 100] width 56 height 27
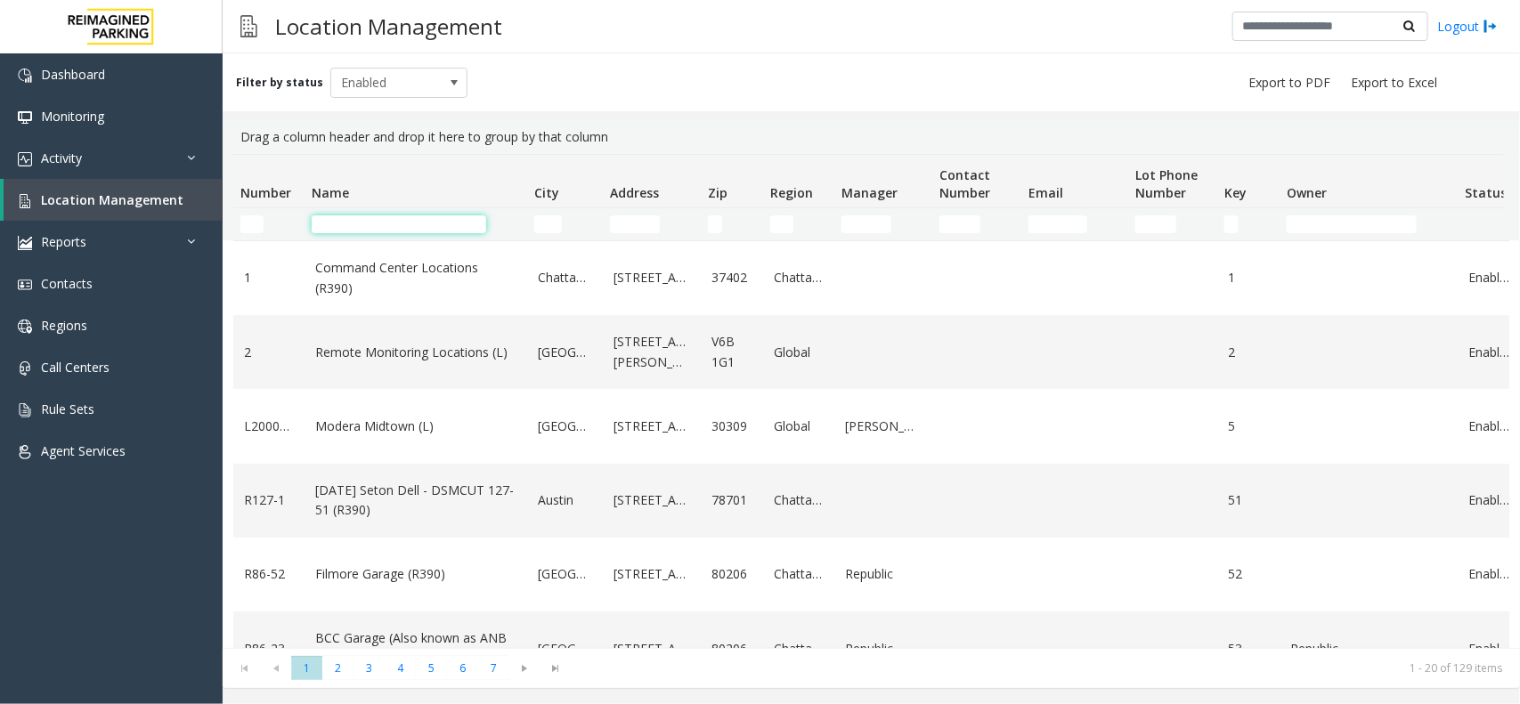
click at [401, 215] on input "Name Filter" at bounding box center [399, 224] width 175 height 18
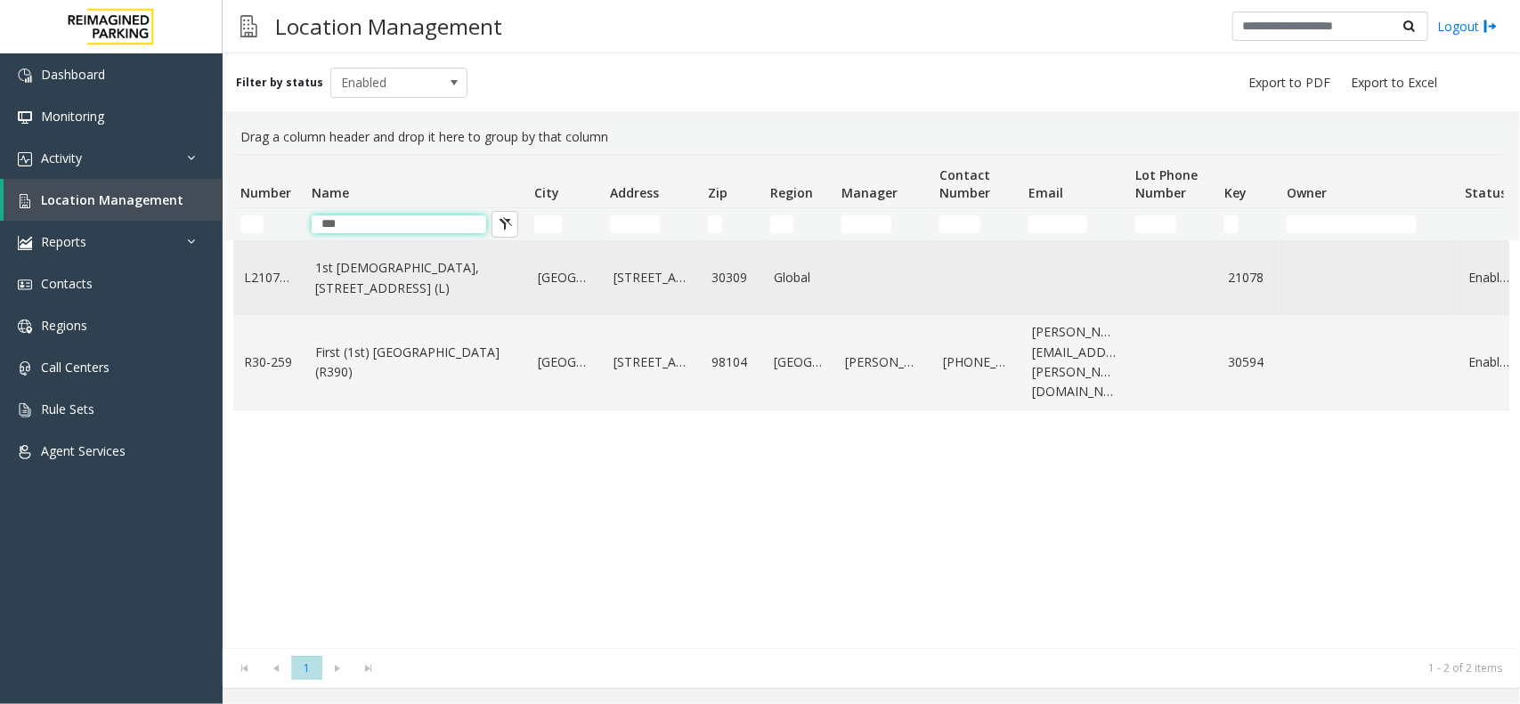
type input "***"
click at [427, 259] on td "1st [DEMOGRAPHIC_DATA], [STREET_ADDRESS] (L)" at bounding box center [416, 278] width 223 height 74
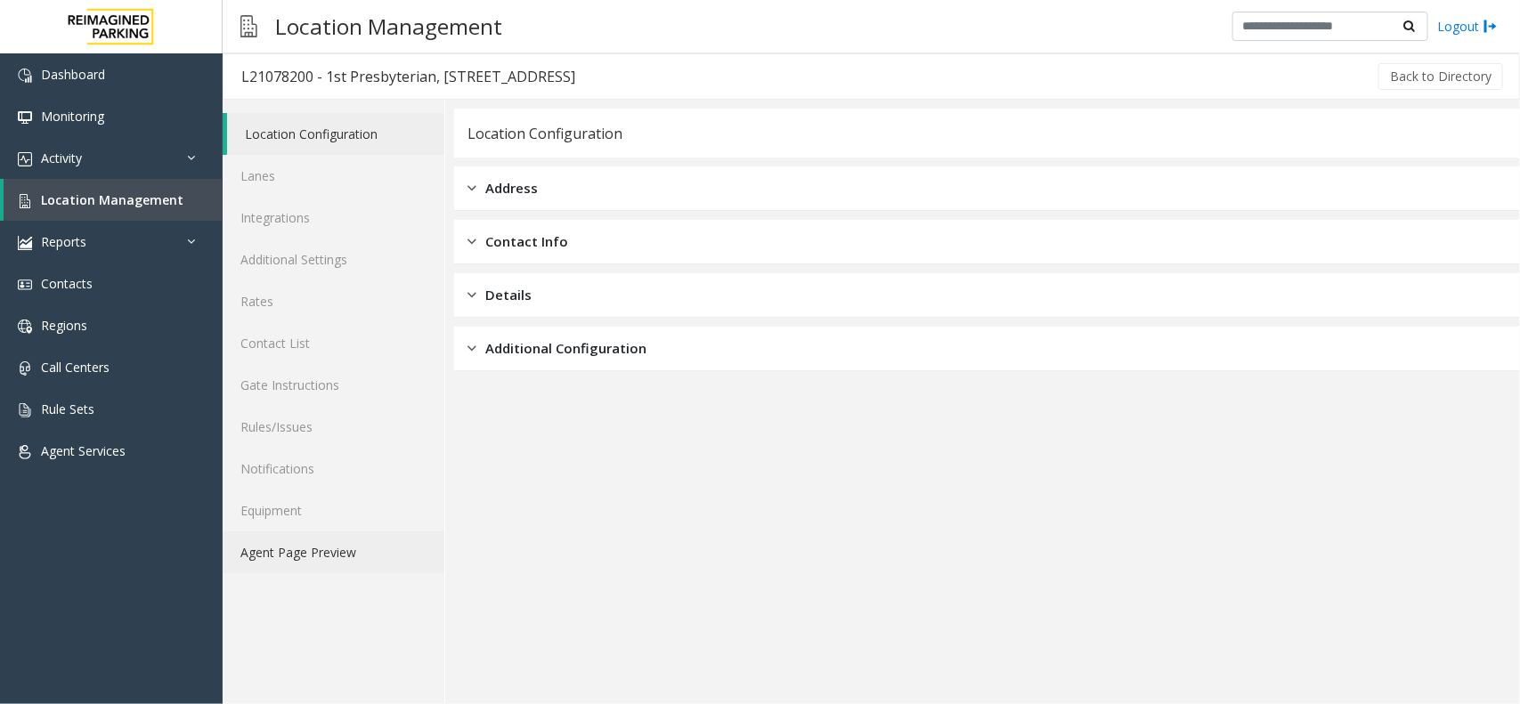
click at [340, 550] on link "Agent Page Preview" at bounding box center [334, 553] width 222 height 42
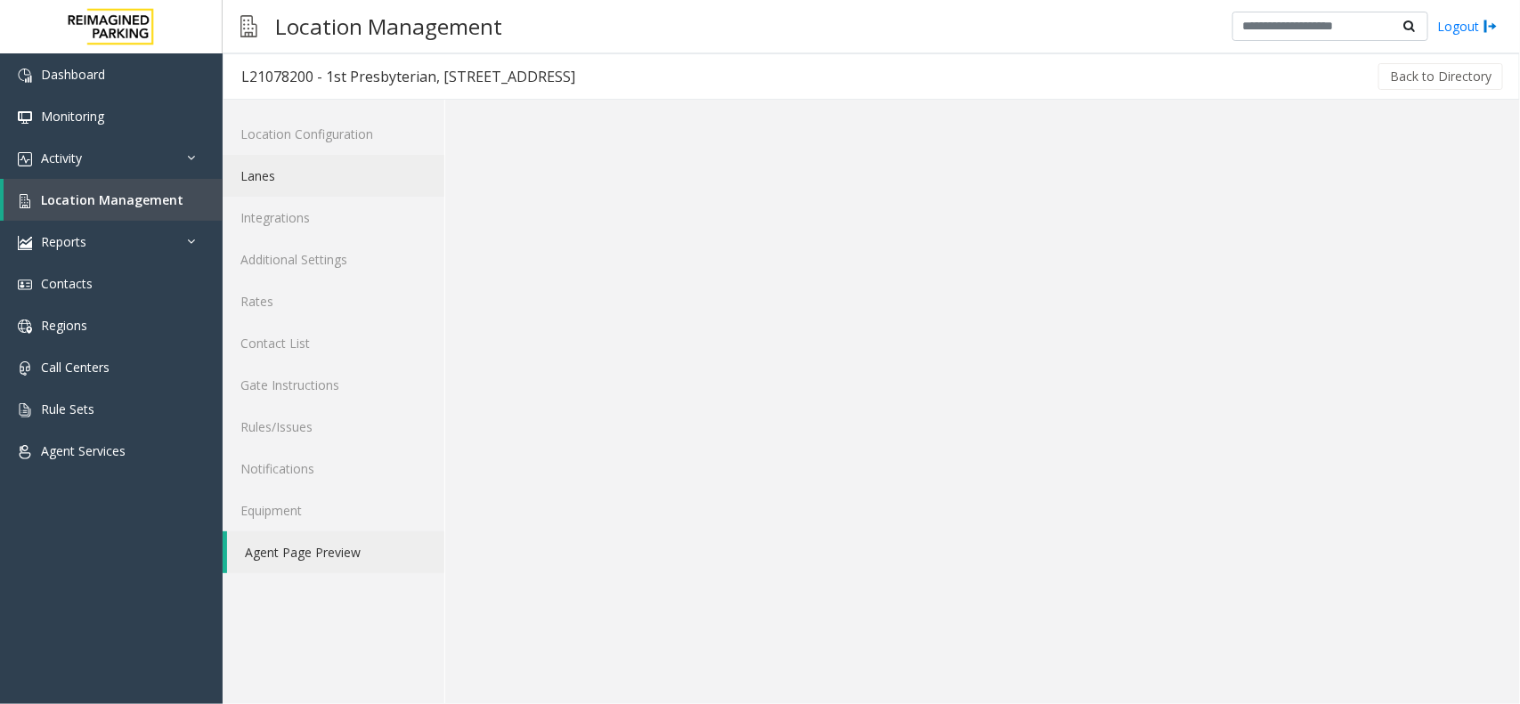
click at [285, 167] on link "Lanes" at bounding box center [334, 176] width 222 height 42
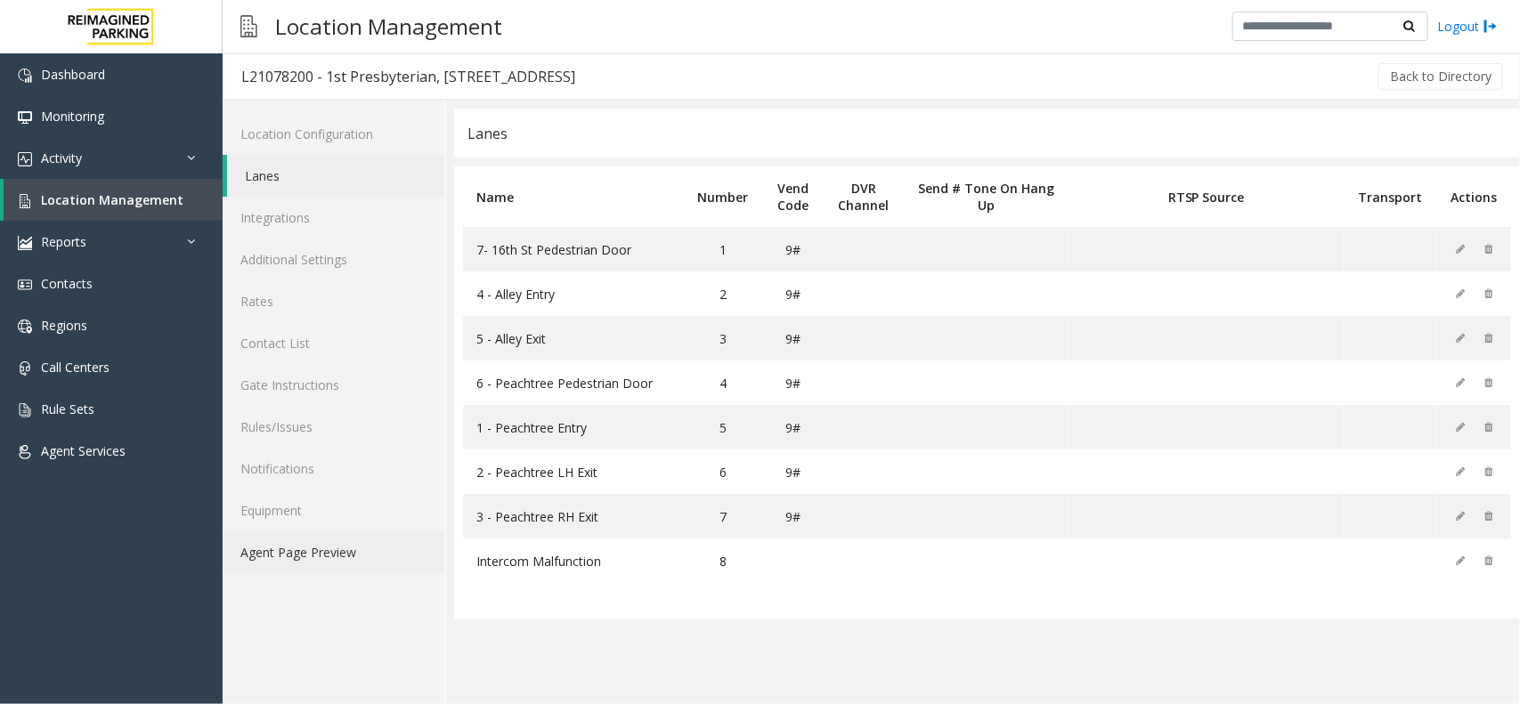
click at [350, 555] on link "Agent Page Preview" at bounding box center [334, 553] width 222 height 42
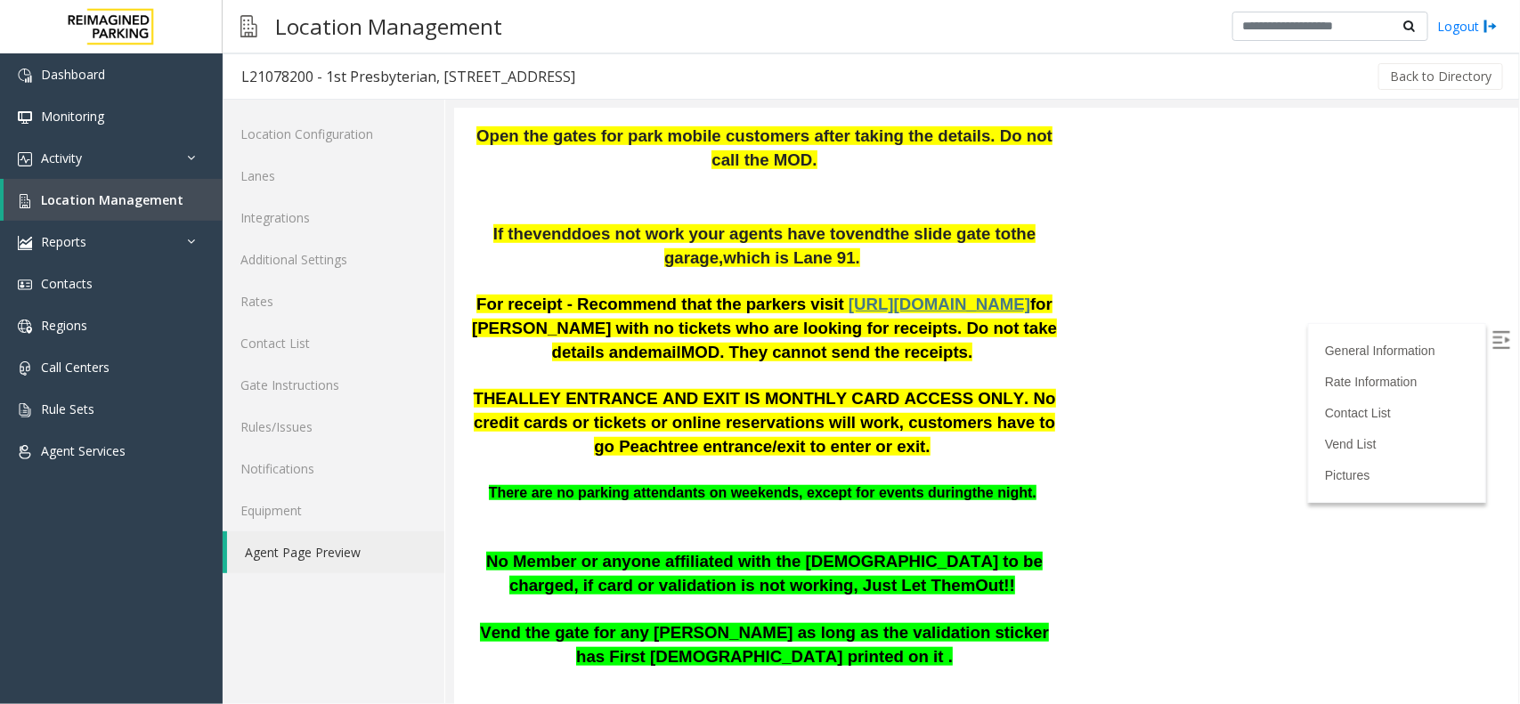
scroll to position [1421, 0]
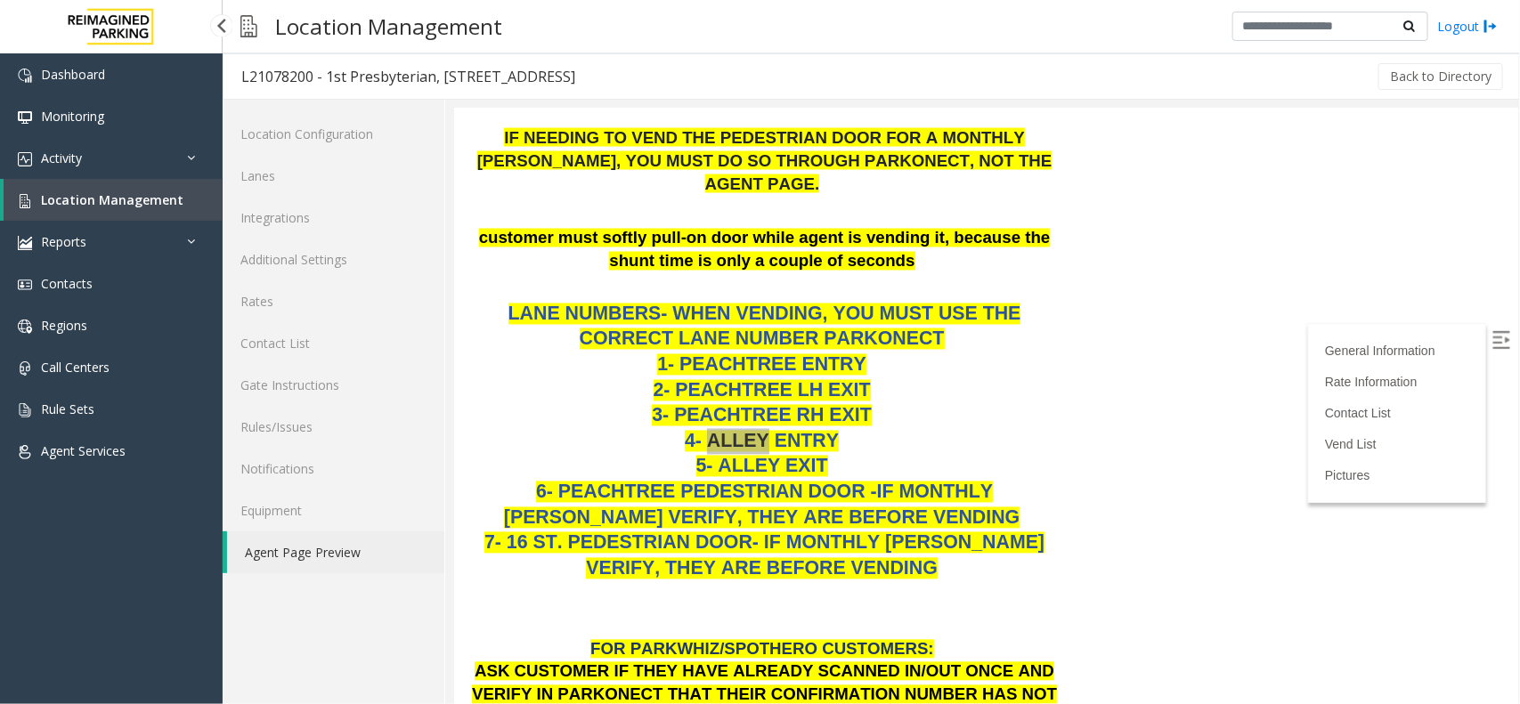
click at [152, 198] on span "Location Management" at bounding box center [112, 199] width 142 height 17
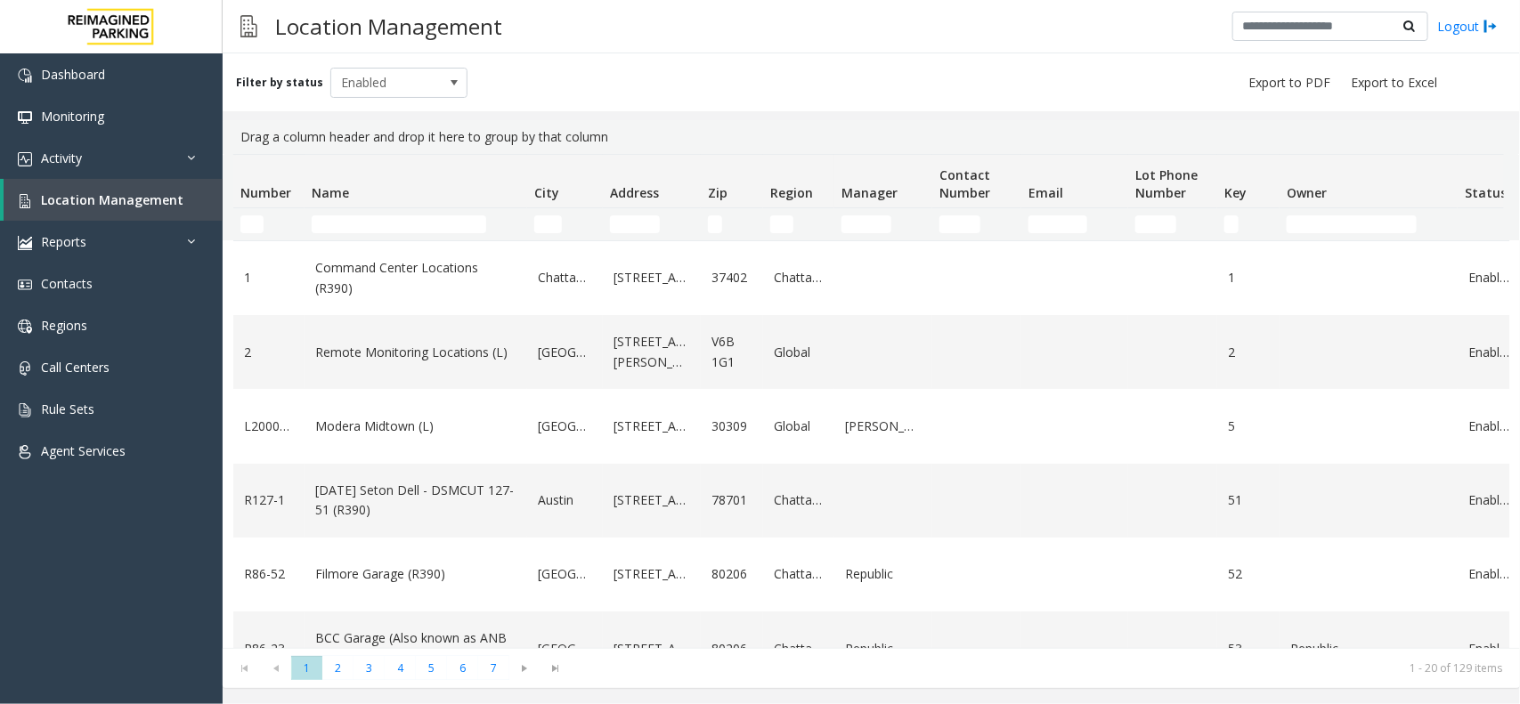
click at [356, 211] on td "Name Filter" at bounding box center [416, 224] width 223 height 32
click at [375, 220] on input "Name Filter" at bounding box center [399, 224] width 175 height 18
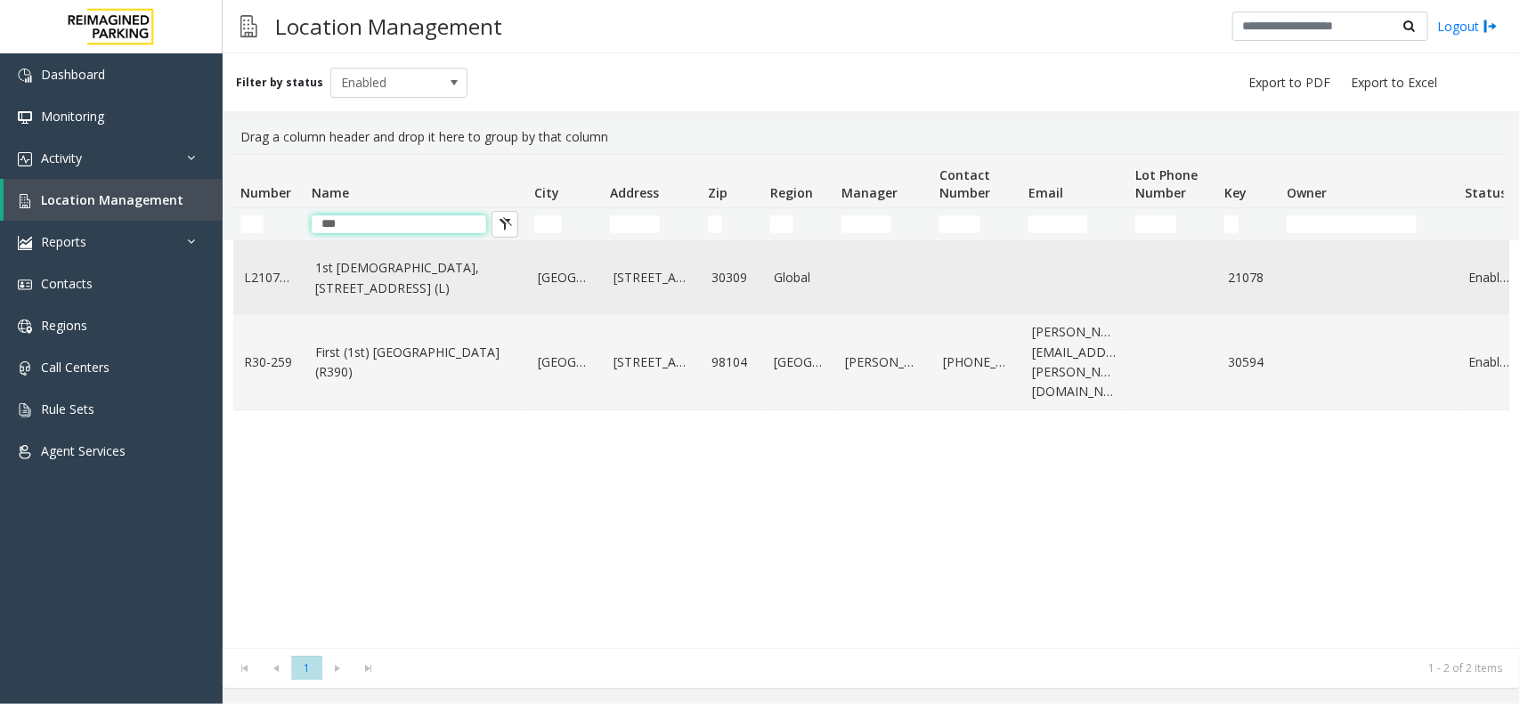
type input "***"
click at [443, 283] on link "1st Presbyterian, 1337 Peachtree St (L)" at bounding box center [415, 278] width 201 height 40
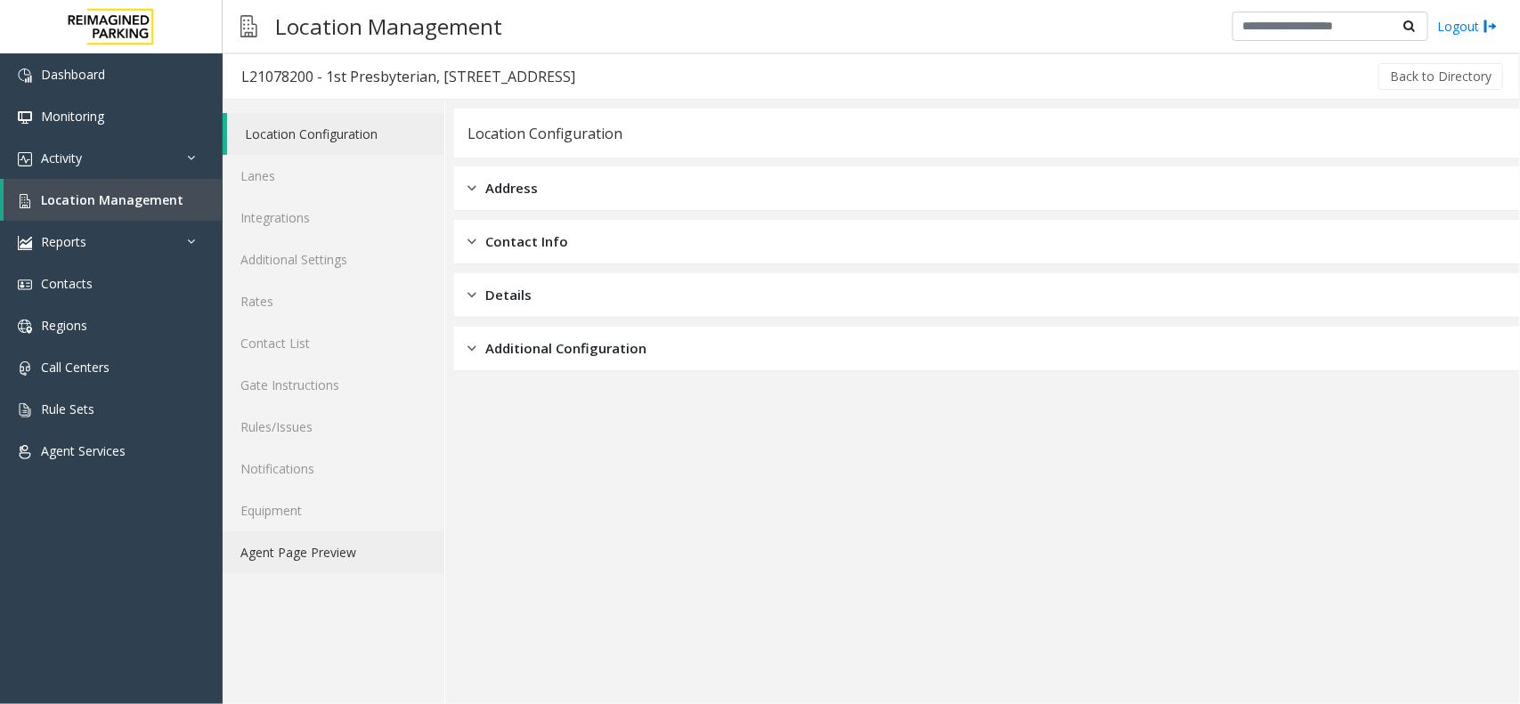
click at [335, 548] on link "Agent Page Preview" at bounding box center [334, 553] width 222 height 42
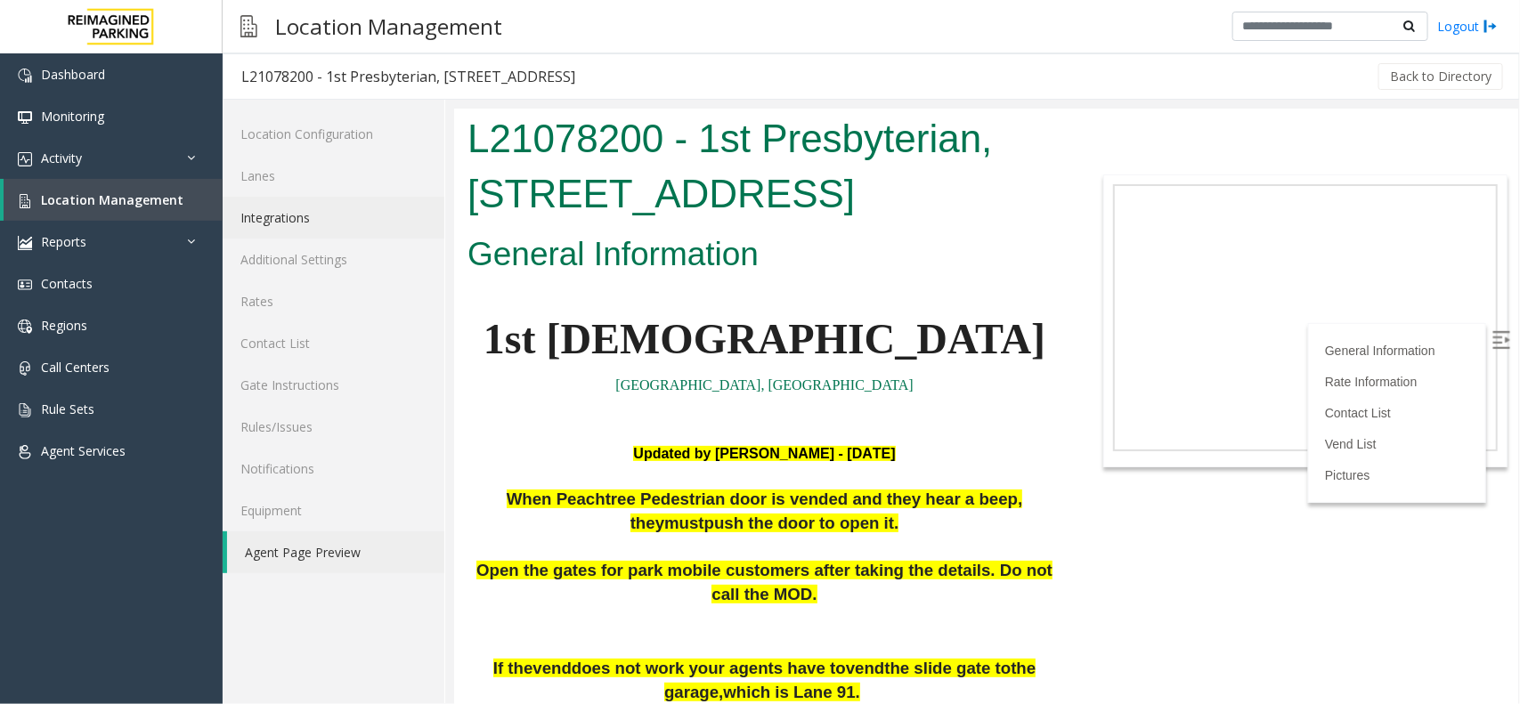
click at [321, 207] on link "Integrations" at bounding box center [334, 218] width 222 height 42
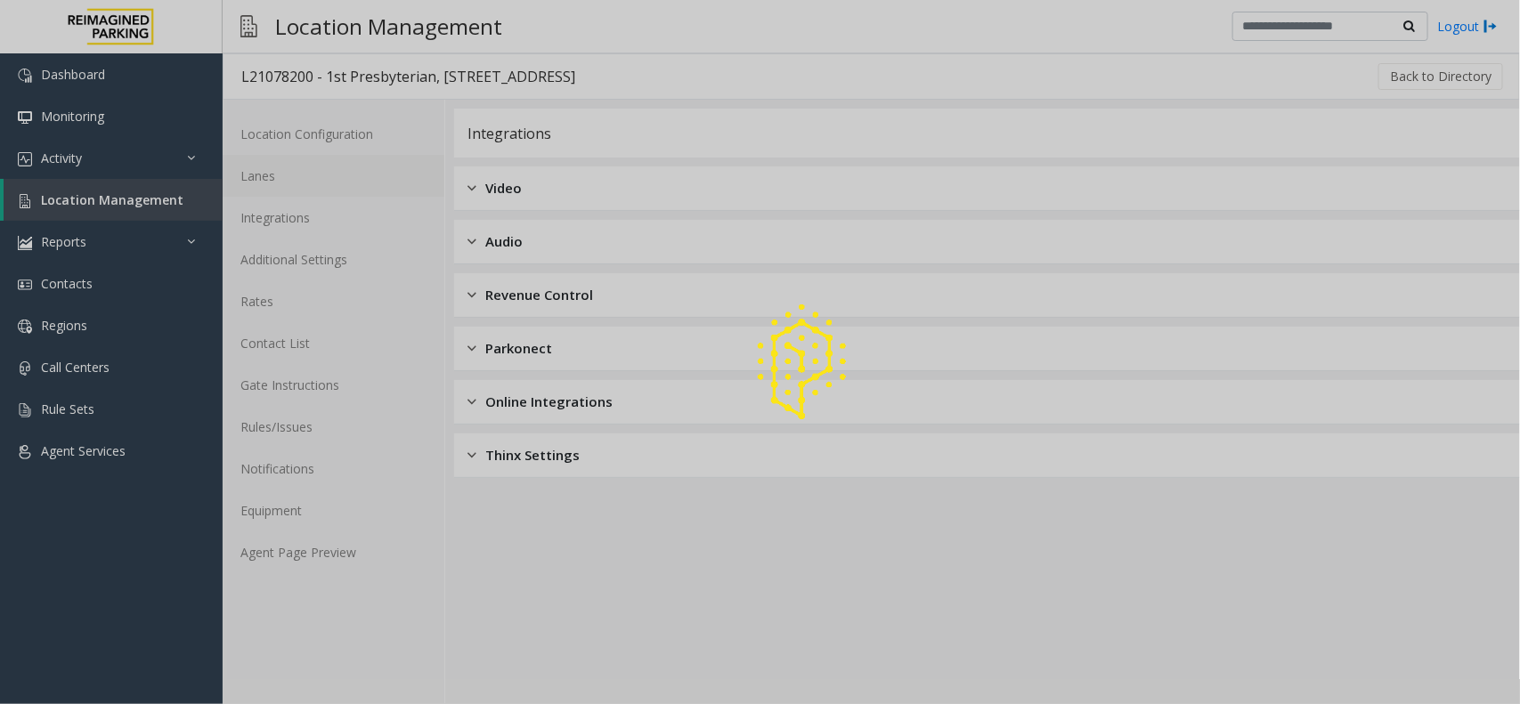
click at [317, 175] on link "Lanes" at bounding box center [334, 176] width 222 height 42
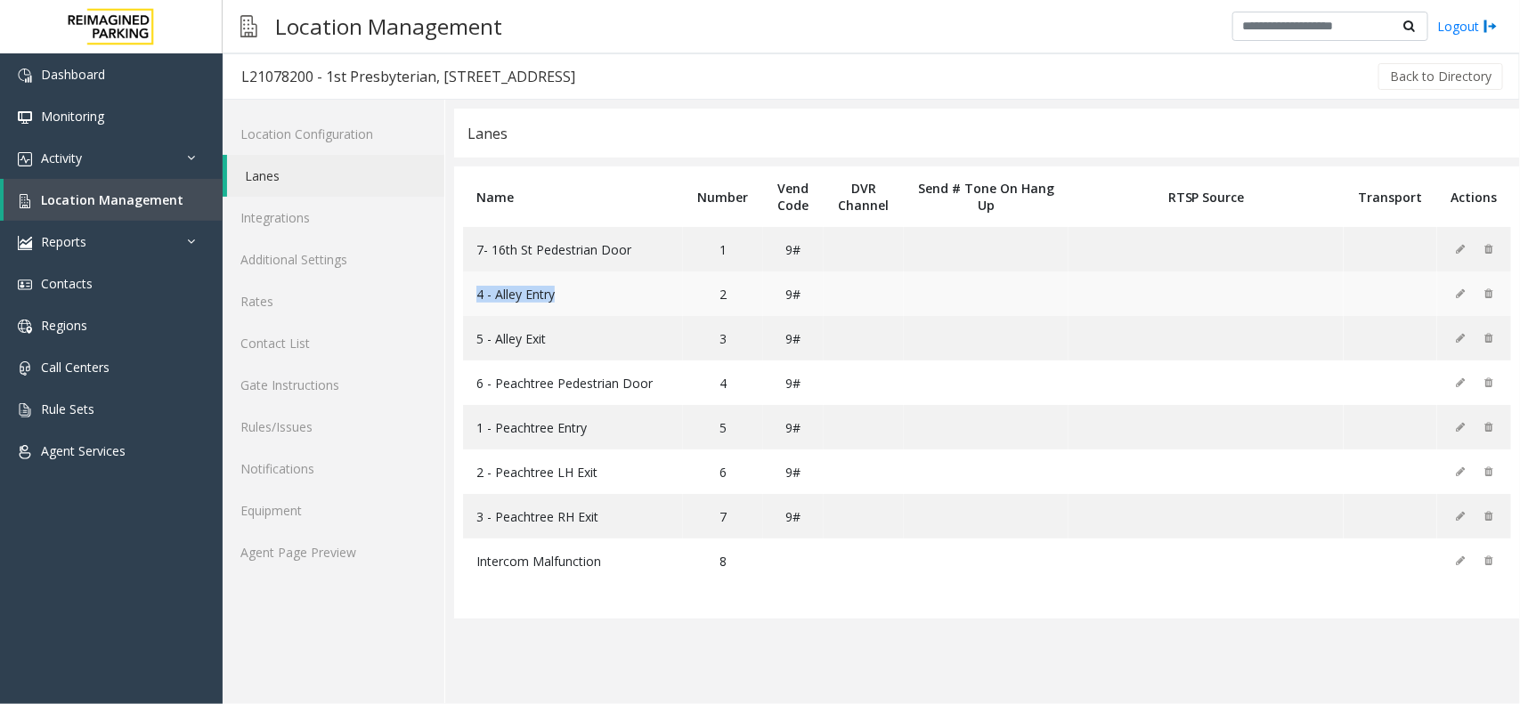
drag, startPoint x: 567, startPoint y: 298, endPoint x: 470, endPoint y: 307, distance: 97.5
click at [470, 307] on td "4 - Alley Entry" at bounding box center [573, 294] width 220 height 45
click at [350, 545] on link "Agent Page Preview" at bounding box center [334, 553] width 222 height 42
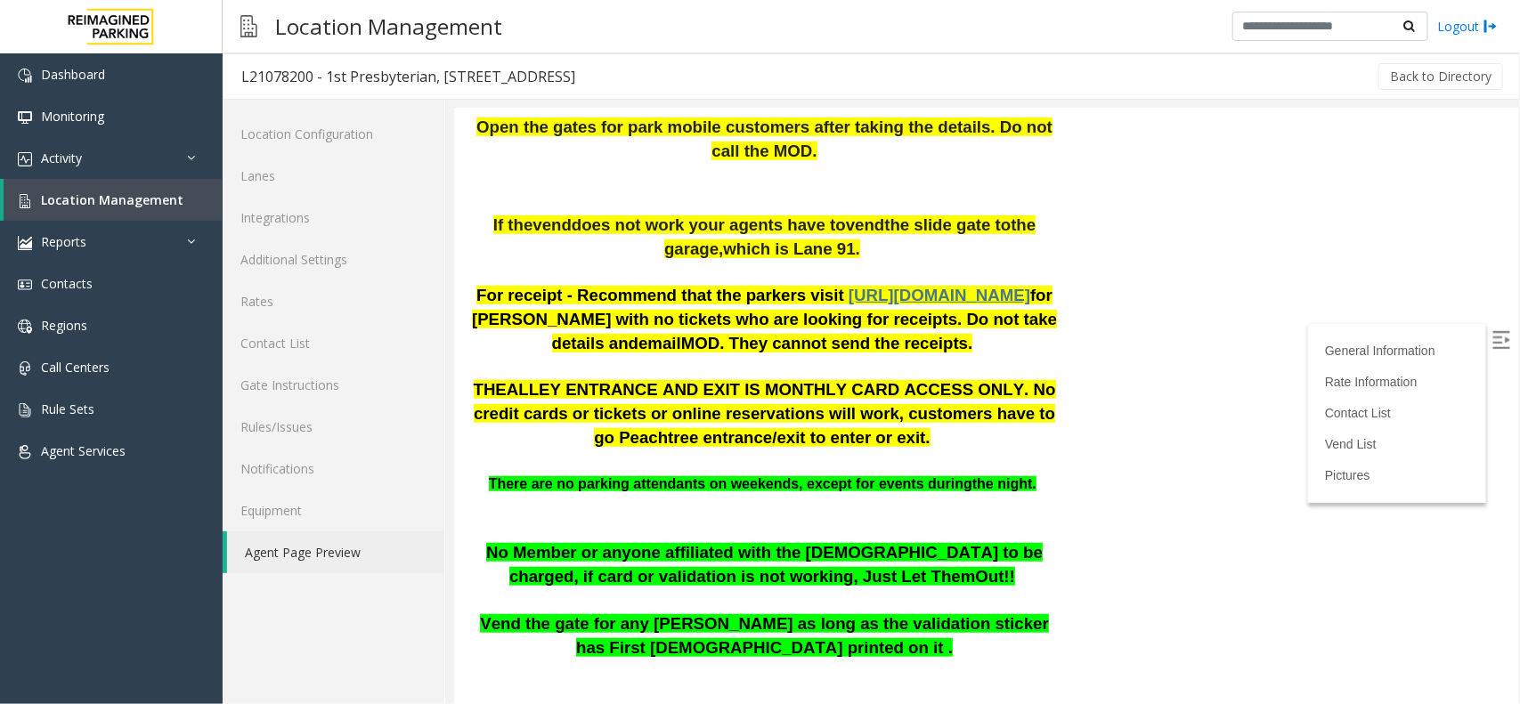
scroll to position [445, 0]
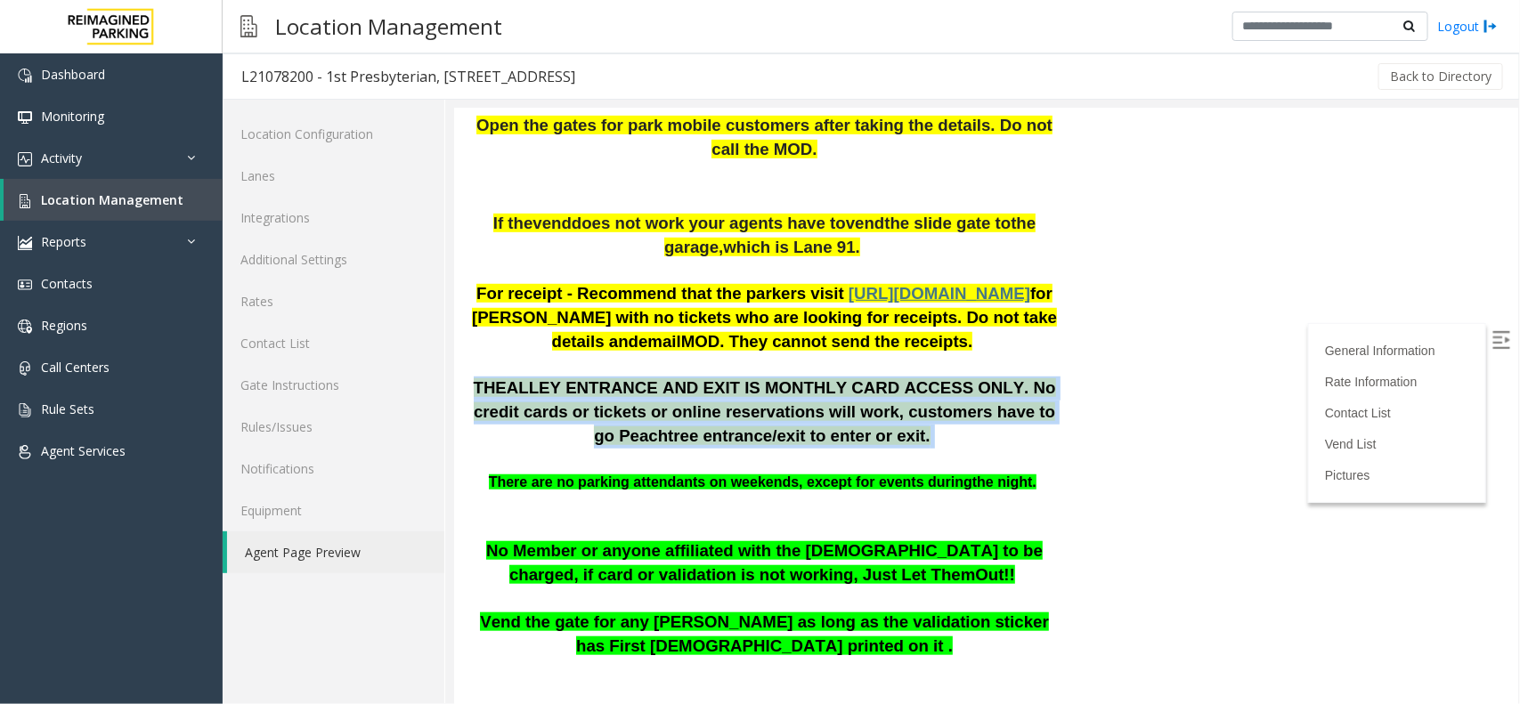
drag, startPoint x: 464, startPoint y: 386, endPoint x: 999, endPoint y: 429, distance: 536.9
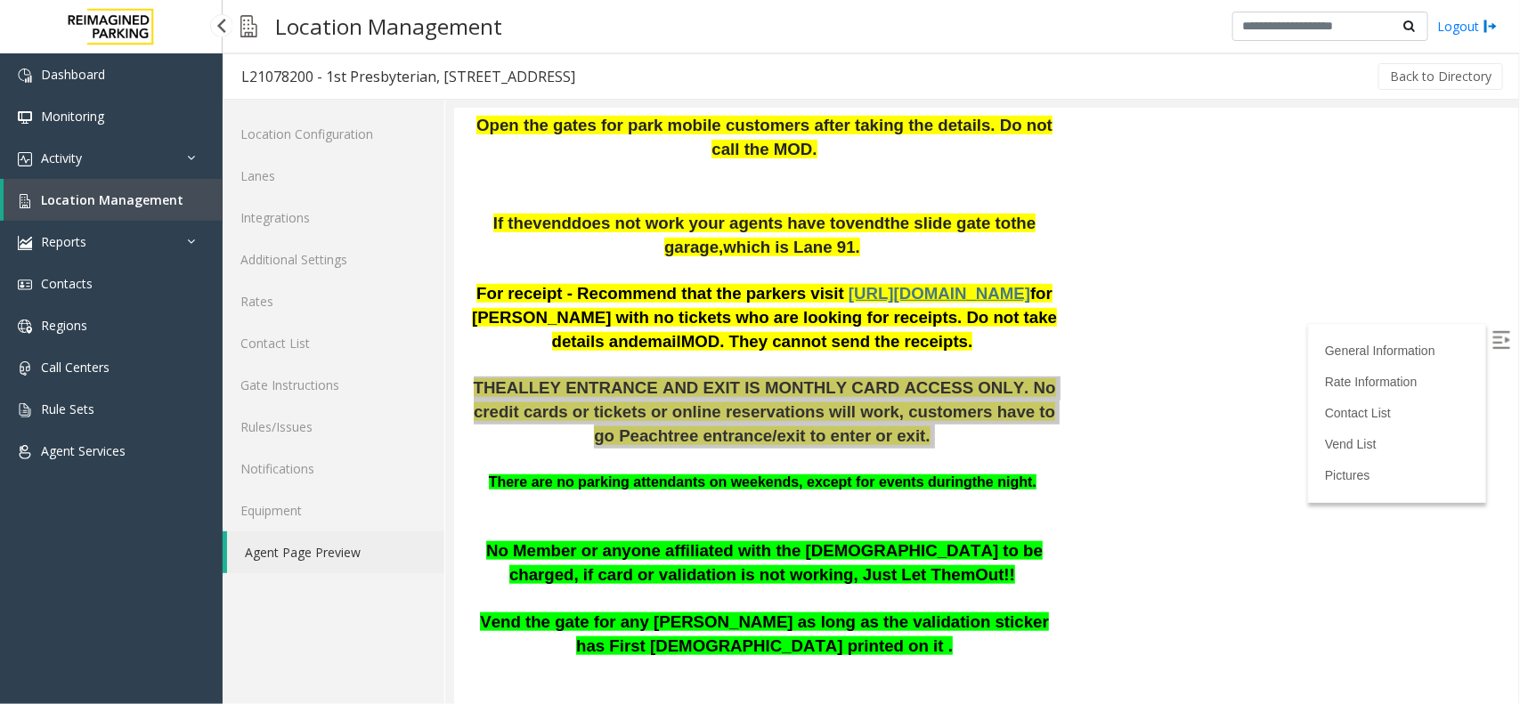
click at [122, 191] on span "Location Management" at bounding box center [112, 199] width 142 height 17
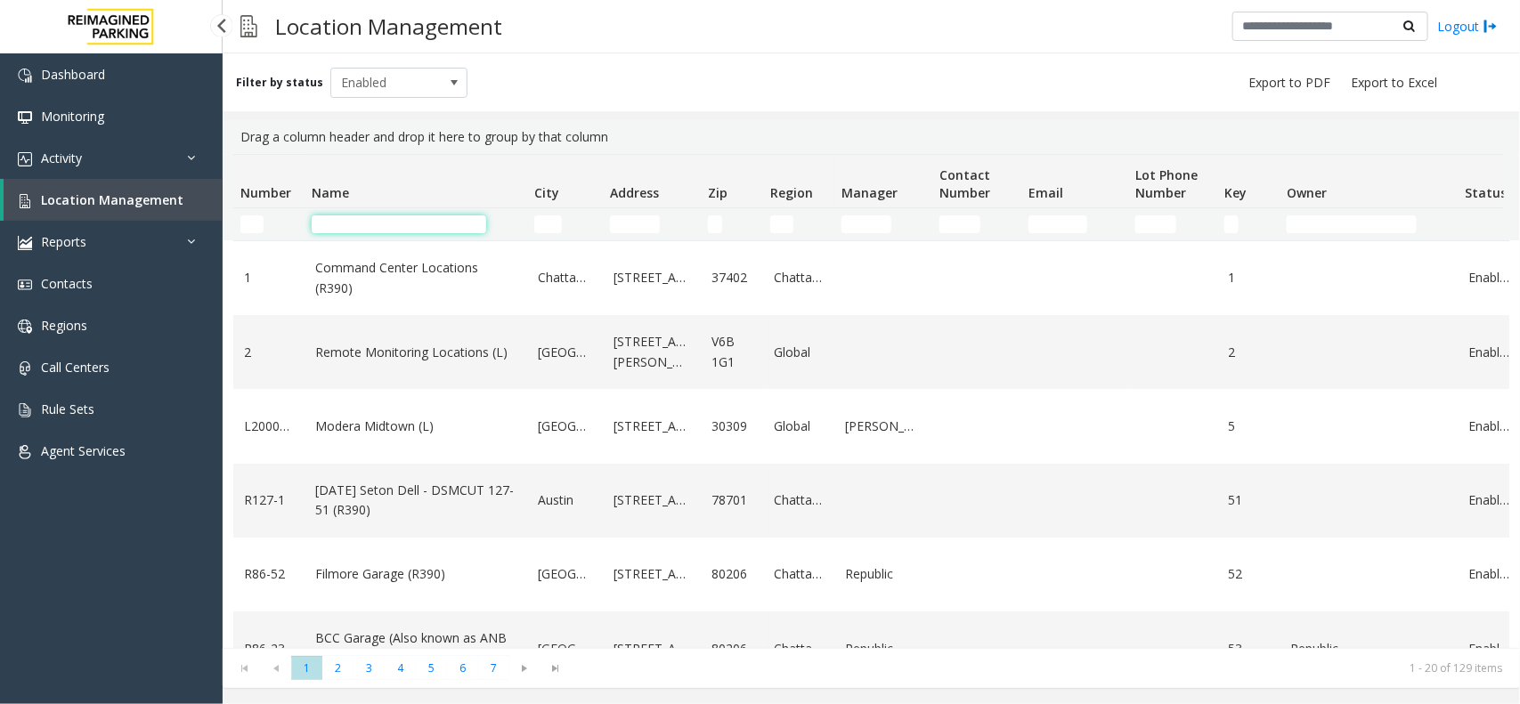
click at [374, 229] on input "Name Filter" at bounding box center [399, 224] width 175 height 18
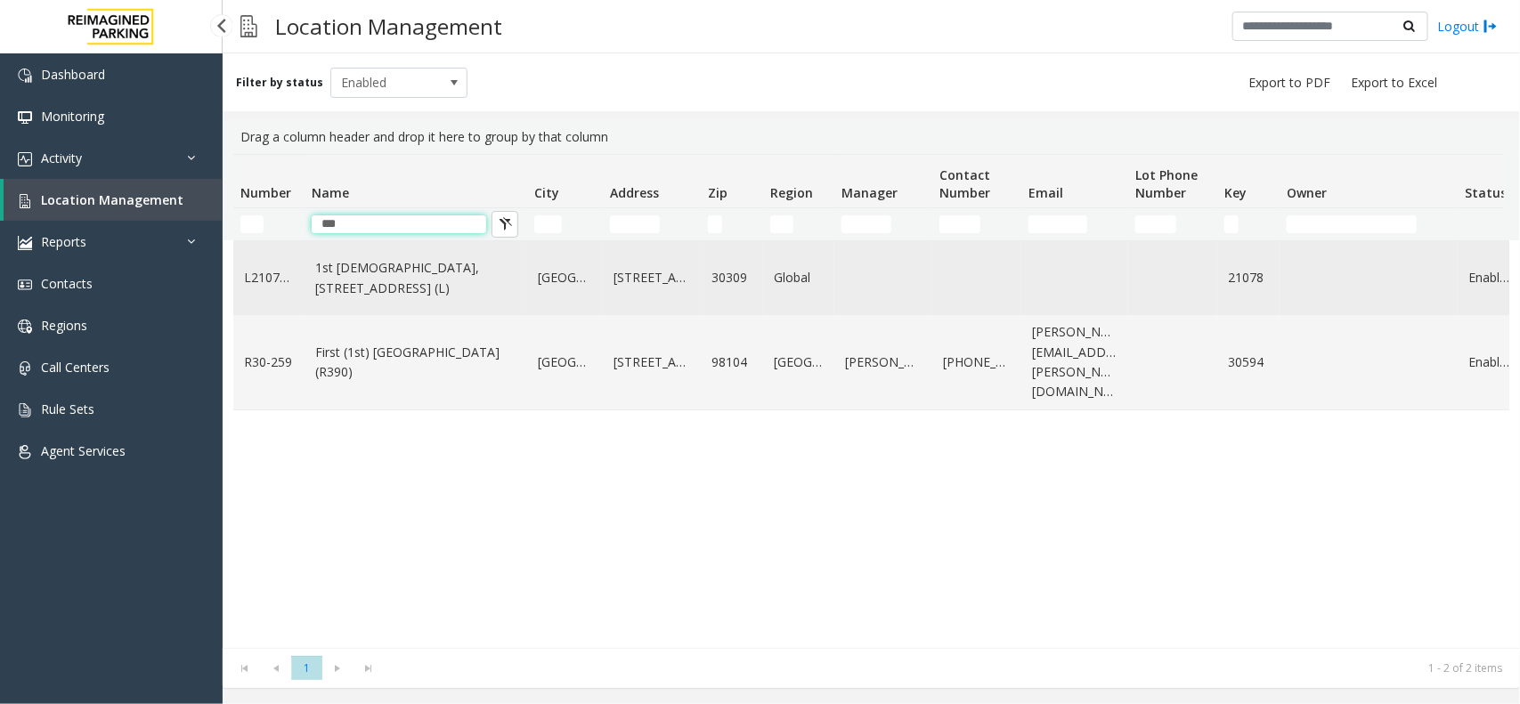
type input "***"
click at [485, 315] on td "1st Presbyterian, 1337 Peachtree St (L)" at bounding box center [416, 278] width 223 height 74
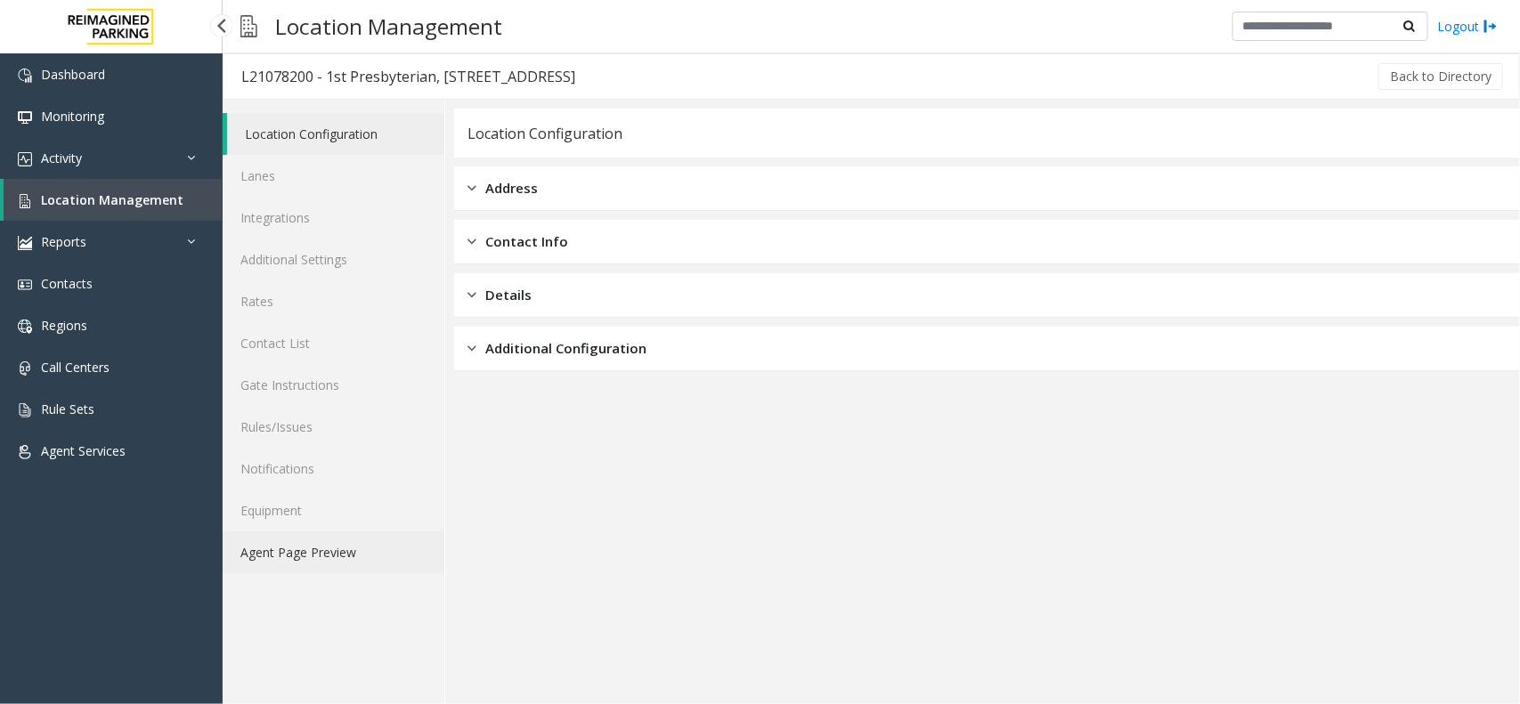
click at [353, 559] on link "Agent Page Preview" at bounding box center [334, 553] width 222 height 42
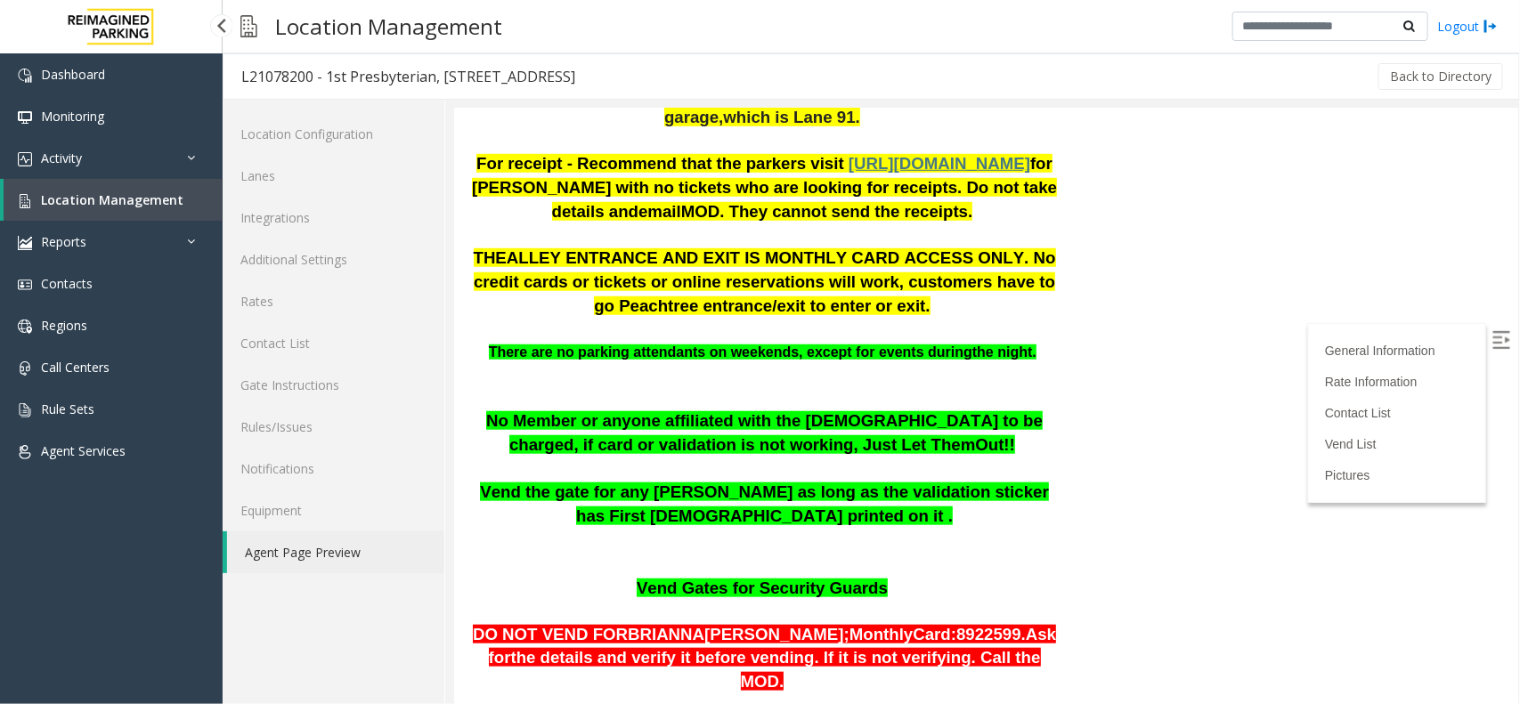
scroll to position [556, 0]
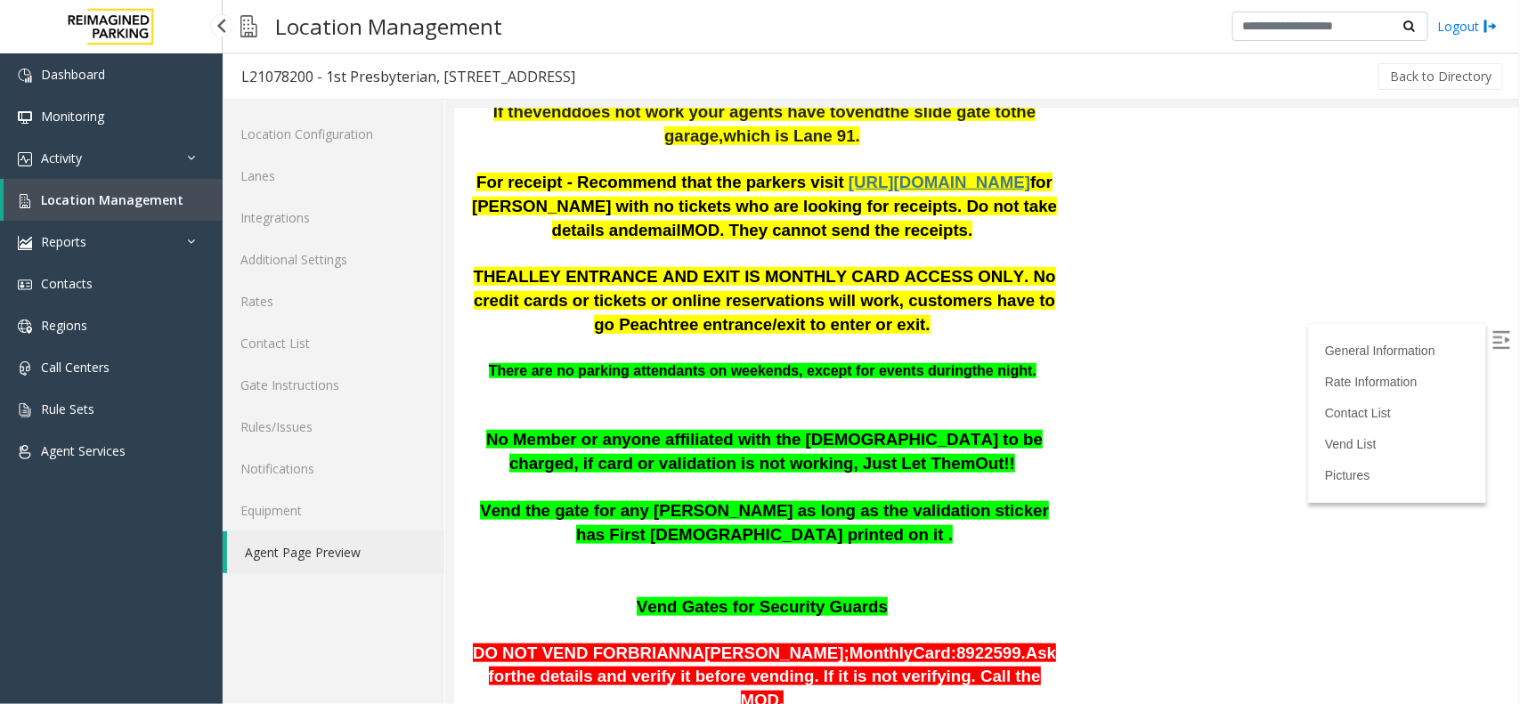
click at [916, 345] on p "THE ALLEY ENTRANCE AND EXIT IS MONTHLY CARD ACCESS ONLY. No credit cards or tic…" at bounding box center [764, 311] width 594 height 94
click at [331, 179] on link "Lanes" at bounding box center [334, 176] width 222 height 42
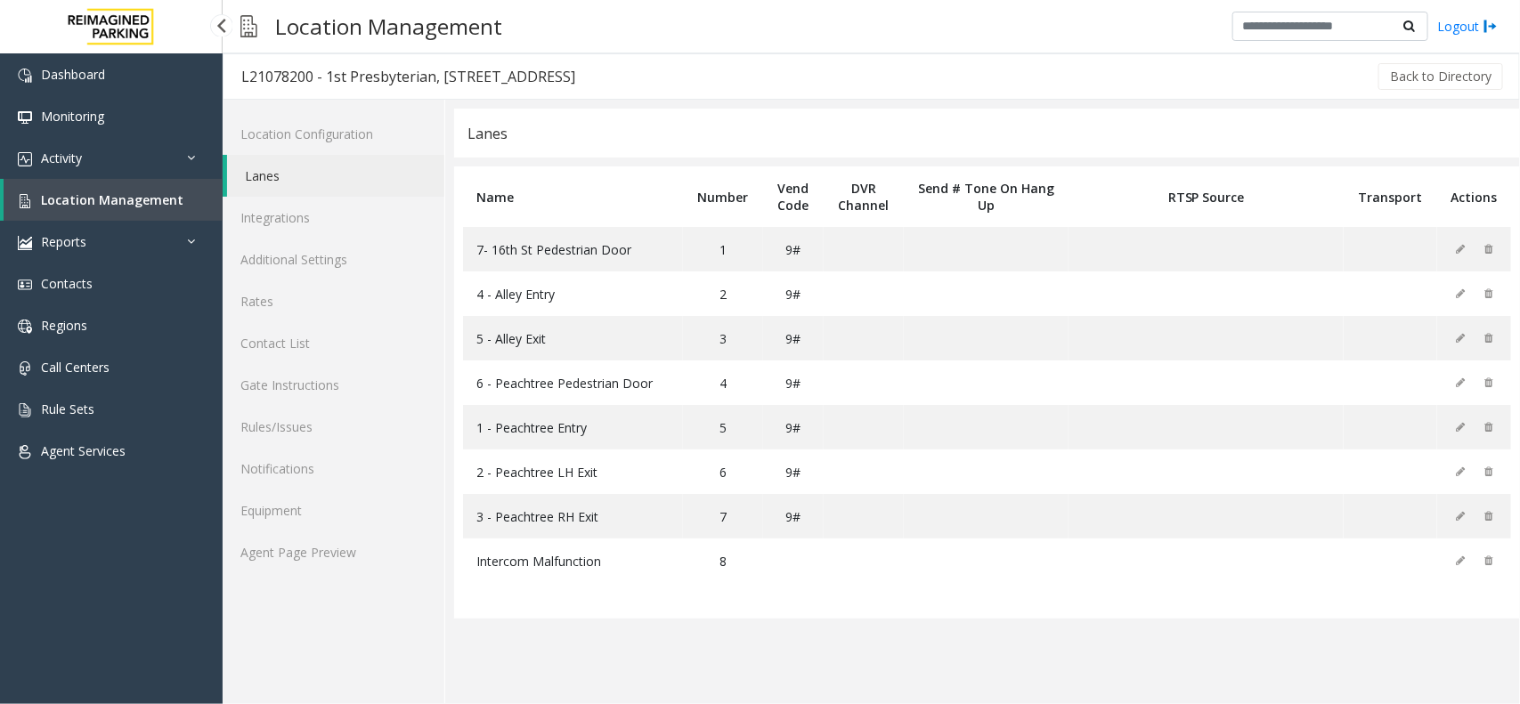
click at [191, 198] on link "Location Management" at bounding box center [113, 200] width 219 height 42
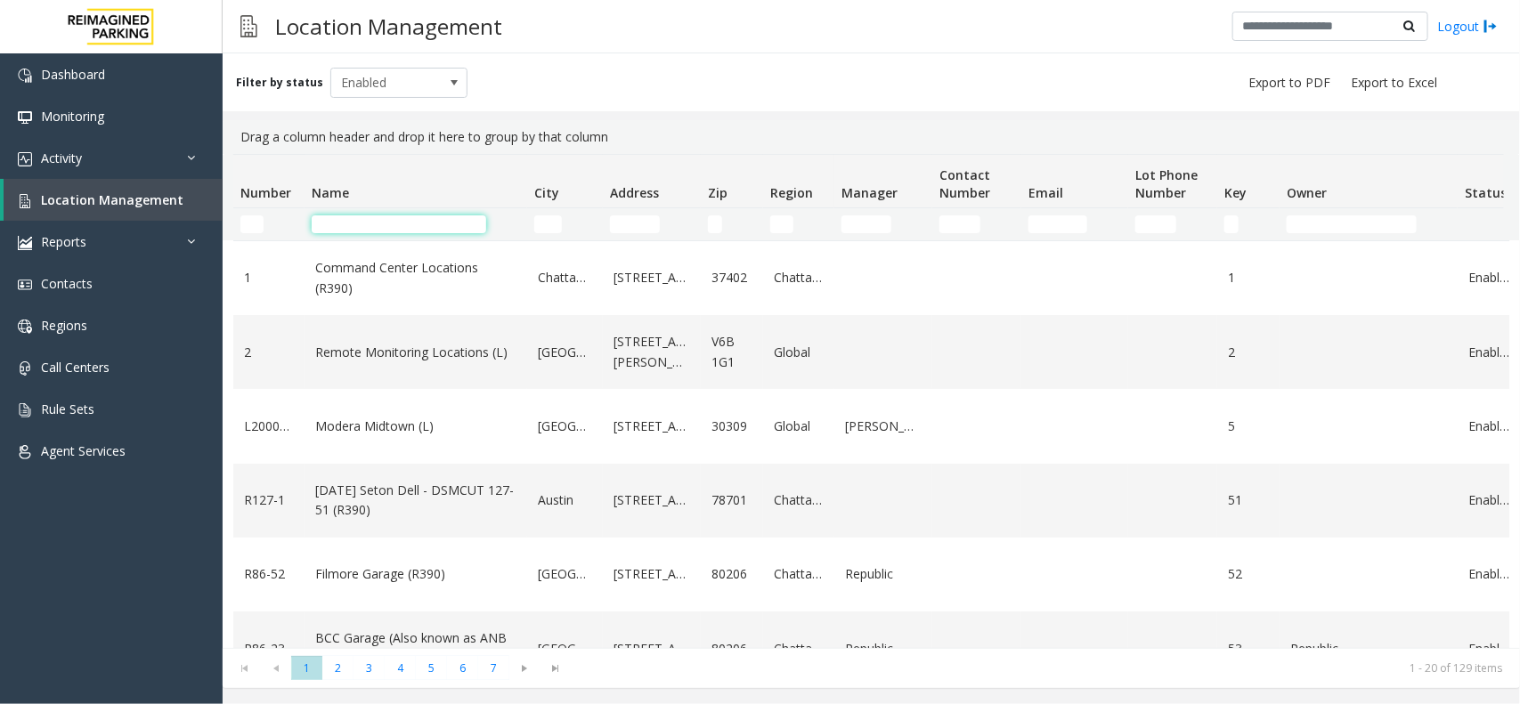
click at [374, 223] on input "Name Filter" at bounding box center [399, 224] width 175 height 18
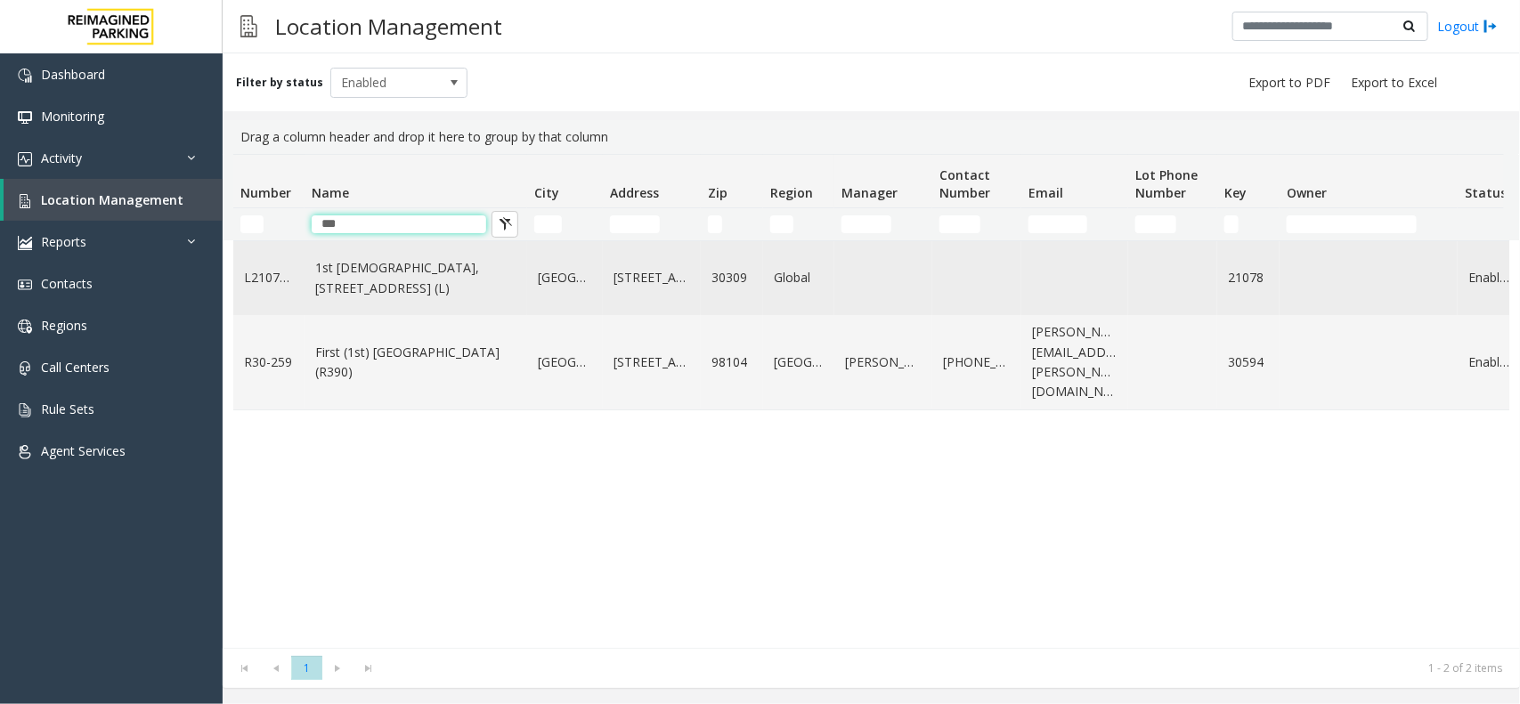
type input "***"
click at [488, 289] on link "1st Presbyterian, 1337 Peachtree St (L)" at bounding box center [415, 278] width 201 height 40
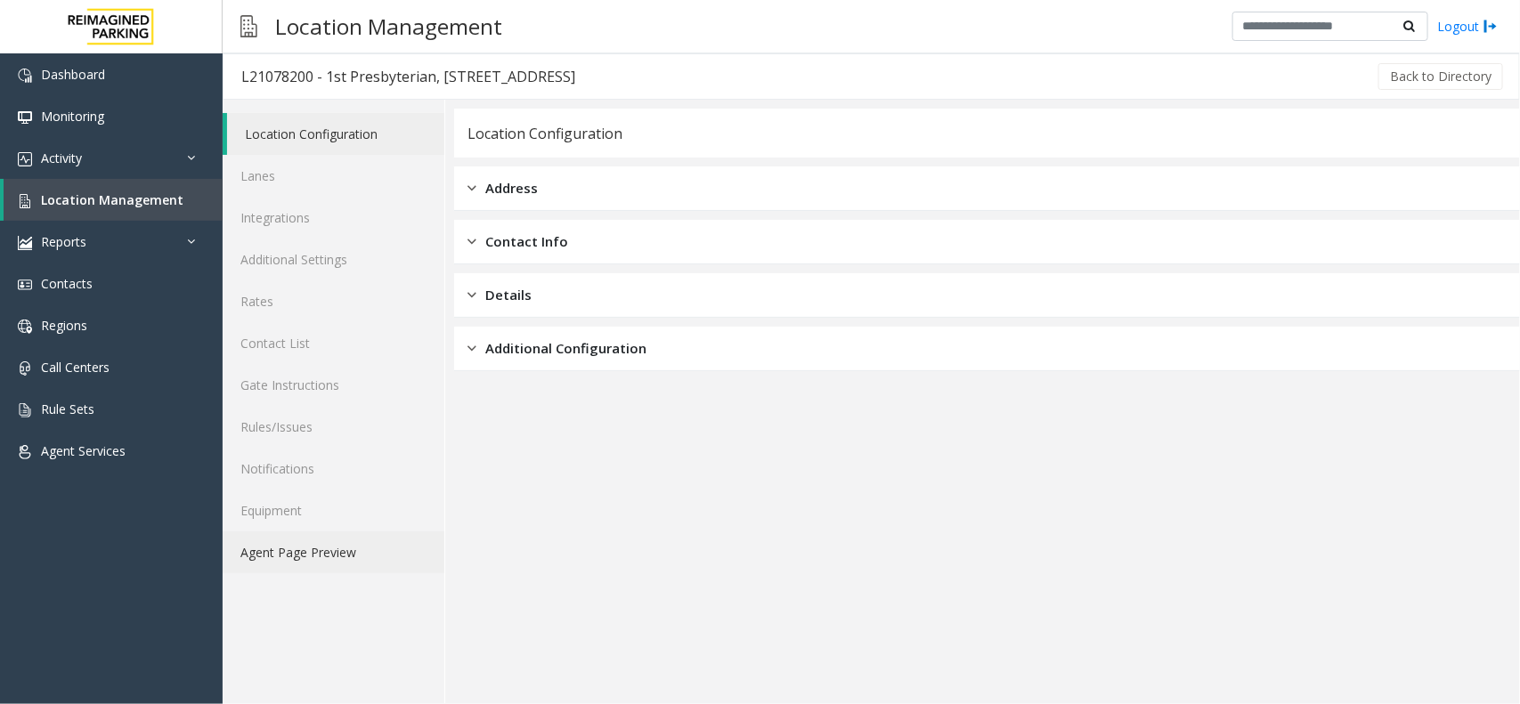
click at [357, 545] on link "Agent Page Preview" at bounding box center [334, 553] width 222 height 42
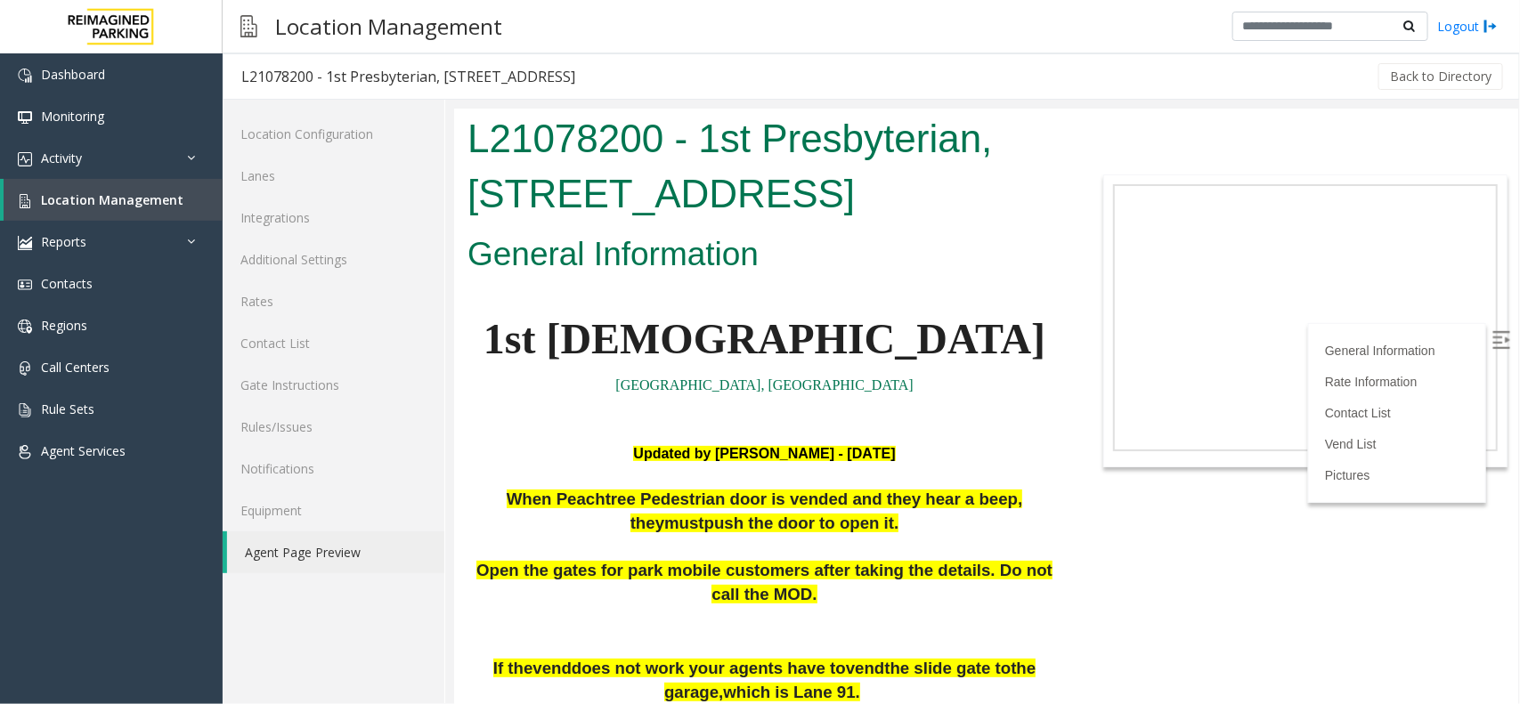
scroll to position [445, 0]
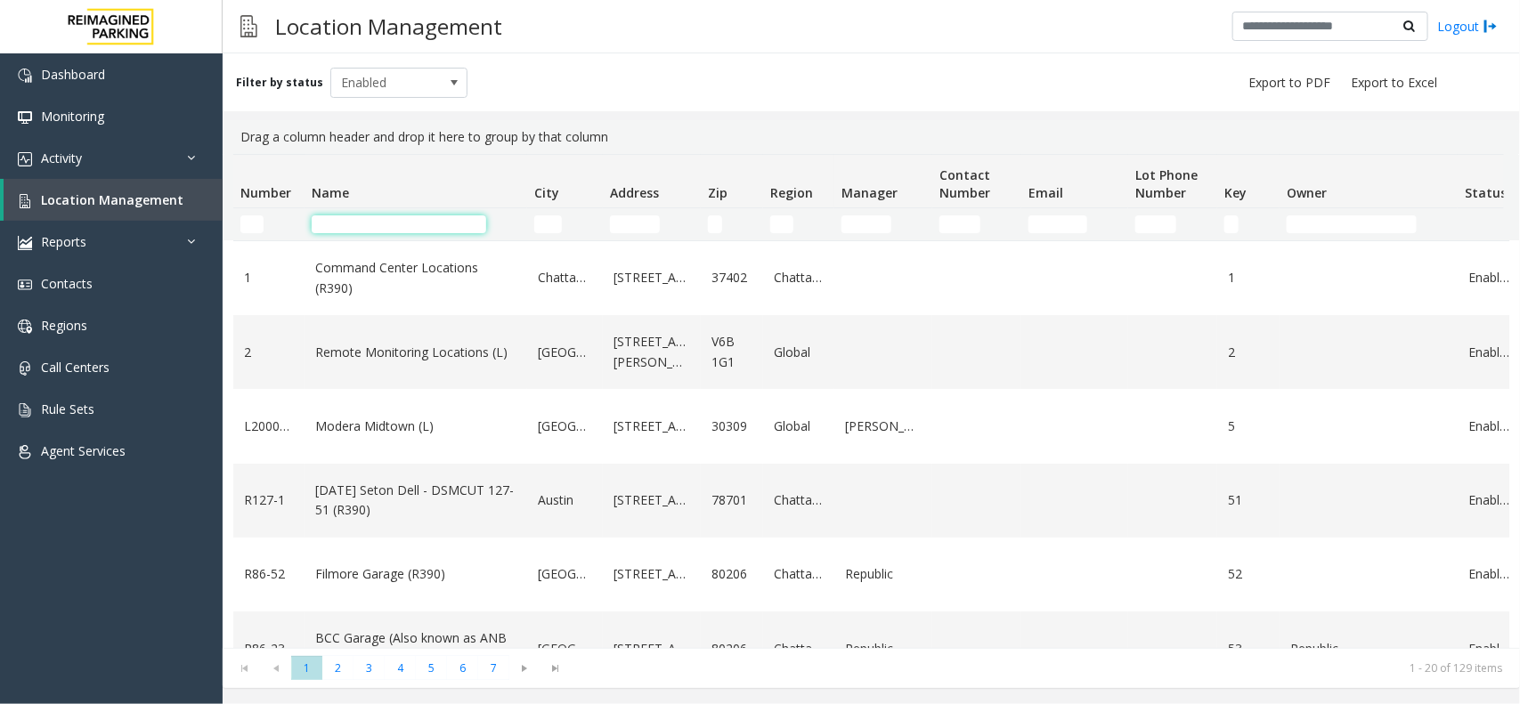
click at [424, 227] on input "Name Filter" at bounding box center [399, 224] width 175 height 18
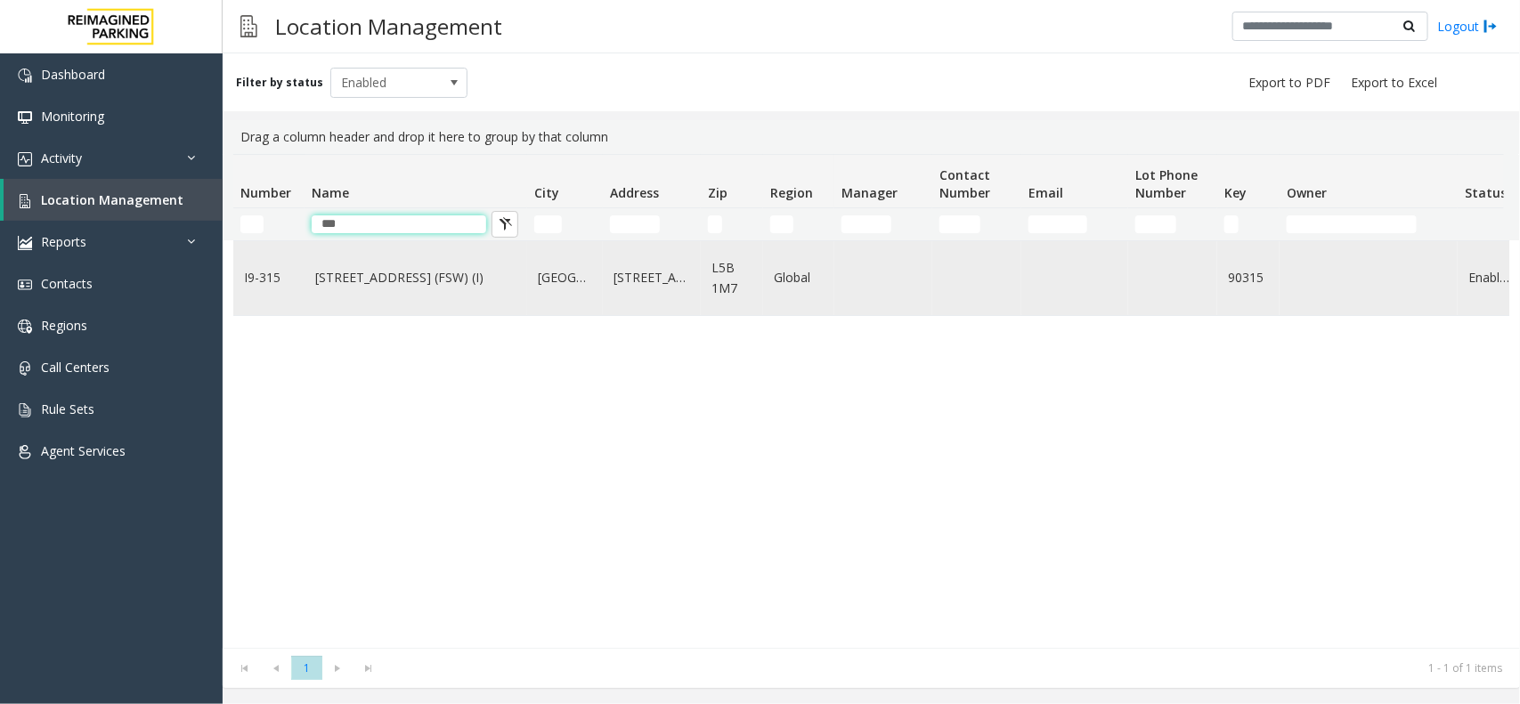
type input "***"
click at [408, 272] on link "[STREET_ADDRESS] (FSW) (I)" at bounding box center [415, 278] width 201 height 20
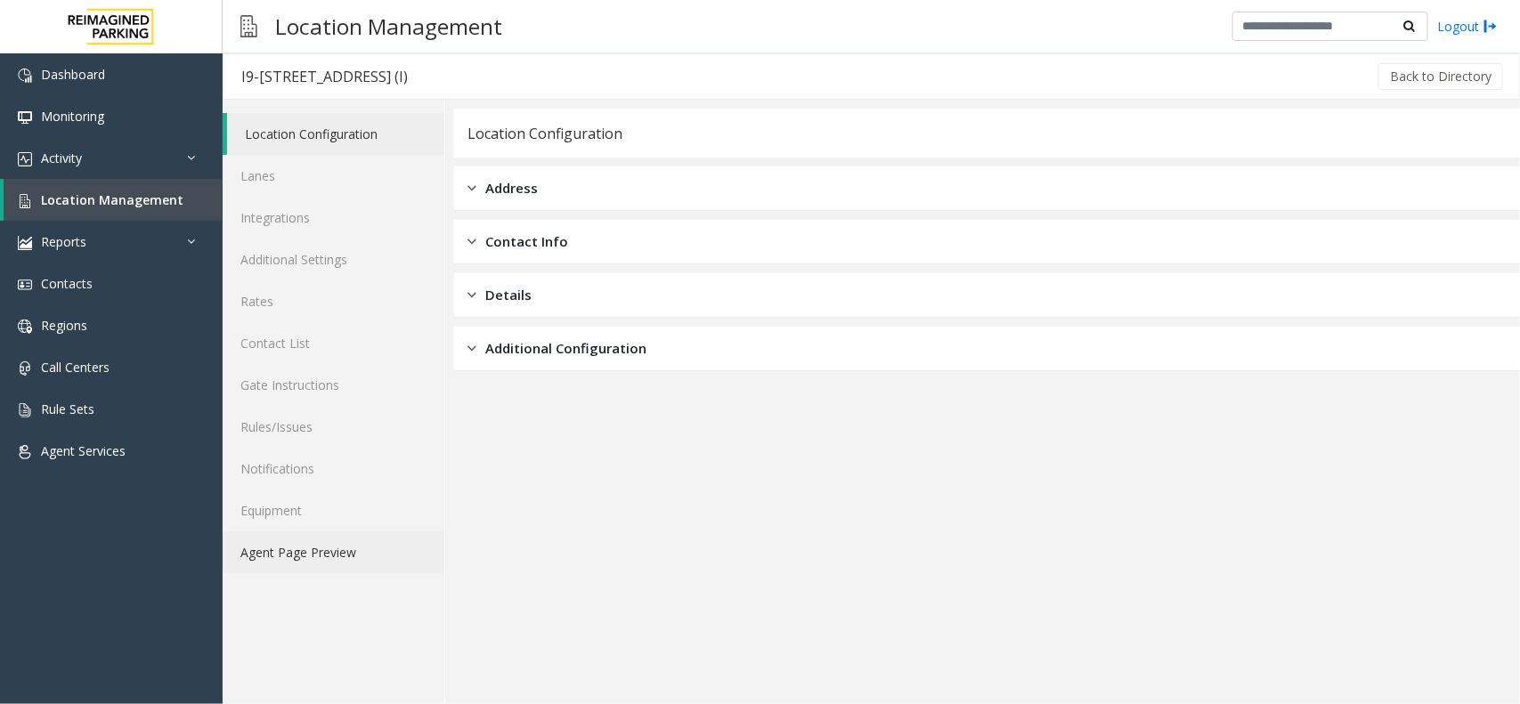
click at [305, 548] on link "Agent Page Preview" at bounding box center [334, 553] width 222 height 42
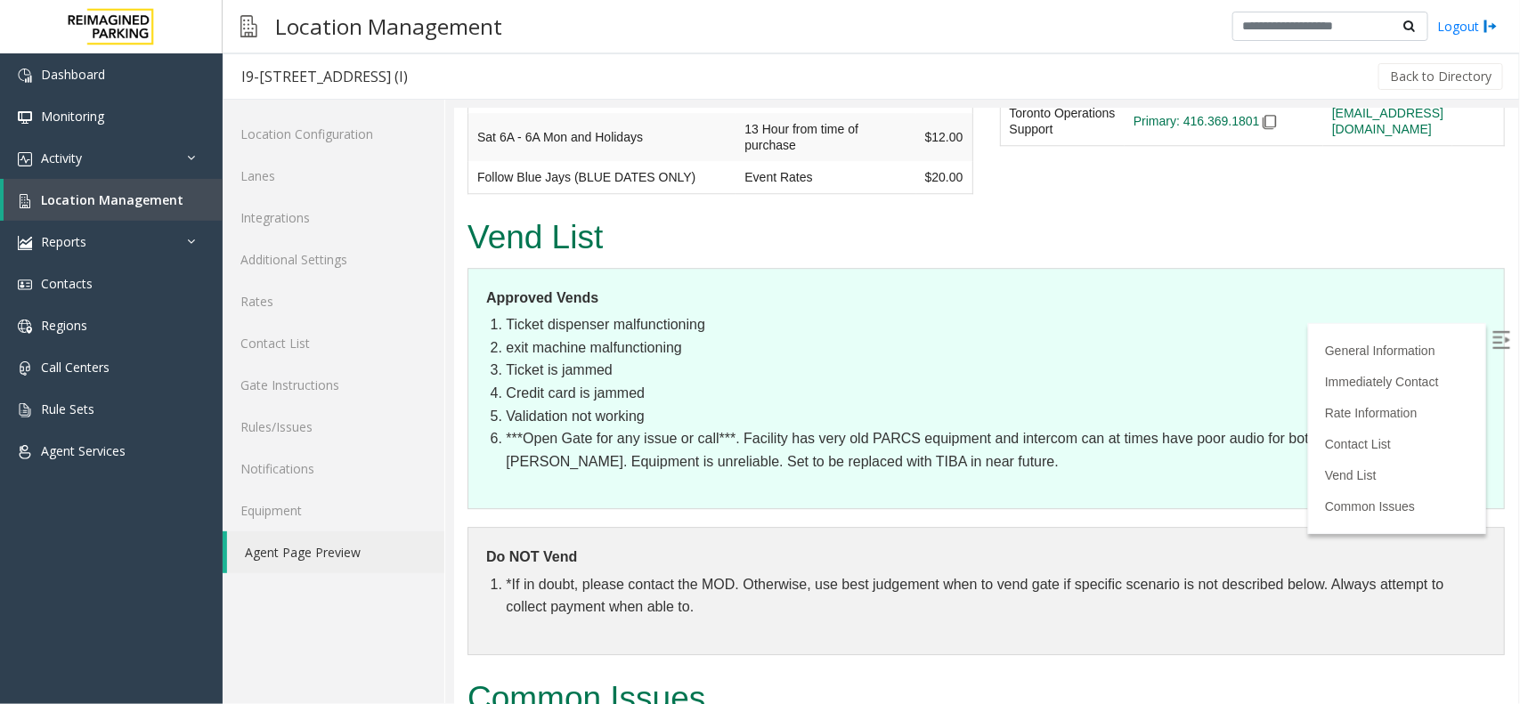
scroll to position [2174, 0]
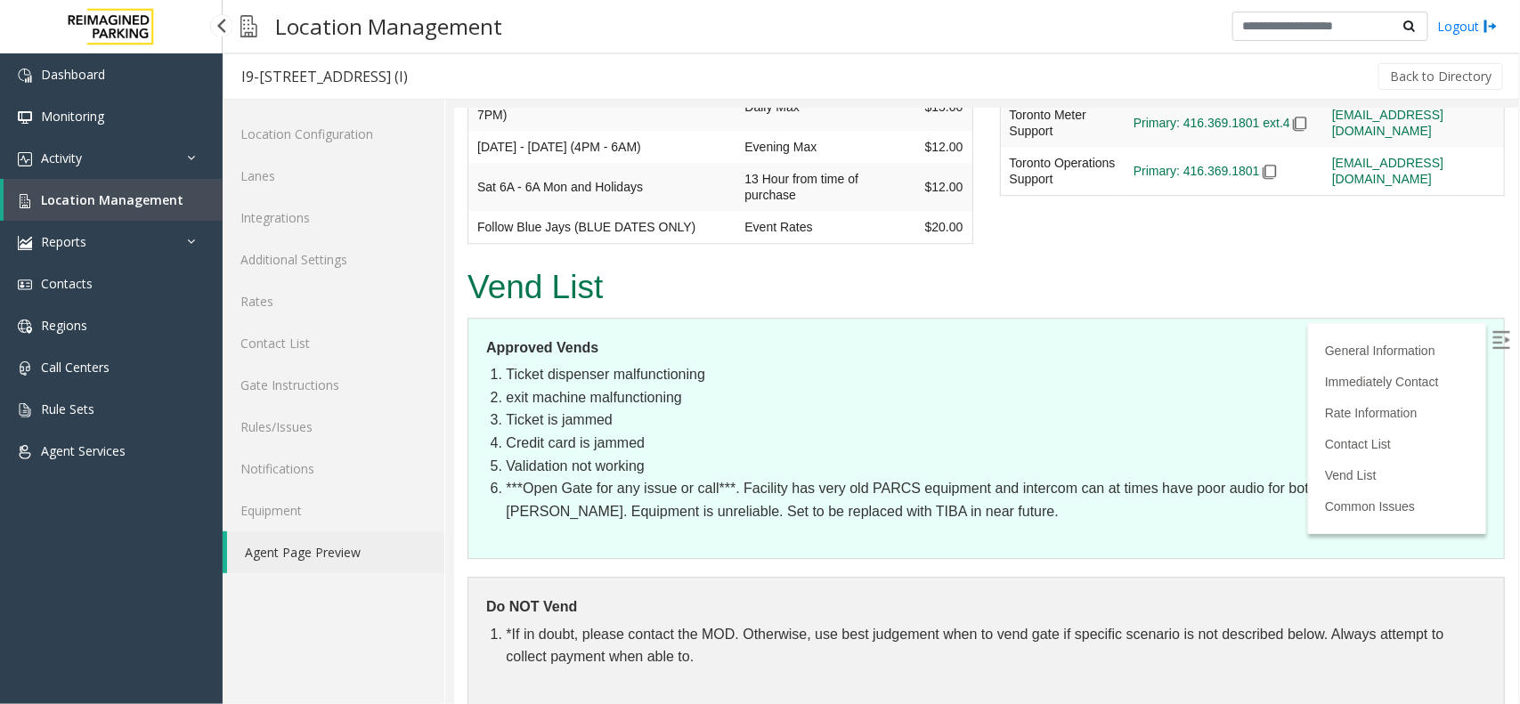
click at [166, 196] on span "Location Management" at bounding box center [112, 199] width 142 height 17
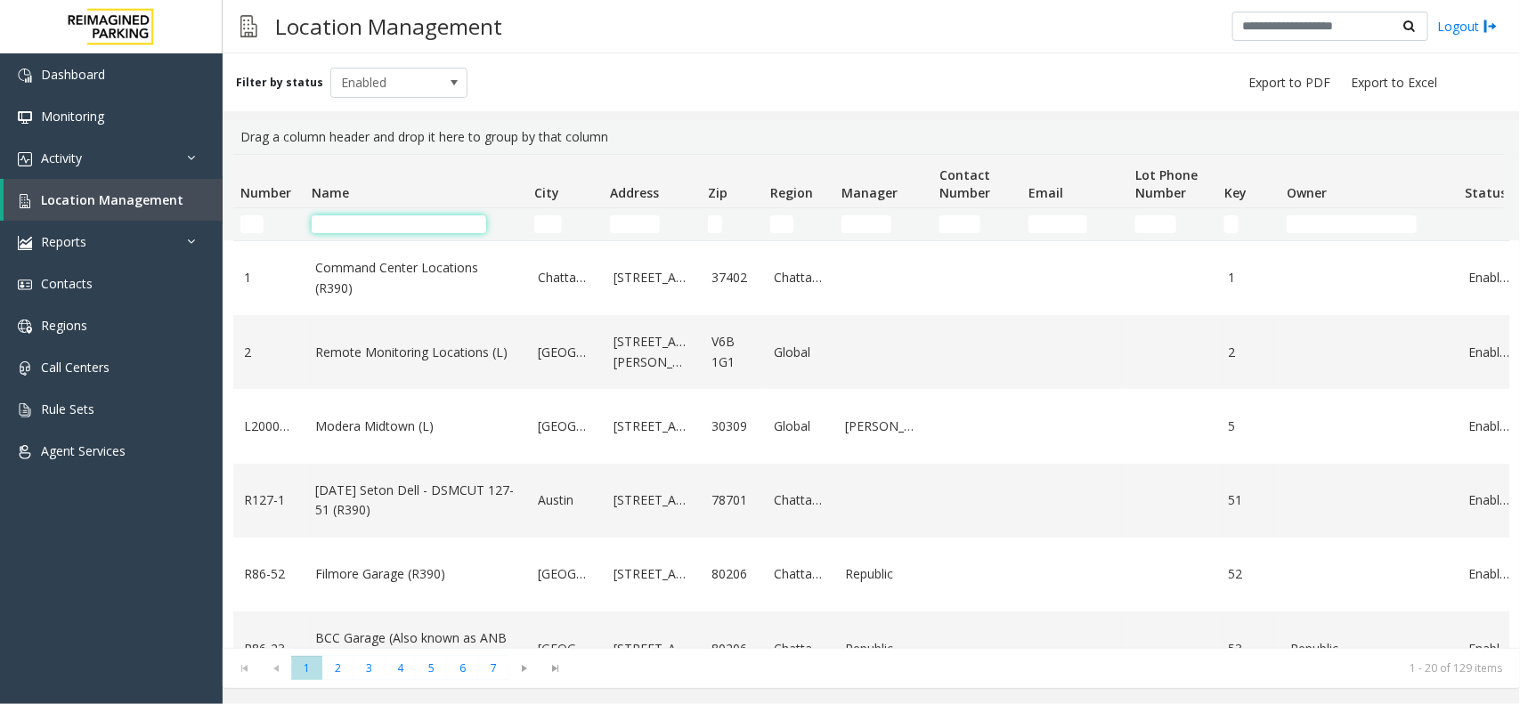
click at [437, 229] on input "Name Filter" at bounding box center [399, 224] width 175 height 18
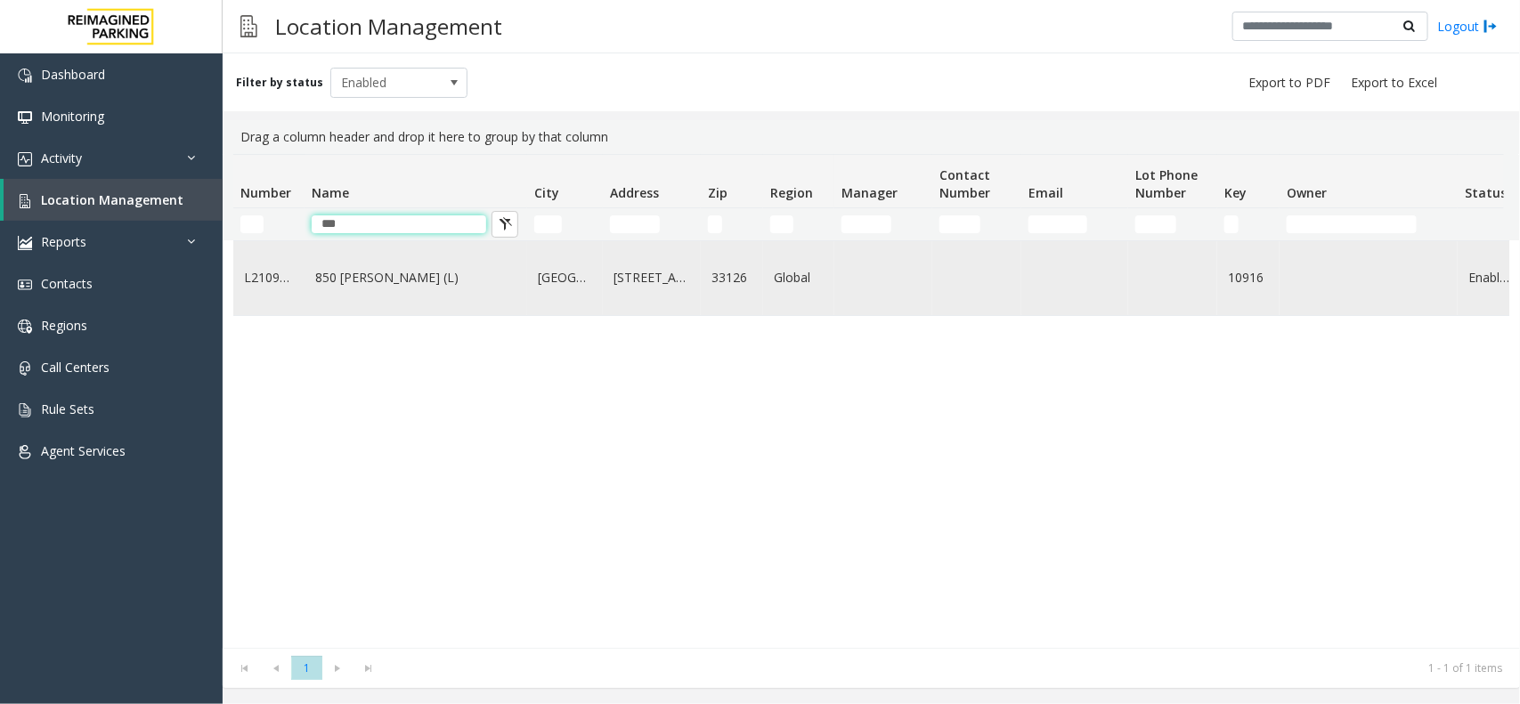
type input "***"
click at [439, 276] on link "850 LeJeune (L)" at bounding box center [415, 278] width 201 height 20
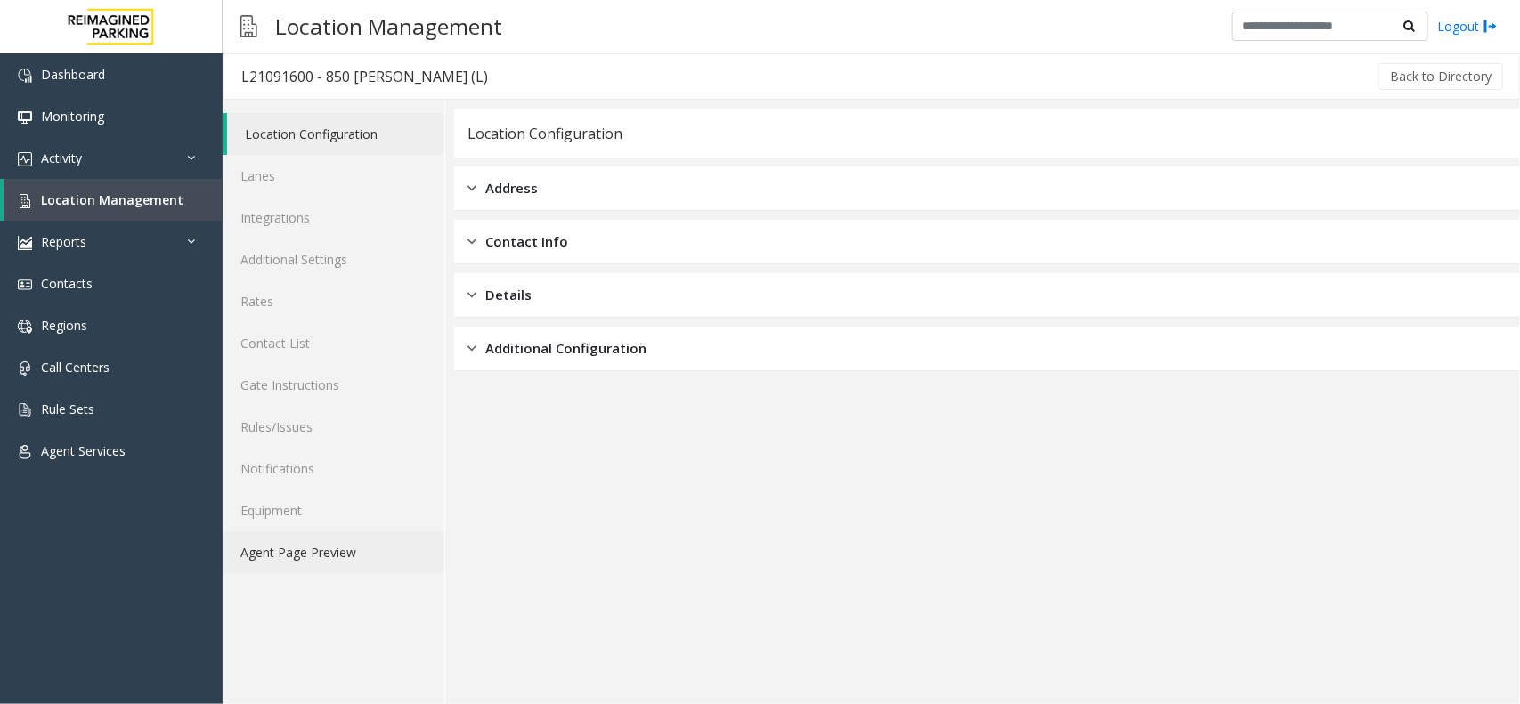
click at [334, 561] on link "Agent Page Preview" at bounding box center [334, 553] width 222 height 42
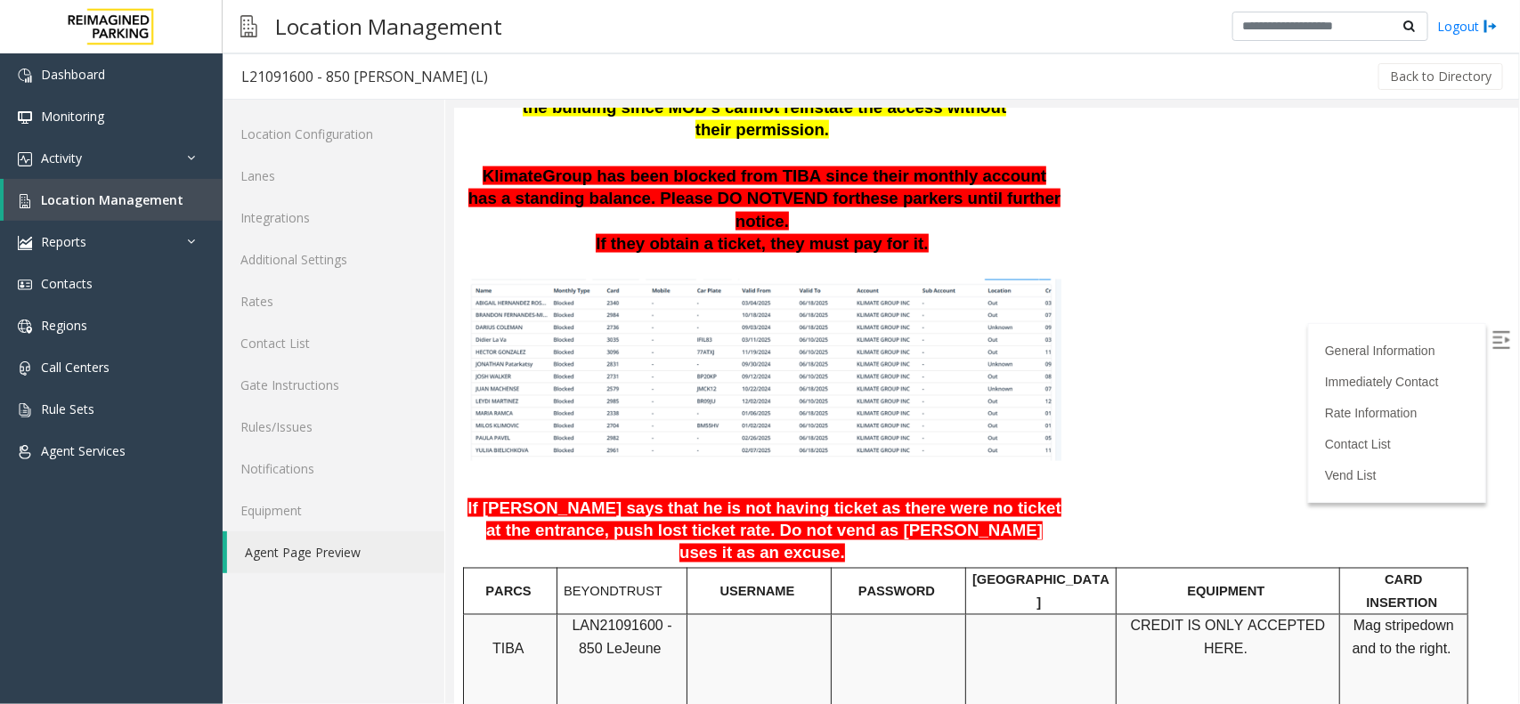
scroll to position [1113, 0]
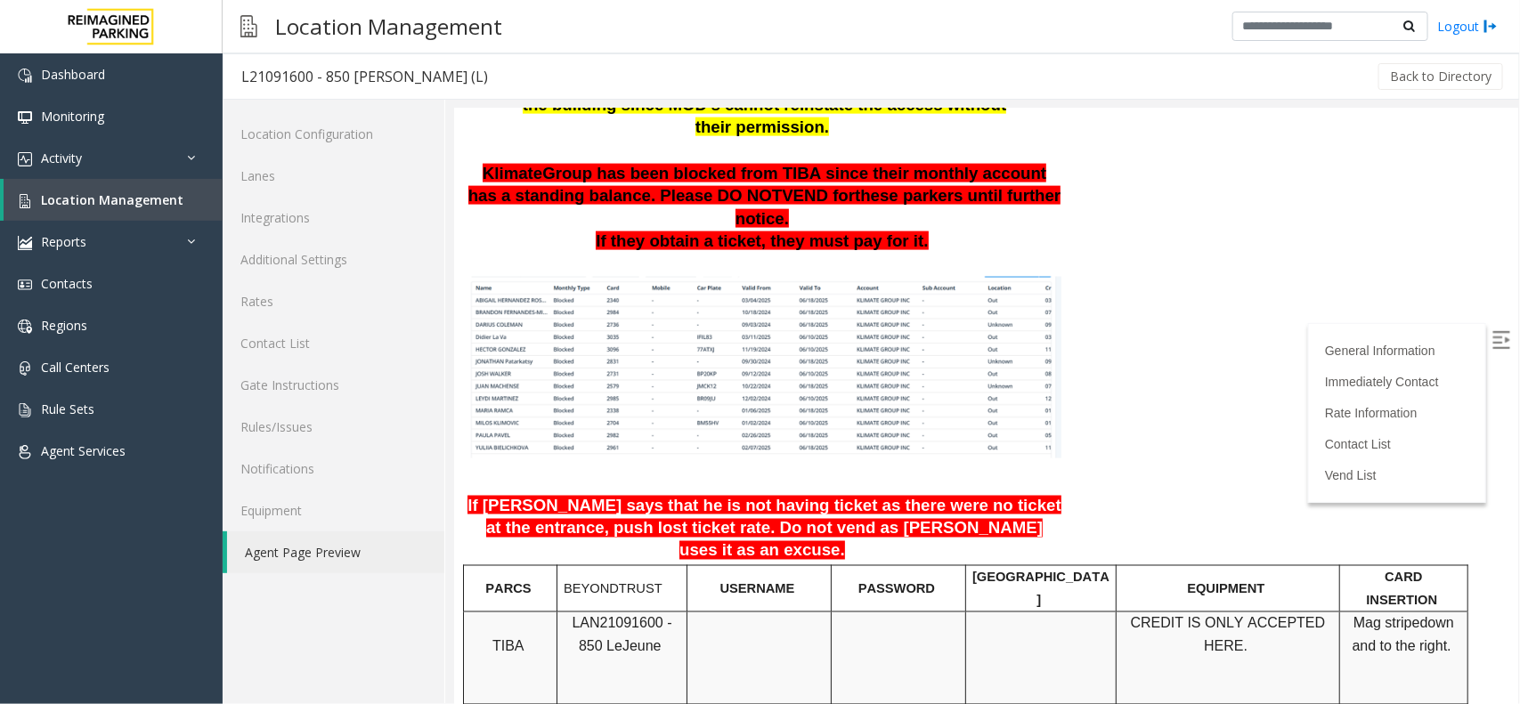
click at [580, 612] on p "LAN21091600 - 850 Le Jeune" at bounding box center [621, 634] width 117 height 45
click at [589, 615] on span "LAN21091600 - 850 Le" at bounding box center [621, 634] width 100 height 38
copy span "LAN21091600"
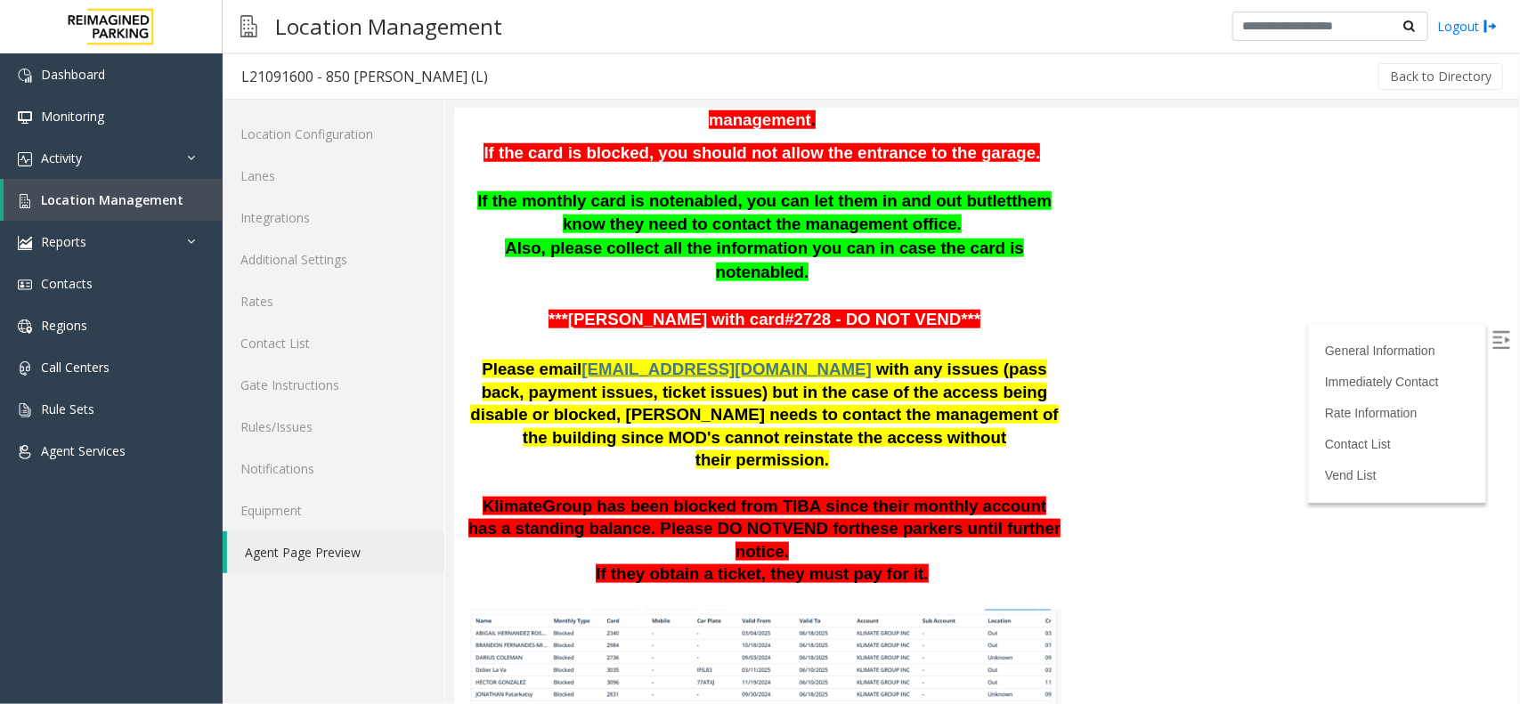
scroll to position [779, 0]
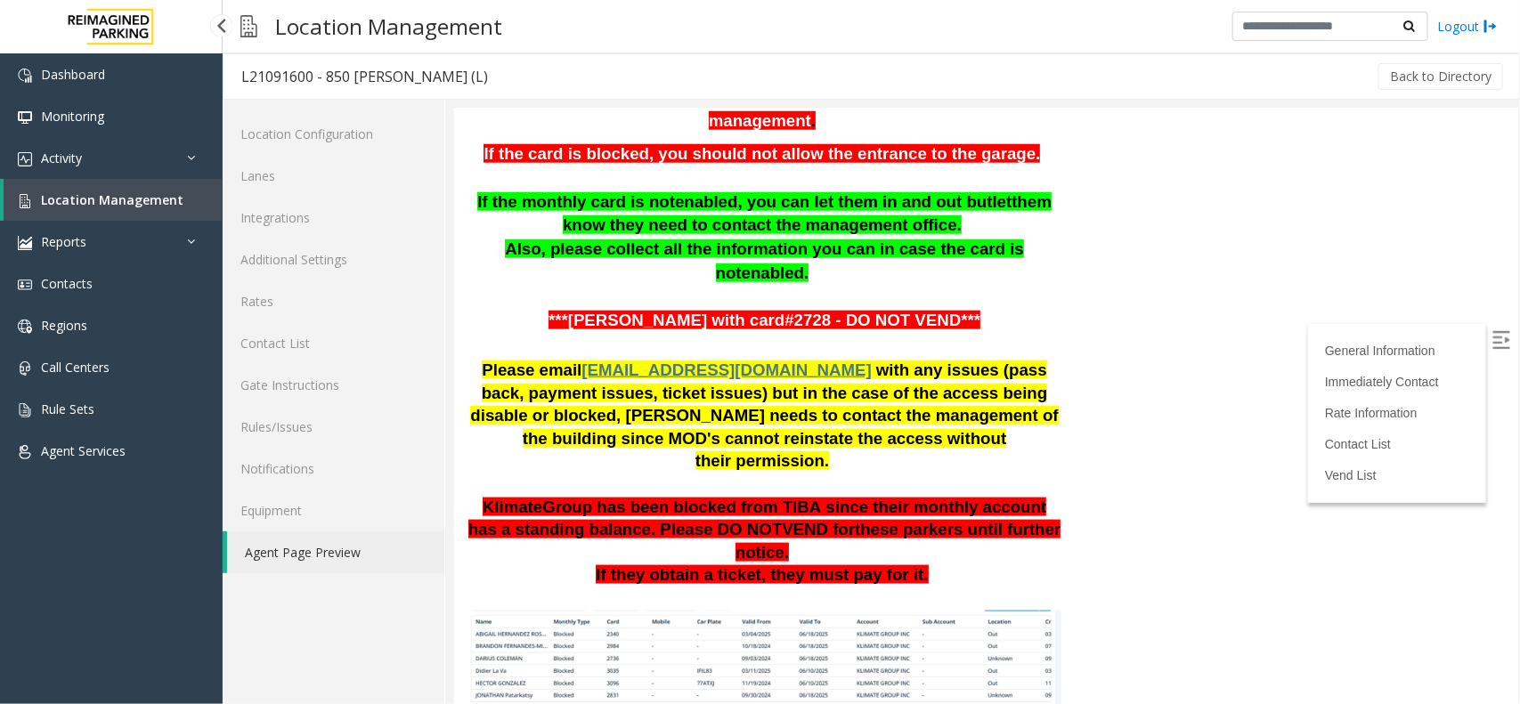
click at [114, 202] on span "Location Management" at bounding box center [112, 199] width 142 height 17
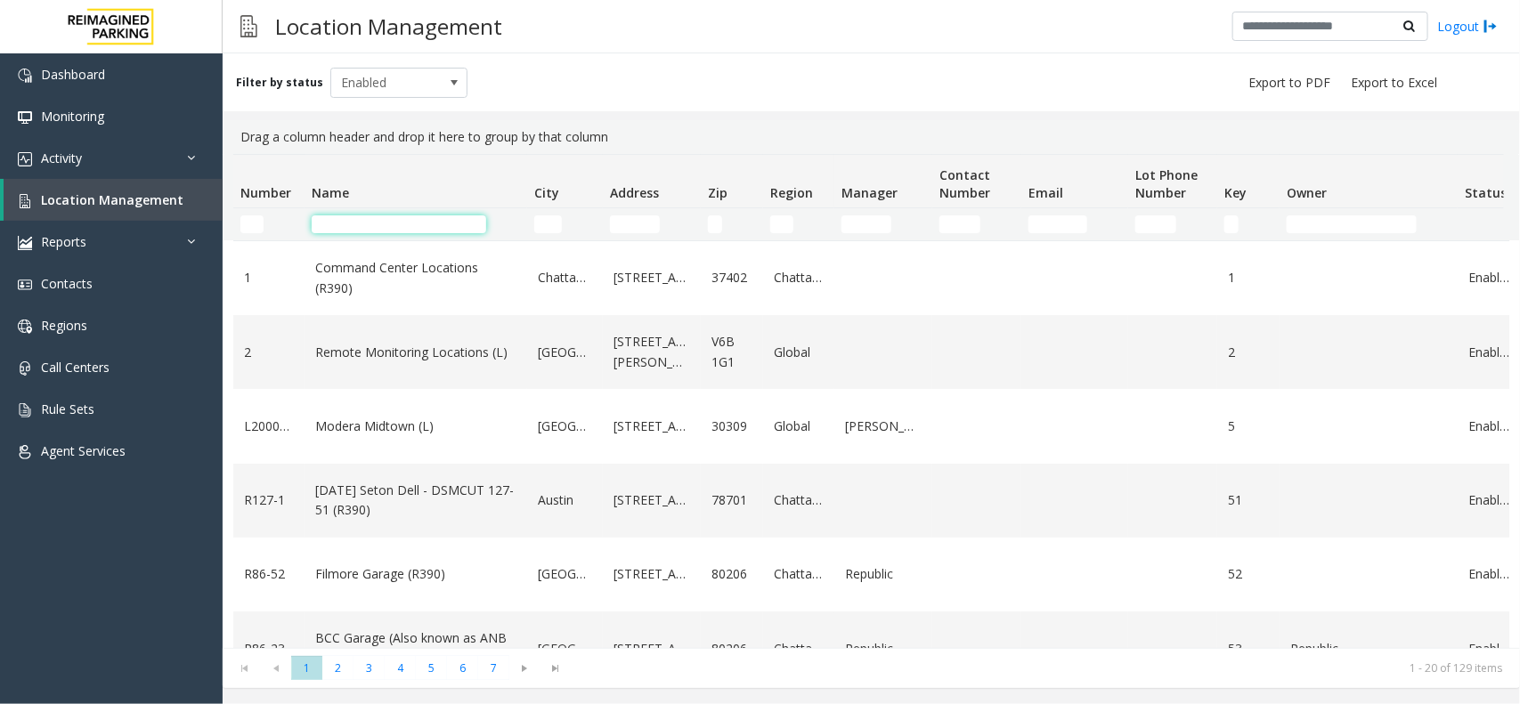
click at [384, 223] on input "Name Filter" at bounding box center [399, 224] width 175 height 18
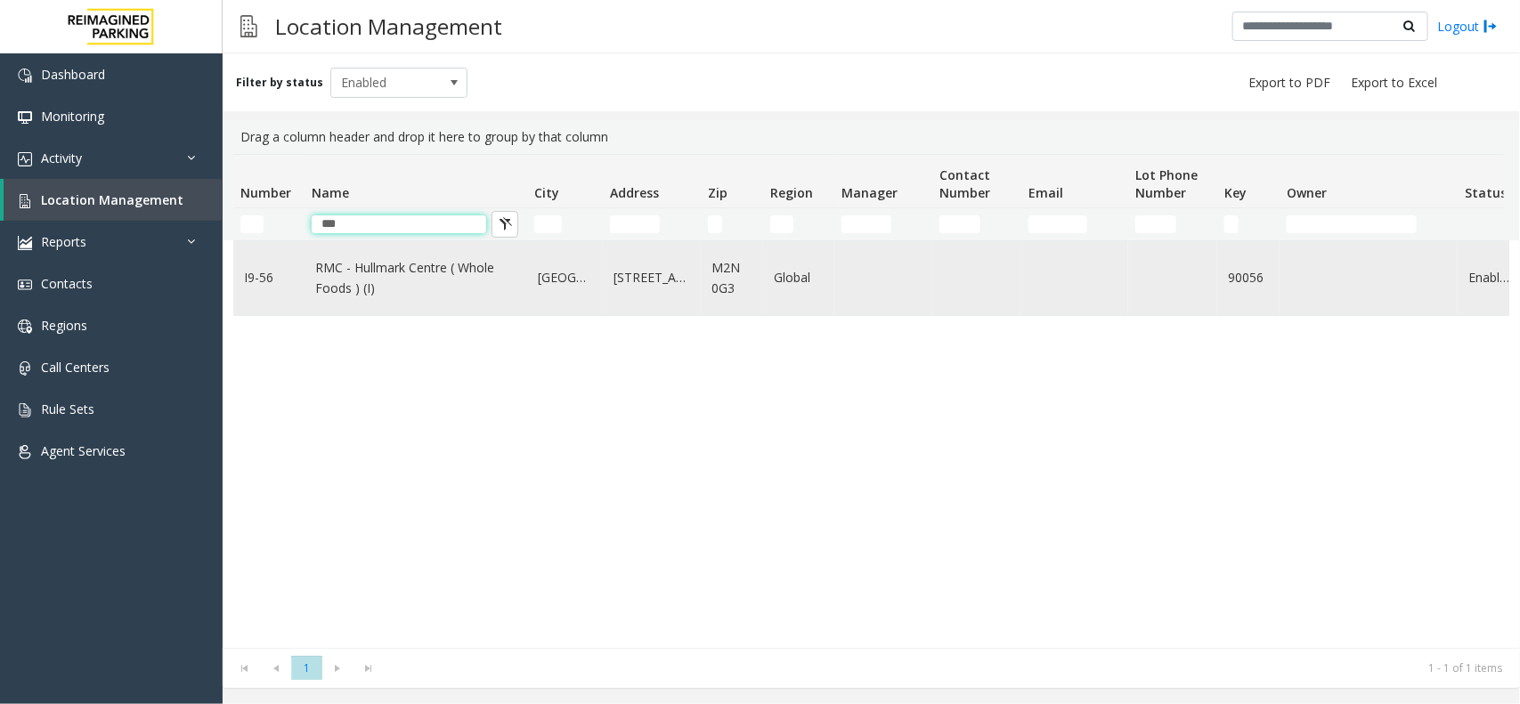
type input "***"
click at [419, 295] on link "RMC - Hullmark Centre ( Whole Foods ) (I)" at bounding box center [415, 278] width 201 height 40
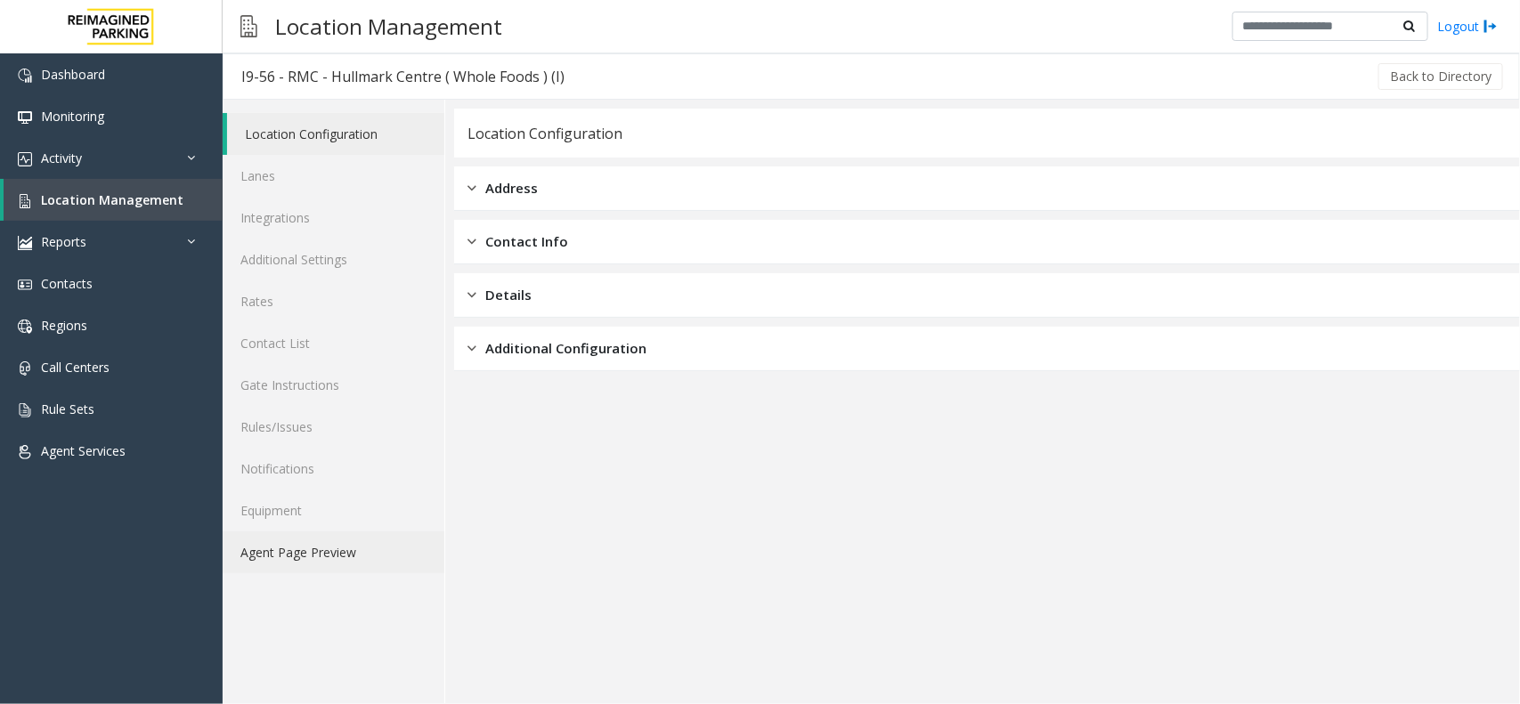
click at [393, 563] on link "Agent Page Preview" at bounding box center [334, 553] width 222 height 42
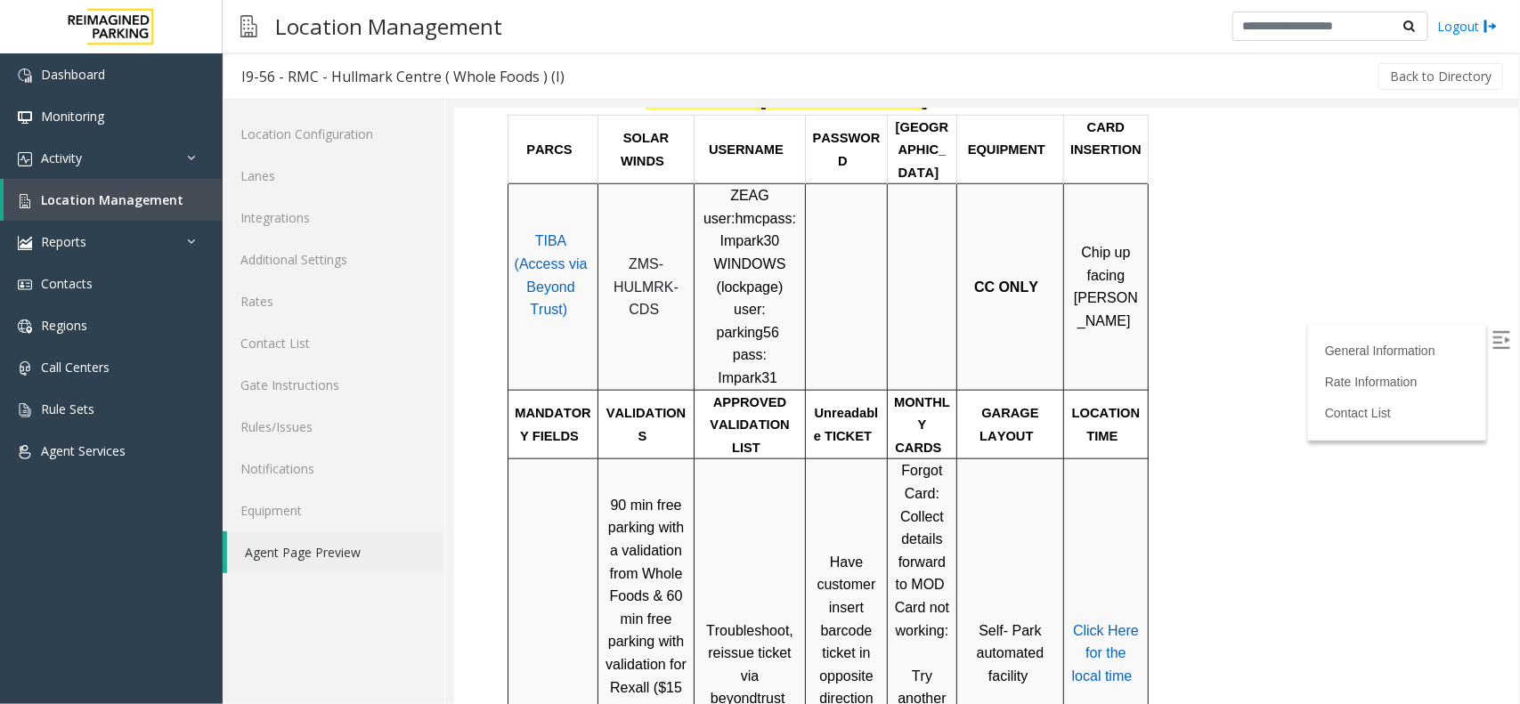
scroll to position [755, 0]
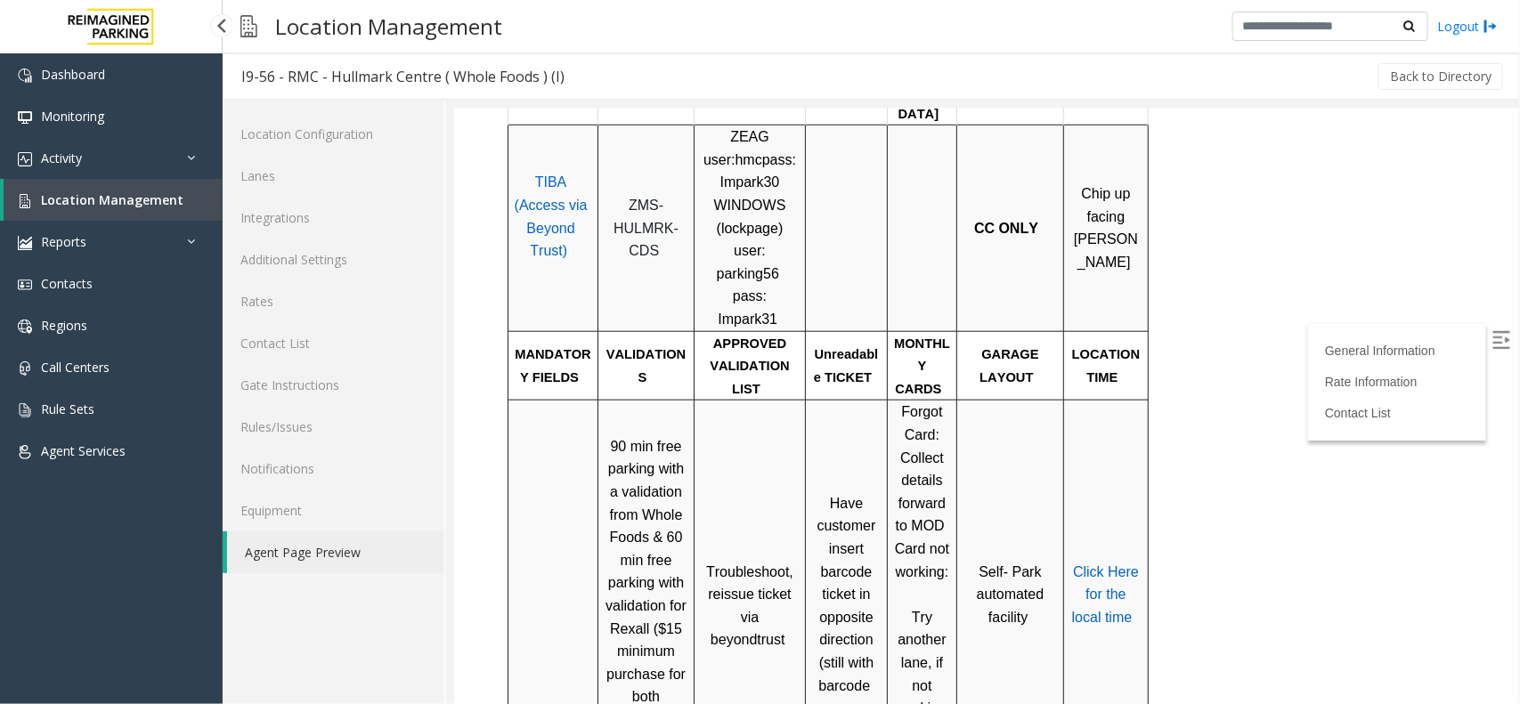
click at [132, 194] on span "Location Management" at bounding box center [112, 199] width 142 height 17
